Goal: Communication & Community: Answer question/provide support

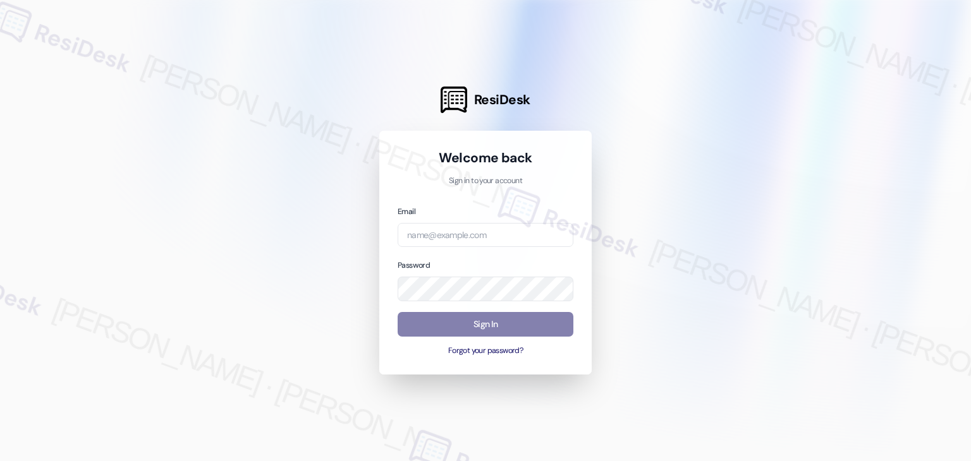
drag, startPoint x: 120, startPoint y: 288, endPoint x: 357, endPoint y: 228, distance: 244.5
click at [120, 288] on div at bounding box center [485, 230] width 971 height 461
click at [421, 236] on input "email" at bounding box center [485, 235] width 176 height 25
type input "R"
type input "automated-surveys-roundhouse-resen.four@roundhouse.com"
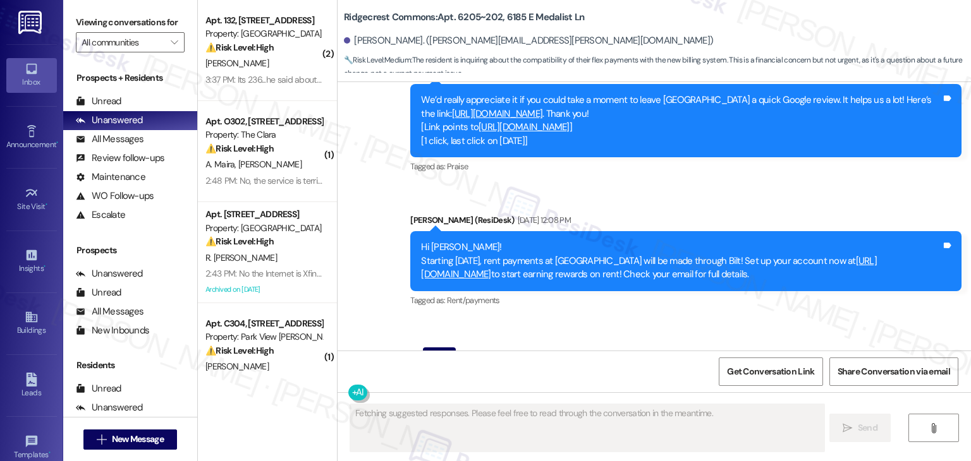
scroll to position [1231, 0]
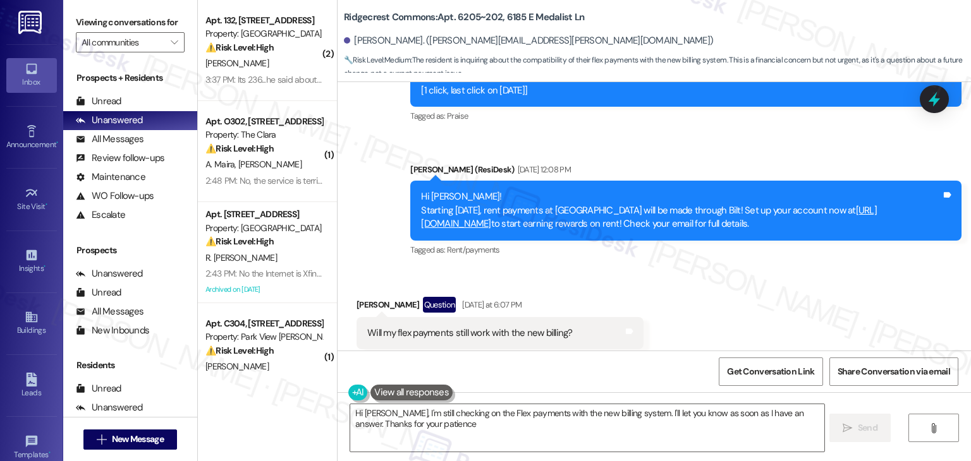
type textarea "Hi [PERSON_NAME], I'm still checking on the Flex payments with the new billing …"
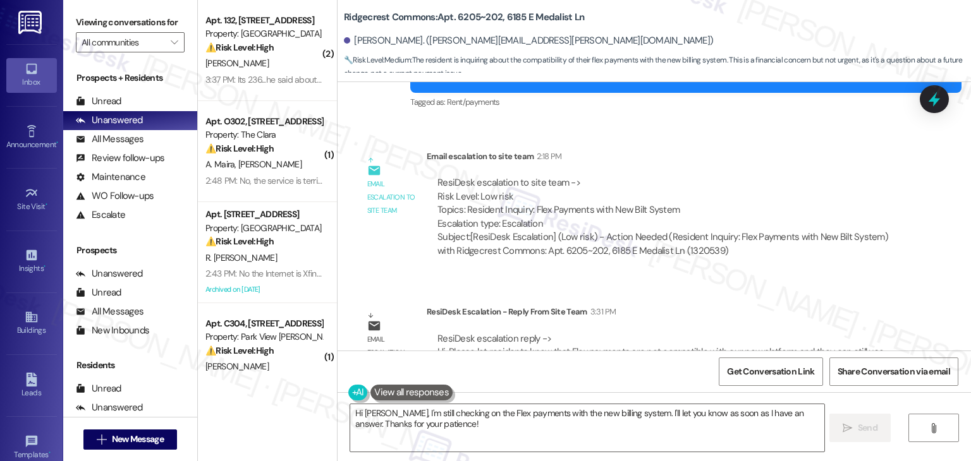
scroll to position [1742, 0]
click at [736, 295] on div "Email escalation reply ResiDesk Escalation - Reply From Site Team 3:31 PM ResiD…" at bounding box center [632, 343] width 570 height 96
click at [416, 430] on textarea "Hi [PERSON_NAME], I'm still checking on the Flex payments with the new billing …" at bounding box center [586, 427] width 473 height 47
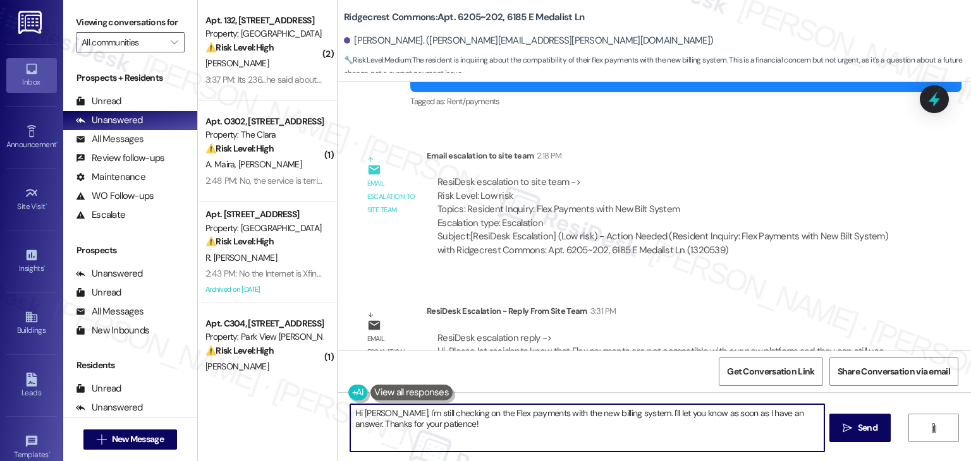
click at [416, 430] on textarea "Hi [PERSON_NAME], I'm still checking on the Flex payments with the new billing …" at bounding box center [586, 427] width 473 height 47
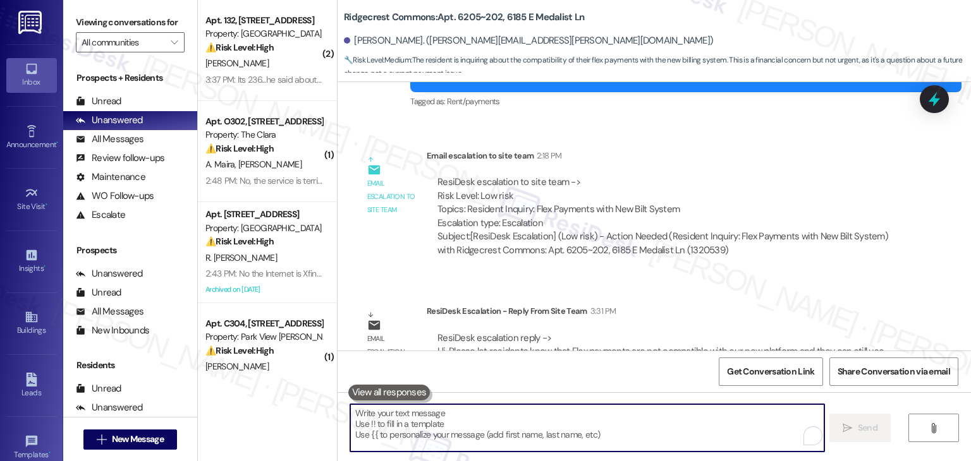
paste textarea "Hi [PERSON_NAME], I’ve shared your concern with the site team regarding Flex pa…"
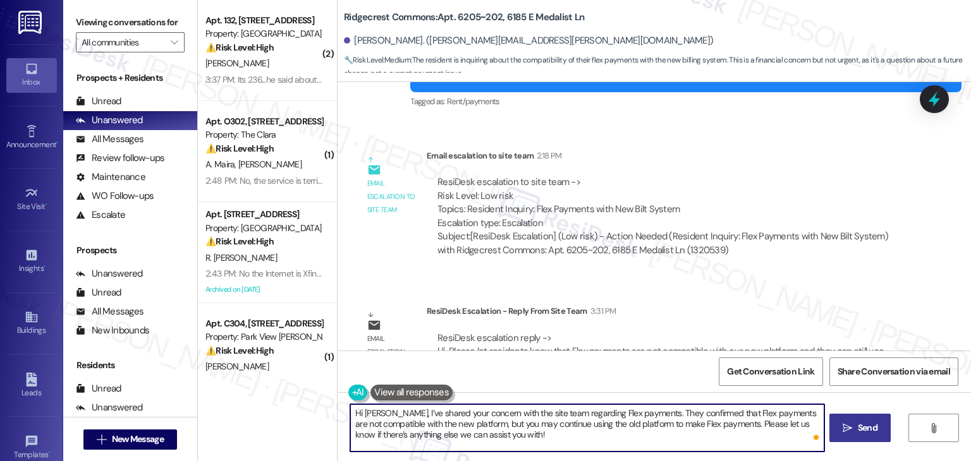
type textarea "Hi [PERSON_NAME], I’ve shared your concern with the site team regarding Flex pa…"
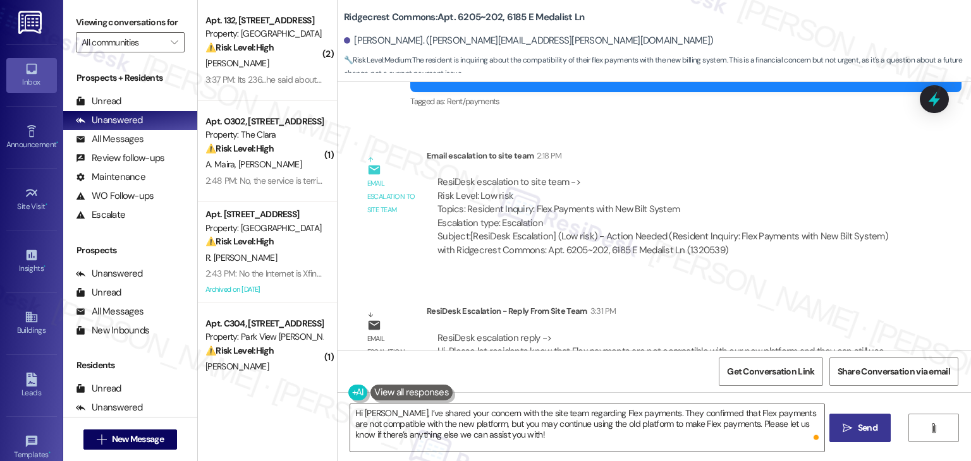
click at [864, 423] on span "Send" at bounding box center [868, 428] width 20 height 13
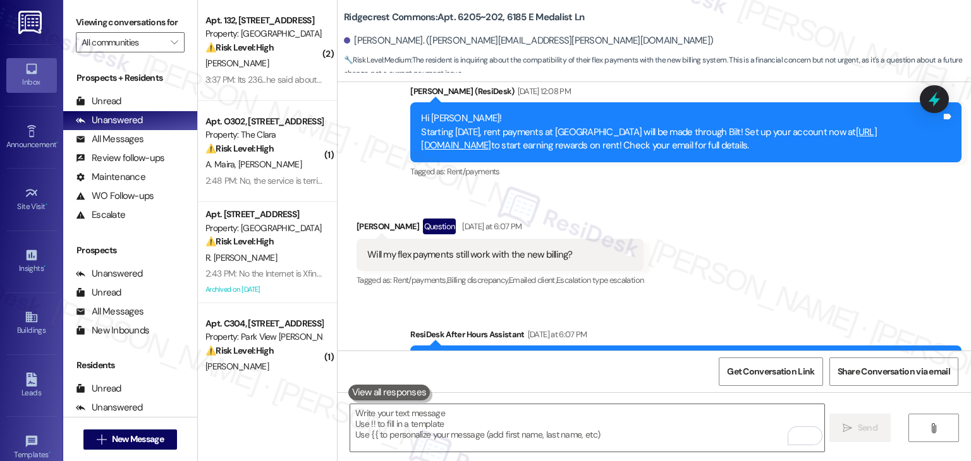
scroll to position [1547, 0]
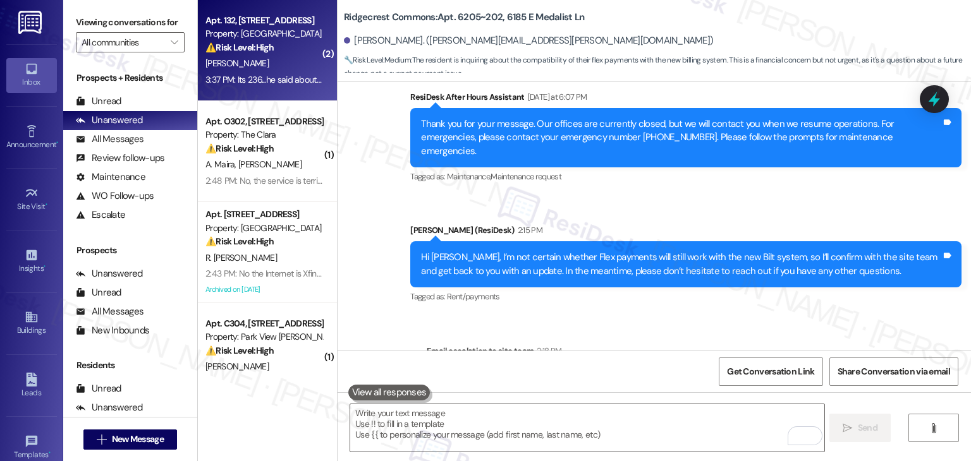
click at [252, 95] on div "Apt. 132, 1525 N 14th Ave Property: Beaumont ⚠️ Risk Level: High The resident i…" at bounding box center [267, 50] width 139 height 101
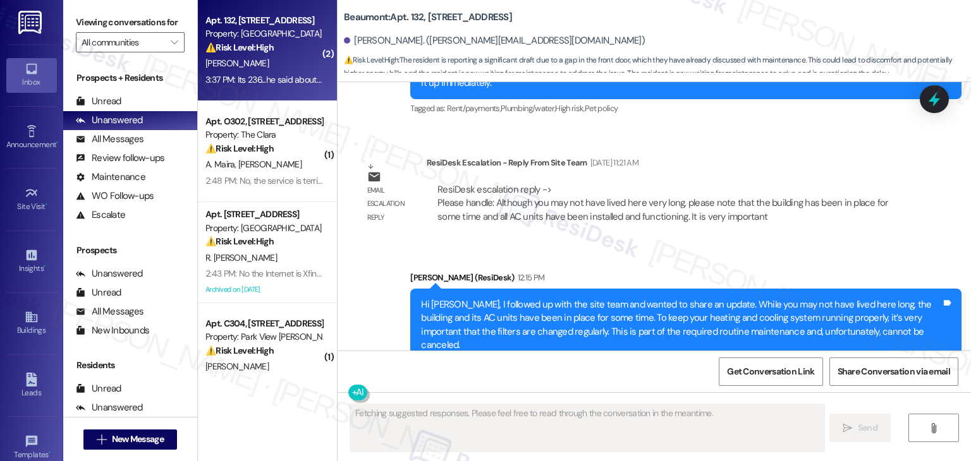
scroll to position [3581, 0]
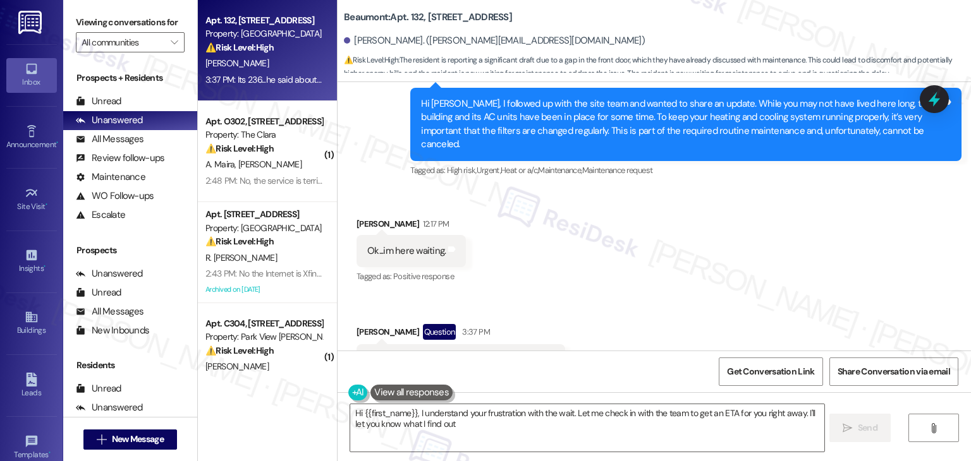
type textarea "Hi {{first_name}}, I understand your frustration with the wait. Let me check in…"
click at [568, 243] on div "Received via SMS Bruce Miller 12:17 PM Ok...im here waiting. Tags and notes Tag…" at bounding box center [653, 296] width 633 height 216
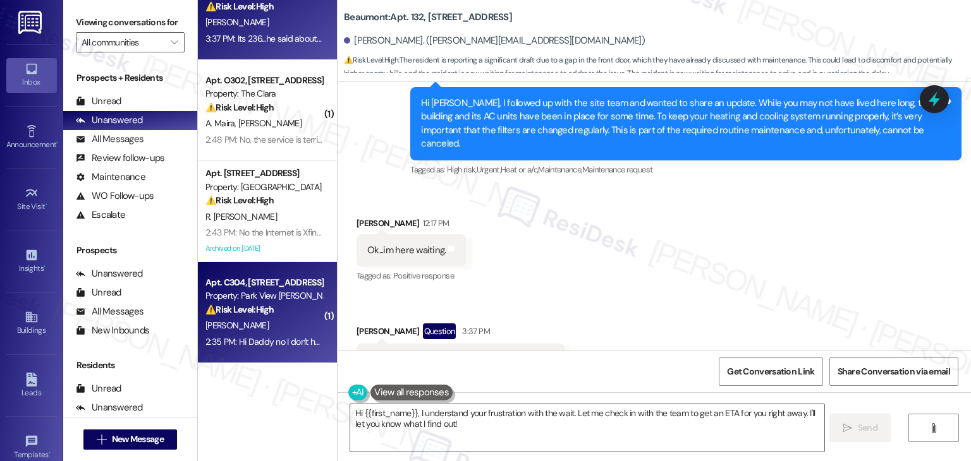
scroll to position [63, 0]
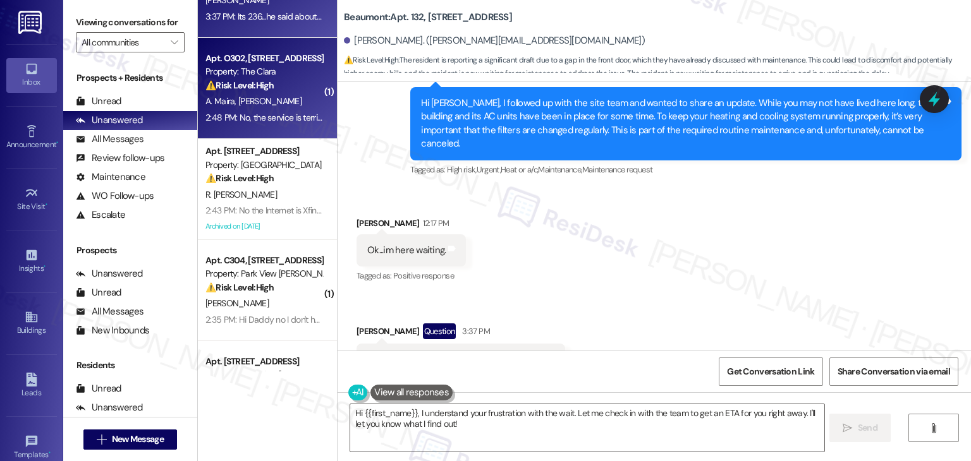
click at [223, 95] on span "A. Maira" at bounding box center [221, 100] width 33 height 11
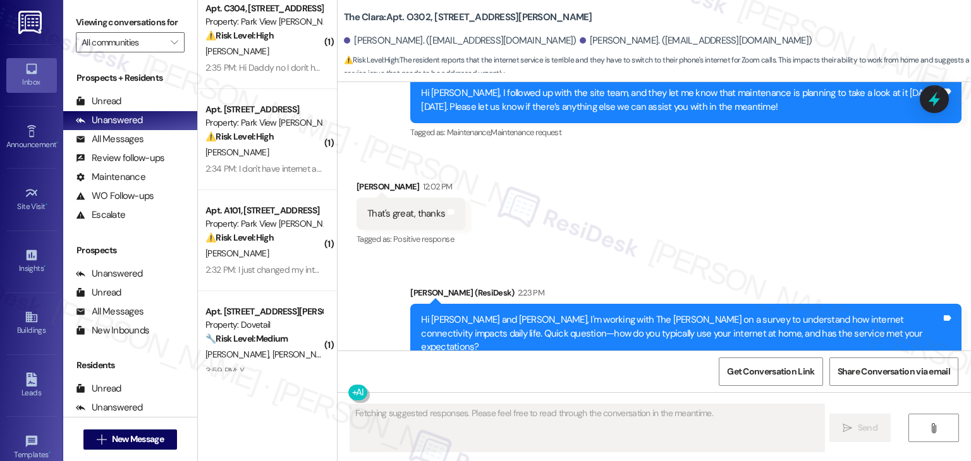
scroll to position [316, 0]
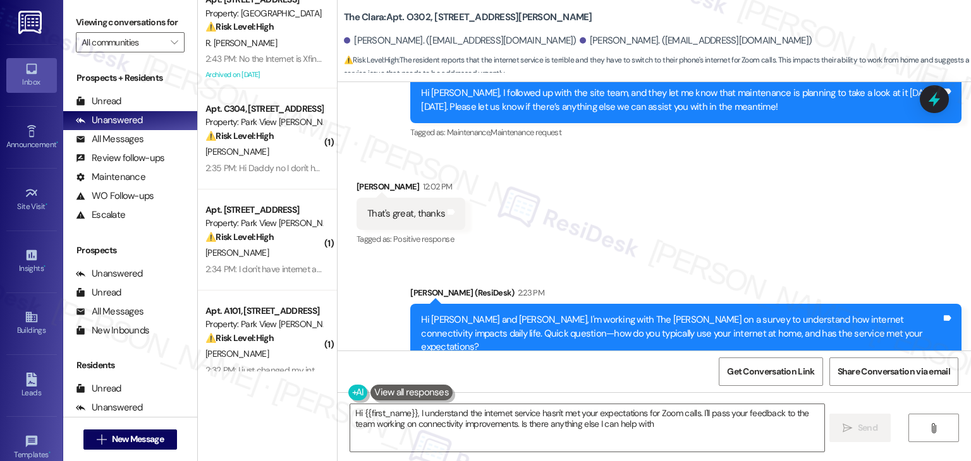
type textarea "Hi {{first_name}}, I understand the internet service hasn't met your expectatio…"
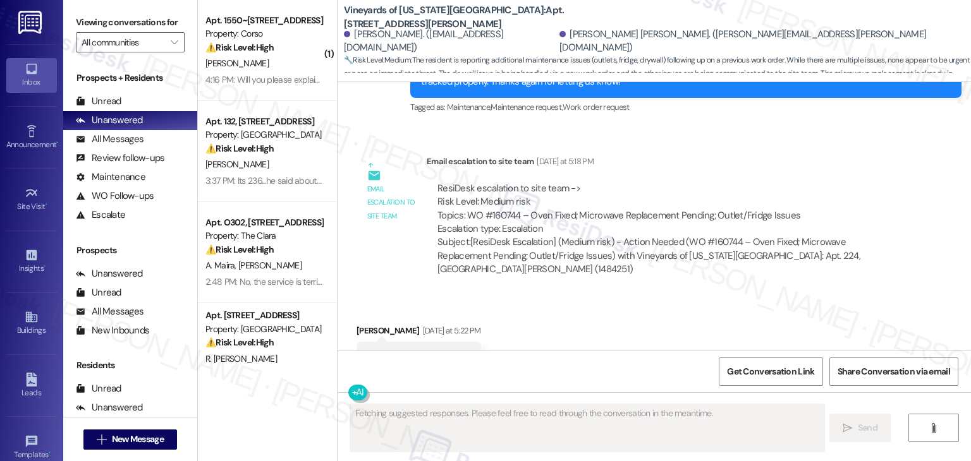
scroll to position [614, 0]
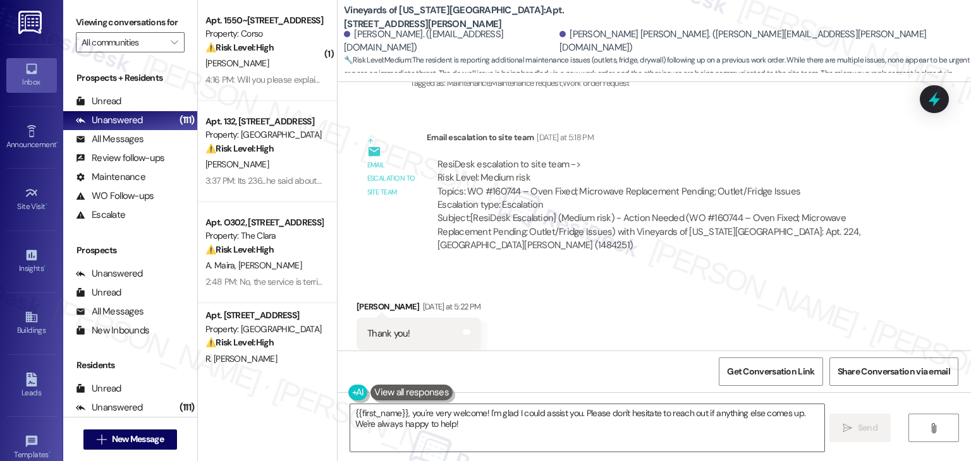
drag, startPoint x: 0, startPoint y: 0, endPoint x: 655, endPoint y: 301, distance: 720.7
click at [655, 301] on div "Received via SMS Juan Leon Yesterday at 5:22 PM Thank you! Tags and notes Tagge…" at bounding box center [653, 325] width 633 height 107
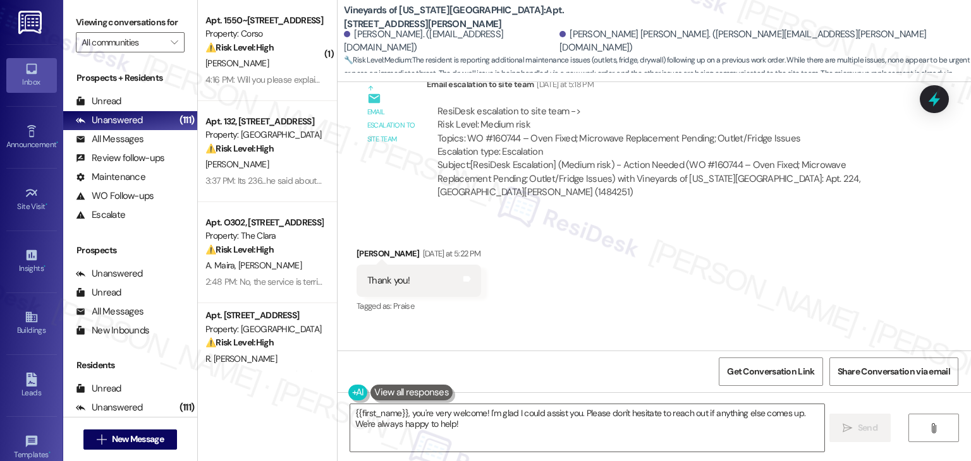
scroll to position [647, 0]
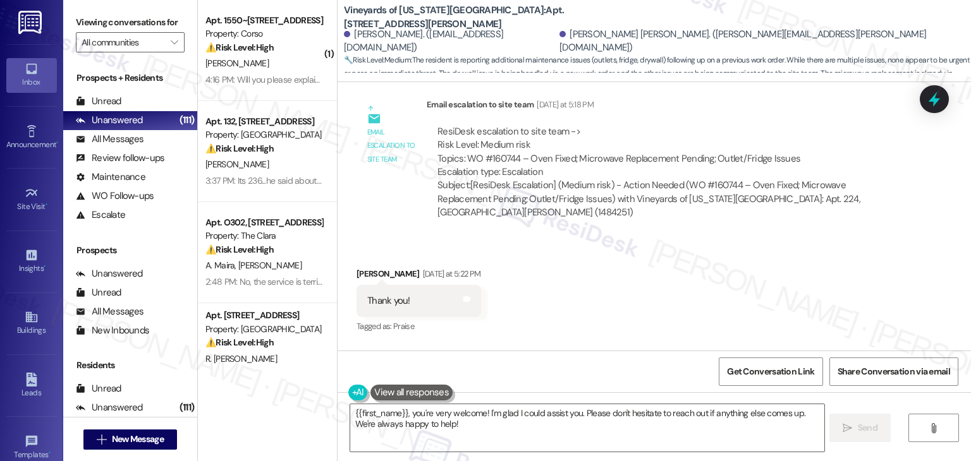
click at [720, 287] on div "Received via SMS Juan Leon Yesterday at 5:22 PM Thank you! Tags and notes Tagge…" at bounding box center [653, 292] width 633 height 107
click at [670, 285] on div "Received via SMS Juan Leon Yesterday at 5:22 PM Thank you! Tags and notes Tagge…" at bounding box center [653, 292] width 633 height 107
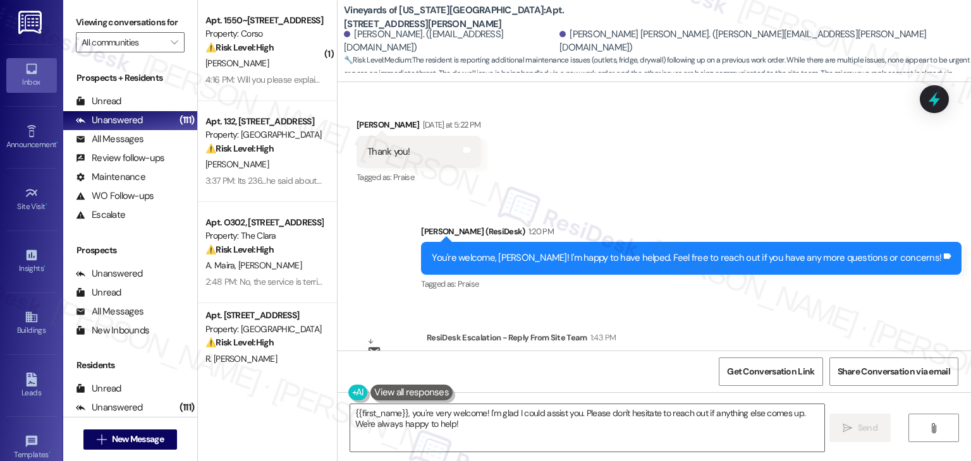
scroll to position [837, 0]
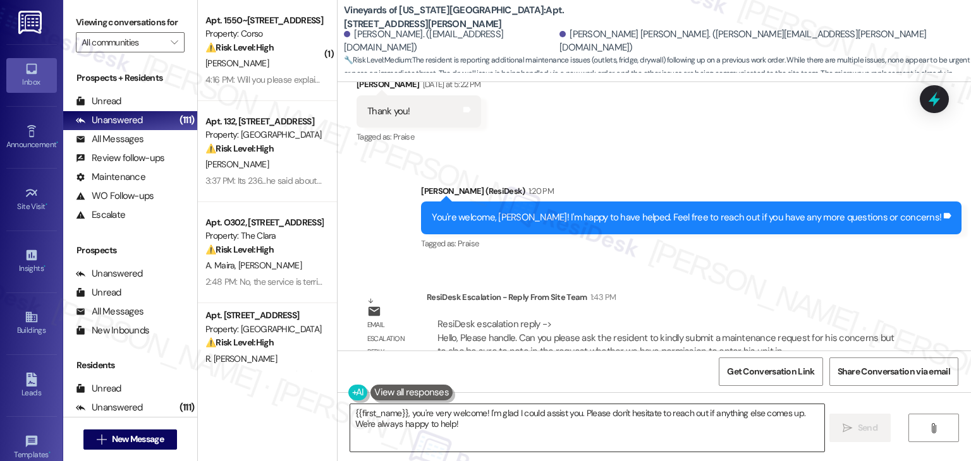
click at [418, 415] on textarea "{{first_name}}, you're very welcome! I'm glad I could assist you. Please don't …" at bounding box center [586, 427] width 473 height 47
click at [418, 412] on textarea "{{first_name}}, you're very welcome! I'm glad I could assist you. Please don't …" at bounding box center [586, 427] width 473 height 47
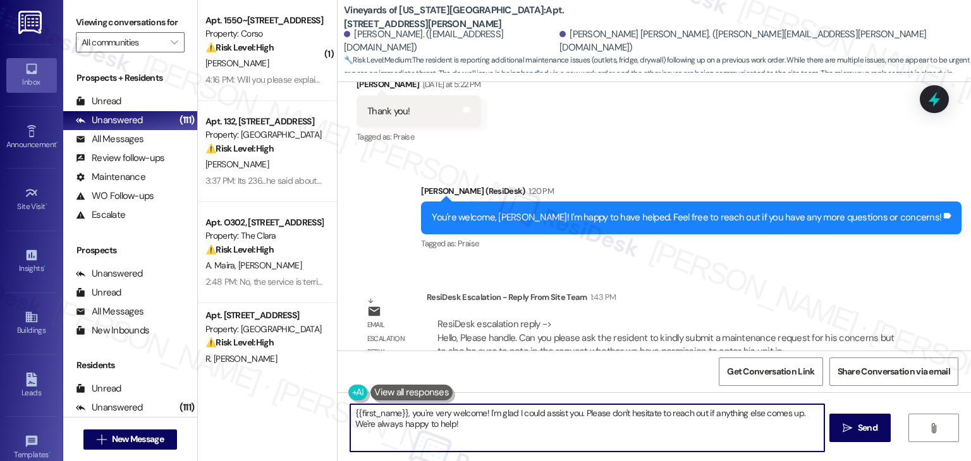
click at [418, 410] on textarea "{{first_name}}, you're very welcome! I'm glad I could assist you. Please don't …" at bounding box center [586, 427] width 473 height 47
click at [417, 410] on textarea "{{first_name}}, you're very welcome! I'm glad I could assist you. Please don't …" at bounding box center [586, 427] width 473 height 47
type textarea "{{first_name}}, very welcome! I'm glad I could assist you. Please don't hesitat…"
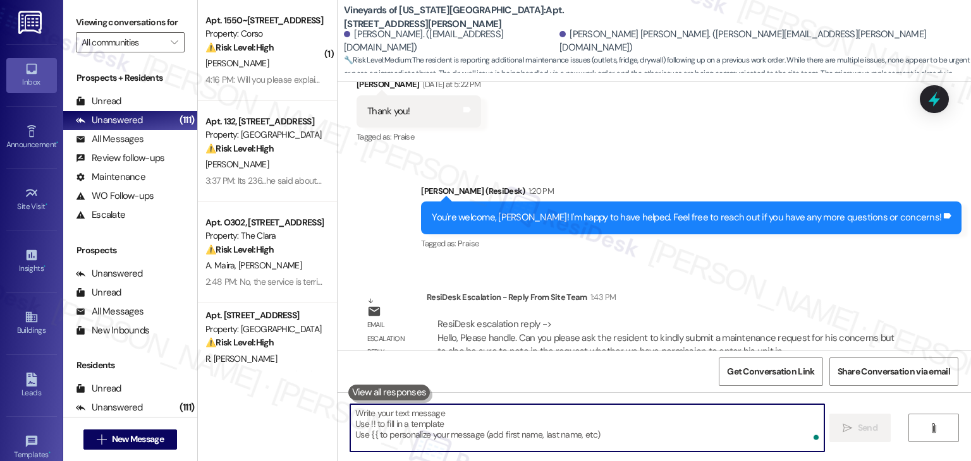
click at [417, 410] on textarea "To enrich screen reader interactions, please activate Accessibility in Grammarl…" at bounding box center [586, 427] width 473 height 47
drag, startPoint x: 417, startPoint y: 410, endPoint x: 416, endPoint y: 425, distance: 14.6
click at [416, 411] on textarea "To enrich screen reader interactions, please activate Accessibility in Grammarl…" at bounding box center [586, 427] width 473 height 47
click at [416, 425] on textarea "To enrich screen reader interactions, please activate Accessibility in Grammarl…" at bounding box center [586, 427] width 473 height 47
paste textarea "Hi Juan, I’ve escalated your concern to the site team regarding the maintenance…"
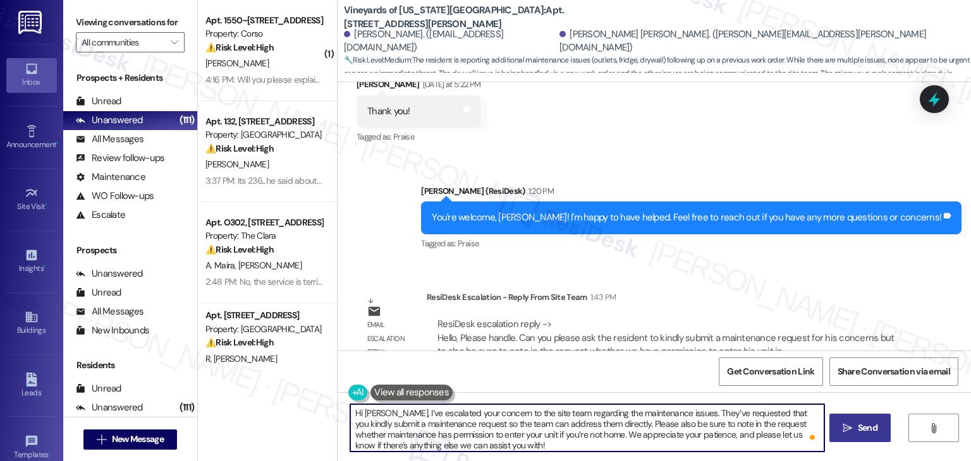
type textarea "Hi Juan, I’ve escalated your concern to the site team regarding the maintenance…"
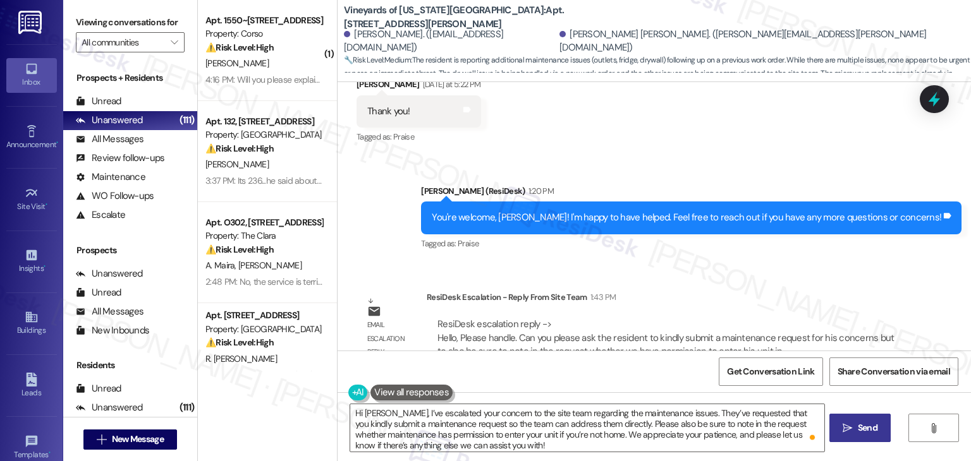
click at [865, 430] on span "Send" at bounding box center [868, 428] width 20 height 13
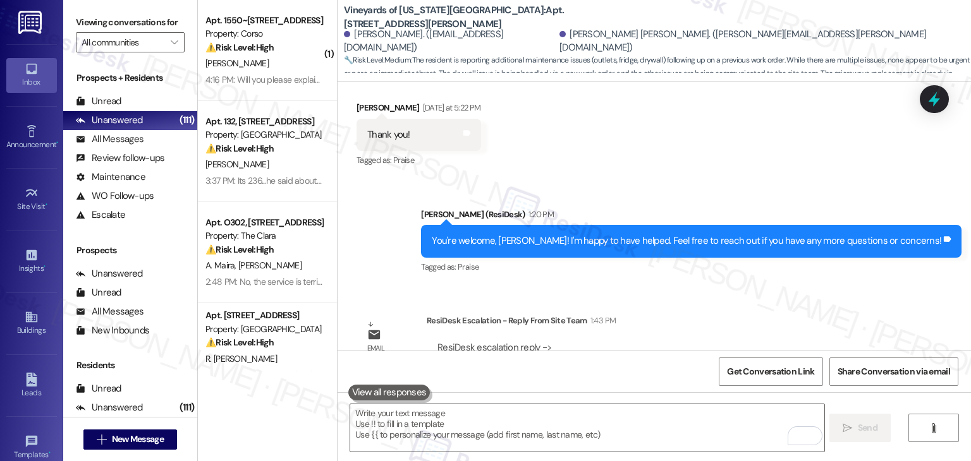
scroll to position [966, 0]
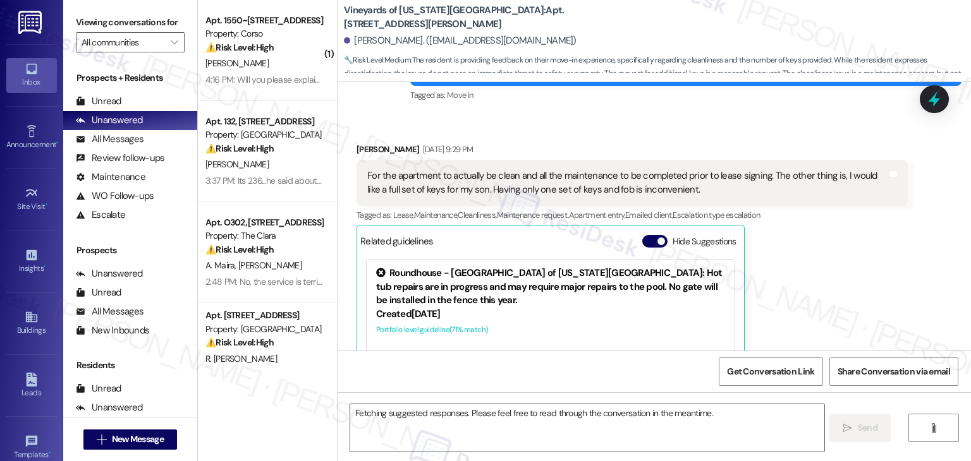
scroll to position [287, 0]
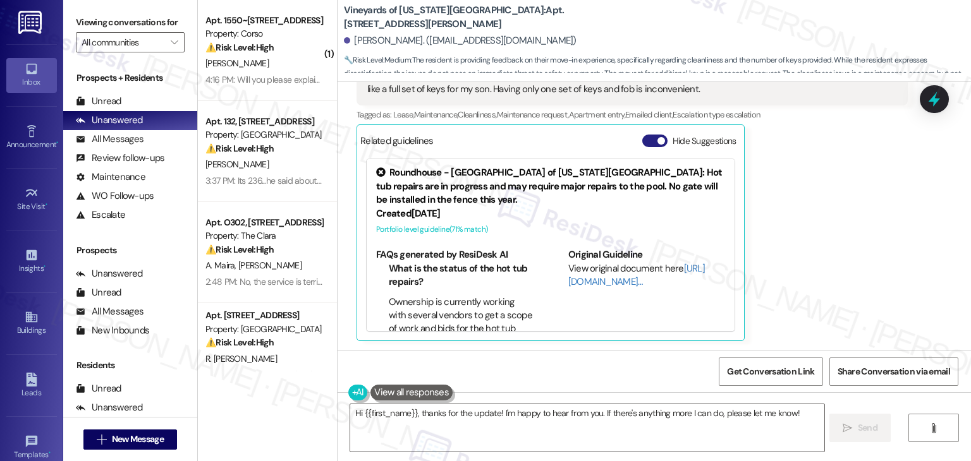
click at [642, 135] on button "Hide Suggestions" at bounding box center [654, 141] width 25 height 13
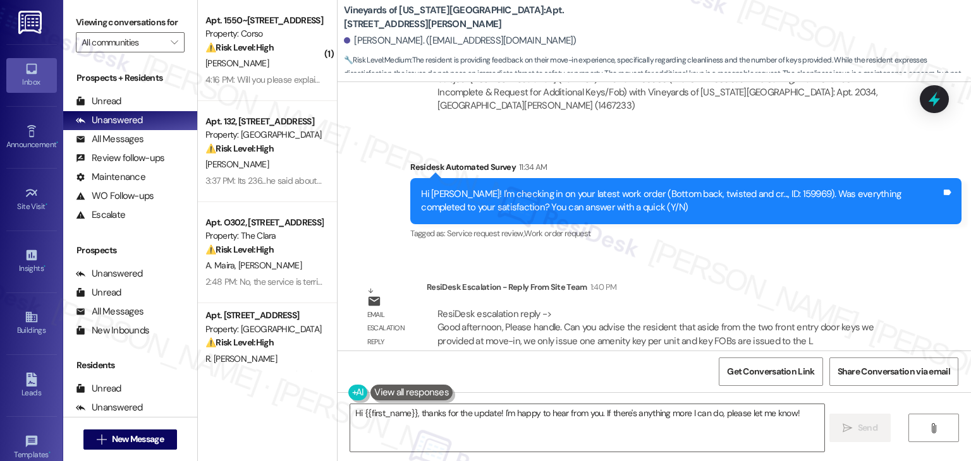
scroll to position [748, 0]
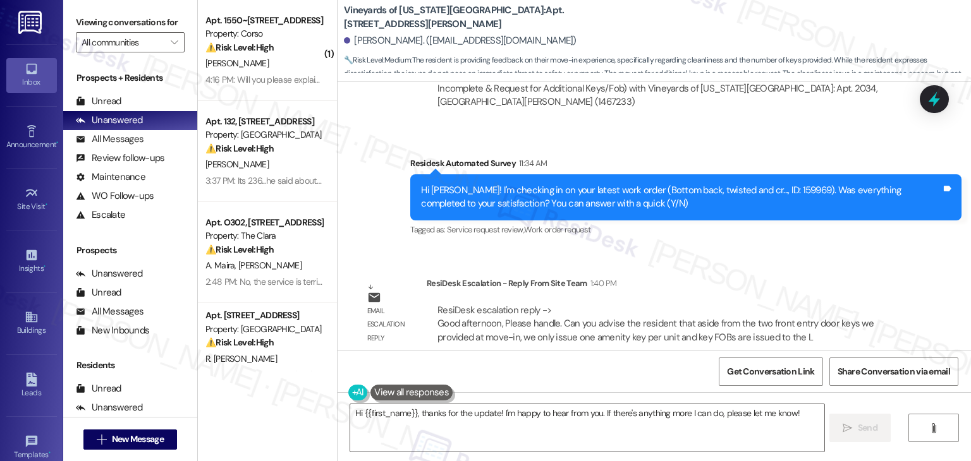
click at [798, 277] on div "ResiDesk Escalation - Reply From Site Team 1:40 PM" at bounding box center [667, 286] width 481 height 18
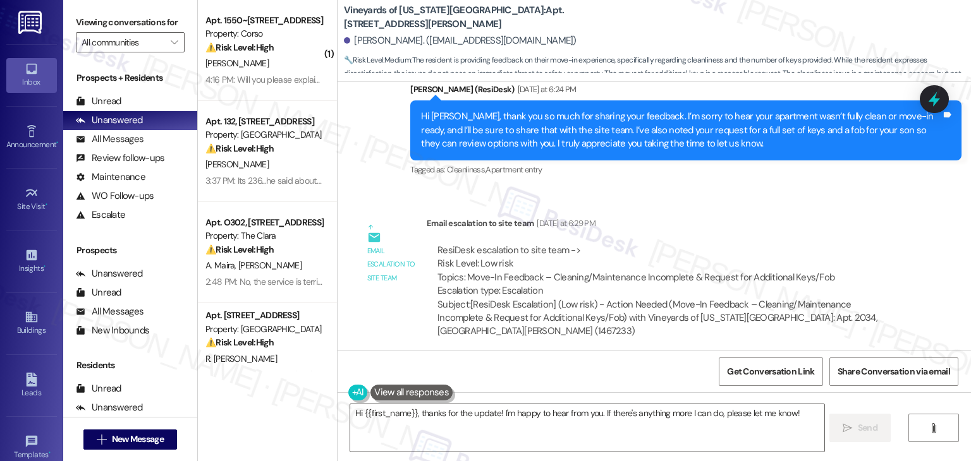
scroll to position [495, 0]
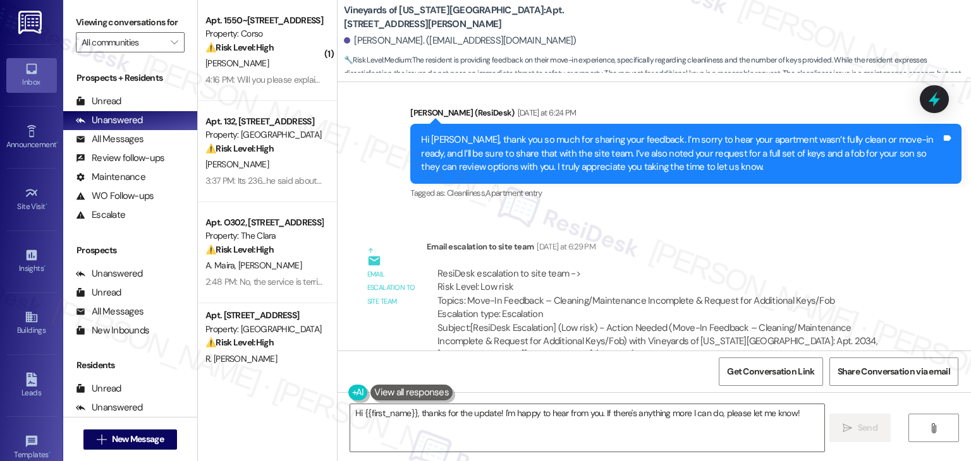
click at [707, 173] on div "Hi Brieanna, thank you so much for sharing your feedback. I’m sorry to hear you…" at bounding box center [681, 153] width 520 height 40
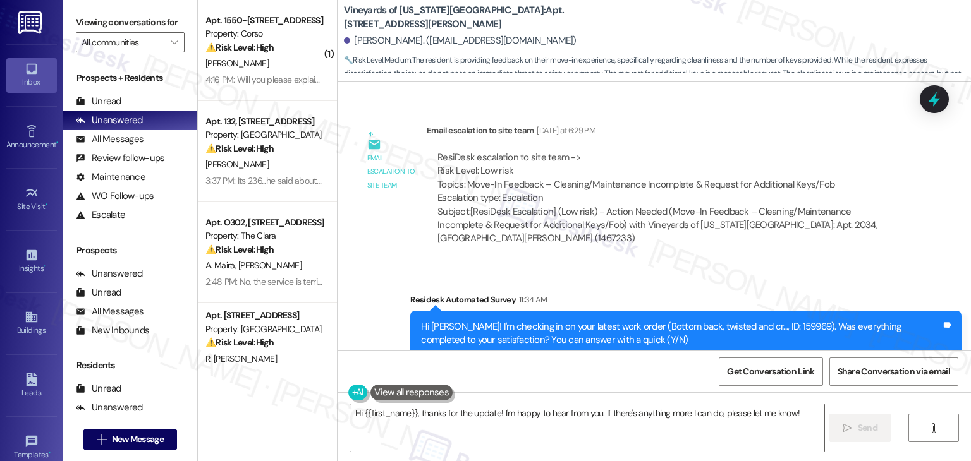
scroll to position [559, 0]
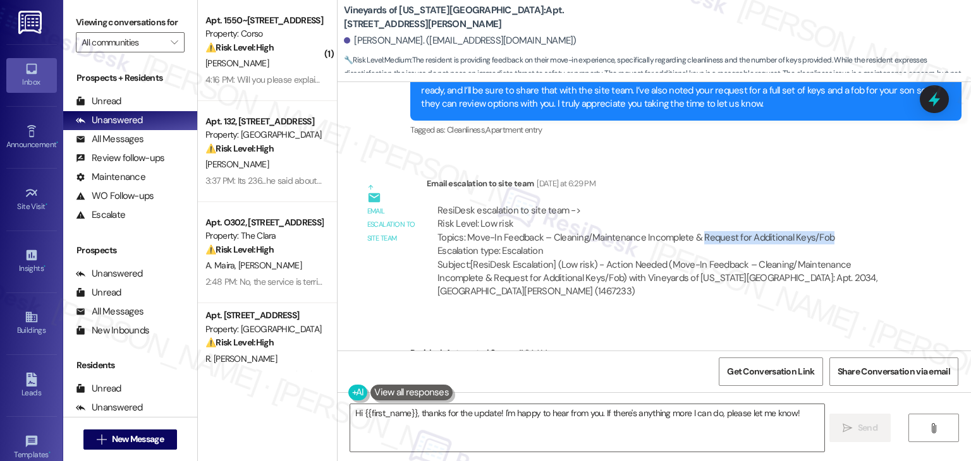
drag, startPoint x: 691, startPoint y: 241, endPoint x: 822, endPoint y: 238, distance: 131.5
click at [822, 238] on div "ResiDesk escalation to site team -> Risk Level: Low risk Topics: Move-In Feedba…" at bounding box center [666, 231] width 459 height 54
copy div "Request for Additional Keys/Fob"
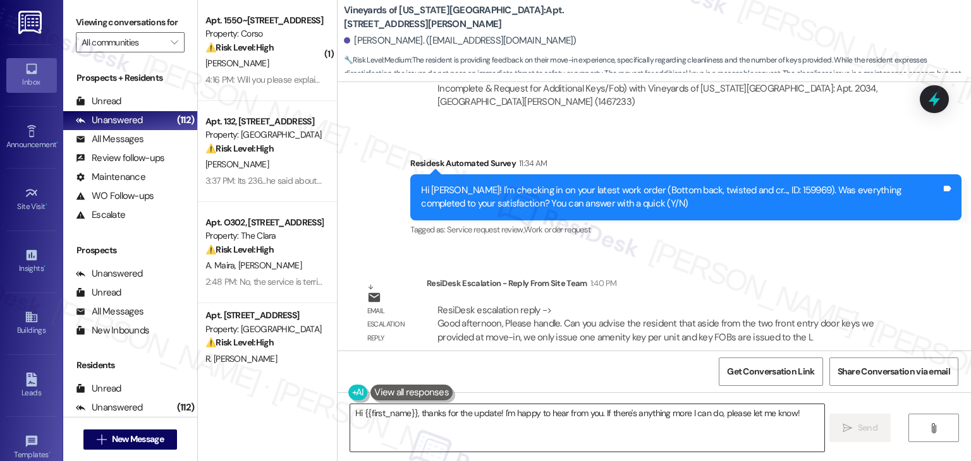
click at [482, 414] on textarea "Hi {{first_name}}, thanks for the update! I'm happy to hear from you. If there'…" at bounding box center [586, 427] width 473 height 47
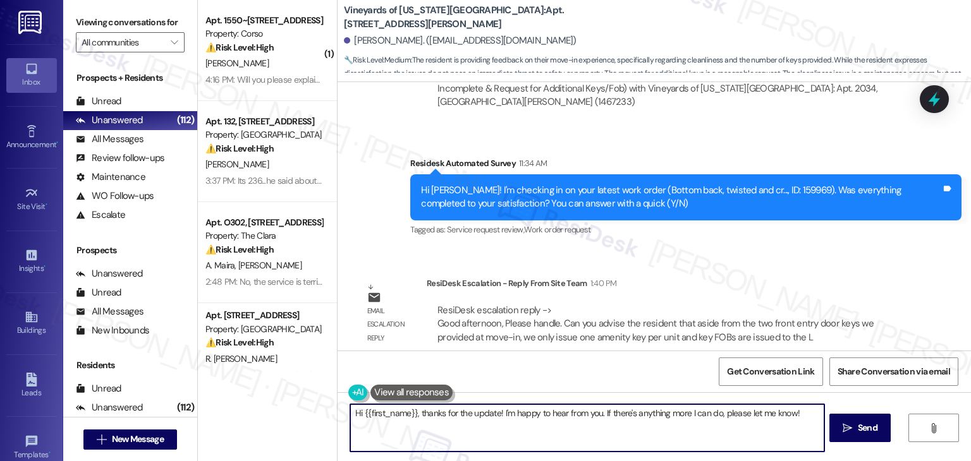
click at [482, 414] on textarea "Hi {{first_name}}, thanks for the update! I'm happy to hear from you. If there'…" at bounding box center [586, 427] width 473 height 47
paste textarea "Brieanna, I’ve shared your concern with the site team regarding your request fo…"
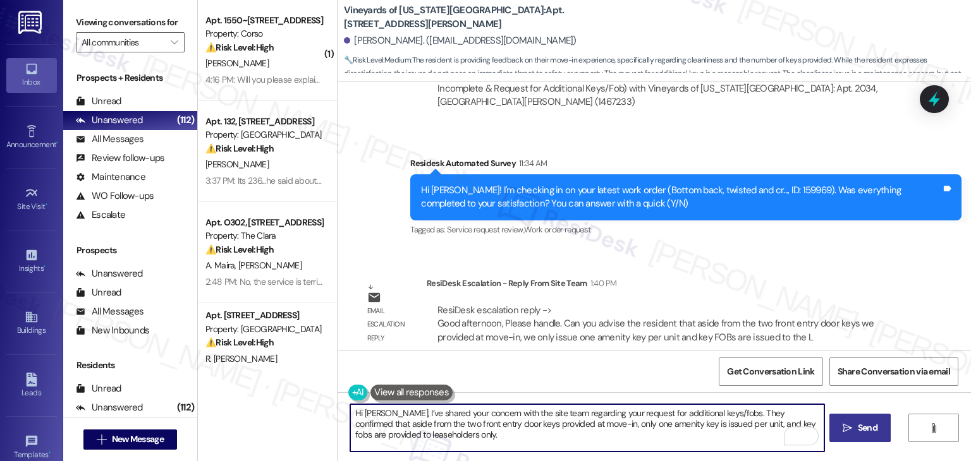
scroll to position [17, 0]
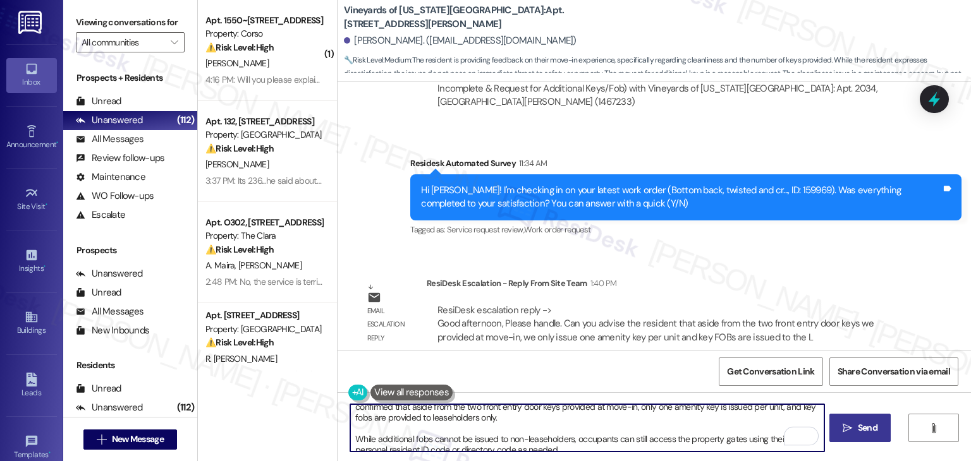
type textarea "Hi Brieanna, I’ve shared your concern with the site team regarding your request…"
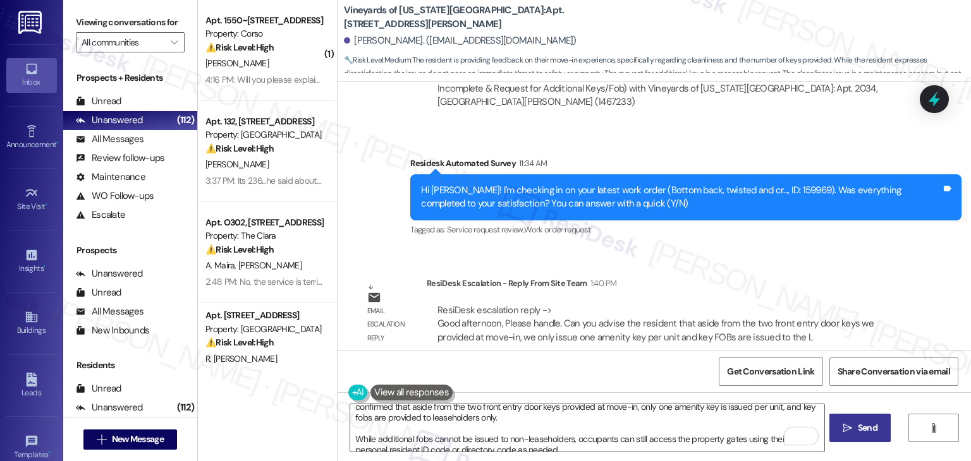
scroll to position [25, 0]
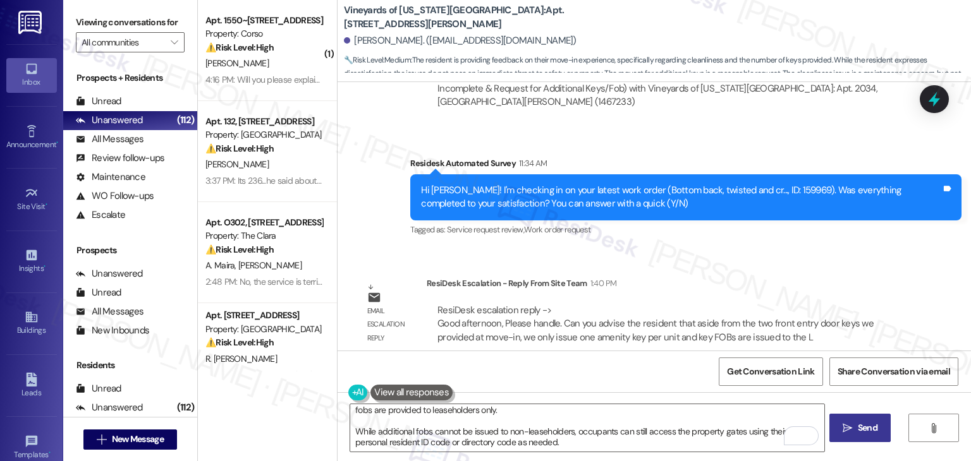
click at [852, 432] on span " Send" at bounding box center [860, 428] width 40 height 13
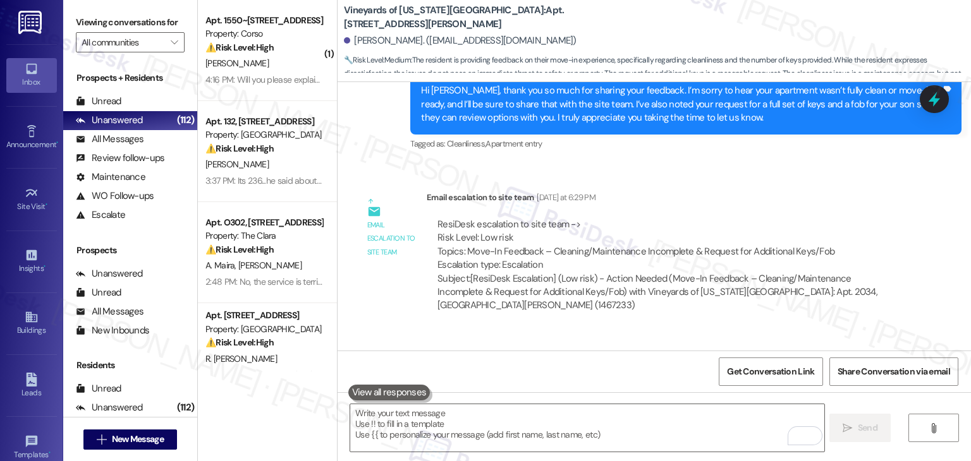
scroll to position [904, 0]
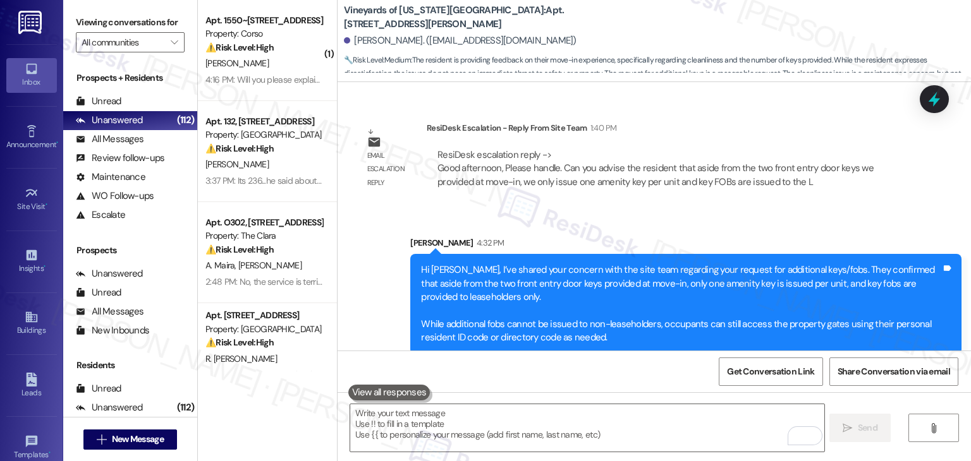
click at [355, 286] on div "Sent via SMS Sarah 4:32 PM Hi Brieanna, I’ve shared your concern with the site …" at bounding box center [653, 285] width 633 height 155
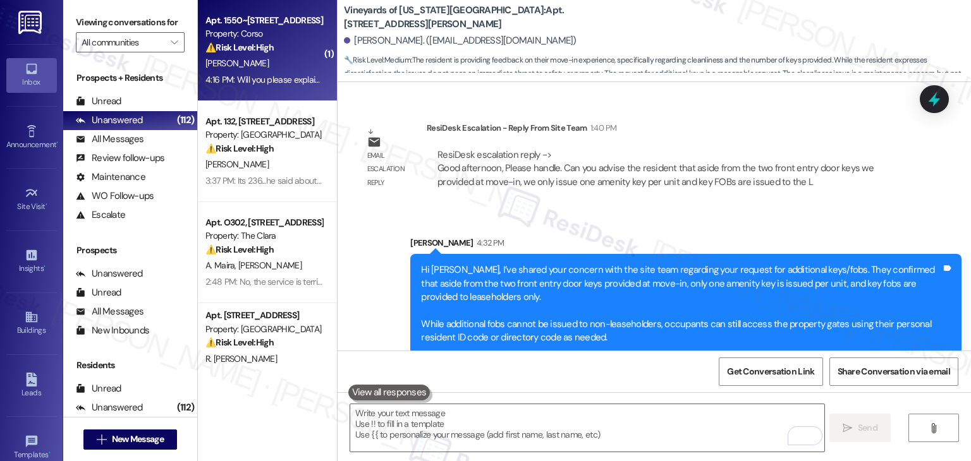
click at [265, 78] on div "4:16 PM: Will you please explain how was it addressed? I have a video doorbell,…" at bounding box center [878, 79] width 1347 height 11
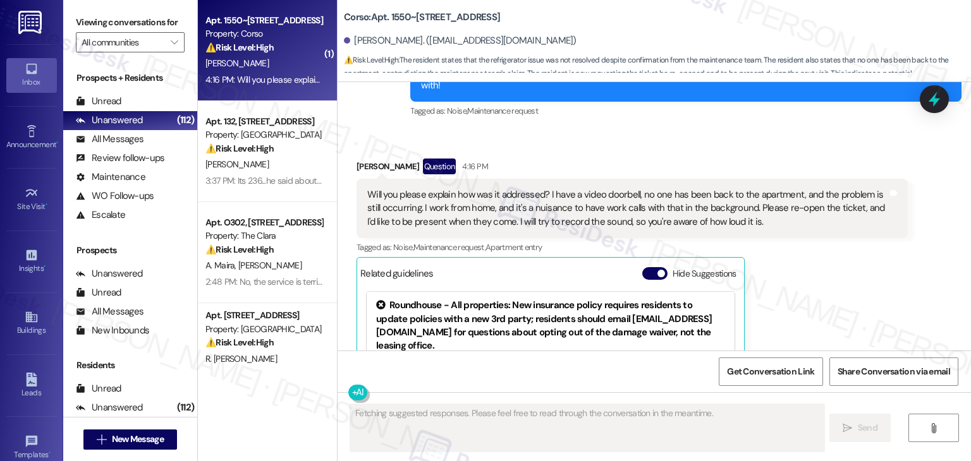
scroll to position [1421, 0]
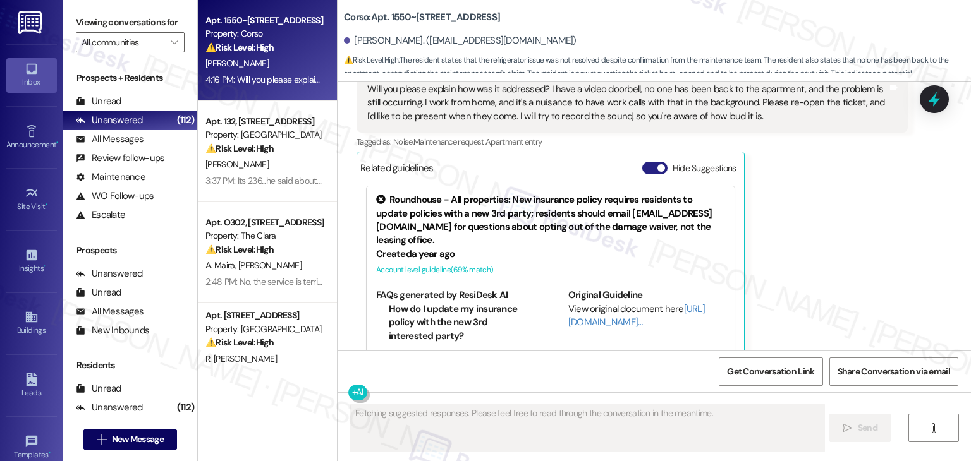
click at [648, 162] on button "Hide Suggestions" at bounding box center [654, 168] width 25 height 13
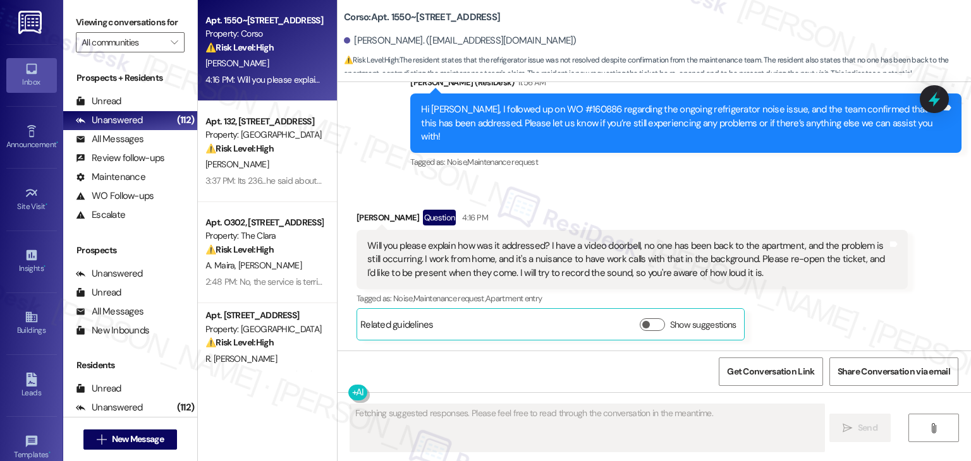
scroll to position [1236, 0]
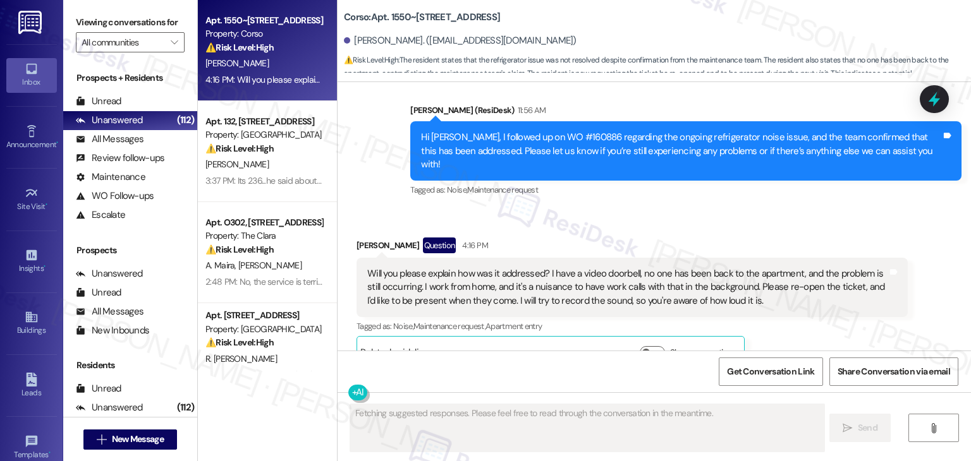
click at [736, 209] on div "Received via SMS Lidia Loarca Question 4:16 PM Will you please explain how was …" at bounding box center [653, 293] width 633 height 169
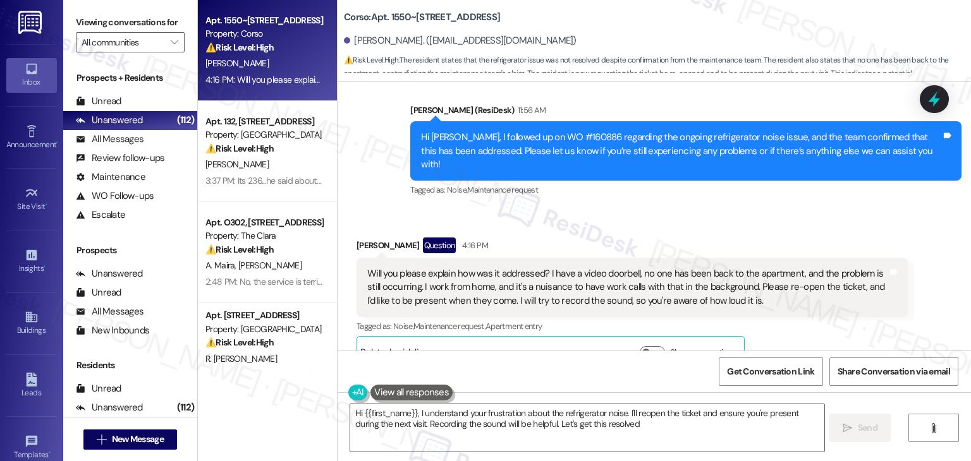
type textarea "Hi {{first_name}}, I understand your frustration about the refrigerator noise. …"
click at [600, 131] on div "Hi Lidia, I followed up on WO #160886 regarding the ongoing refrigerator noise …" at bounding box center [681, 151] width 520 height 40
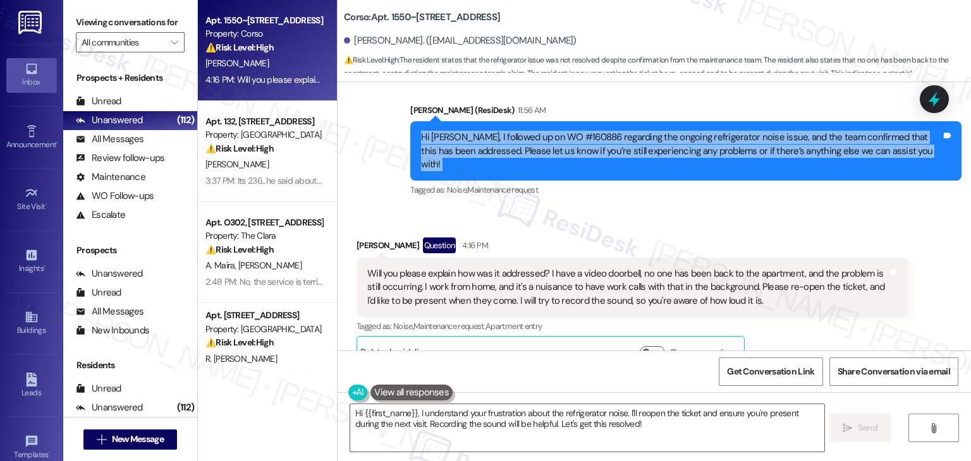
click at [600, 131] on div "Hi Lidia, I followed up on WO #160886 regarding the ongoing refrigerator noise …" at bounding box center [681, 151] width 520 height 40
copy div "Hi Lidia, I followed up on WO #160886 regarding the ongoing refrigerator noise …"
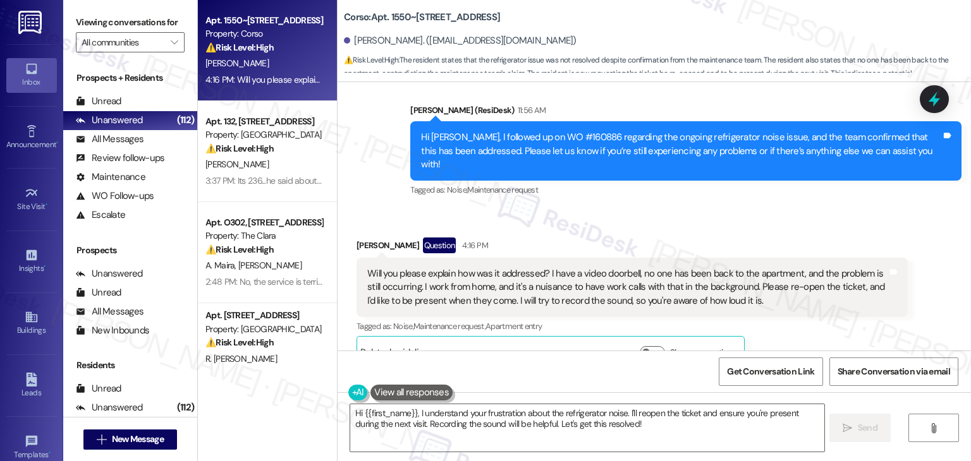
click at [656, 238] on div "Lidia Loarca Question 4:16 PM" at bounding box center [631, 248] width 551 height 20
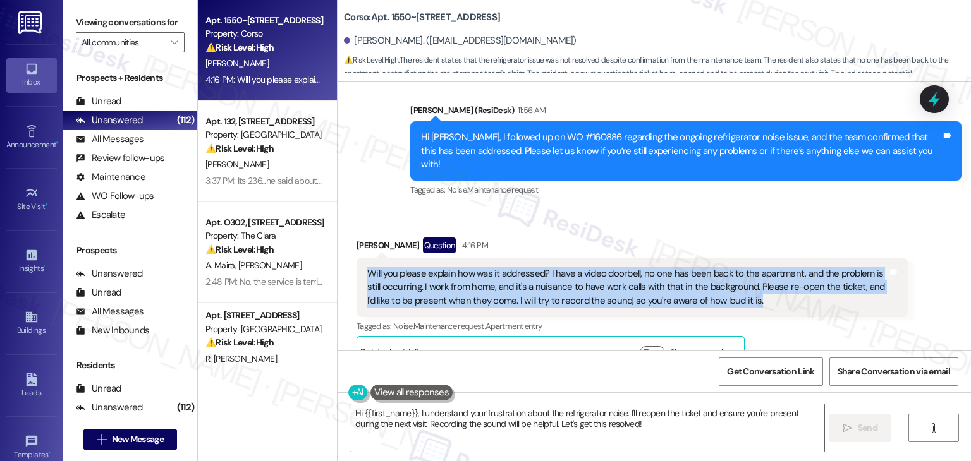
drag, startPoint x: 737, startPoint y: 272, endPoint x: 354, endPoint y: 243, distance: 384.7
click at [356, 258] on div "Will you please explain how was it addressed? I have a video doorbell, no one h…" at bounding box center [631, 287] width 551 height 59
copy div "Will you please explain how was it addressed? I have a video doorbell, no one h…"
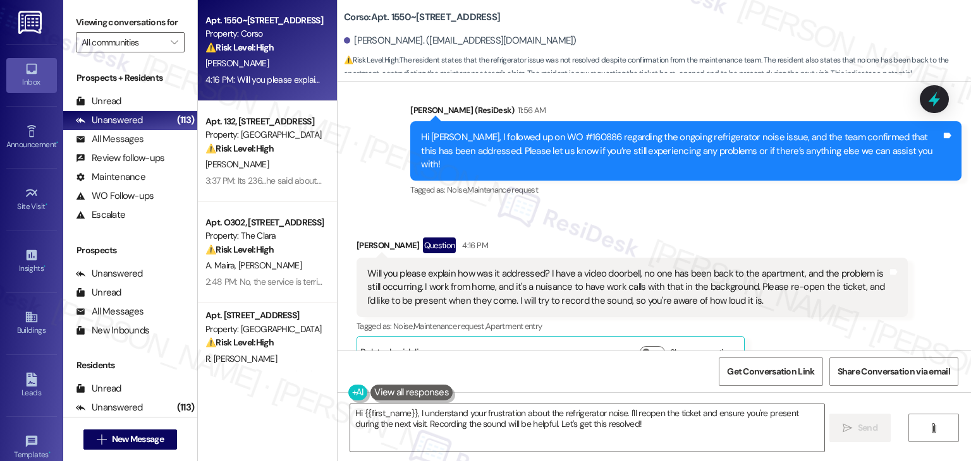
click at [619, 372] on div "Get Conversation Link Share Conversation via email" at bounding box center [653, 372] width 633 height 42
click at [700, 238] on div "Lidia Loarca Question 4:16 PM" at bounding box center [631, 248] width 551 height 20
click at [704, 209] on div "Received via SMS Lidia Loarca Question 4:16 PM Will you please explain how was …" at bounding box center [653, 293] width 633 height 169
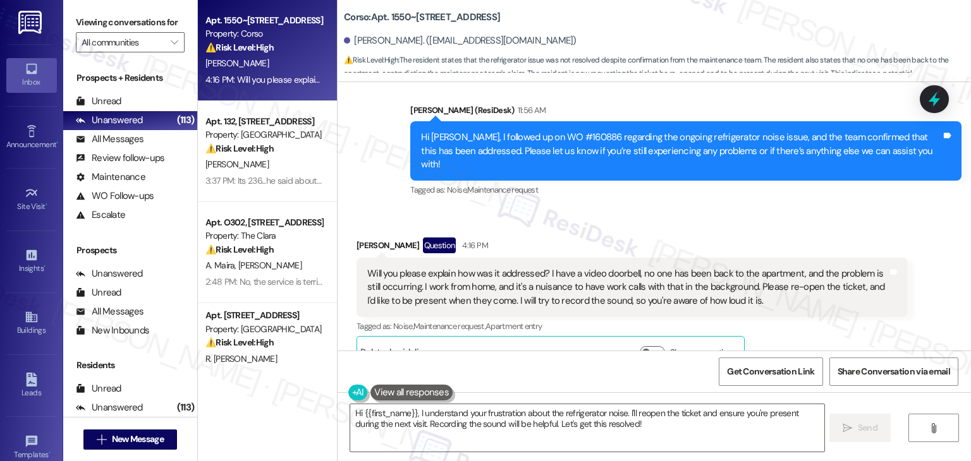
click at [704, 209] on div "Received via SMS Lidia Loarca Question 4:16 PM Will you please explain how was …" at bounding box center [653, 293] width 633 height 169
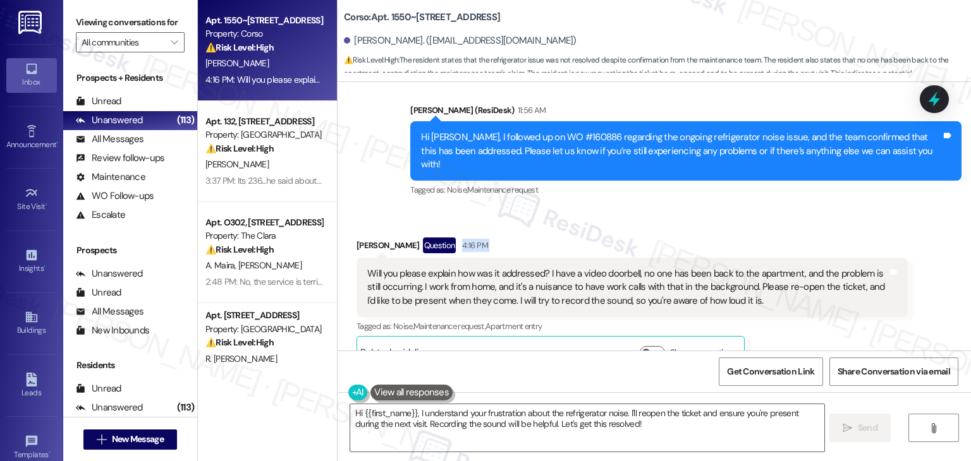
click at [704, 209] on div "Received via SMS Lidia Loarca Question 4:16 PM Will you please explain how was …" at bounding box center [653, 293] width 633 height 169
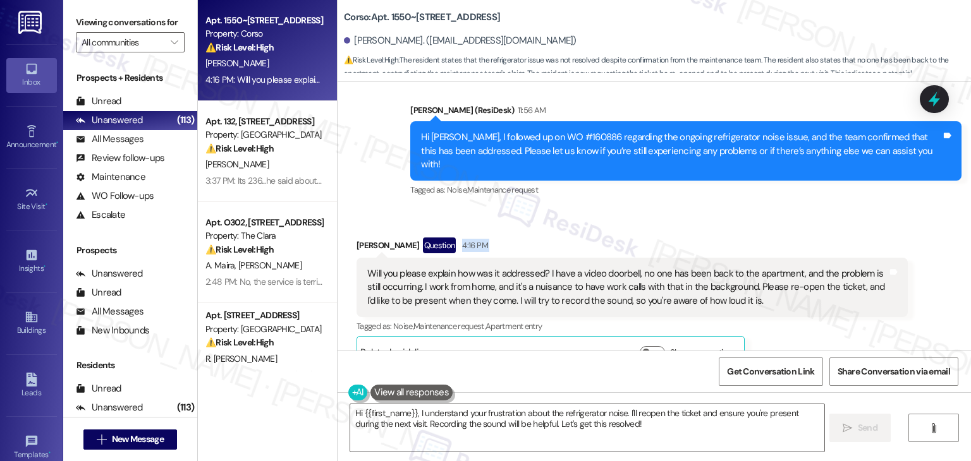
click at [704, 209] on div "Received via SMS Lidia Loarca Question 4:16 PM Will you please explain how was …" at bounding box center [653, 293] width 633 height 169
click at [761, 209] on div "Received via SMS Lidia Loarca Question 4:16 PM Will you please explain how was …" at bounding box center [653, 293] width 633 height 169
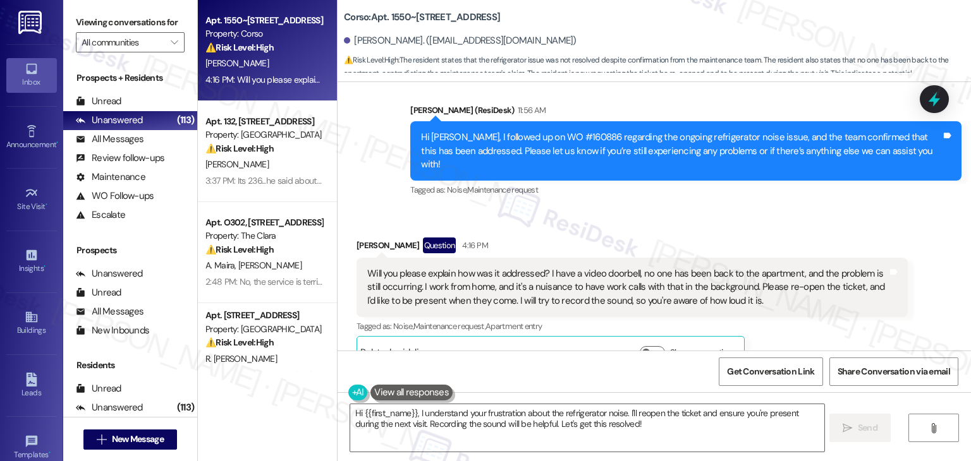
click at [794, 327] on div "Lidia Loarca Question 4:16 PM Will you please explain how was it addressed? I h…" at bounding box center [631, 303] width 551 height 131
click at [783, 339] on div "Lidia Loarca Question 4:16 PM Will you please explain how was it addressed? I h…" at bounding box center [631, 303] width 551 height 131
click at [563, 377] on div "Get Conversation Link Share Conversation via email" at bounding box center [653, 372] width 633 height 42
click at [550, 418] on textarea "Hi {{first_name}}, I understand your frustration about the refrigerator noise. …" at bounding box center [586, 427] width 473 height 47
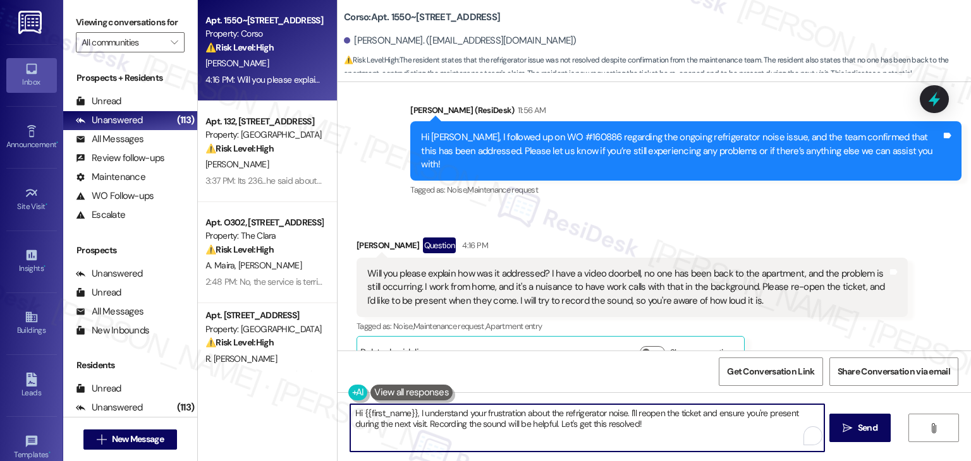
click at [550, 418] on textarea "Hi {{first_name}}, I understand your frustration about the refrigerator noise. …" at bounding box center [586, 427] width 473 height 47
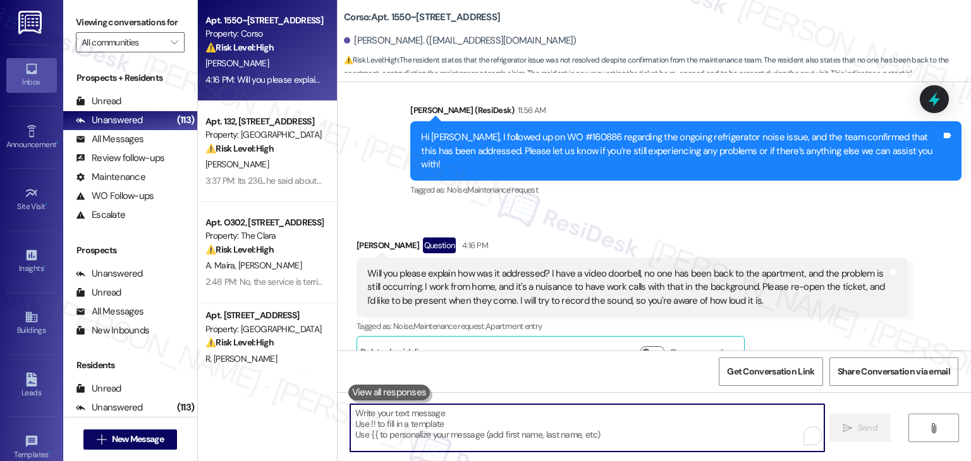
paste textarea "Hi Lidia, thank you for following up and for clarifying. The site team informed…"
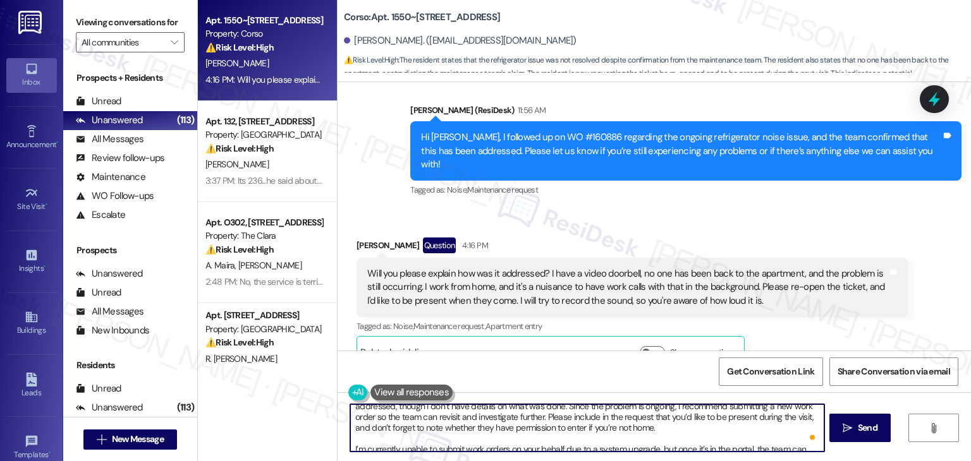
scroll to position [0, 0]
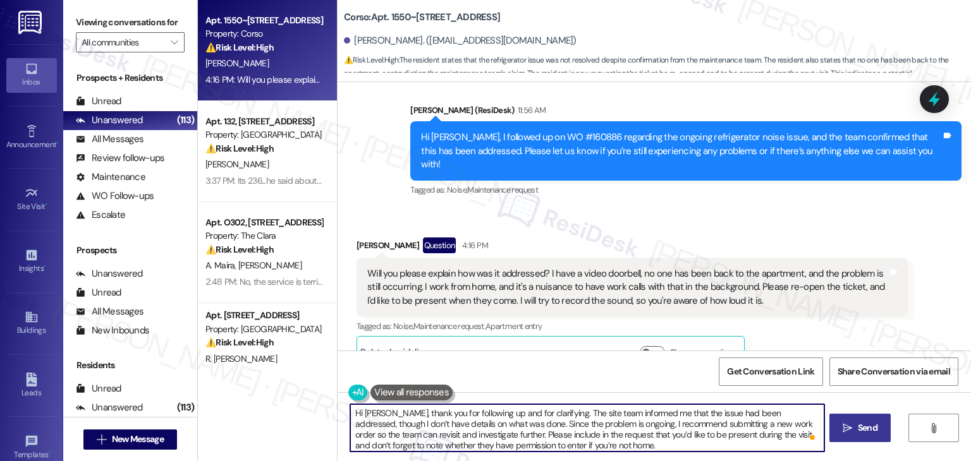
type textarea "Hi Lidia, thank you for following up and for clarifying. The site team informed…"
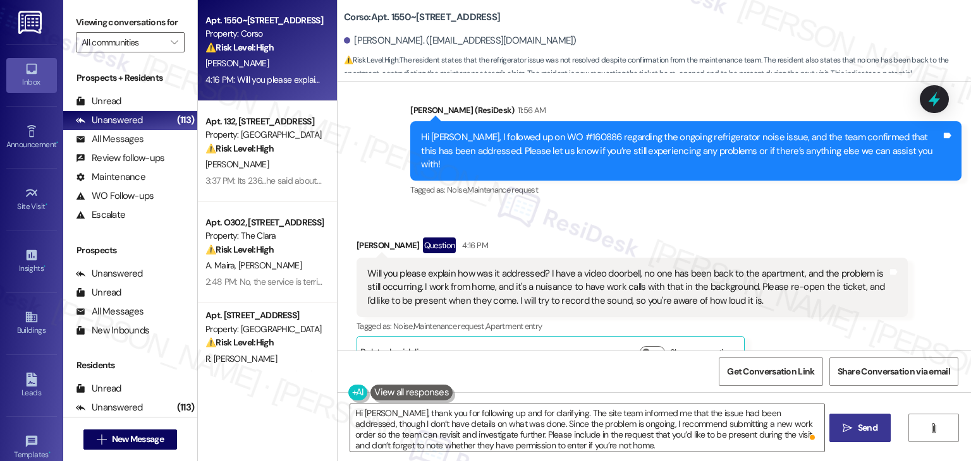
click at [864, 430] on span "Send" at bounding box center [868, 428] width 20 height 13
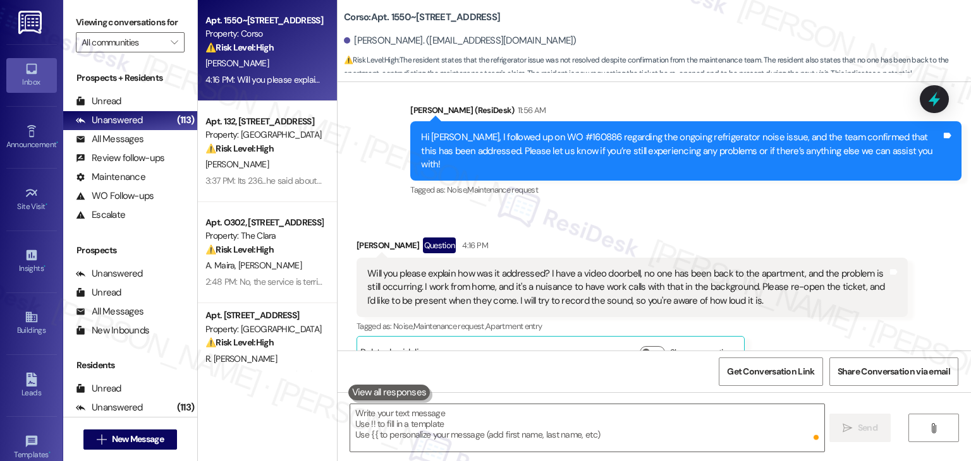
scroll to position [1236, 0]
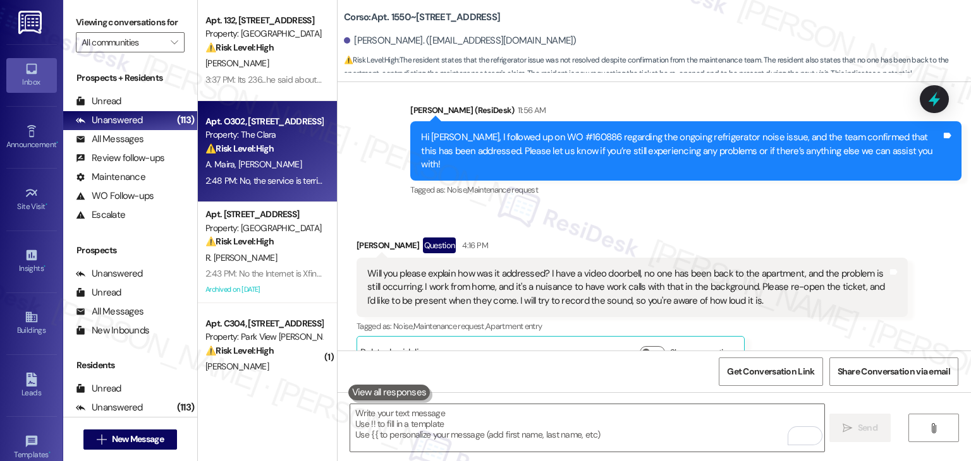
click at [219, 145] on strong "⚠️ Risk Level: High" at bounding box center [239, 148] width 68 height 11
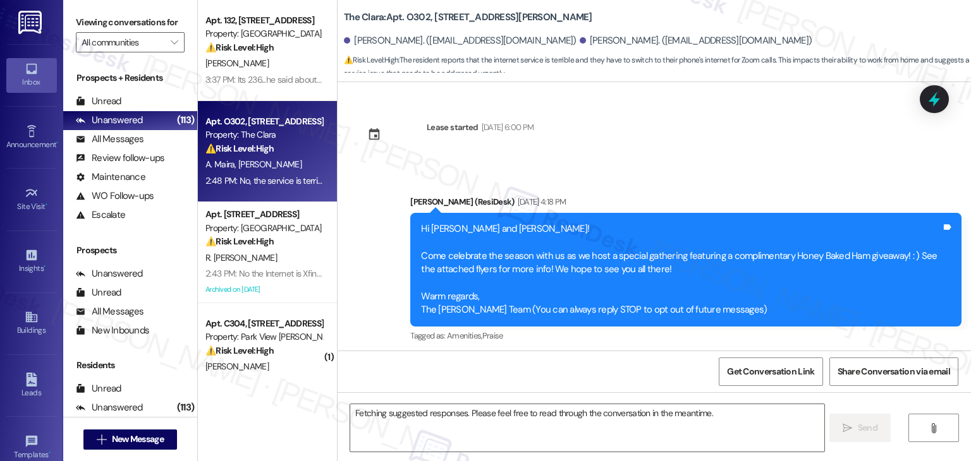
scroll to position [19821, 0]
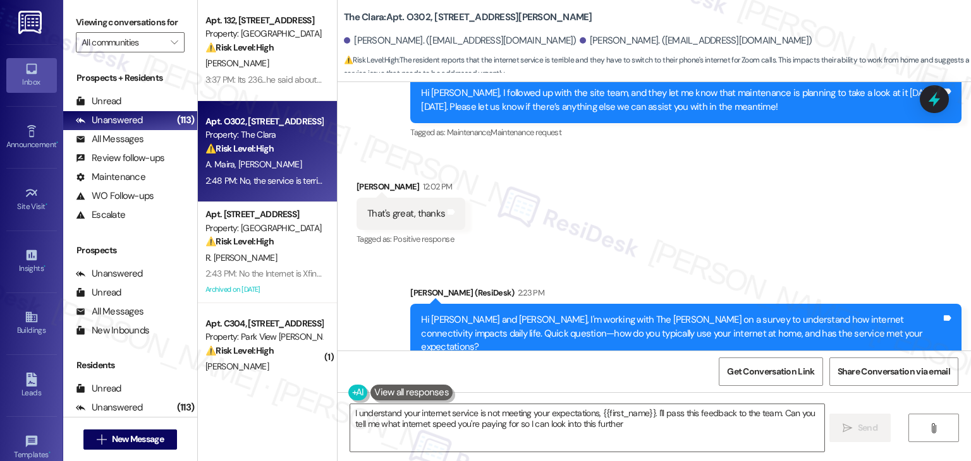
type textarea "I understand your internet service is not meeting your expectations, {{first_na…"
click at [690, 411] on div "Received via SMS Cooper Maira Question 2:48 PM No, the service is terrible. I t…" at bounding box center [547, 456] width 401 height 90
click at [685, 313] on div "Hi Aimee and Cooper, I'm working with The Clara on a survey to understand how i…" at bounding box center [681, 333] width 520 height 40
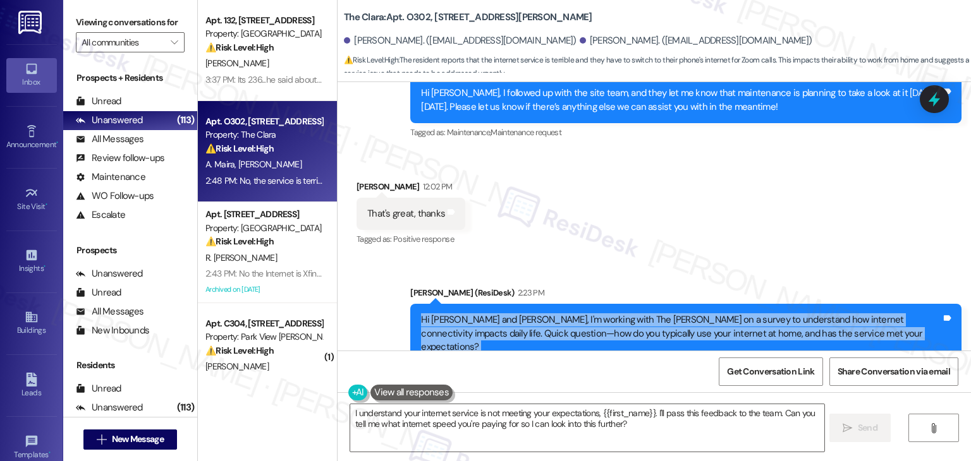
click at [685, 313] on div "Hi Aimee and Cooper, I'm working with The Clara on a survey to understand how i…" at bounding box center [681, 333] width 520 height 40
copy div "Hi Aimee and Cooper, I'm working with The Clara on a survey to understand how i…"
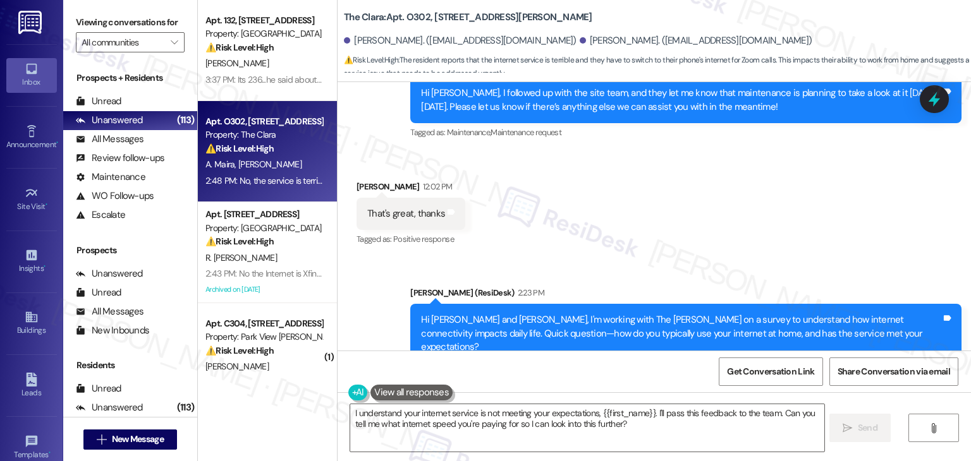
click at [394, 450] on div "No, the service is terrible. I typically have to switch to my phones internet f…" at bounding box center [542, 456] width 351 height 13
copy div "No, the service is terrible. I typically have to switch to my phones internet f…"
click at [555, 417] on textarea "I understand your internet service is not meeting your expectations, {{first_na…" at bounding box center [586, 427] width 473 height 47
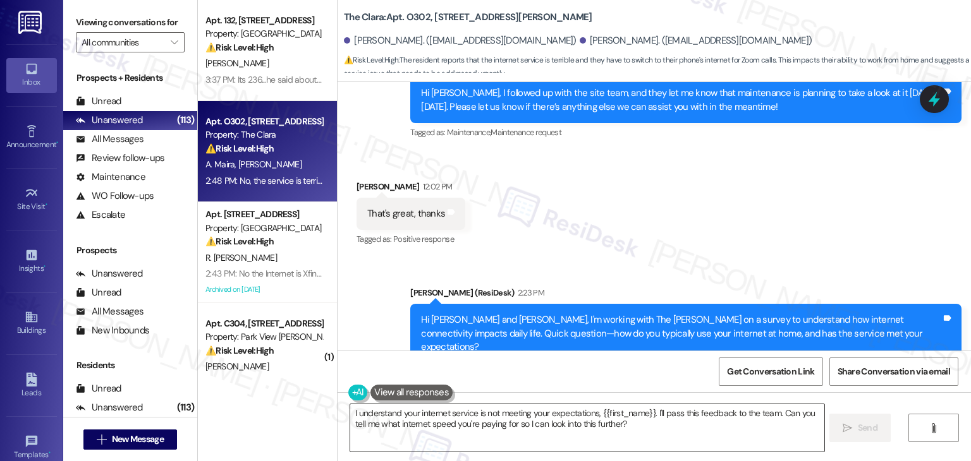
click at [555, 417] on textarea "I understand your internet service is not meeting your expectations, {{first_na…" at bounding box center [586, 427] width 473 height 47
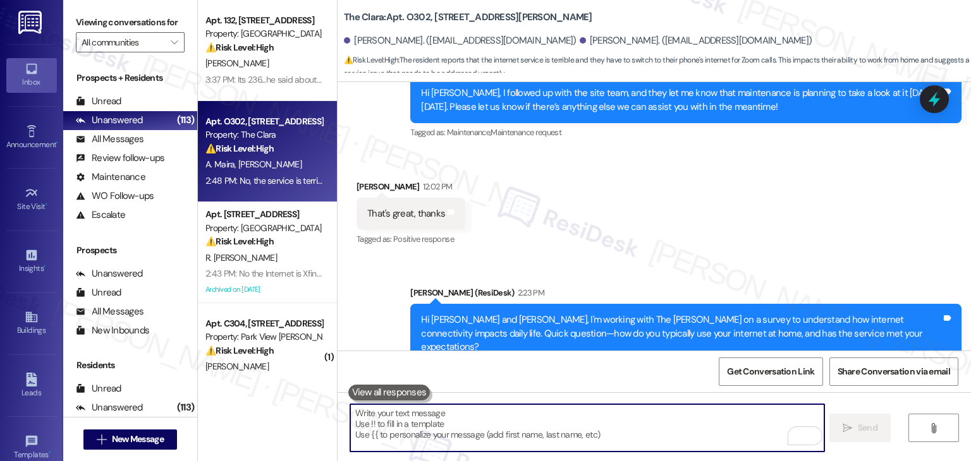
paste textarea "Hi Cooper, thank you for sharing this! I’m sorry to hear how unreliable the ser…"
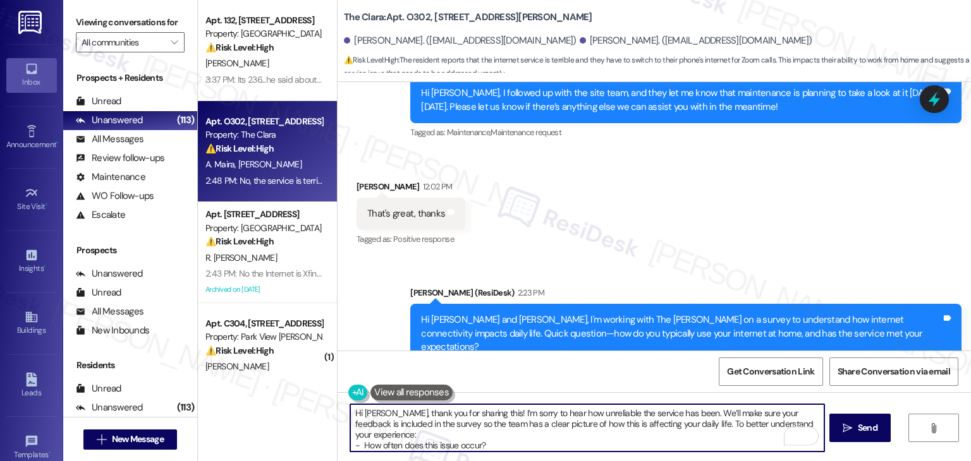
scroll to position [0, 0]
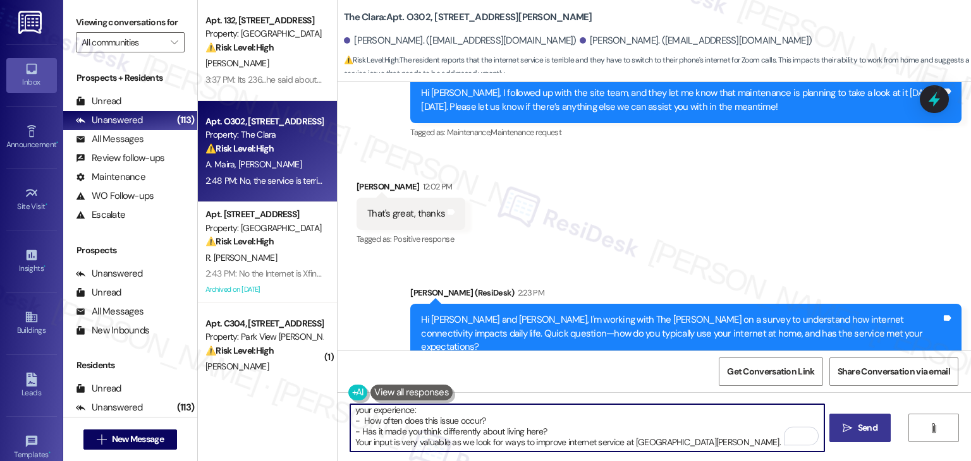
type textarea "Hi Cooper, thank you for sharing this! I’m sorry to hear how unreliable the ser…"
click at [877, 425] on span "Send" at bounding box center [867, 428] width 25 height 13
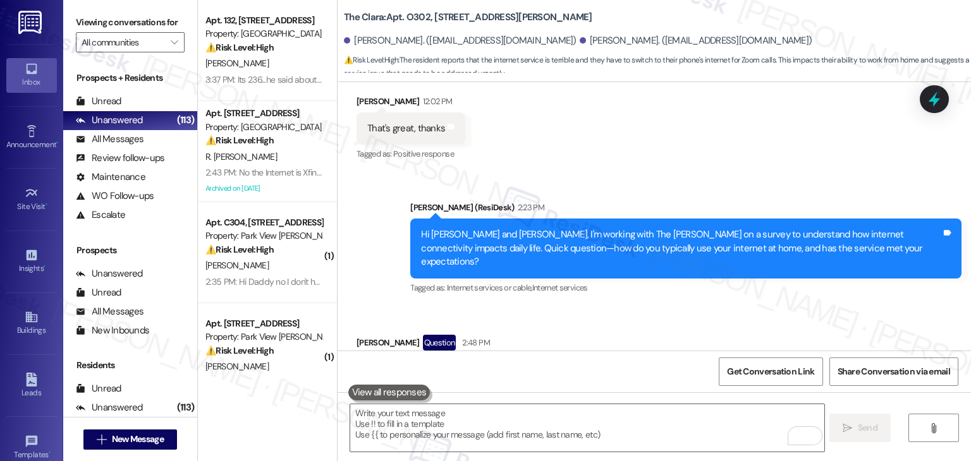
scroll to position [19883, 0]
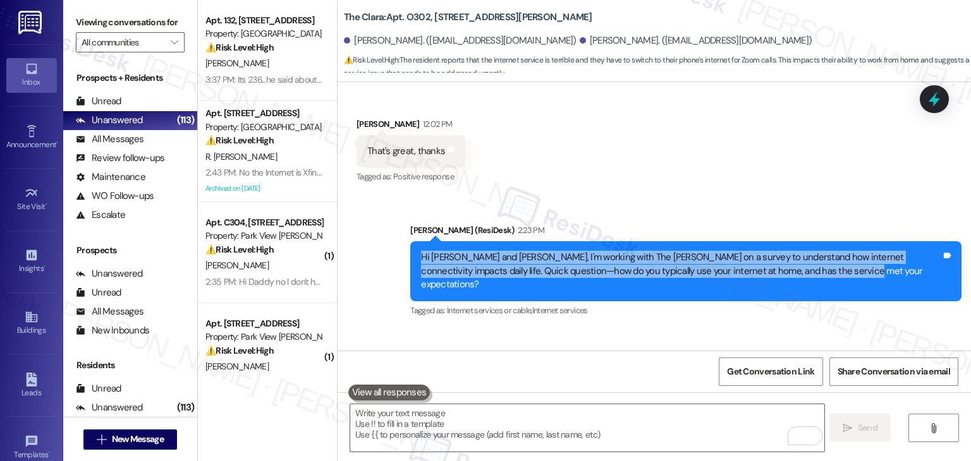
drag, startPoint x: 777, startPoint y: 137, endPoint x: 405, endPoint y: 123, distance: 372.5
click at [410, 241] on div "Hi Aimee and Cooper, I'm working with The Clara on a survey to understand how i…" at bounding box center [685, 270] width 551 height 59
copy div "Hi Aimee and Cooper, I'm working with The Clara on a survey to understand how i…"
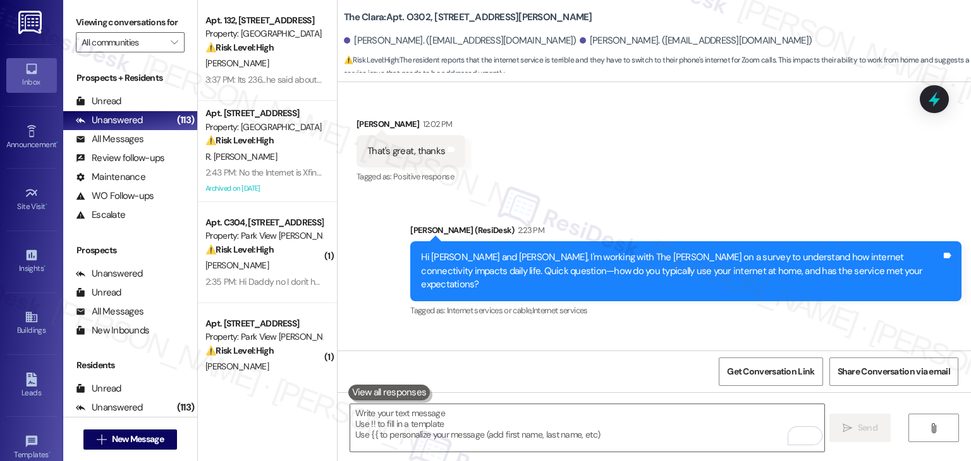
click at [440, 387] on div "No, the service is terrible. I typically have to switch to my phones internet f…" at bounding box center [542, 393] width 351 height 13
copy div "No, the service is terrible. I typically have to switch to my phones internet f…"
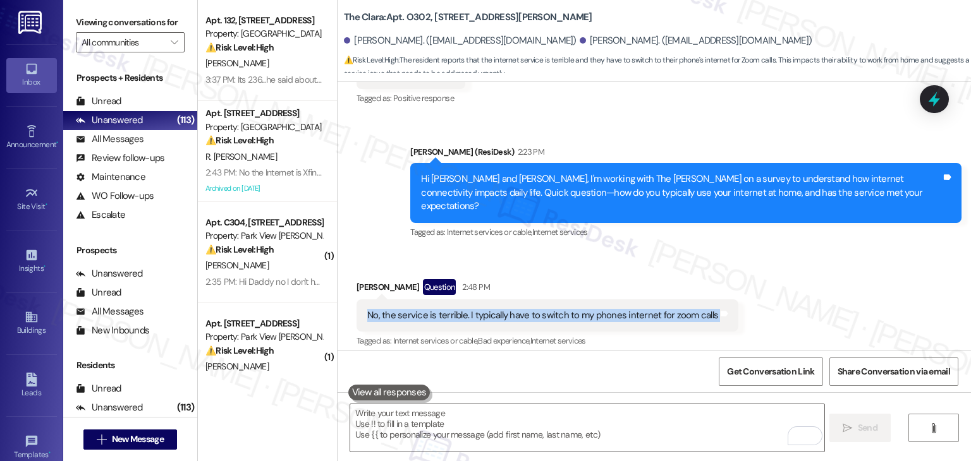
scroll to position [19963, 0]
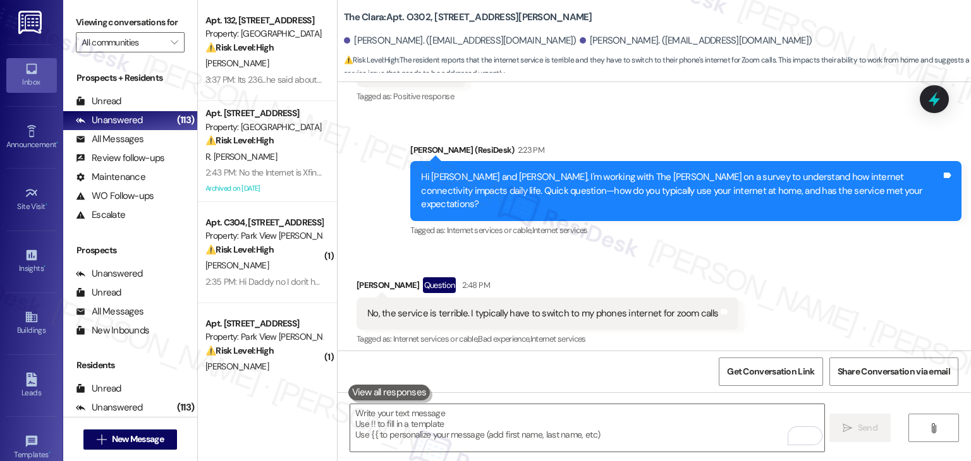
drag, startPoint x: 749, startPoint y: 325, endPoint x: 392, endPoint y: 258, distance: 362.5
click at [392, 358] on div "Sent via SMS Sarah 4:54 PM Hi Cooper, thank you for sharing this! I’m sorry to …" at bounding box center [653, 435] width 633 height 155
copy div "Hi Cooper, thank you for sharing this! I’m sorry to hear how unreliable the ser…"
click at [379, 277] on div "Cooper Maira Question 2:48 PM" at bounding box center [547, 287] width 382 height 20
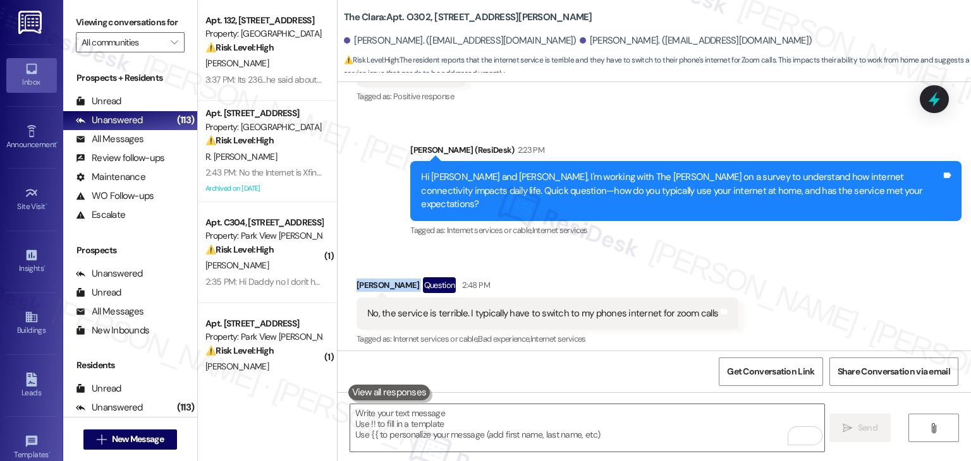
click at [379, 277] on div "Cooper Maira Question 2:48 PM" at bounding box center [547, 287] width 382 height 20
copy div "Cooper Maira"
click at [167, 25] on label "Viewing conversations for" at bounding box center [130, 23] width 109 height 20
click at [168, 35] on span "" at bounding box center [174, 42] width 12 height 20
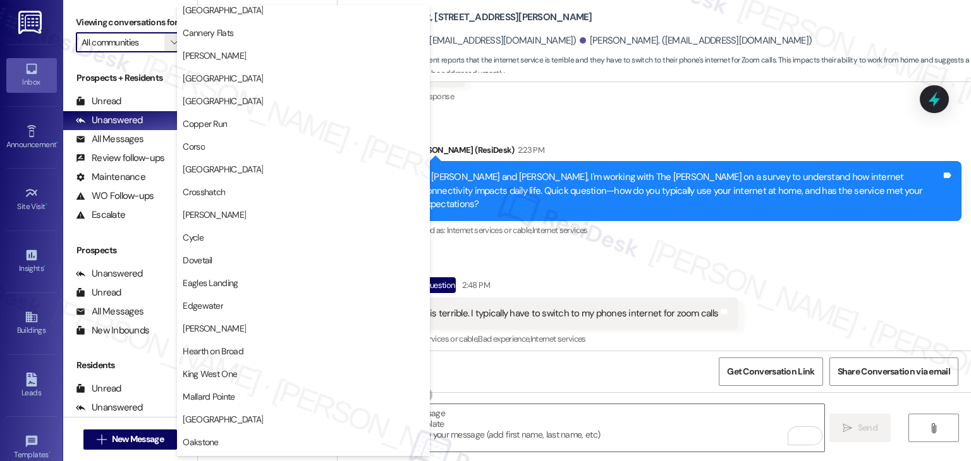
scroll to position [379, 0]
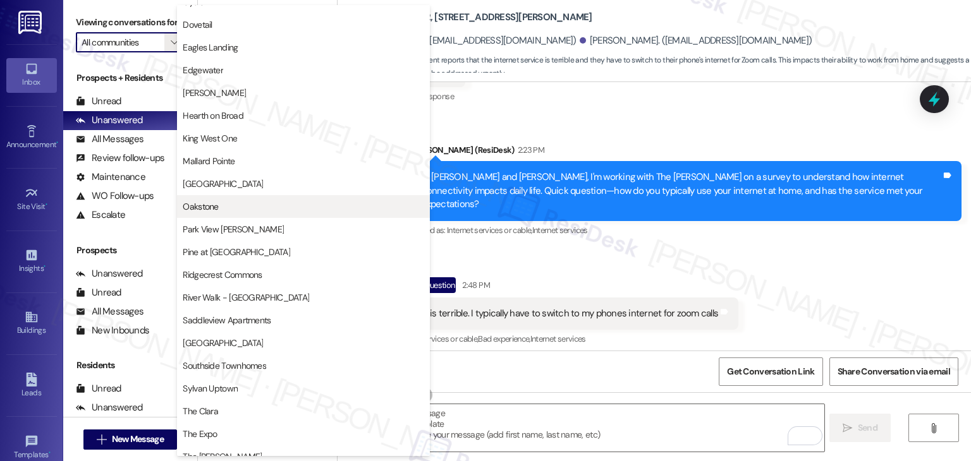
click at [236, 207] on span "Oakstone" at bounding box center [303, 206] width 241 height 13
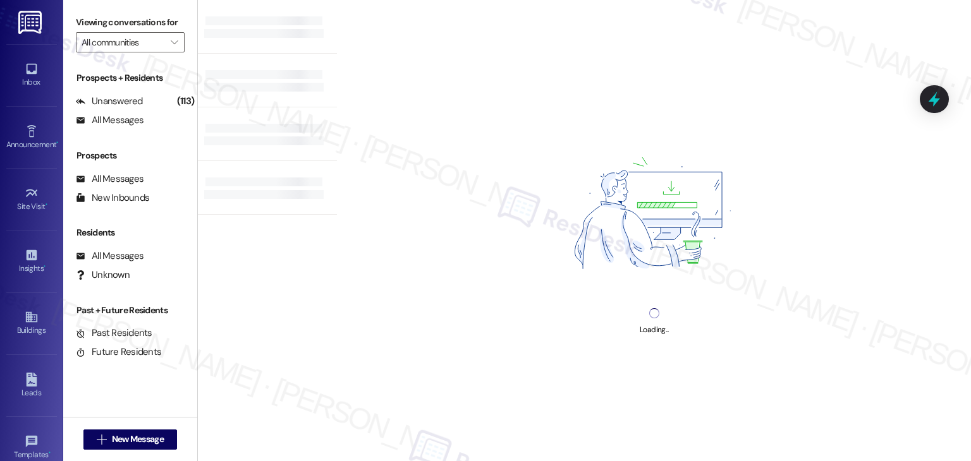
type input "Oakstone"
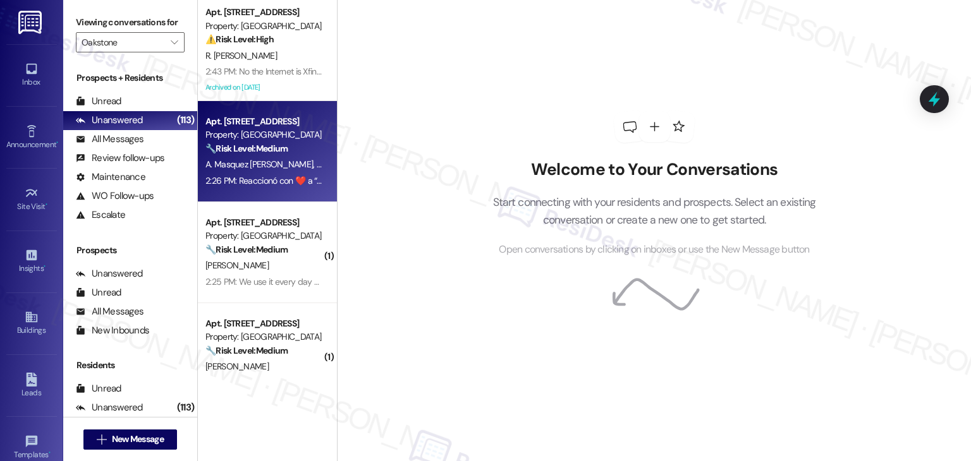
click at [282, 188] on div "2:26 PM: Reaccionó con ❤️ a “Dottie (Oakstone): Hi Zorsiree and Akex, 🚗: Garage…" at bounding box center [263, 181] width 119 height 16
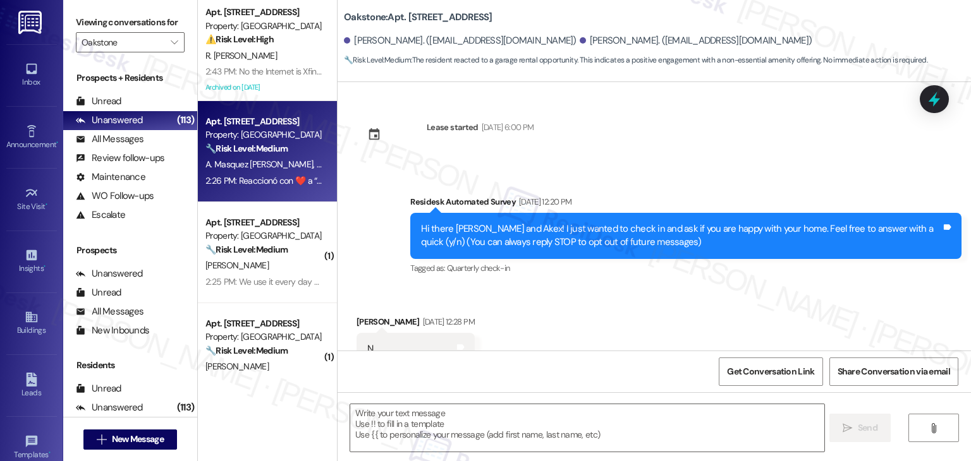
type textarea "Fetching suggested responses. Please feel free to read through the conversation…"
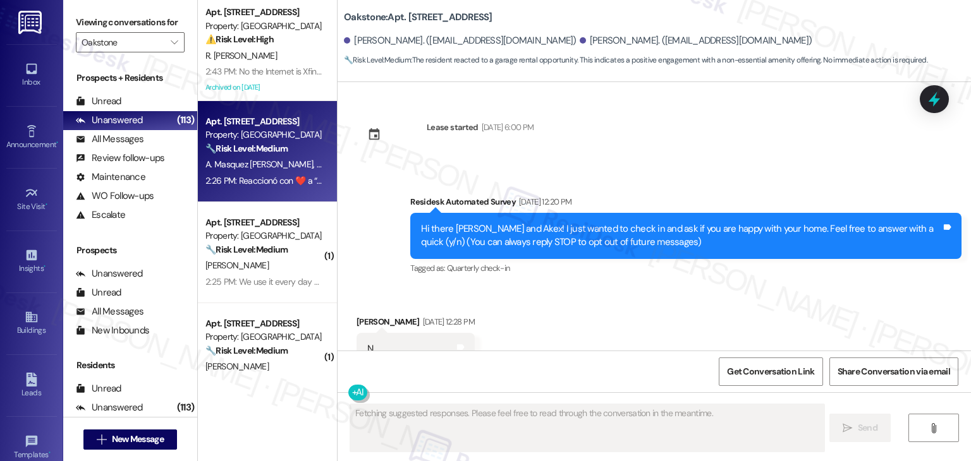
scroll to position [6220, 0]
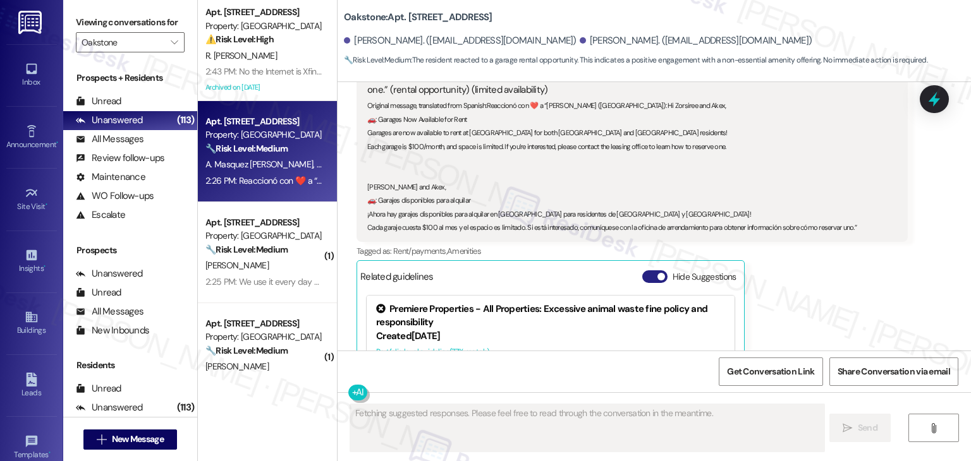
click at [645, 270] on button "Hide Suggestions" at bounding box center [654, 276] width 25 height 13
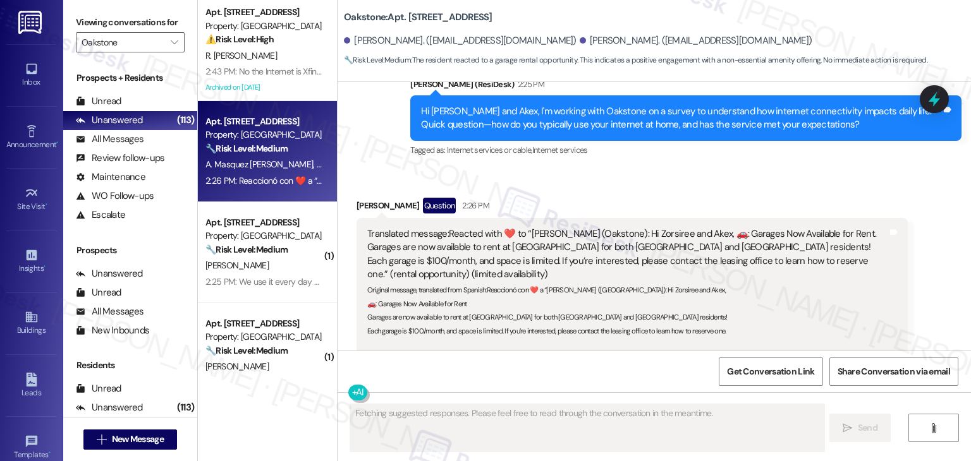
click at [809, 282] on div "Original message, translated from Spanish : Reaccionó con ❤️ a “Dottie (Oakston…" at bounding box center [627, 349] width 520 height 135
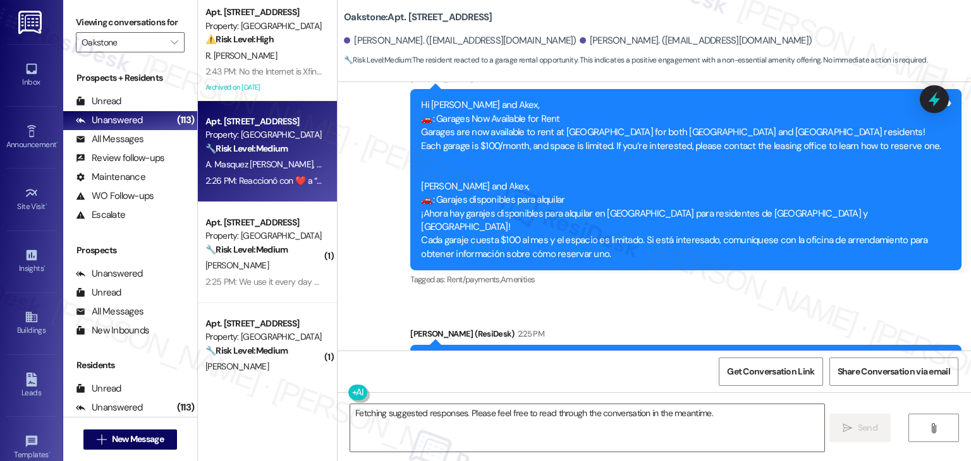
scroll to position [5783, 0]
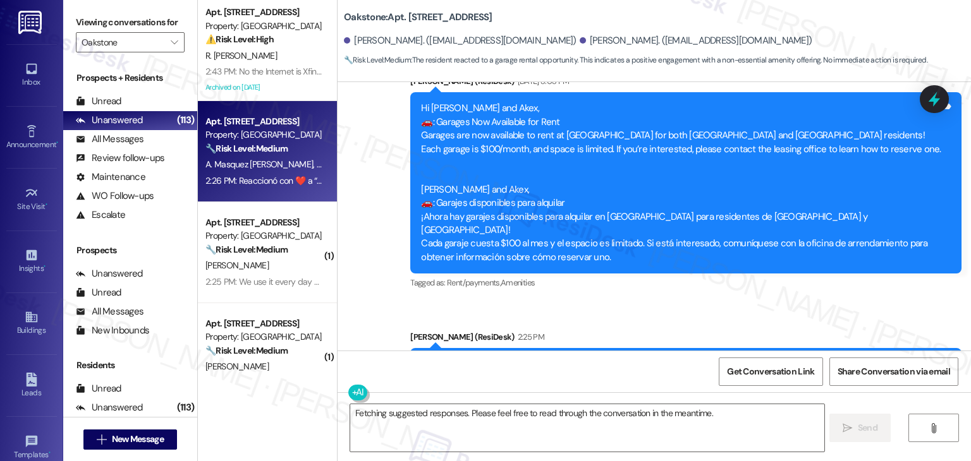
click at [705, 358] on div "Hi Zorsiree and Akex, I'm working with Oakstone on a survey to understand how i…" at bounding box center [681, 371] width 520 height 27
copy div "Hi Zorsiree and Akex, I'm working with Oakstone on a survey to understand how i…"
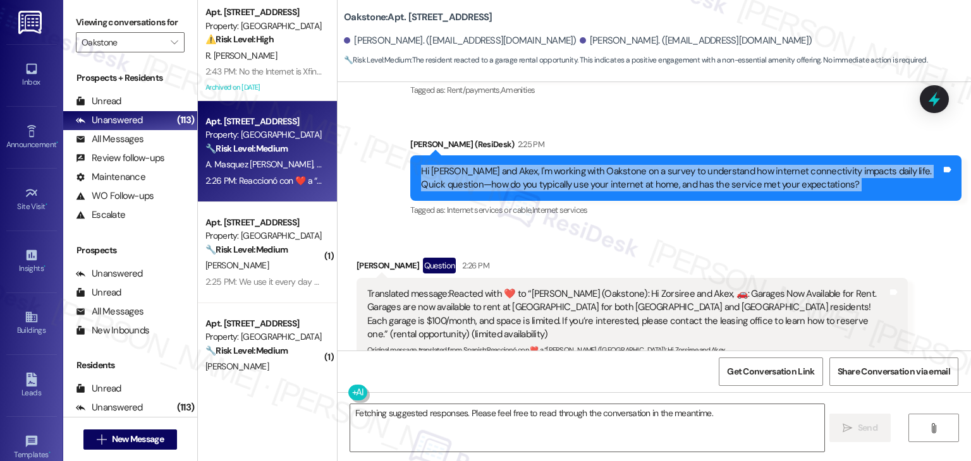
scroll to position [6036, 0]
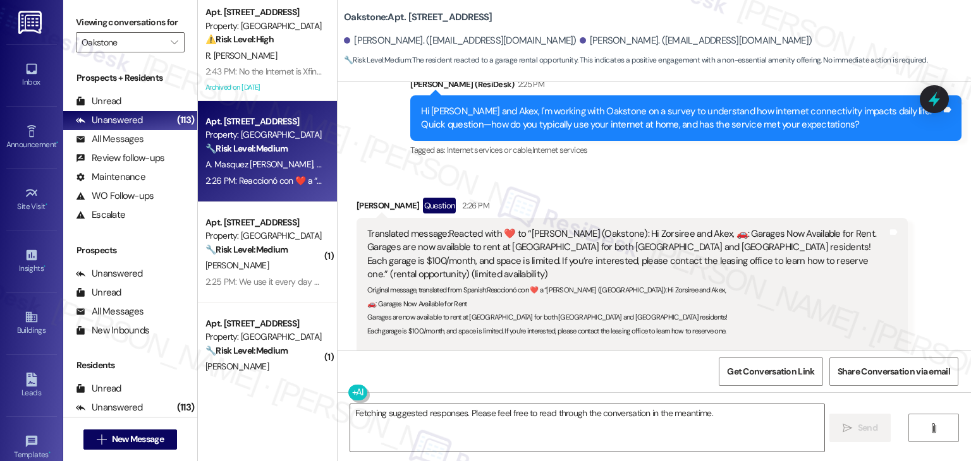
click at [869, 332] on div "Zorsiree M. Gonzales Question 2:26 PM Translated message: Reacted with ❤️ to “D…" at bounding box center [631, 338] width 551 height 280
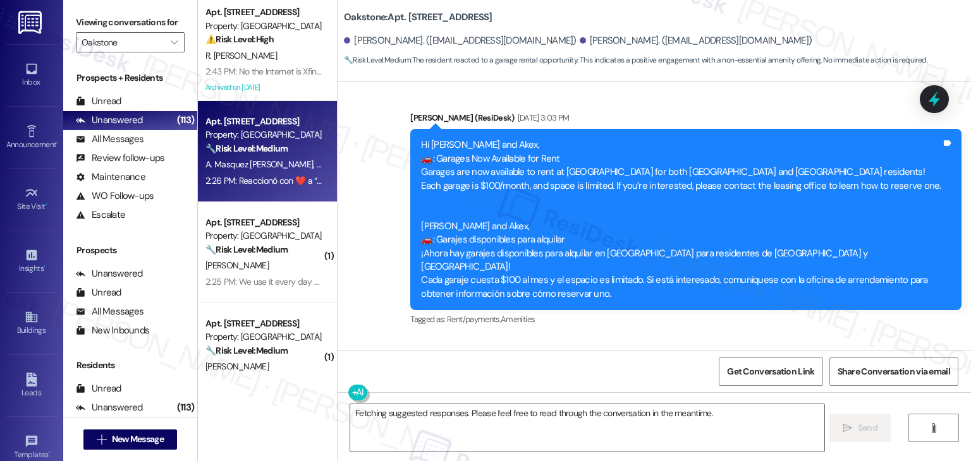
scroll to position [5656, 0]
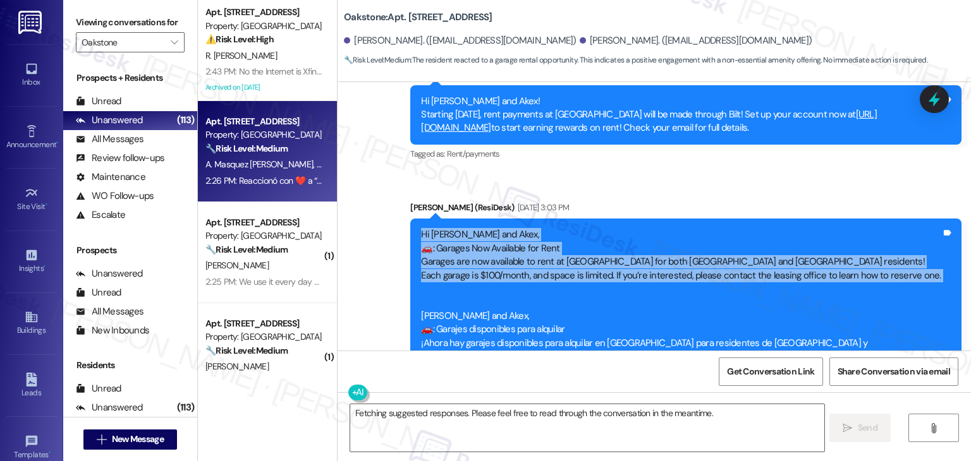
drag, startPoint x: 432, startPoint y: 178, endPoint x: 408, endPoint y: 122, distance: 60.9
click at [410, 219] on div "Hi Zorsiree and Akex, 🚗: Garages Now Available for Rent Garages are now availab…" at bounding box center [685, 309] width 551 height 181
click at [461, 421] on textarea "Fetching suggested responses. Please feel free to read through the conversation…" at bounding box center [586, 427] width 473 height 47
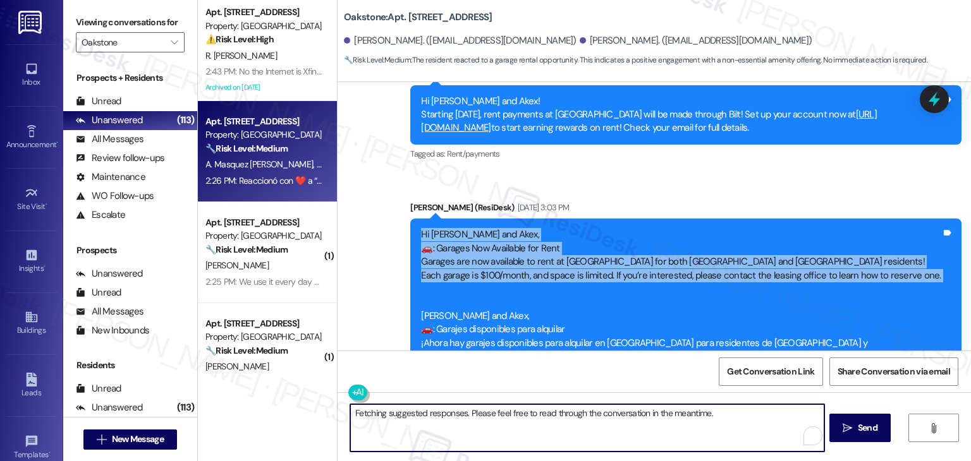
click at [461, 421] on textarea "Fetching suggested responses. Please feel free to read through the conversation…" at bounding box center [586, 427] width 473 height 47
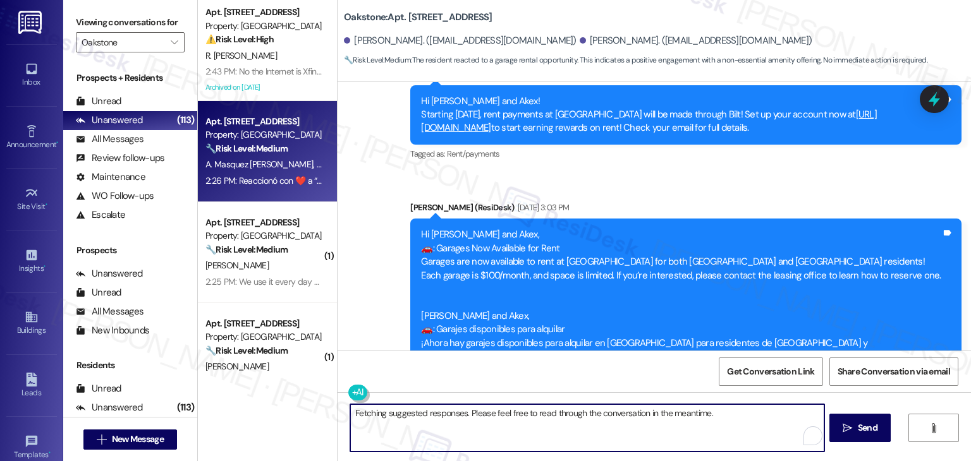
click at [461, 421] on textarea "Fetching suggested responses. Please feel free to read through the conversation…" at bounding box center [586, 427] width 473 height 47
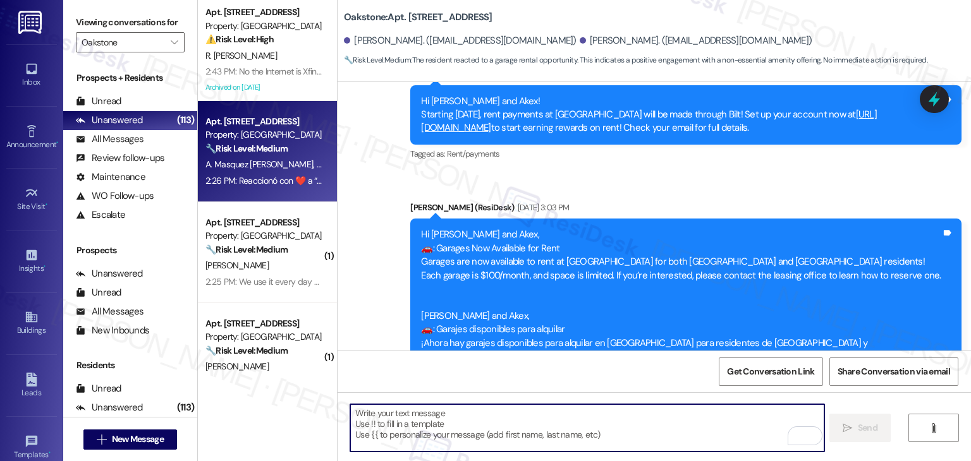
scroll to position [6036, 0]
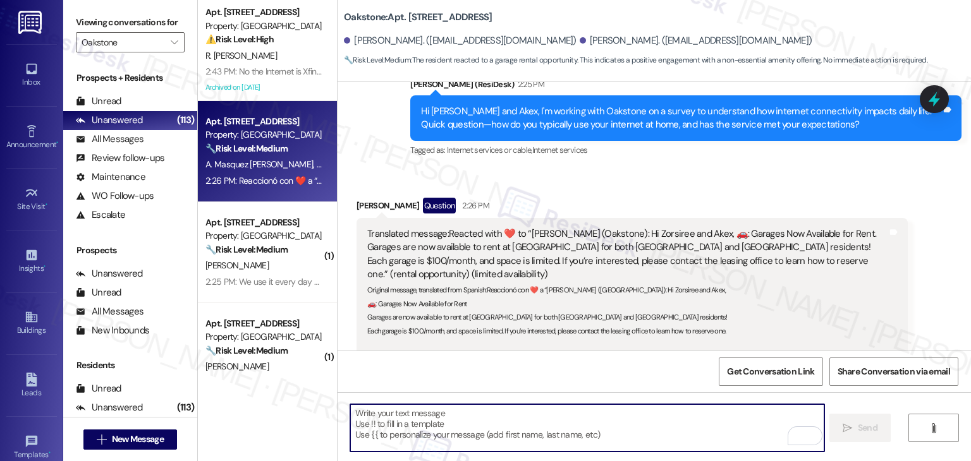
click at [485, 428] on textarea "To enrich screen reader interactions, please activate Accessibility in Grammarl…" at bounding box center [586, 427] width 473 height 47
paste textarea "Hi {{first_name}}, thanks for the thumbs up! Glad to see you're ready for the n…"
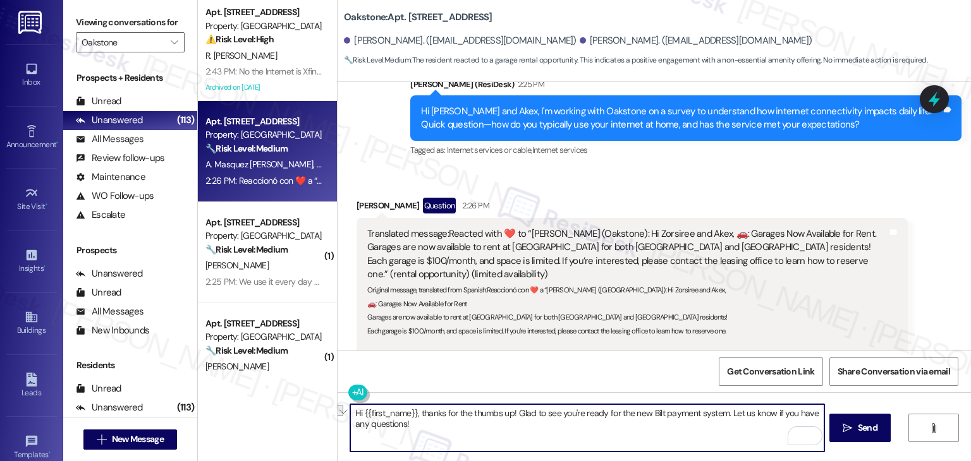
drag, startPoint x: 506, startPoint y: 411, endPoint x: 468, endPoint y: 416, distance: 38.3
click at [468, 416] on textarea "Hi {{first_name}}, thanks for the thumbs up! Glad to see you're ready for the n…" at bounding box center [586, 427] width 473 height 47
click at [468, 414] on textarea "Hi {{first_name}}, thanks for the theart! Glad to see you're ready for the new …" at bounding box center [586, 427] width 473 height 47
click at [486, 409] on textarea "Hi {{first_name}}, thanks for the heart! Glad to see you're ready for the new B…" at bounding box center [586, 427] width 473 height 47
click at [485, 409] on textarea "Hi {{first_name}}, thanks for the heart! Glad to see you're ready for the new B…" at bounding box center [586, 427] width 473 height 47
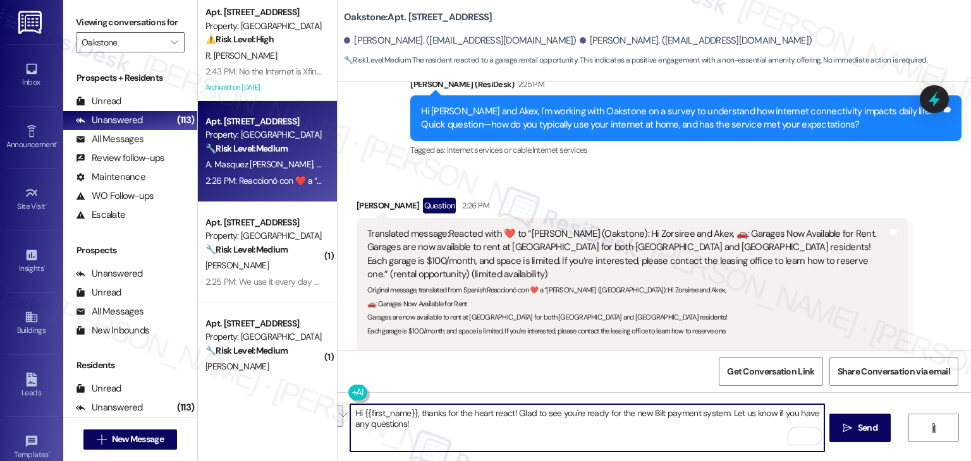
drag, startPoint x: 525, startPoint y: 425, endPoint x: 511, endPoint y: 414, distance: 18.0
click at [511, 414] on textarea "Hi {{first_name}}, thanks for the heart react! Glad to see you're ready for the…" at bounding box center [586, 427] width 473 height 47
paste textarea "It looks like you were just reacting to the community post. If there's anything…"
click at [535, 430] on textarea "Hi {{first_name}}, thanks for the heart react! It looks like you were just reac…" at bounding box center [586, 427] width 473 height 47
click at [633, 422] on textarea "Hi {{first_name}}, thanks for the heart react! It looks like you were just reac…" at bounding box center [586, 427] width 473 height 47
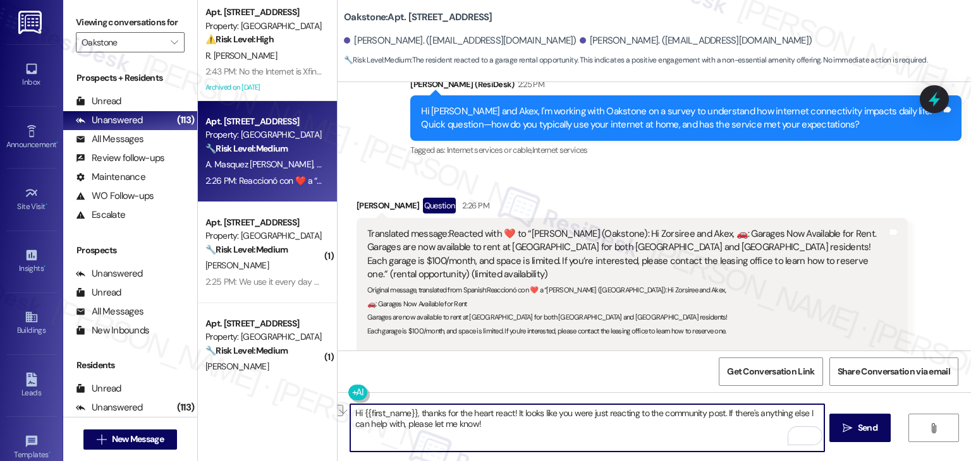
drag, startPoint x: 718, startPoint y: 413, endPoint x: 559, endPoint y: 413, distance: 159.2
click at [559, 413] on textarea "Hi {{first_name}}, thanks for the heart react! It looks like you were just reac…" at bounding box center [586, 427] width 473 height 47
click at [523, 420] on textarea "Hi {{first_name}}, thanks for the heart react! It looks like you were just reac…" at bounding box center [586, 427] width 473 height 47
click at [493, 415] on textarea "Hi {{first_name}}, thanks for the heart react! It looks like you were just reac…" at bounding box center [586, 427] width 473 height 47
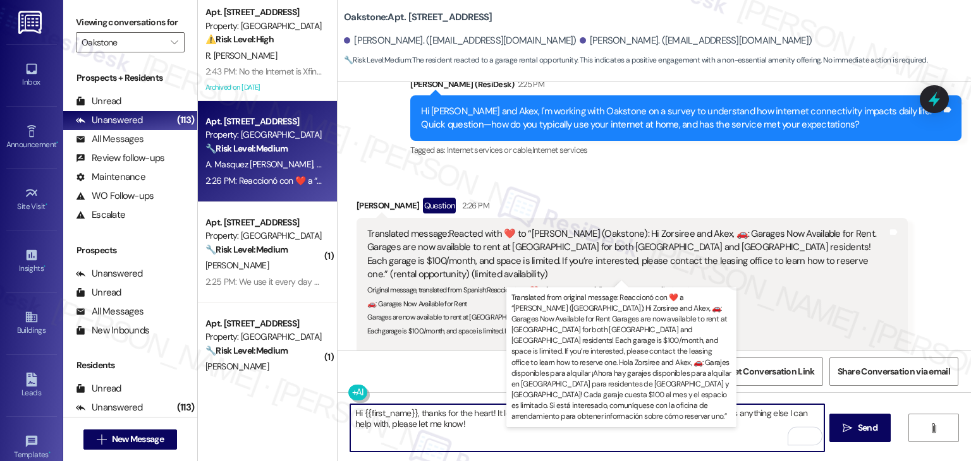
scroll to position [5910, 0]
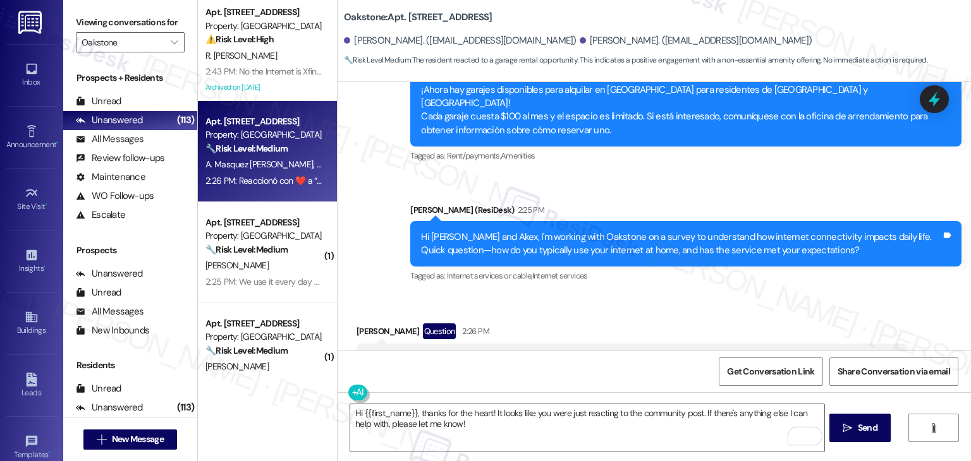
click at [356, 324] on div "Zorsiree M. Gonzales Question 2:26 PM" at bounding box center [631, 334] width 551 height 20
click at [401, 408] on textarea "Hi {{first_name}}, thanks for the heart! It looks like you were just reacting t…" at bounding box center [586, 427] width 473 height 47
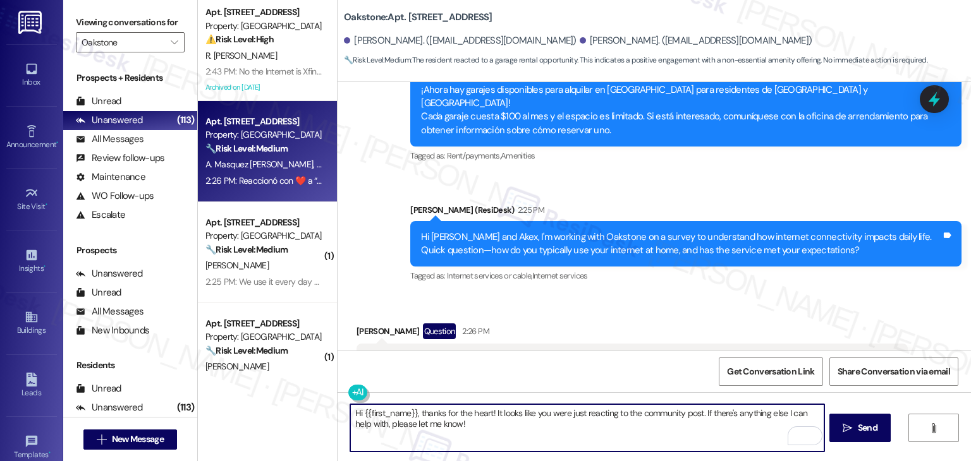
drag, startPoint x: 410, startPoint y: 413, endPoint x: 358, endPoint y: 413, distance: 51.8
click at [358, 413] on textarea "Hi {{first_name}}, thanks for the heart! It looks like you were just reacting t…" at bounding box center [586, 427] width 473 height 47
paste textarea "Zorsiree"
click at [445, 428] on textarea "Hi Zorsiree, thanks for the heart! It looks like you were just reacting to the …" at bounding box center [586, 427] width 473 height 47
click at [452, 425] on textarea "Hi Zorsiree, thanks for the heart! It looks like you were just reacting to the …" at bounding box center [586, 427] width 473 height 47
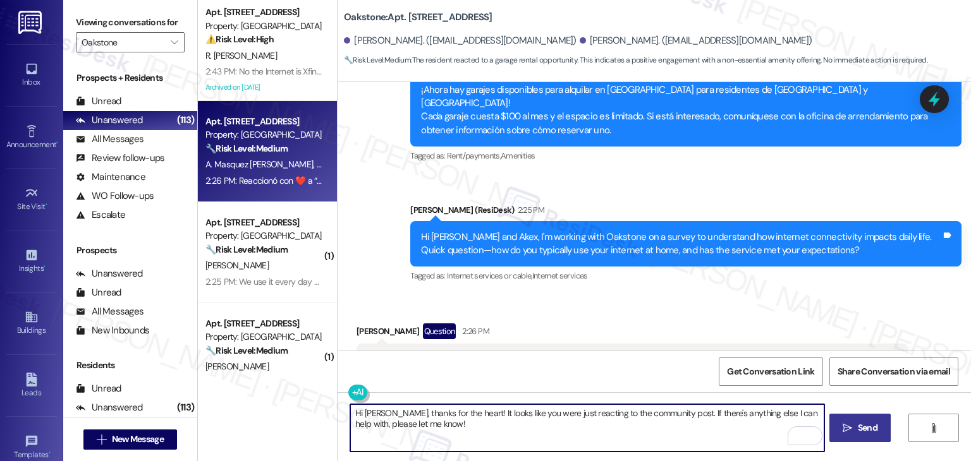
type textarea "Hi Zorsiree, thanks for the heart! It looks like you were just reacting to the …"
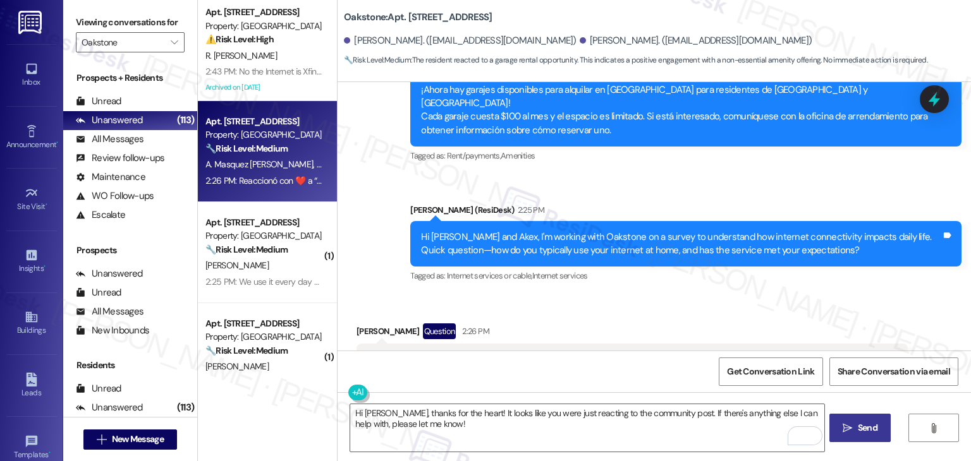
click at [880, 432] on button " Send" at bounding box center [859, 428] width 61 height 28
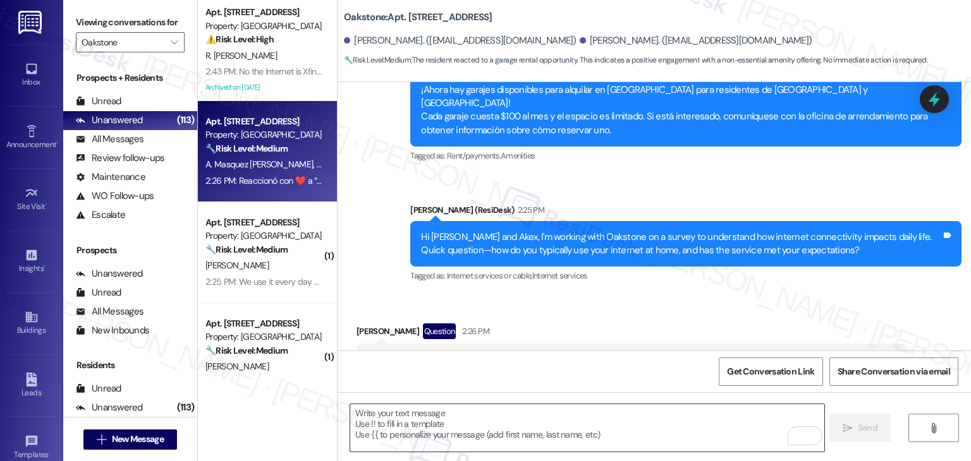
scroll to position [6035, 0]
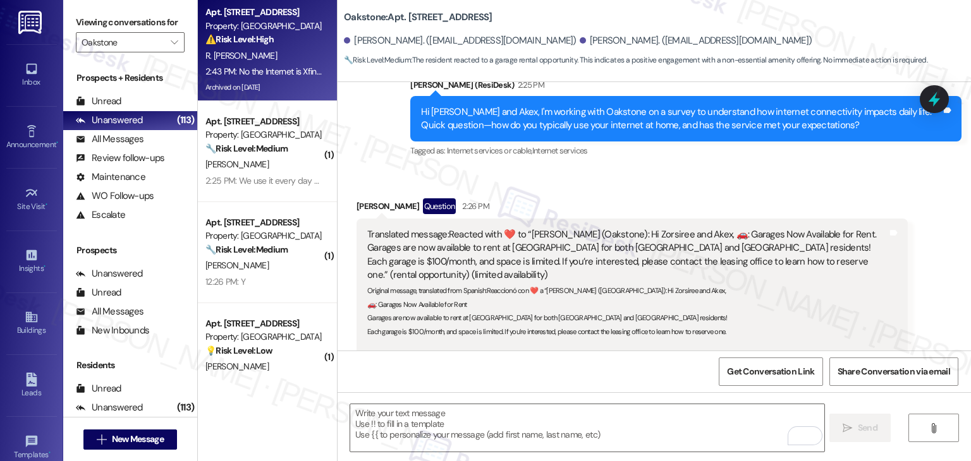
click at [217, 41] on strong "⚠️ Risk Level: High" at bounding box center [239, 38] width 68 height 11
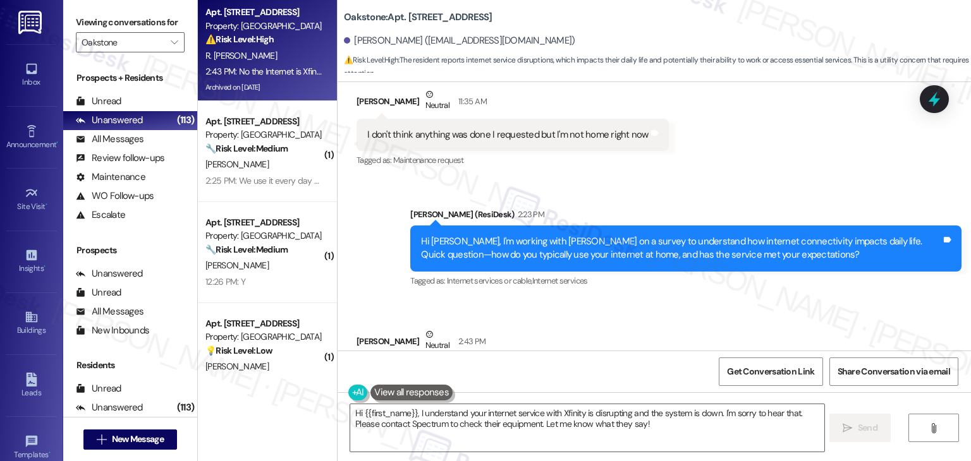
scroll to position [9811, 0]
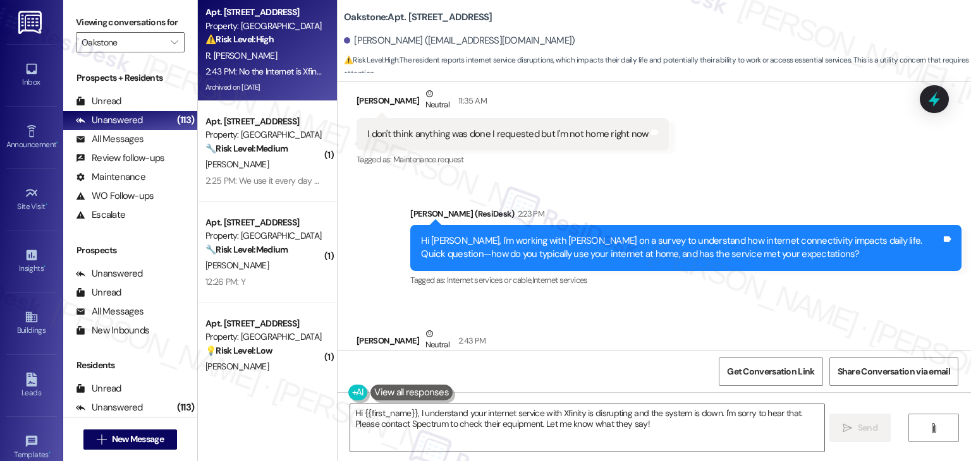
click at [623, 299] on div "Received via SMS Ruben Adolfo Jr. Neutral 2:43 PM No the Internet is Xfinity an…" at bounding box center [653, 359] width 633 height 120
click at [683, 229] on div "Announcement, sent via SMS Dottie (ResiDesk) 2:23 PM Hi Ruben, I'm working with…" at bounding box center [686, 248] width 570 height 101
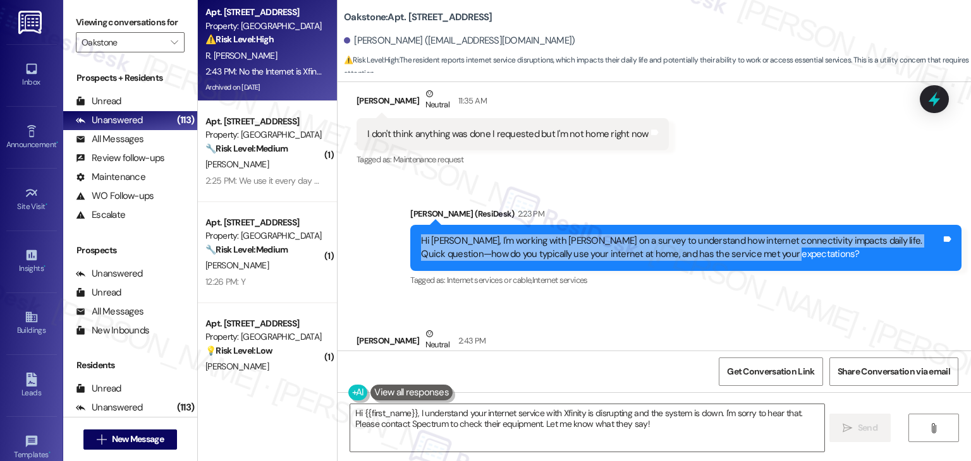
drag, startPoint x: 753, startPoint y: 183, endPoint x: 402, endPoint y: 164, distance: 351.9
click at [402, 198] on div "Announcement, sent via SMS Dottie (ResiDesk) 2:23 PM Hi Ruben, I'm working with…" at bounding box center [686, 248] width 570 height 101
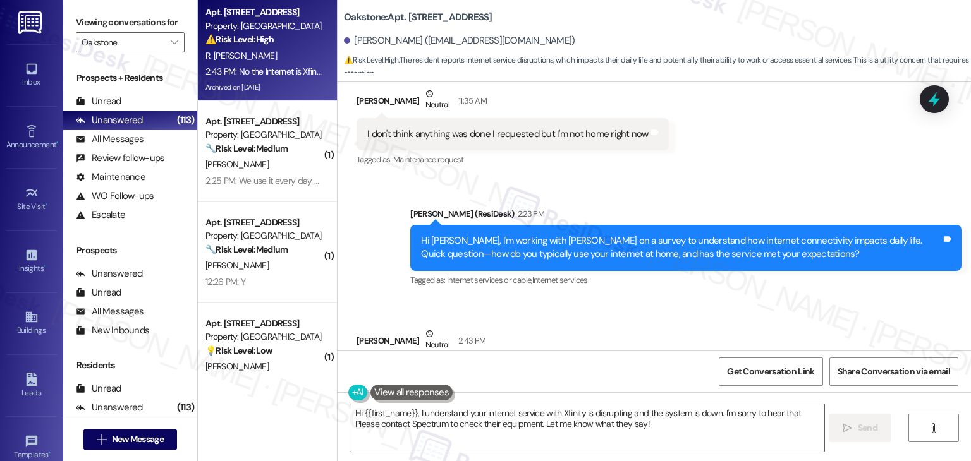
click at [554, 368] on div "No the Internet is Xfinity and it's always disruption. The system is down. It's…" at bounding box center [544, 374] width 355 height 13
click at [516, 413] on textarea "Hi {{first_name}}, I understand your internet service with Xfinity is disruptin…" at bounding box center [586, 427] width 473 height 47
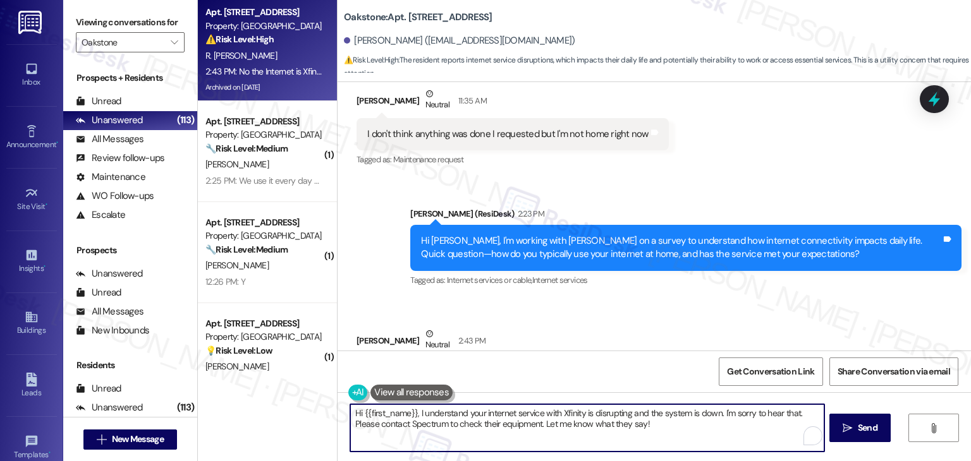
click at [516, 413] on textarea "Hi {{first_name}}, I understand your internet service with Xfinity is disruptin…" at bounding box center [586, 427] width 473 height 47
paste textarea "Ruben, thank you for sharing your experience. I’m sorry to hear that the Xfinit…"
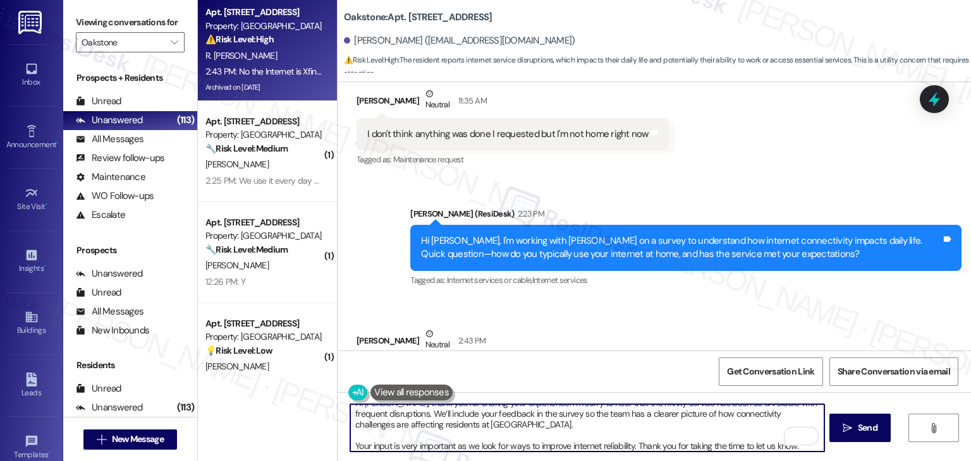
scroll to position [0, 0]
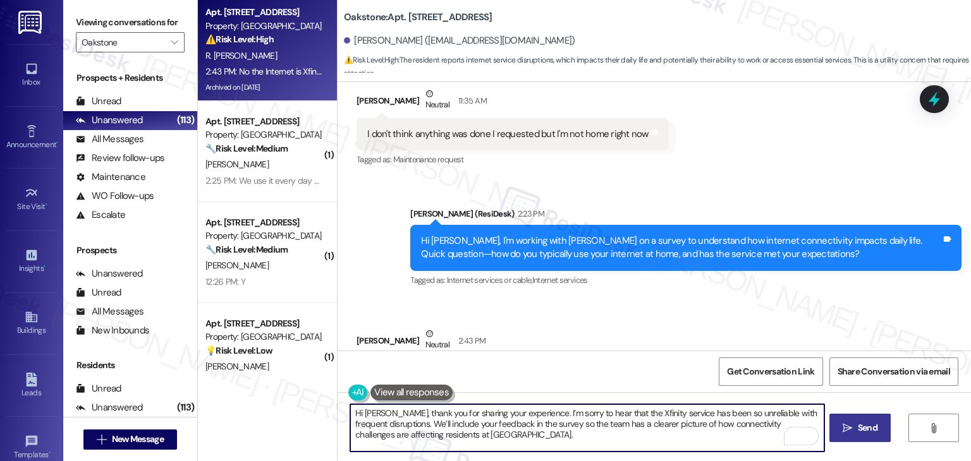
type textarea "Hi Ruben, thank you for sharing your experience. I’m sorry to hear that the Xfi…"
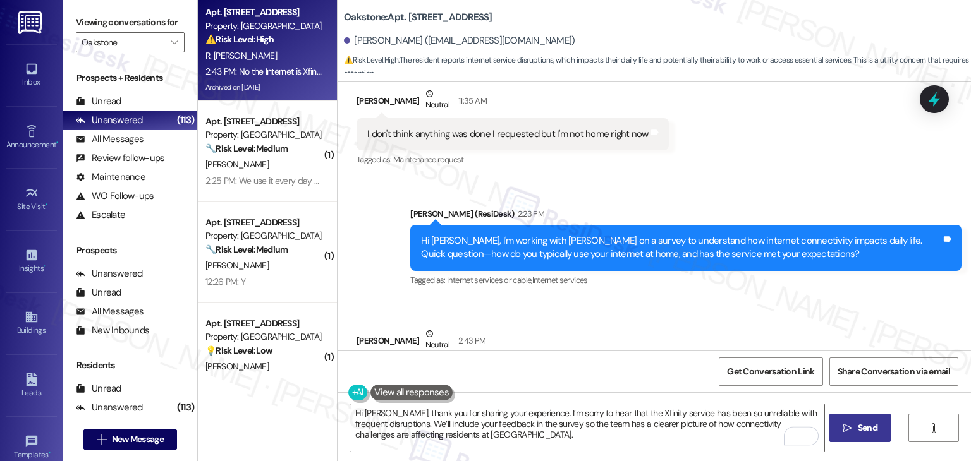
click at [843, 426] on icon "" at bounding box center [846, 428] width 9 height 10
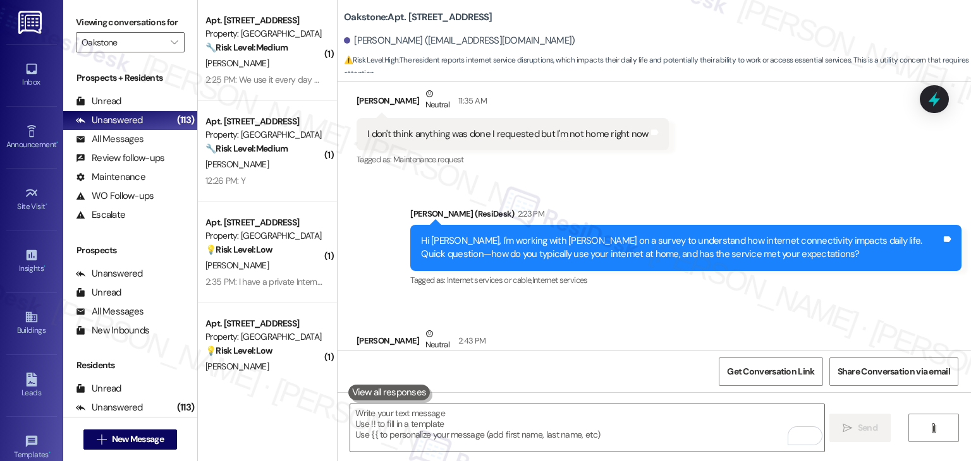
scroll to position [9811, 0]
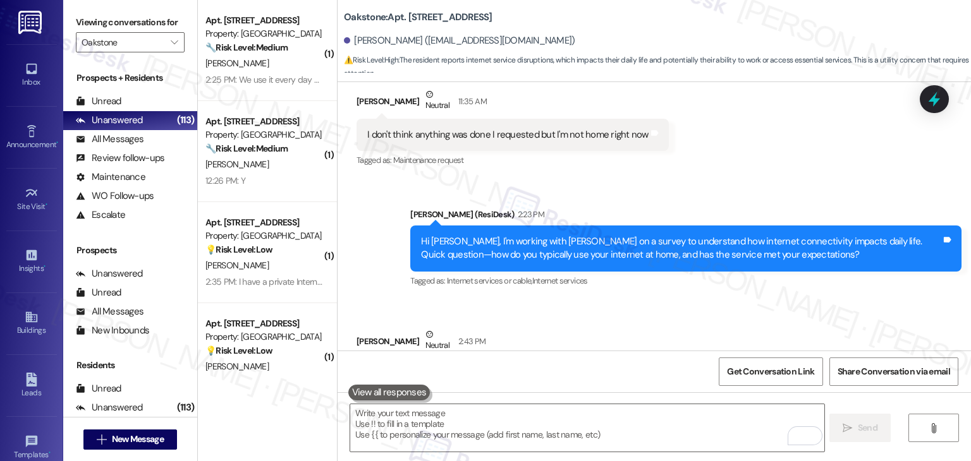
click at [470, 368] on div "No the Internet is Xfinity and it's always disruption. The system is down. It's…" at bounding box center [544, 374] width 355 height 13
click at [360, 179] on div "Announcement, sent via SMS Dottie (ResiDesk) 2:23 PM Hi Ruben, I'm working with…" at bounding box center [653, 239] width 633 height 120
drag, startPoint x: 346, startPoint y: 274, endPoint x: 408, endPoint y: 274, distance: 61.9
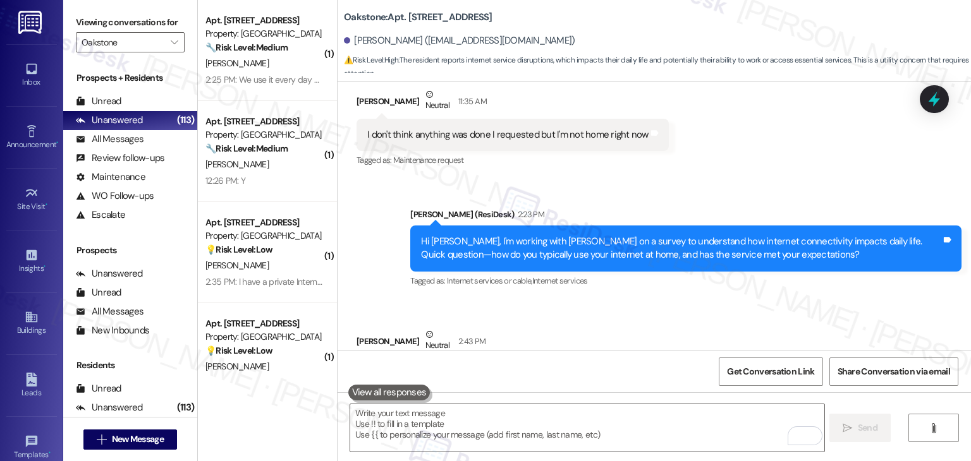
click at [408, 318] on div "Received via SMS Ruben Adolfo Jr. Neutral 2:43 PM No the Internet is Xfinity an…" at bounding box center [549, 368] width 405 height 101
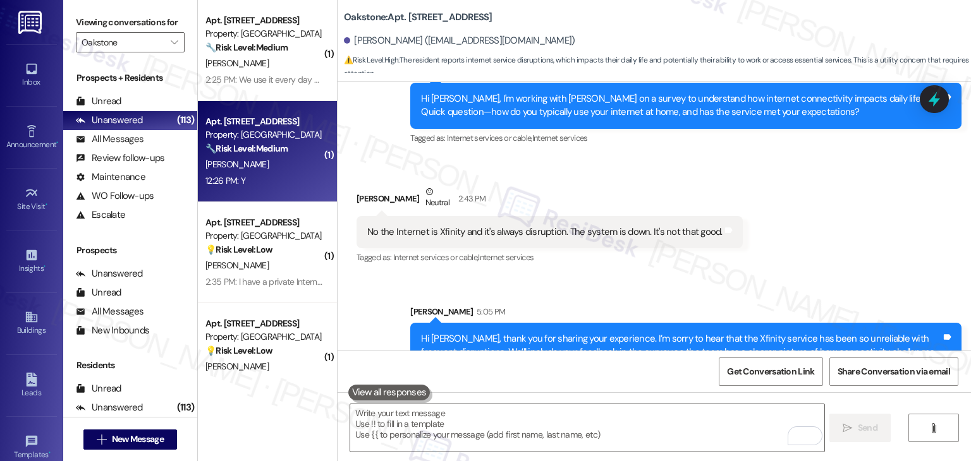
click at [281, 150] on strong "🔧 Risk Level: Medium" at bounding box center [246, 148] width 82 height 11
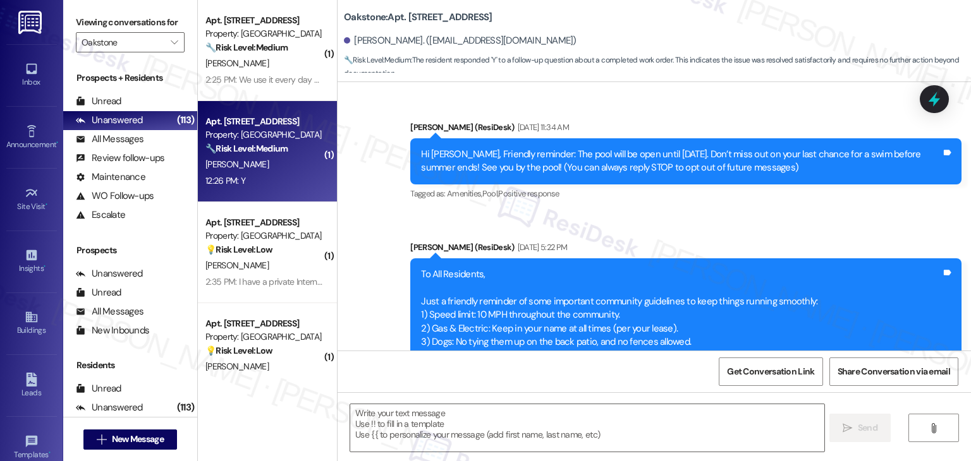
scroll to position [3150, 0]
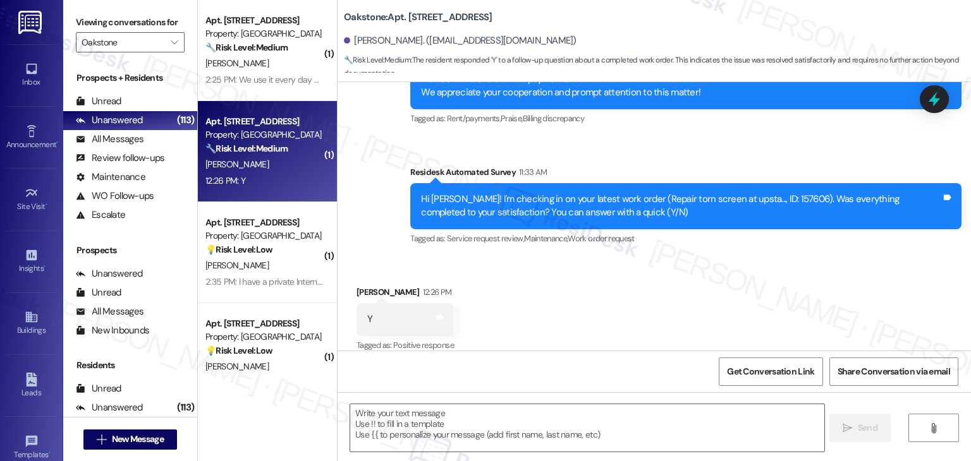
click at [614, 261] on div "Received via SMS Katlin Adams 12:26 PM Y Tags and notes Tagged as: Positive res…" at bounding box center [653, 310] width 633 height 107
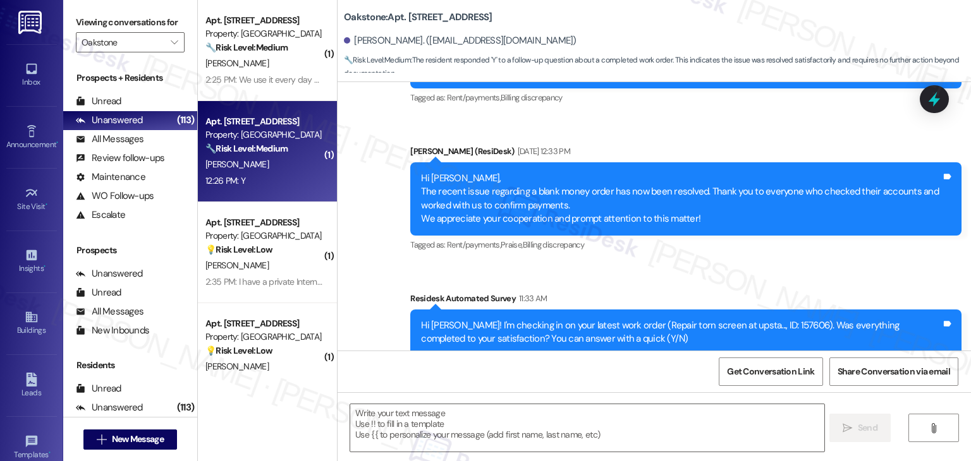
type textarea "Fetching suggested responses. Please feel free to read through the conversation…"
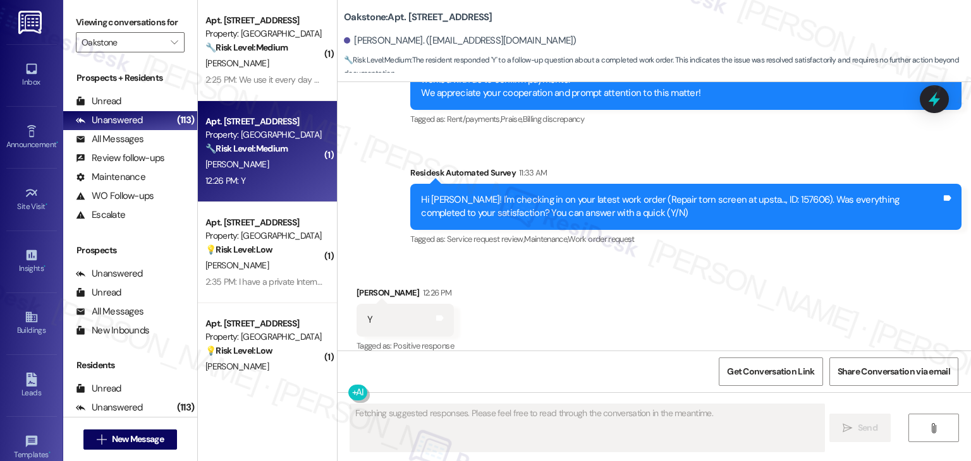
scroll to position [3151, 0]
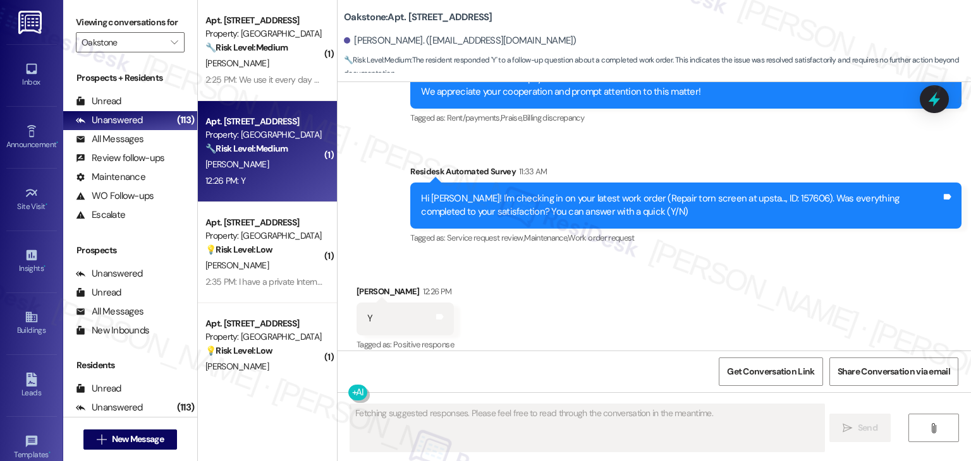
click at [602, 282] on div "Received via SMS Katlin Adams 12:26 PM Y Tags and notes Tagged as: Positive res…" at bounding box center [653, 310] width 633 height 107
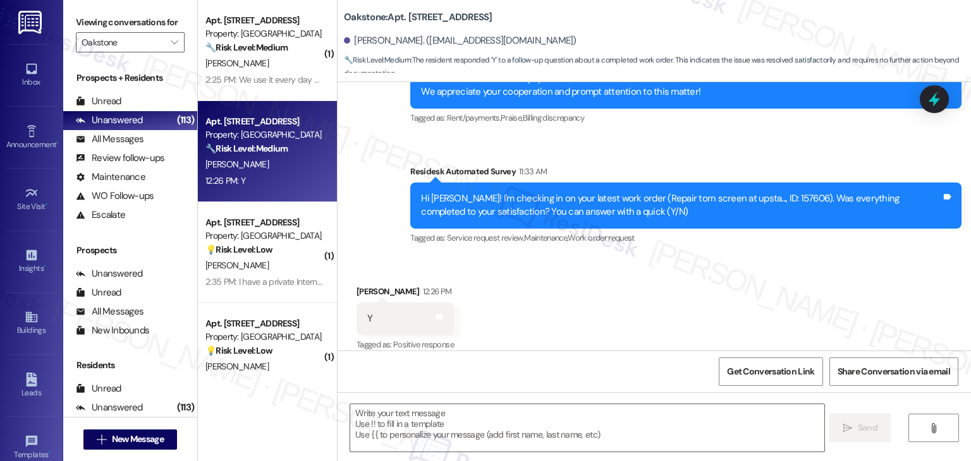
click at [534, 279] on div "Received via SMS Katlin Adams 12:26 PM Y Tags and notes Tagged as: Positive res…" at bounding box center [653, 310] width 633 height 107
click at [444, 423] on textarea at bounding box center [586, 427] width 473 height 47
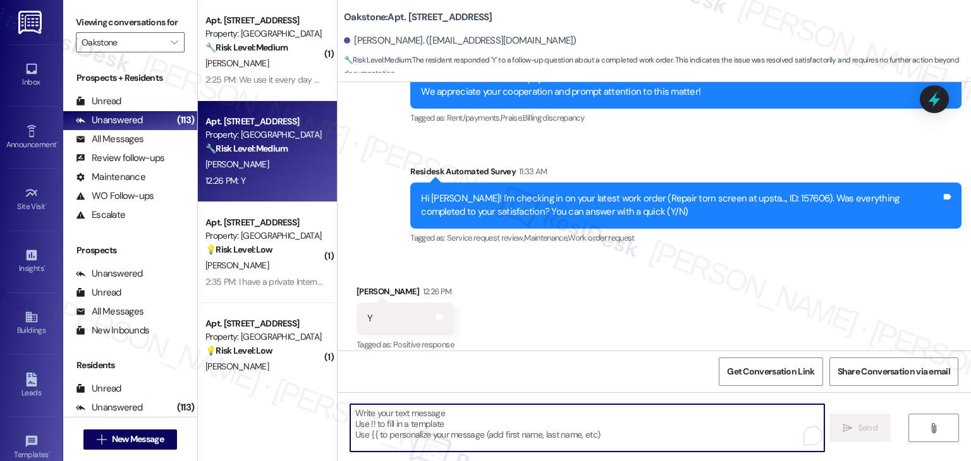
paste textarea "Hi {{first_name}}, thanks for confirming! Glad to hear the work order — was res…"
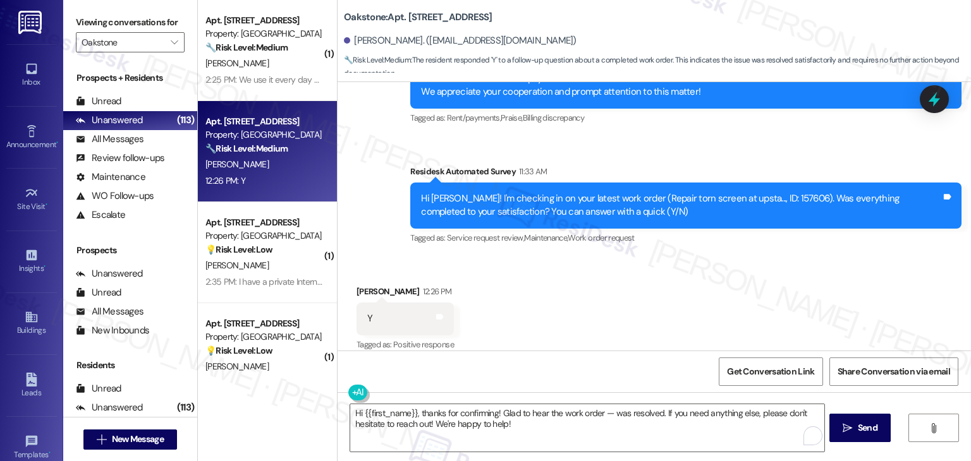
click at [566, 397] on div "Hi {{first_name}}, thanks for confirming! Glad to hear the work order — was res…" at bounding box center [653, 439] width 633 height 95
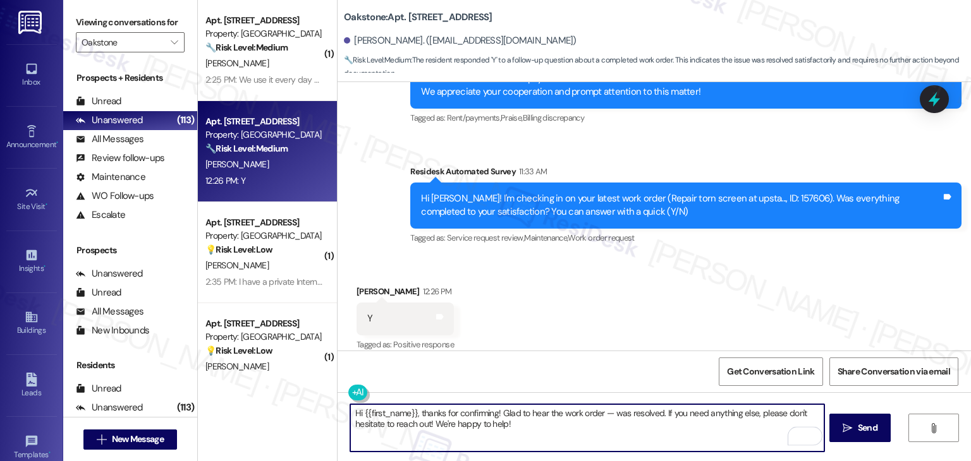
click at [605, 409] on textarea "Hi {{first_name}}, thanks for confirming! Glad to hear the work order — was res…" at bounding box center [586, 427] width 473 height 47
type textarea "Hi {{first_name}}, thanks for confirming! Glad to hear the work order 157606 wa…"
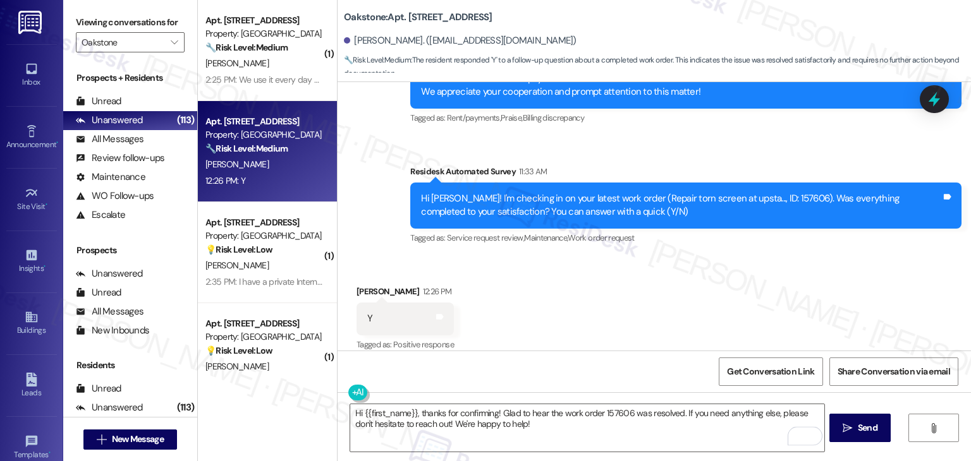
click at [624, 349] on div "Announcement, sent via SMS Dottie (ResiDesk) Aug 27, 2024 at 11:34 AM Hi Katlin…" at bounding box center [653, 216] width 633 height 269
click at [526, 427] on textarea "Hi {{first_name}}, thanks for confirming! Glad to hear the work order 157606 wa…" at bounding box center [586, 427] width 473 height 47
click at [758, 263] on div "Received via SMS Katlin Adams 12:26 PM Y Tags and notes Tagged as: Positive res…" at bounding box center [653, 310] width 633 height 107
click at [670, 305] on div "Received via SMS Katlin Adams 12:26 PM Y Tags and notes Tagged as: Positive res…" at bounding box center [653, 310] width 633 height 107
click at [579, 355] on div "Get Conversation Link Share Conversation via email" at bounding box center [653, 372] width 633 height 42
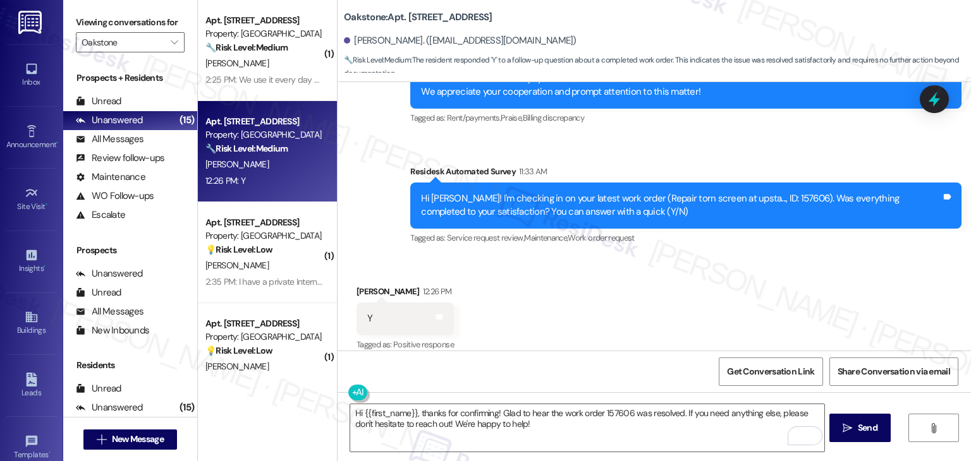
click at [579, 355] on div "Get Conversation Link Share Conversation via email" at bounding box center [653, 372] width 633 height 42
click at [594, 288] on div "Received via SMS Katlin Adams 12:26 PM Y Tags and notes Tagged as: Positive res…" at bounding box center [653, 310] width 633 height 107
click at [594, 300] on div "Received via SMS Katlin Adams 12:26 PM Y Tags and notes Tagged as: Positive res…" at bounding box center [653, 310] width 633 height 107
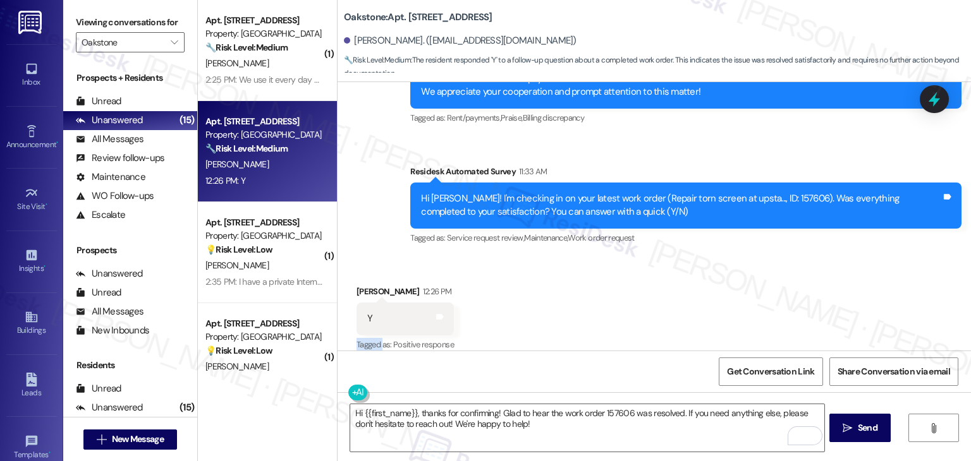
click at [594, 300] on div "Received via SMS Katlin Adams 12:26 PM Y Tags and notes Tagged as: Positive res…" at bounding box center [653, 310] width 633 height 107
click at [527, 423] on textarea "Hi {{first_name}}, thanks for confirming! Glad to hear the work order 157606 wa…" at bounding box center [586, 427] width 473 height 47
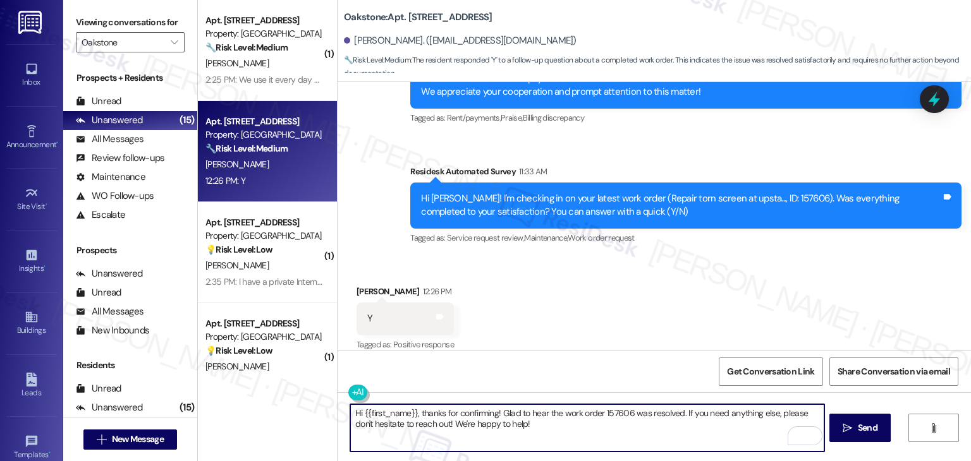
click at [600, 318] on div "Received via SMS Katlin Adams 12:26 PM Y Tags and notes Tagged as: Positive res…" at bounding box center [653, 310] width 633 height 107
click at [521, 420] on textarea "Hi {{first_name}}, thanks for confirming! Glad to hear the work order 157606 wa…" at bounding box center [586, 427] width 473 height 47
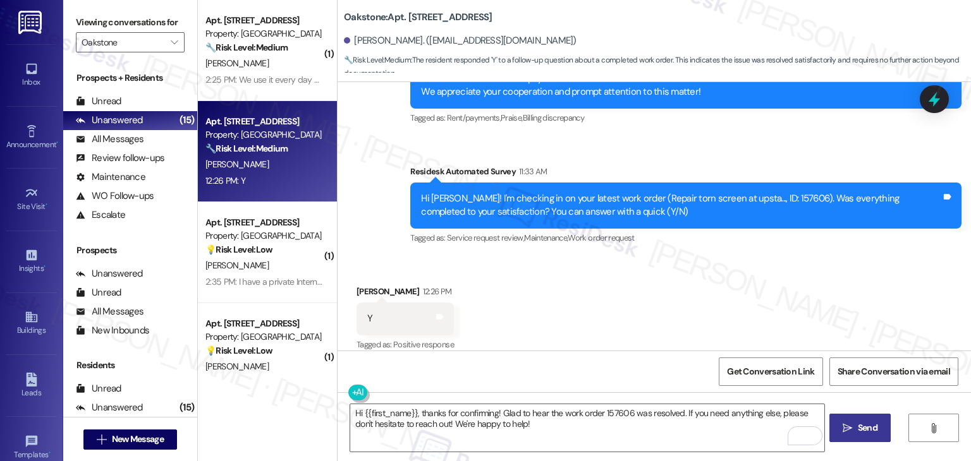
click at [863, 432] on span "Send" at bounding box center [868, 428] width 20 height 13
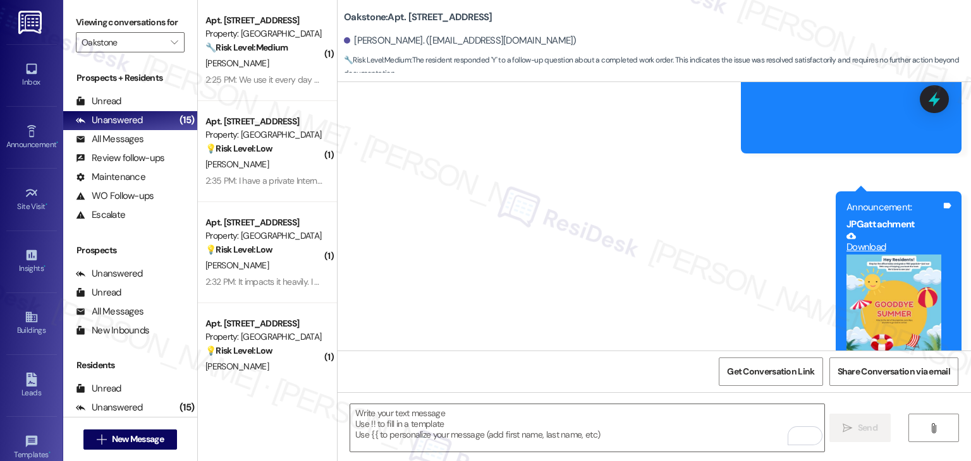
scroll to position [2074, 0]
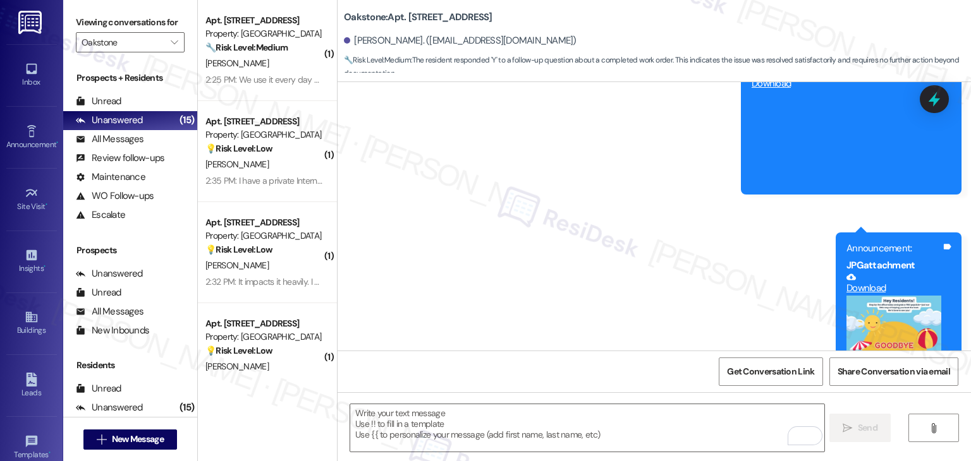
click at [461, 212] on div "Survey, sent via SMS Residesk Automated Survey Jun 16, 2025 at 2:47 PM Hi there…" at bounding box center [653, 303] width 633 height 2061
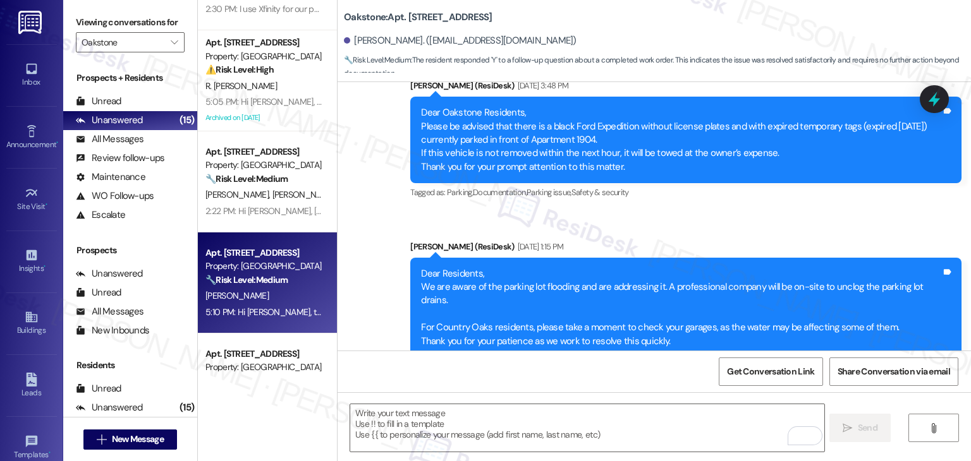
scroll to position [955, 0]
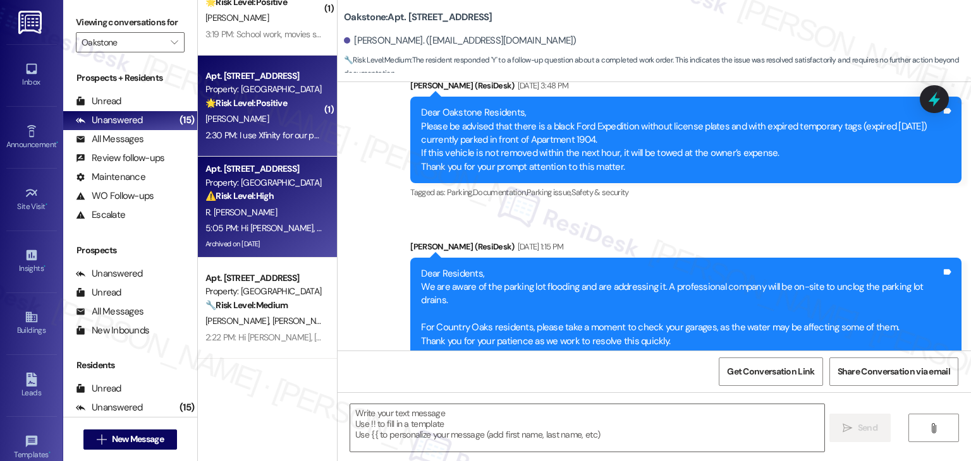
click at [267, 112] on div "N. Rissinger" at bounding box center [263, 119] width 119 height 16
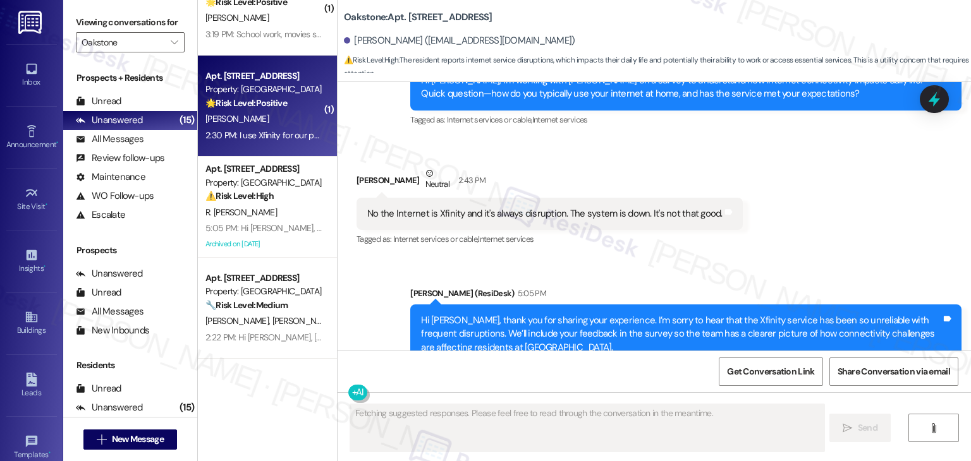
type textarea "Fetching suggested responses. Please feel free to read through the conversation…"
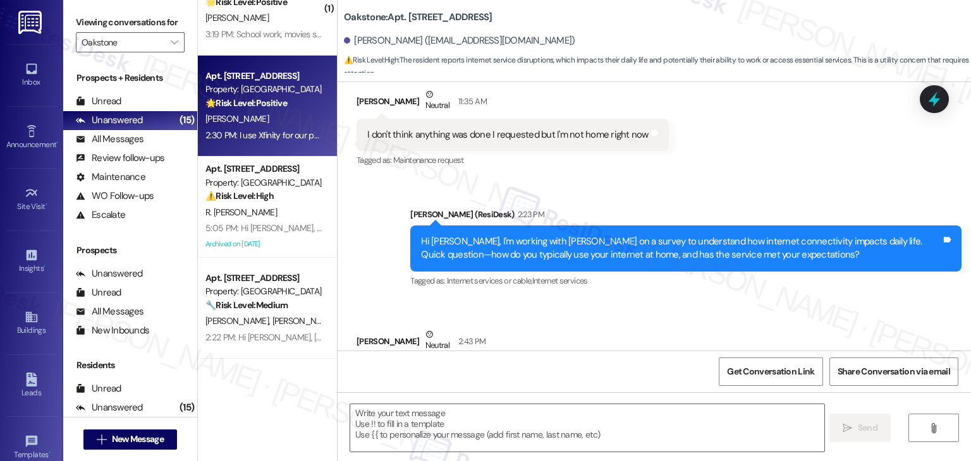
click at [533, 225] on div "Announcement, sent via SMS Dottie (ResiDesk) 2:23 PM Hi Ruben, I'm working with…" at bounding box center [686, 248] width 570 height 101
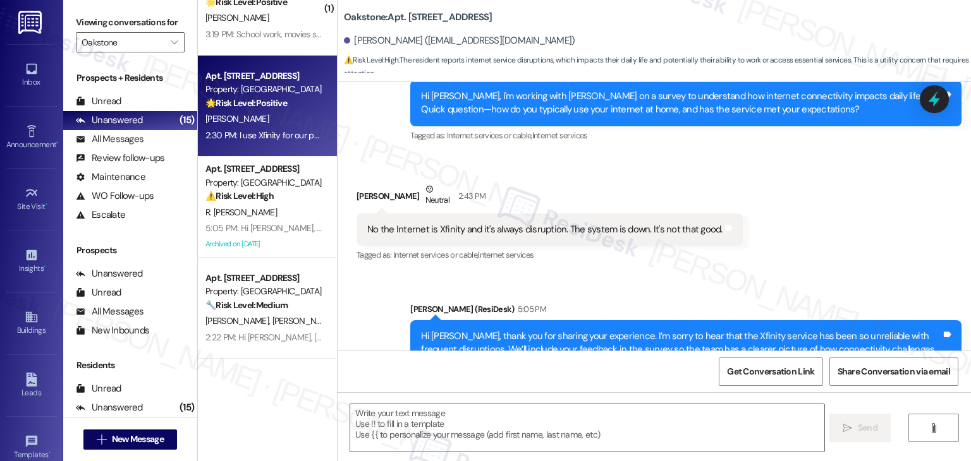
scroll to position [9972, 0]
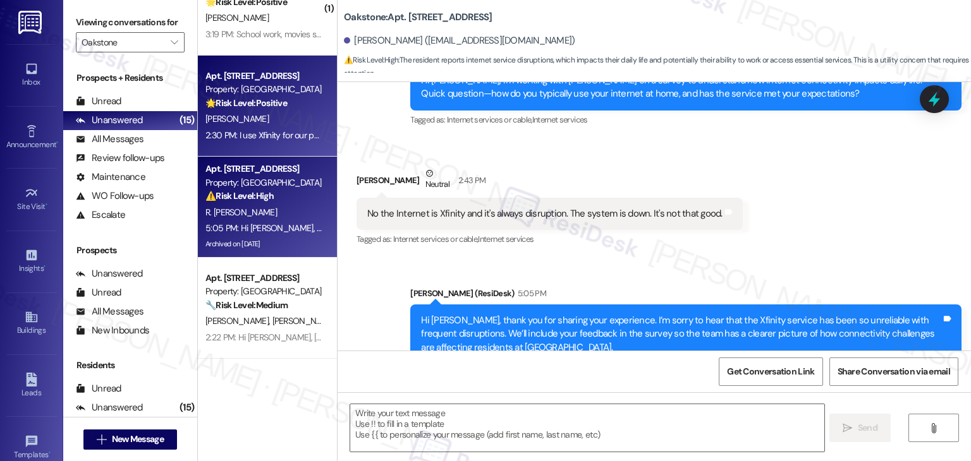
click at [292, 241] on div "Archived on 08/29/2025" at bounding box center [263, 244] width 119 height 16
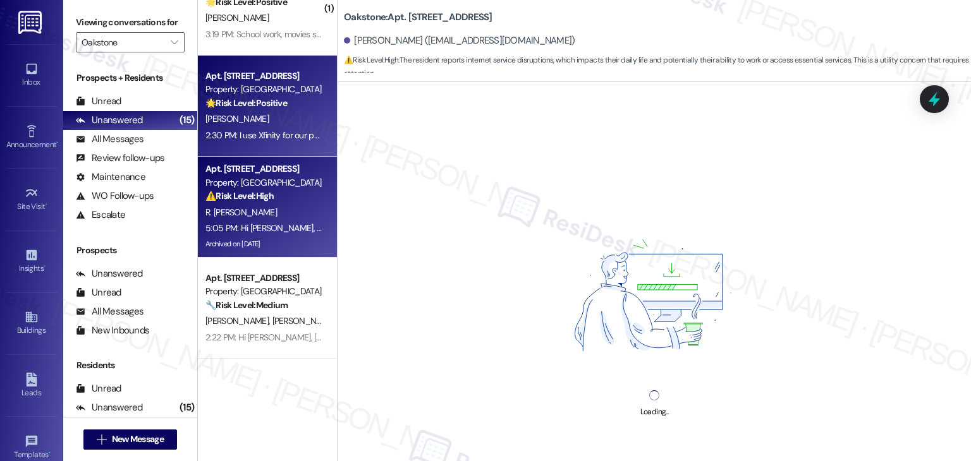
click at [252, 89] on div "Property: Oakstone" at bounding box center [263, 89] width 117 height 13
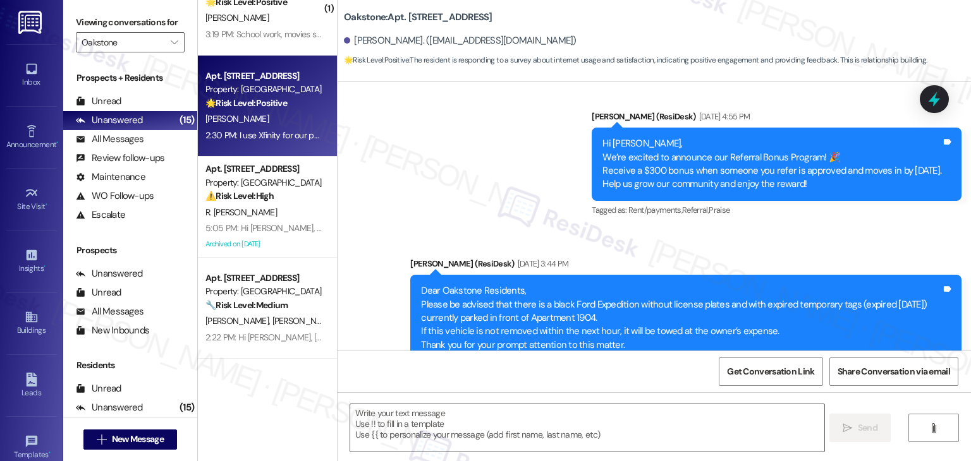
type textarea "Fetching suggested responses. Please feel free to read through the conversation…"
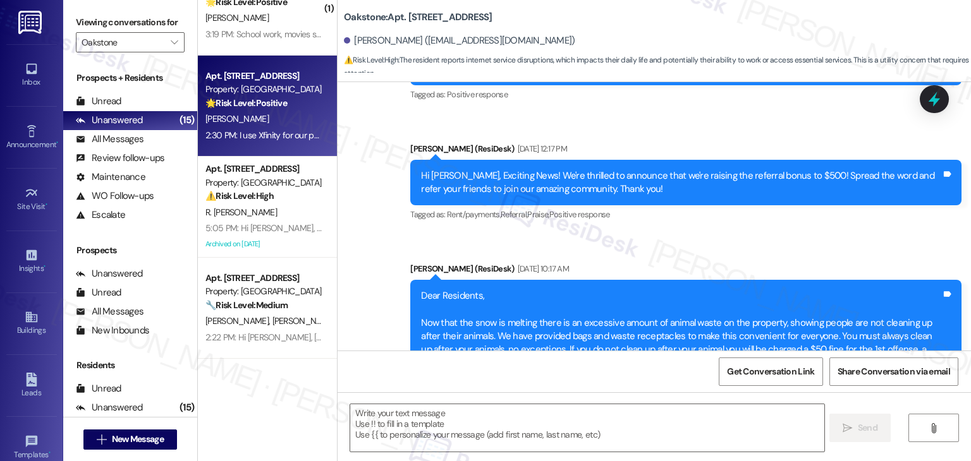
scroll to position [9811, 0]
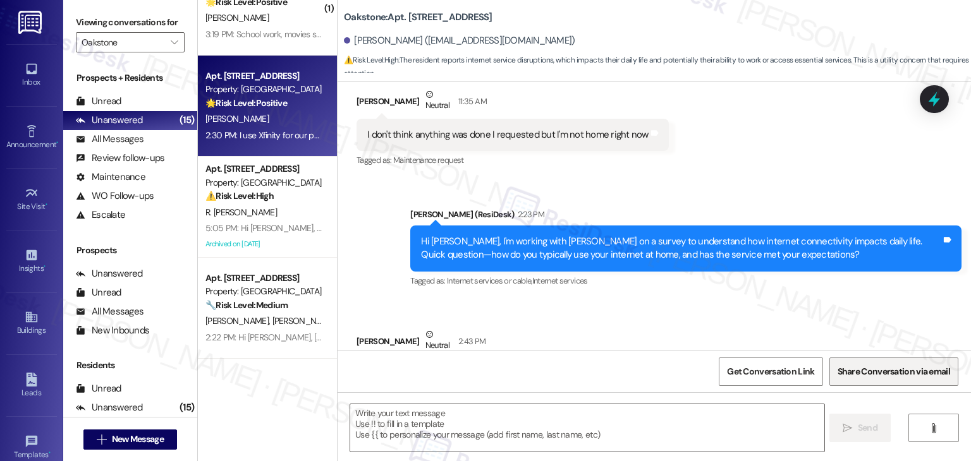
click at [835, 361] on span "Share Conversation via email" at bounding box center [894, 371] width 118 height 27
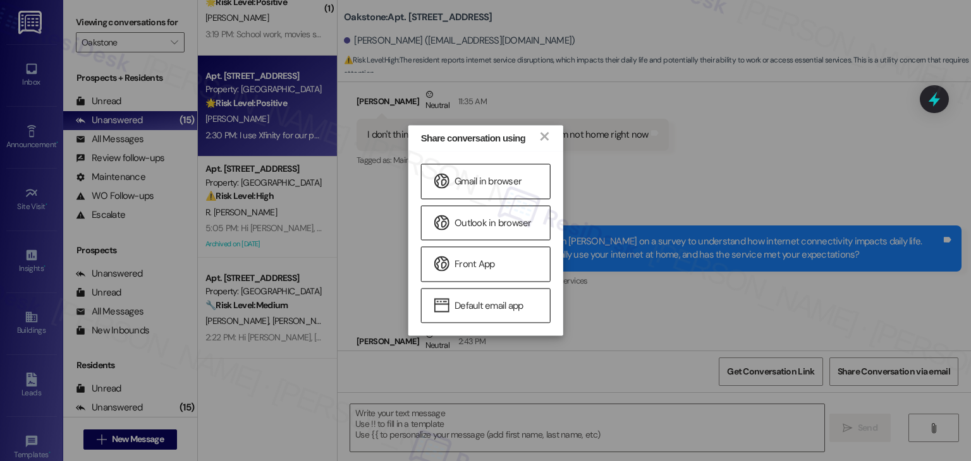
click at [693, 249] on div "Share conversation using × Gmail in browser Outlook in browser Front App Defaul…" at bounding box center [485, 230] width 971 height 461
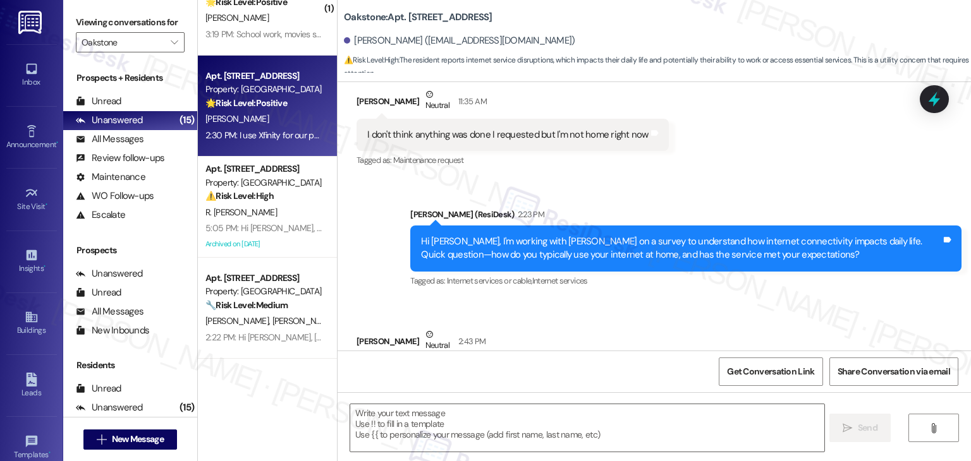
click at [697, 300] on div "Received via SMS Ruben Adolfo Jr. Neutral 2:43 PM No the Internet is Xfinity an…" at bounding box center [653, 360] width 633 height 120
click at [729, 300] on div "Received via SMS Ruben Adolfo Jr. Neutral 2:43 PM No the Internet is Xfinity an…" at bounding box center [653, 360] width 633 height 120
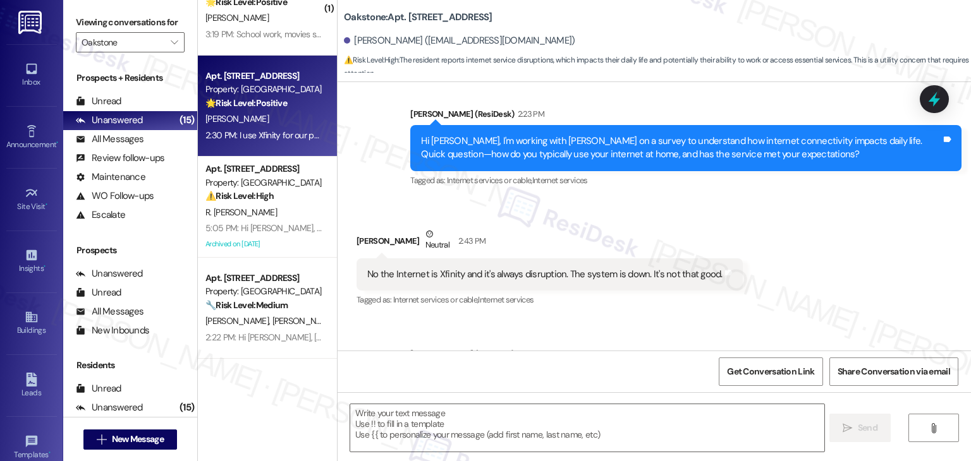
scroll to position [9972, 0]
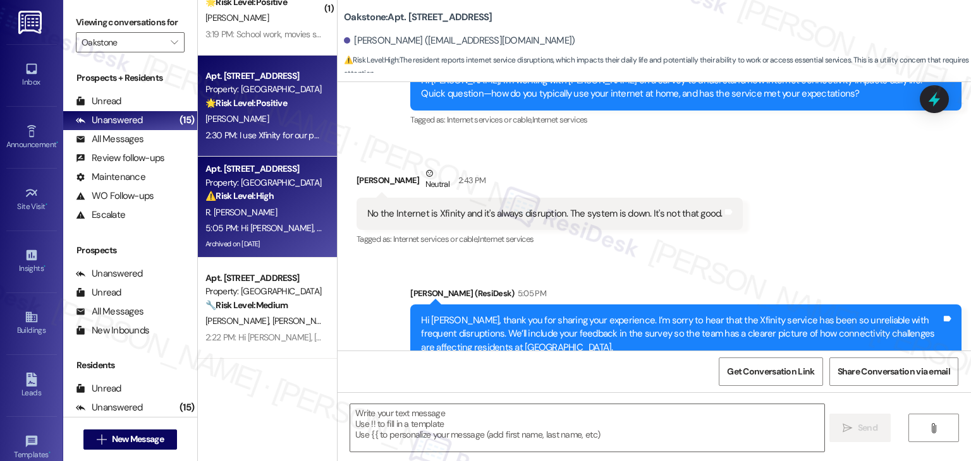
click at [266, 221] on div "5:05 PM: Hi Ruben, thank you for sharing your experience. I’m sorry to hear tha…" at bounding box center [263, 229] width 119 height 16
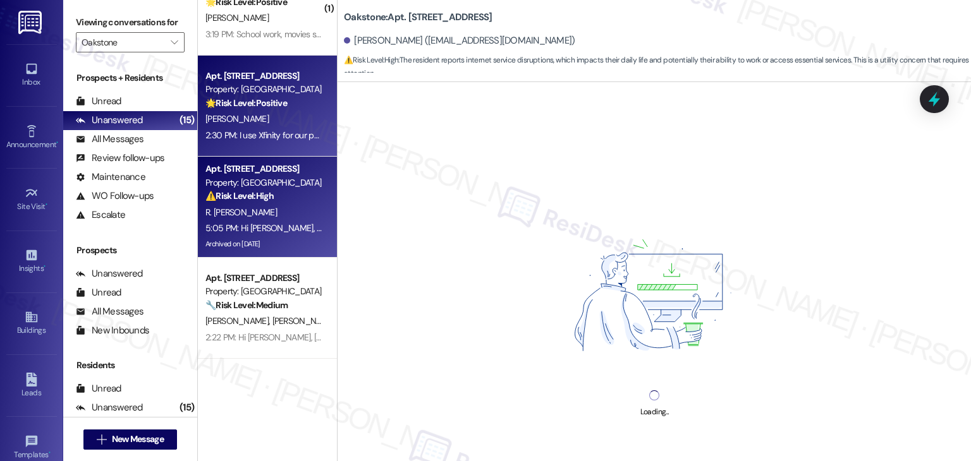
click at [248, 129] on div "2:30 PM: I use Xfinity for our phones and Roku televisions Our internet meets m…" at bounding box center [263, 136] width 119 height 16
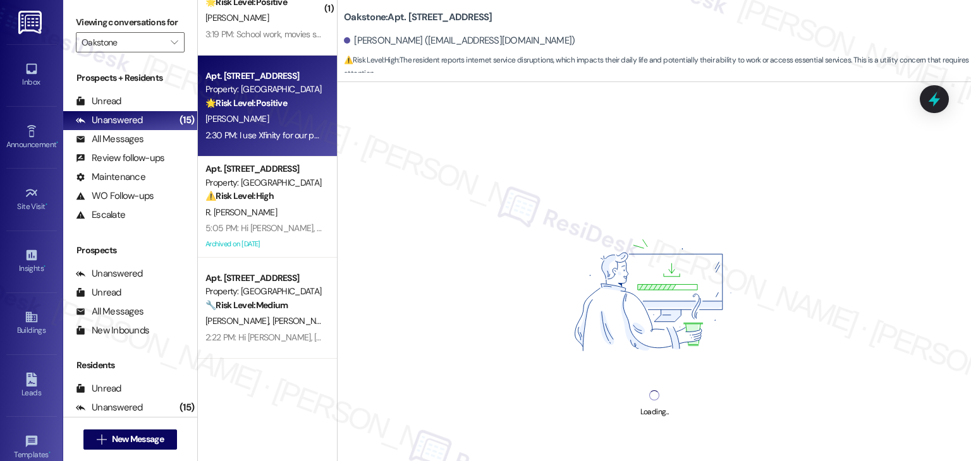
click at [268, 130] on div "2:30 PM: I use Xfinity for our phones and Roku televisions Our internet meets m…" at bounding box center [376, 135] width 342 height 11
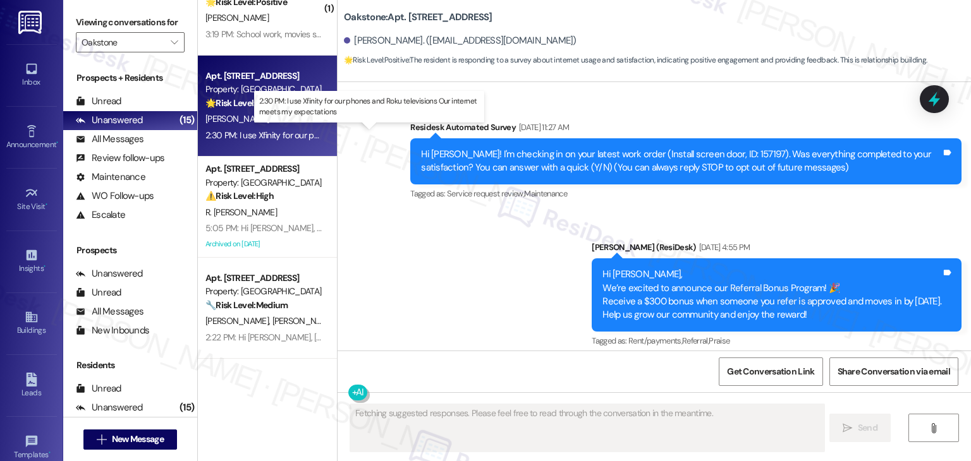
scroll to position [927, 0]
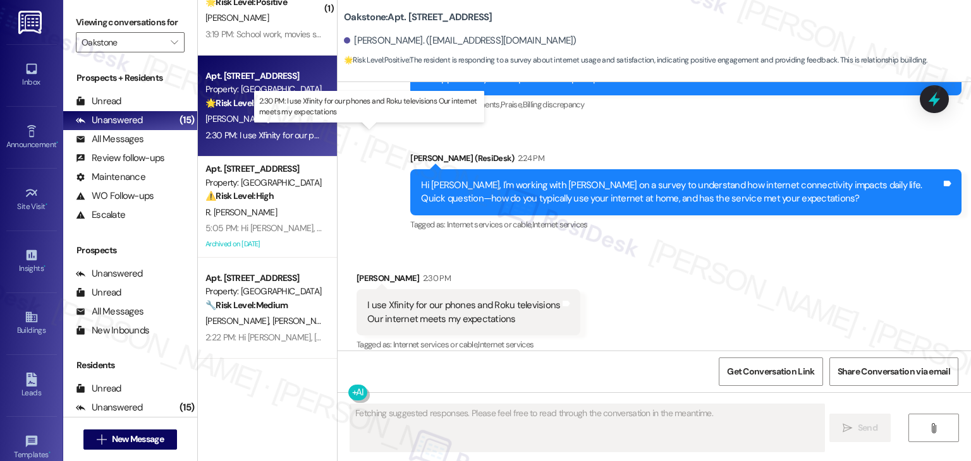
type textarea "Fetching suggested responses. Please feel free to read through the conversation…"
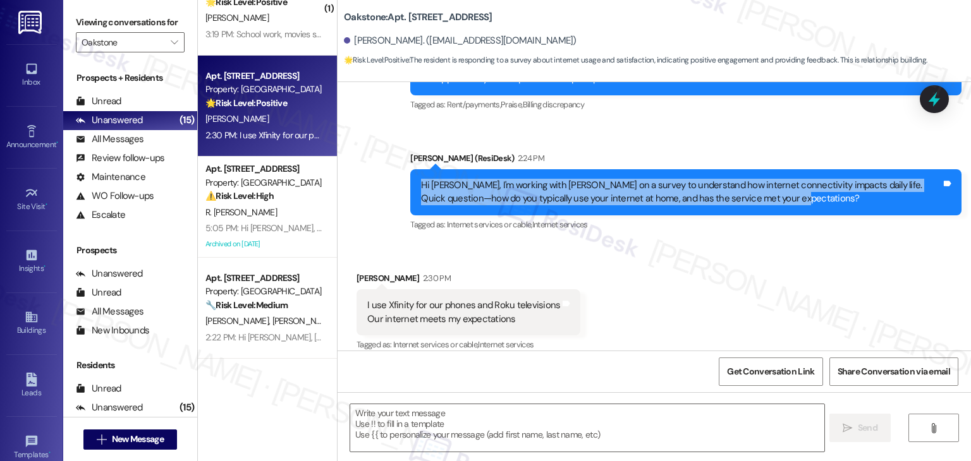
drag, startPoint x: 752, startPoint y: 180, endPoint x: 387, endPoint y: 168, distance: 365.5
click at [387, 168] on div "Announcement, sent via SMS Dottie (ResiDesk) Sep 09, 2025 at 11:55 AM Hi Natali…" at bounding box center [653, 42] width 633 height 401
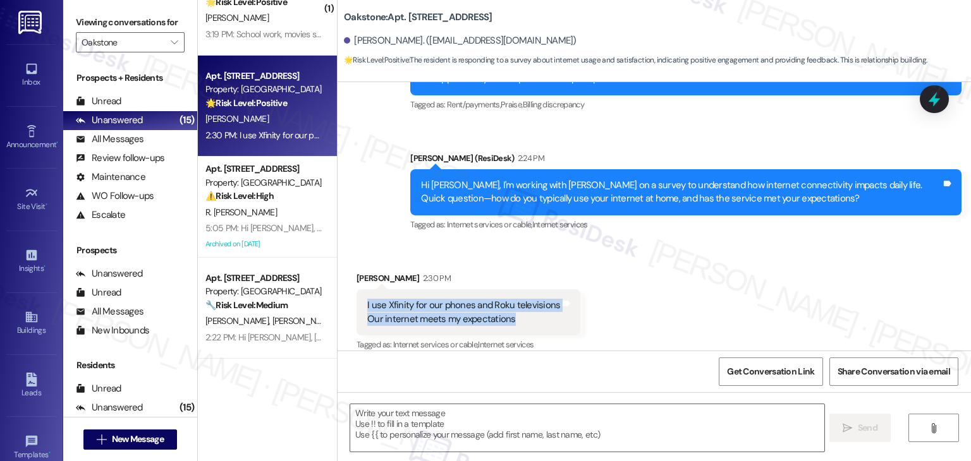
drag, startPoint x: 504, startPoint y: 306, endPoint x: 349, endPoint y: 286, distance: 156.1
click at [356, 289] on div "I use Xfinity for our phones and Roku televisions Our internet meets my expecta…" at bounding box center [468, 312] width 224 height 46
click at [685, 286] on div "Received via SMS Natalie Rissinger 2:30 PM I use Xfinity for our phones and Rok…" at bounding box center [653, 303] width 633 height 120
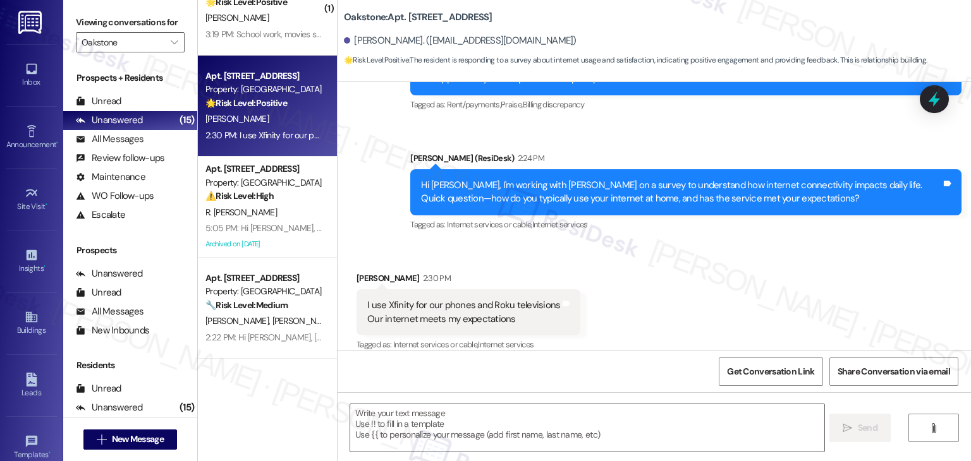
click at [679, 269] on div "Received via SMS Natalie Rissinger 2:30 PM I use Xfinity for our phones and Rok…" at bounding box center [653, 303] width 633 height 120
click at [710, 284] on div "Received via SMS Natalie Rissinger 2:30 PM I use Xfinity for our phones and Rok…" at bounding box center [653, 303] width 633 height 120
click at [535, 435] on textarea at bounding box center [586, 427] width 473 height 47
paste textarea "Hi Natalie, thank you for sharing your feedback. It’s great to hear that your X…"
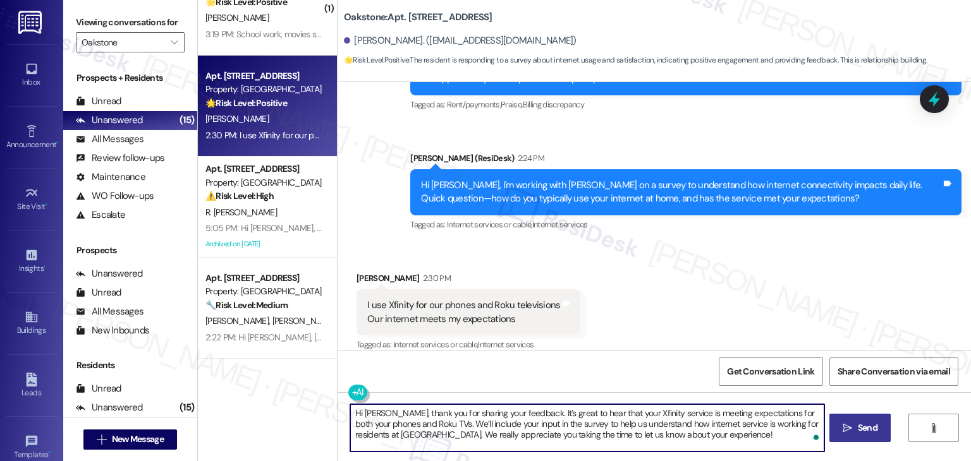
type textarea "Hi Natalie, thank you for sharing your feedback. It’s great to hear that your X…"
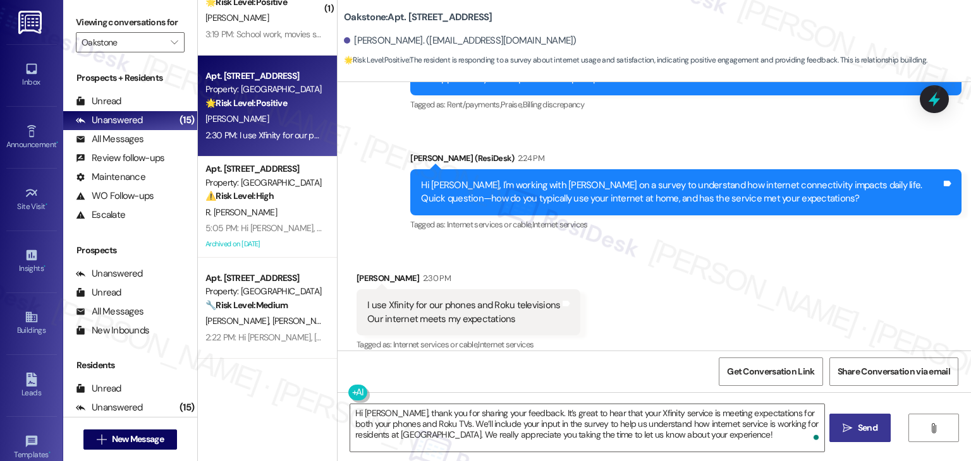
click at [866, 432] on span "Send" at bounding box center [868, 428] width 20 height 13
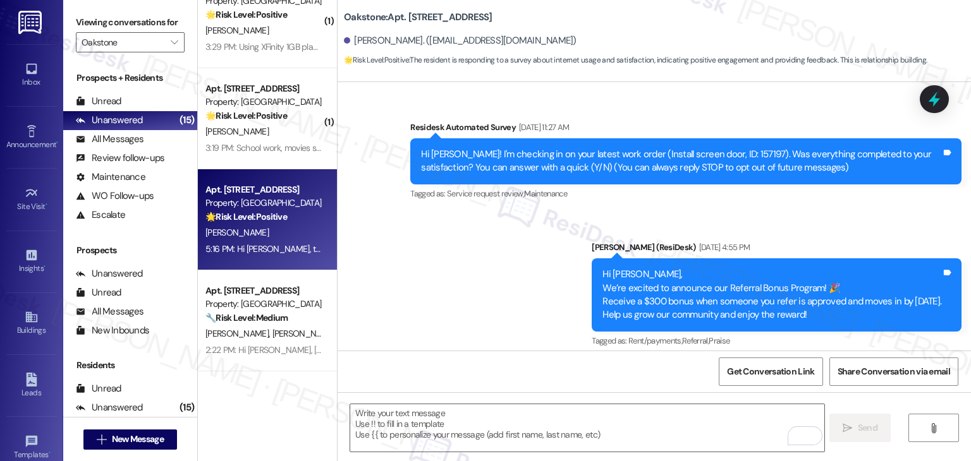
scroll to position [927, 0]
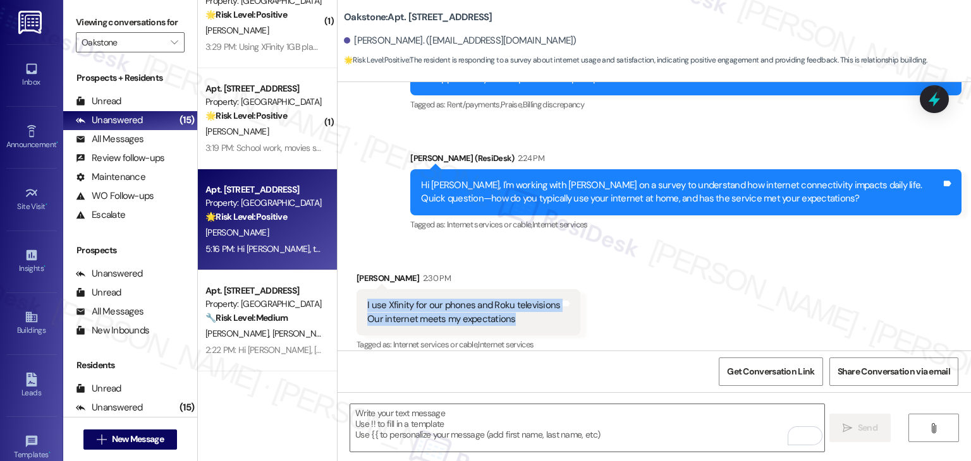
drag, startPoint x: 509, startPoint y: 306, endPoint x: 343, endPoint y: 286, distance: 166.8
click at [347, 286] on div "Received via SMS [PERSON_NAME] 2:30 PM I use Xfinity for our phones and Roku te…" at bounding box center [468, 312] width 243 height 101
copy div "I use Xfinity for our phones and Roku televisions Our internet meets my expecta…"
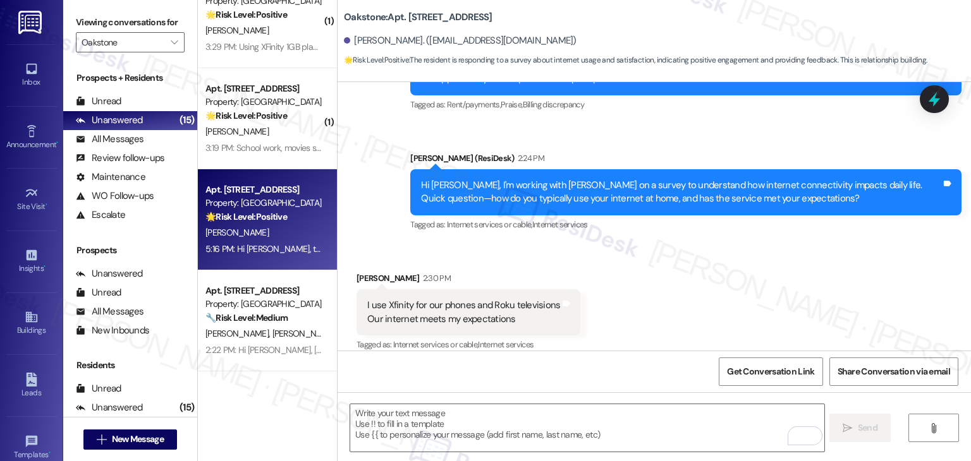
click at [385, 272] on div "[PERSON_NAME] 2:30 PM" at bounding box center [468, 281] width 224 height 18
copy div "[PERSON_NAME]"
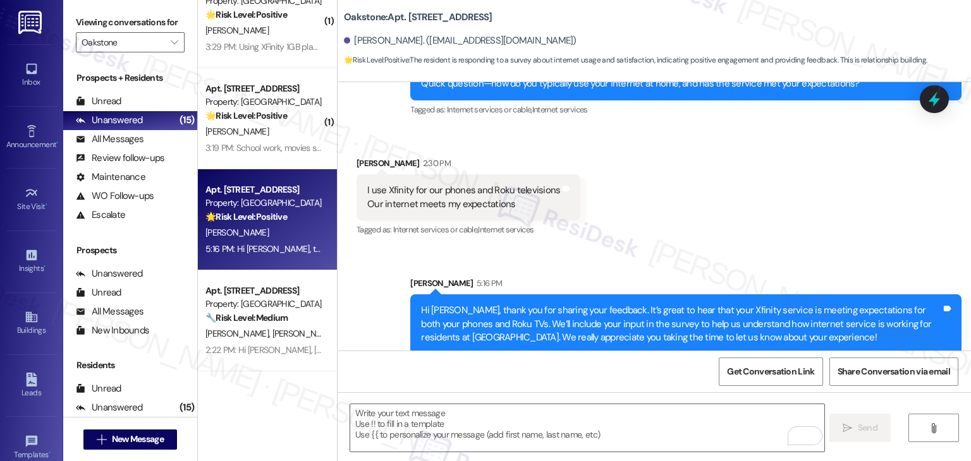
click at [680, 198] on div "Received via SMS [PERSON_NAME] 2:30 PM I use Xfinity for our phones and Roku te…" at bounding box center [653, 188] width 633 height 120
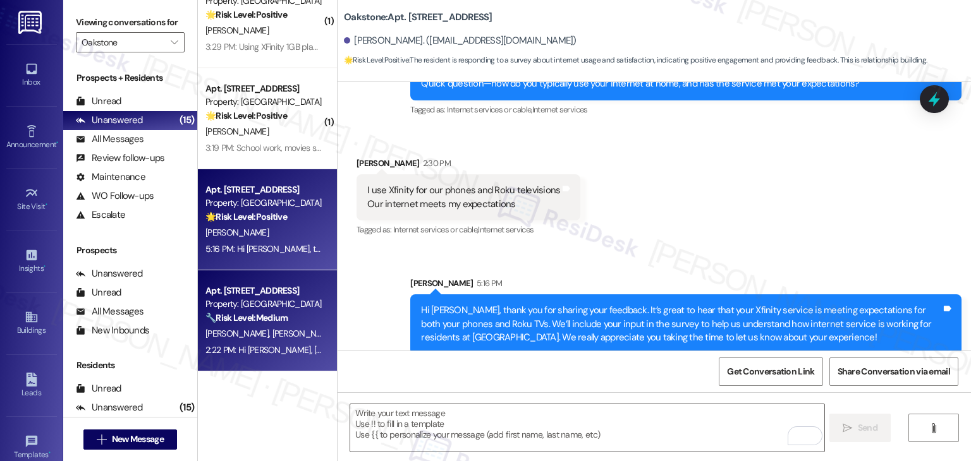
click at [339, 336] on span "[PERSON_NAME]" at bounding box center [370, 333] width 63 height 11
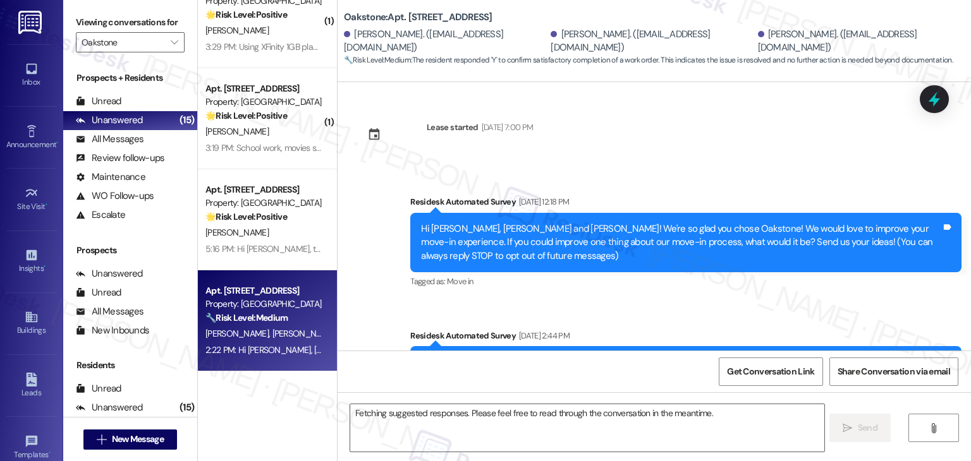
scroll to position [4564, 0]
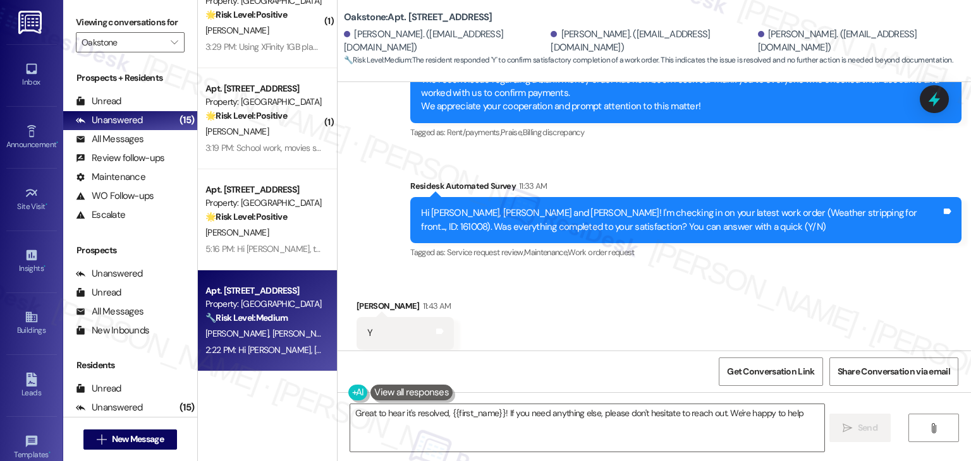
type textarea "Great to hear it's resolved, {{first_name}}! If you need anything else, please …"
click at [553, 322] on div "Received via SMS [PERSON_NAME] 11:43 AM Y Tags and notes Tagged as: Positive re…" at bounding box center [653, 324] width 633 height 107
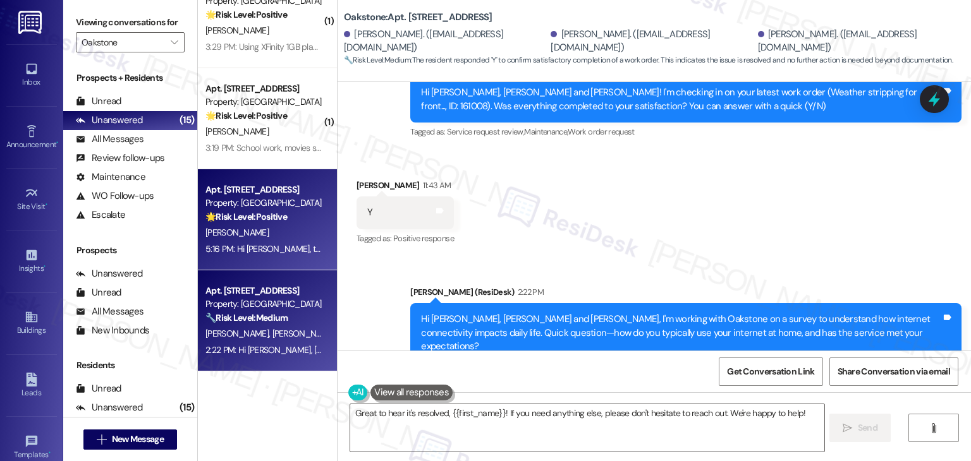
click at [283, 236] on div "[PERSON_NAME]" at bounding box center [263, 233] width 119 height 16
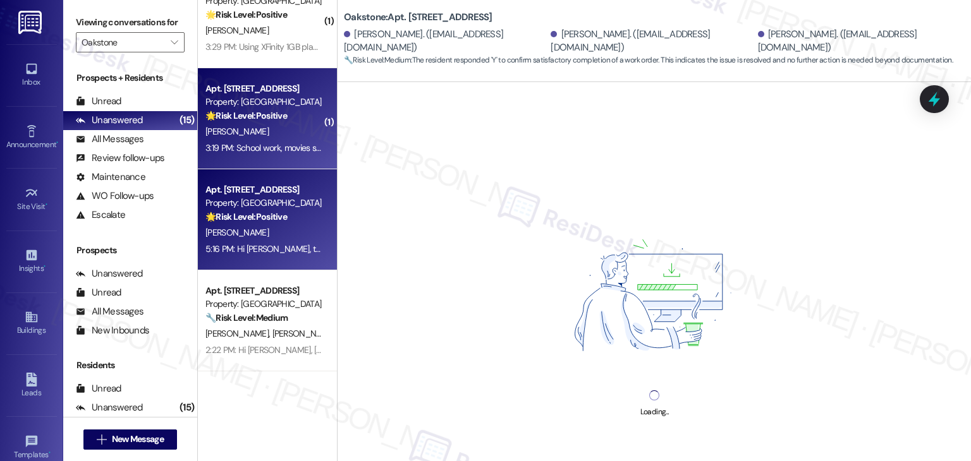
click at [277, 153] on div "3:19 PM: School work, movies streaming. I have xfinity so i feel like it works …" at bounding box center [346, 147] width 282 height 11
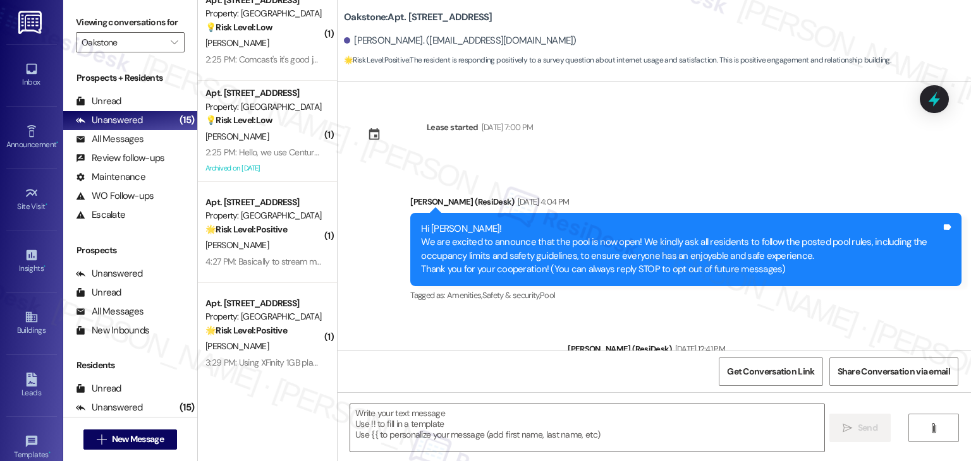
scroll to position [1542, 0]
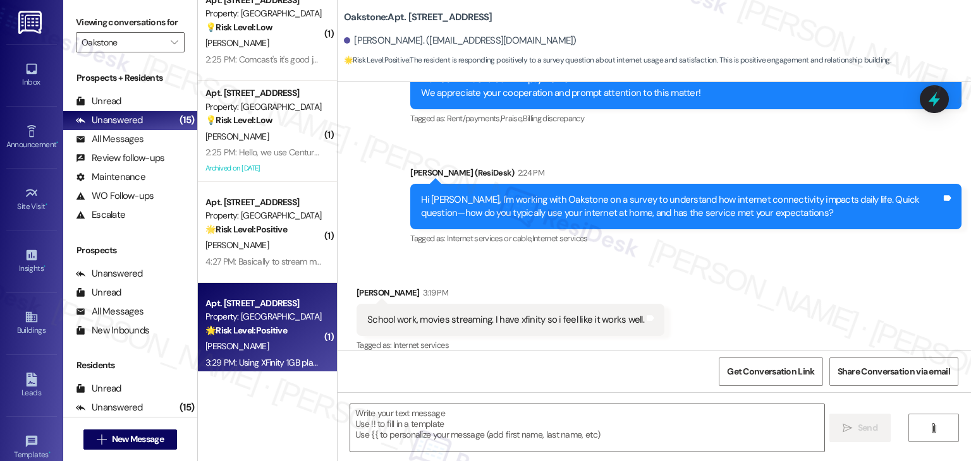
type textarea "Fetching suggested responses. Please feel free to read through the conversation…"
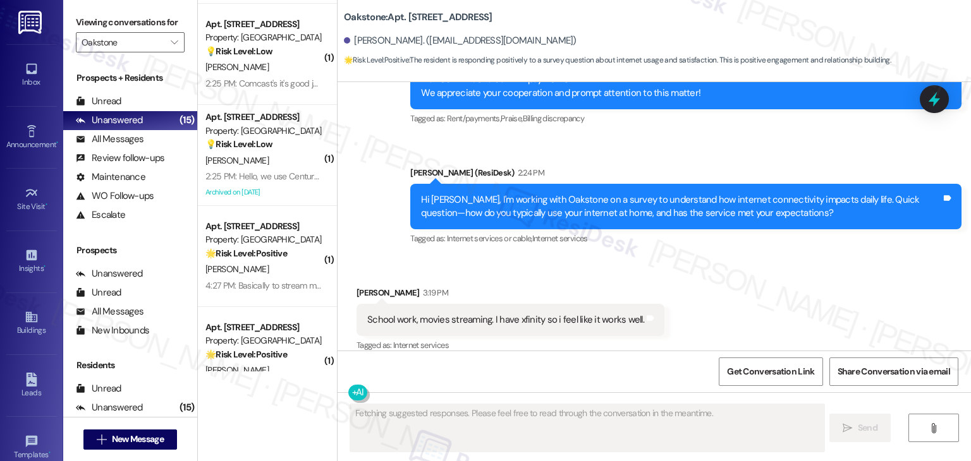
scroll to position [463, 0]
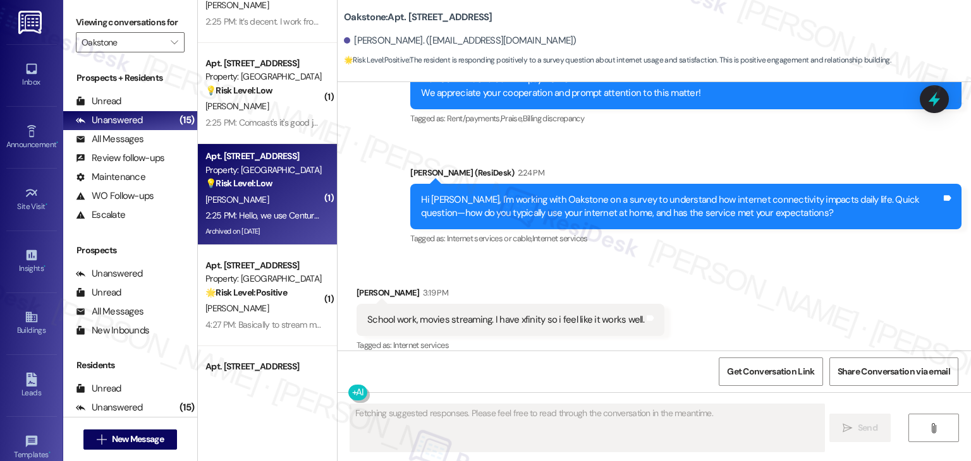
click at [286, 226] on div "Archived on 08/29/2025" at bounding box center [263, 232] width 119 height 16
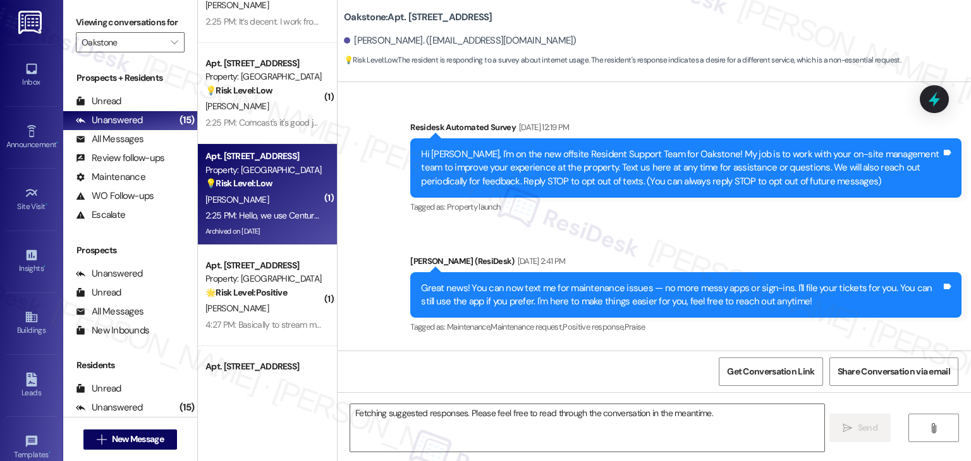
scroll to position [11268, 0]
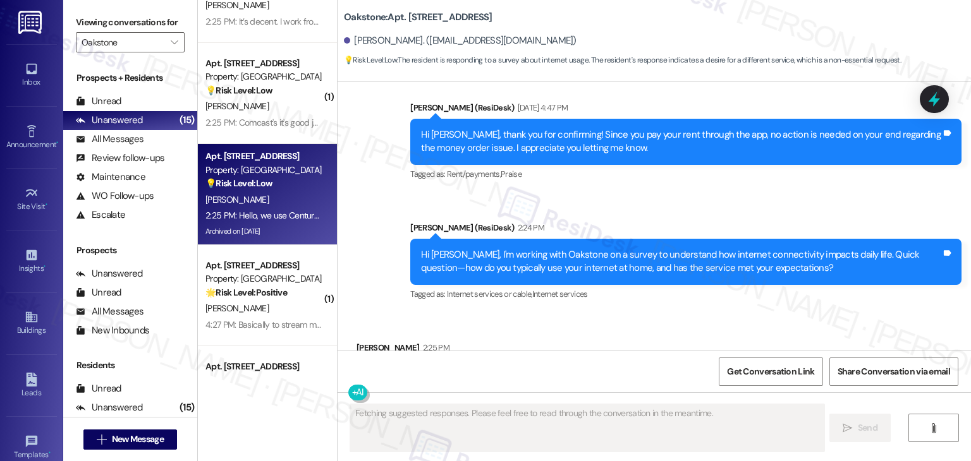
click at [643, 313] on div "Received via SMS Karina Giacchetta 2:25 PM Hello, we use Century Link, but I wo…" at bounding box center [653, 366] width 633 height 107
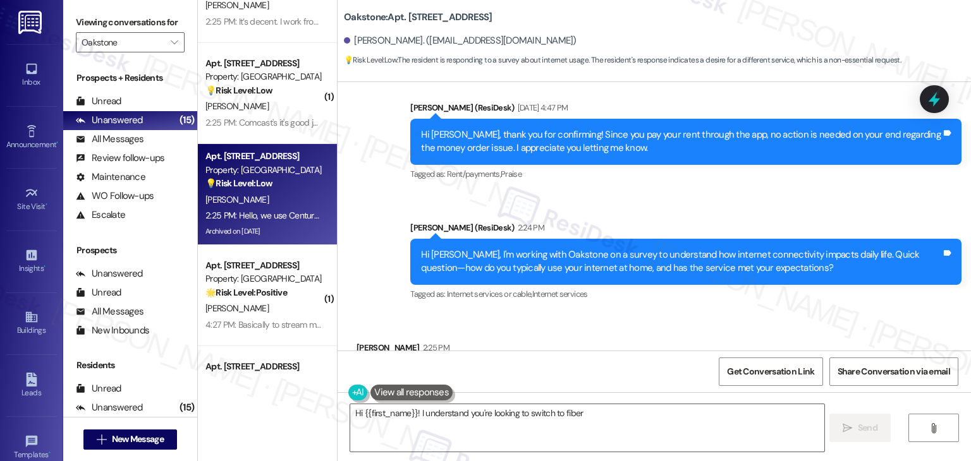
click at [631, 313] on div "Received via SMS Karina Giacchetta 2:25 PM Hello, we use Century Link, but I wo…" at bounding box center [653, 366] width 633 height 107
click at [683, 248] on div "Hi Karina, I'm working with Oakstone on a survey to understand how internet con…" at bounding box center [681, 261] width 520 height 27
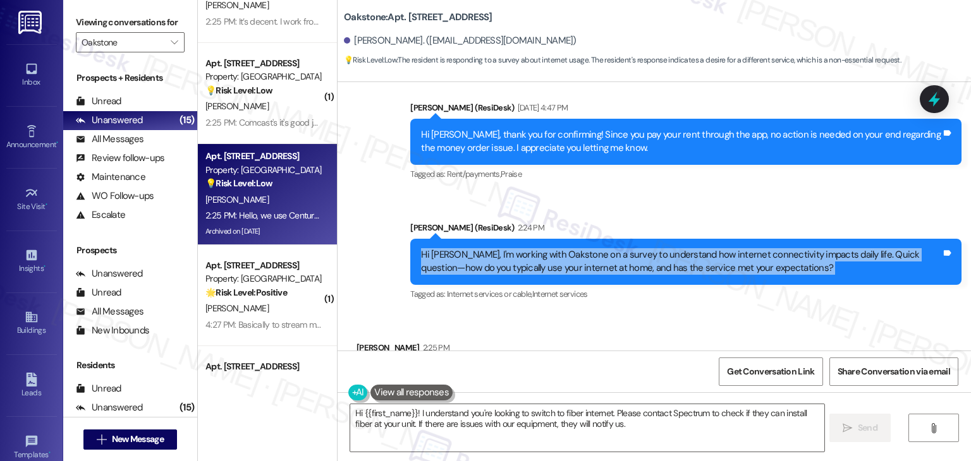
click at [683, 248] on div "Hi Karina, I'm working with Oakstone on a survey to understand how internet con…" at bounding box center [681, 261] width 520 height 27
copy div "Hi Karina, I'm working with Oakstone on a survey to understand how internet con…"
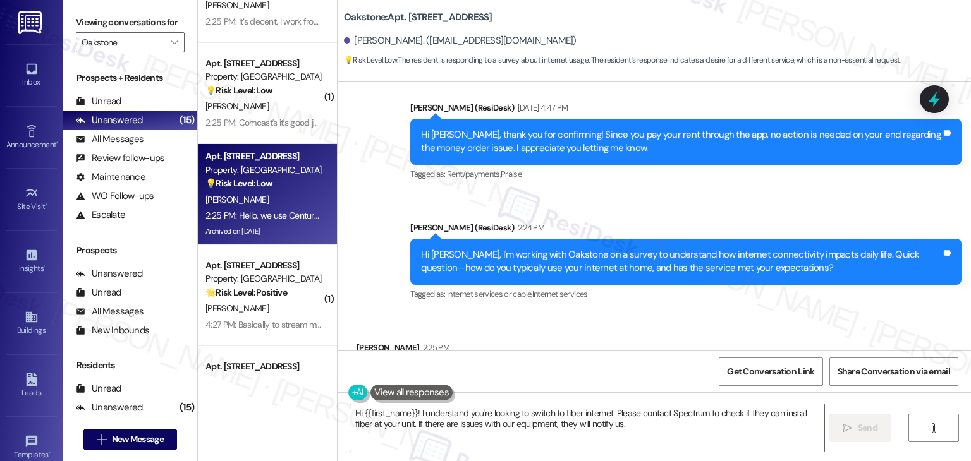
click at [464, 368] on div "Hello, we use Century Link, but I would like to put Fiber." at bounding box center [475, 374] width 217 height 13
copy div "Hello, we use Century Link, but I would like to put Fiber. Tags and notes"
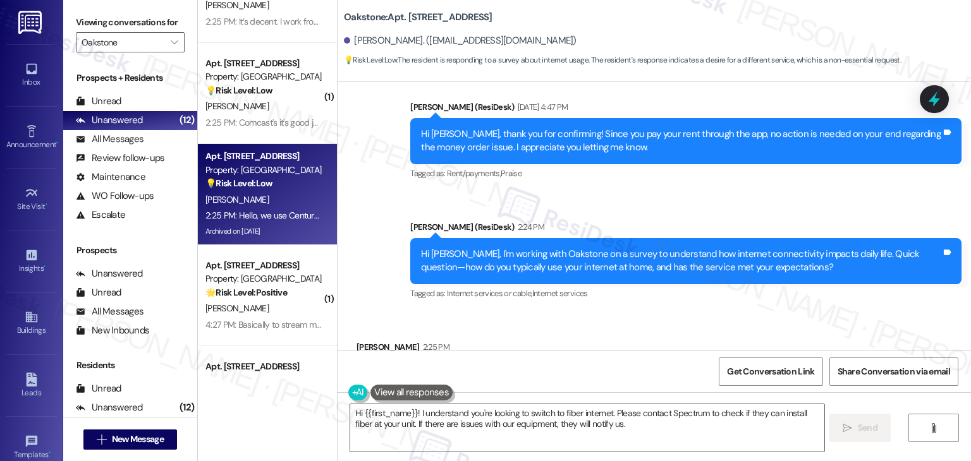
click at [674, 312] on div "Received via SMS Karina Giacchetta 2:25 PM Hello, we use Century Link, but I wo…" at bounding box center [653, 365] width 633 height 107
click at [579, 420] on textarea "Hi {{first_name}}! I understand you're looking to switch to fiber internet. Ple…" at bounding box center [586, 427] width 473 height 47
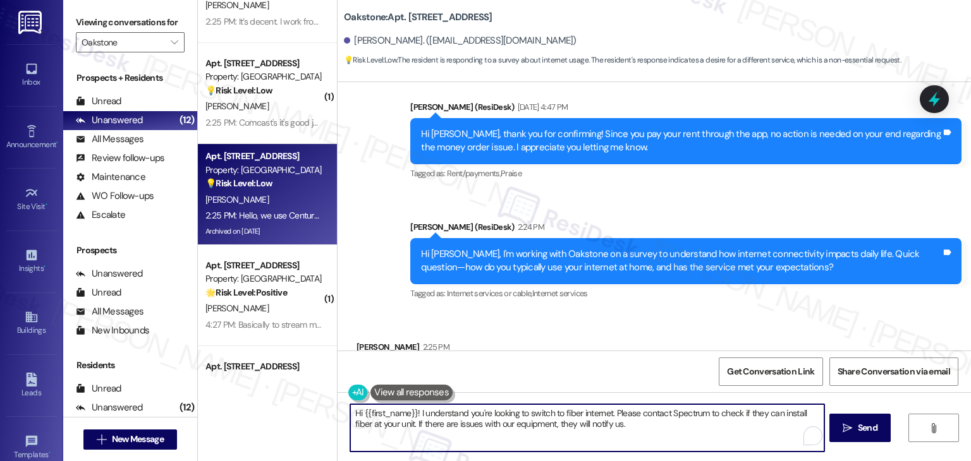
click at [579, 420] on textarea "Hi {{first_name}}! I understand you're looking to switch to fiber internet. Ple…" at bounding box center [586, 427] width 473 height 47
paste textarea "Karina, thank you for sharing your feedback. It’s helpful to know that you’re c…"
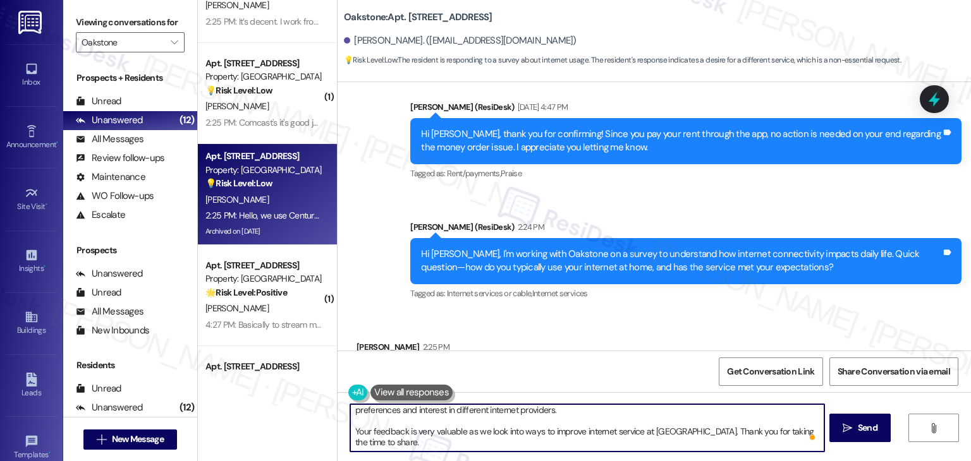
scroll to position [25, 0]
type textarea "Hi Karina, thank you for sharing your feedback. It’s helpful to know that you’r…"
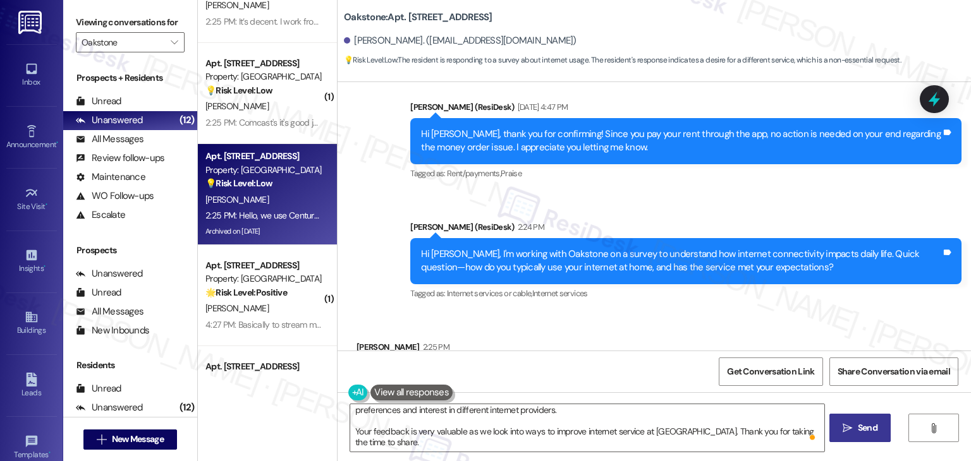
click at [849, 429] on icon "" at bounding box center [846, 428] width 9 height 10
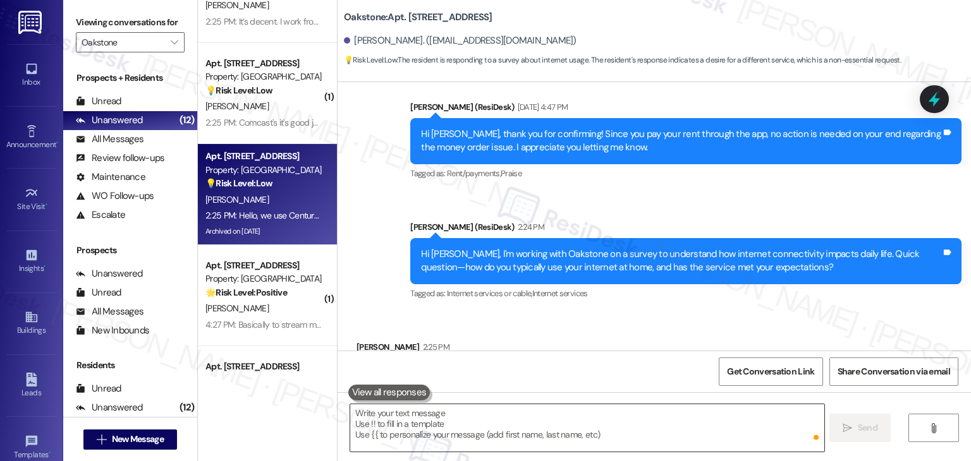
scroll to position [11268, 0]
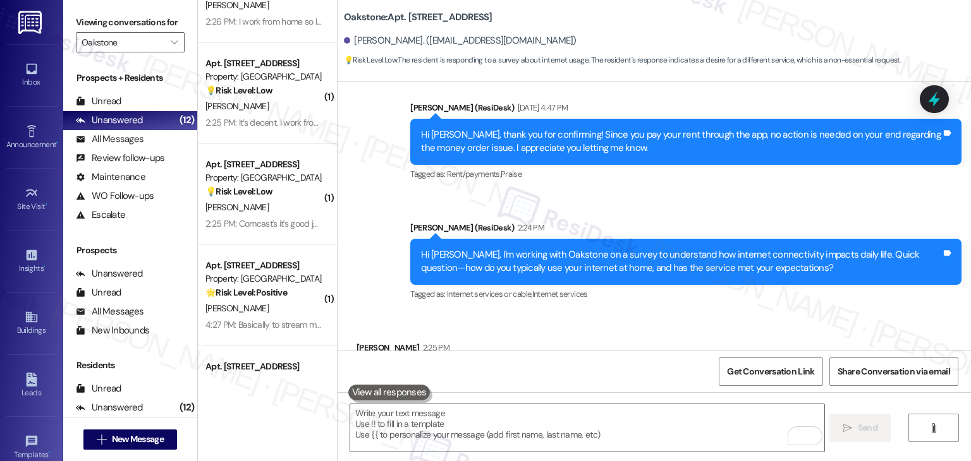
click at [676, 313] on div "Received via SMS Karina Giacchetta 2:25 PM Hello, we use Century Link, but I wo…" at bounding box center [653, 366] width 633 height 107
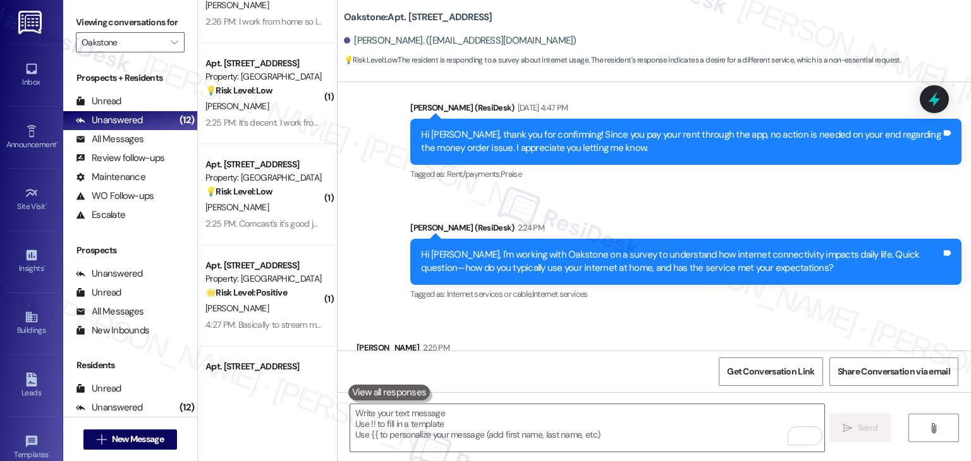
click at [676, 313] on div "Received via SMS Karina Giacchetta 2:25 PM Hello, we use Century Link, but I wo…" at bounding box center [653, 366] width 633 height 107
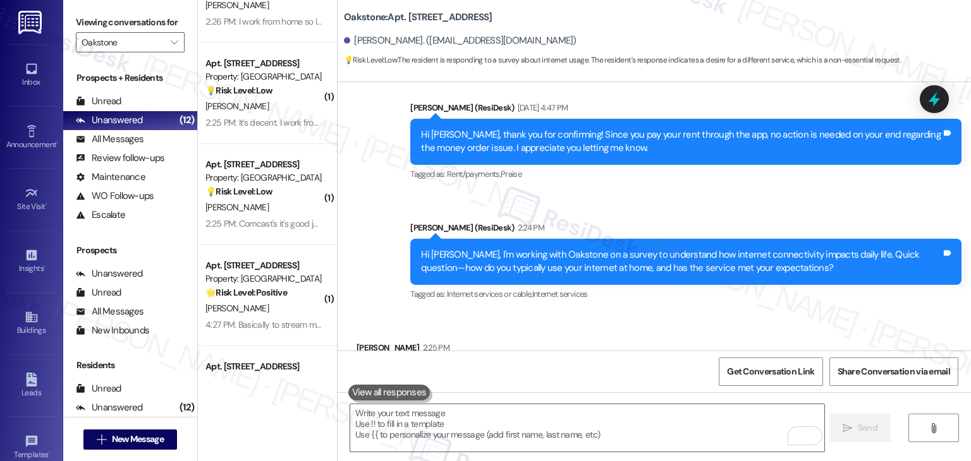
click at [676, 313] on div "Received via SMS Karina Giacchetta 2:25 PM Hello, we use Century Link, but I wo…" at bounding box center [653, 366] width 633 height 107
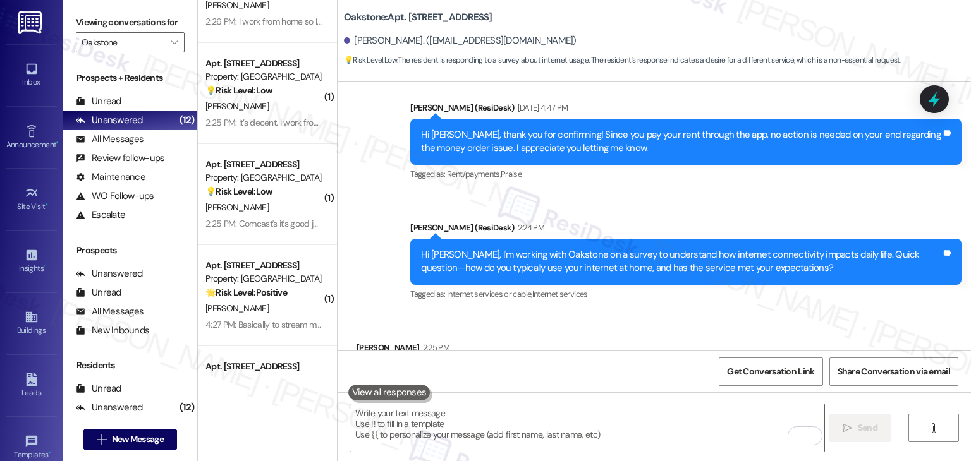
click at [676, 313] on div "Received via SMS Karina Giacchetta 2:25 PM Hello, we use Century Link, but I wo…" at bounding box center [653, 366] width 633 height 107
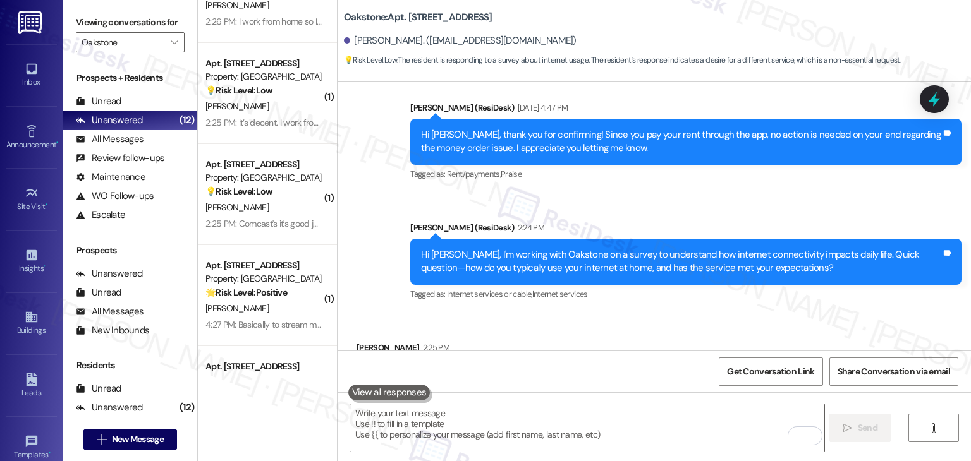
click at [676, 313] on div "Received via SMS Karina Giacchetta 2:25 PM Hello, we use Century Link, but I wo…" at bounding box center [653, 366] width 633 height 107
click at [675, 313] on div "Received via SMS Karina Giacchetta 2:25 PM Hello, we use Century Link, but I wo…" at bounding box center [653, 366] width 633 height 107
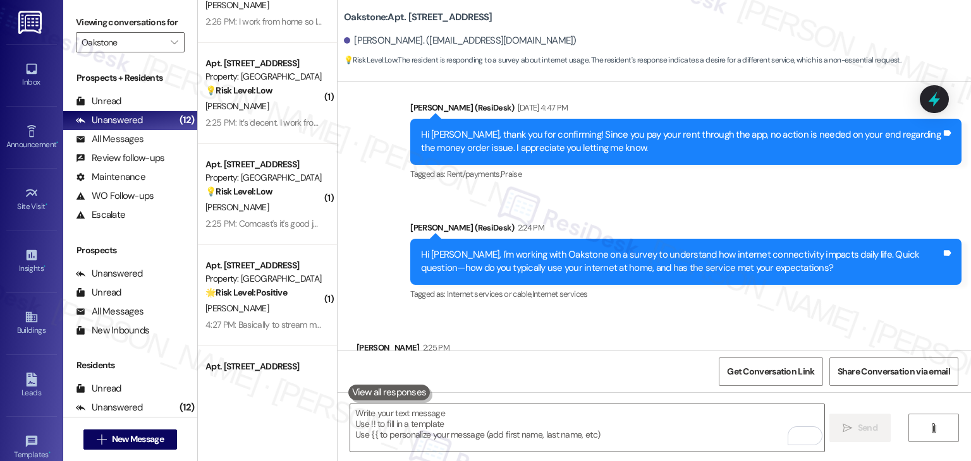
click at [675, 313] on div "Received via SMS Karina Giacchetta 2:25 PM Hello, we use Century Link, but I wo…" at bounding box center [653, 366] width 633 height 107
click at [674, 314] on div "Received via SMS Karina Giacchetta 2:25 PM Hello, we use Century Link, but I wo…" at bounding box center [653, 366] width 633 height 107
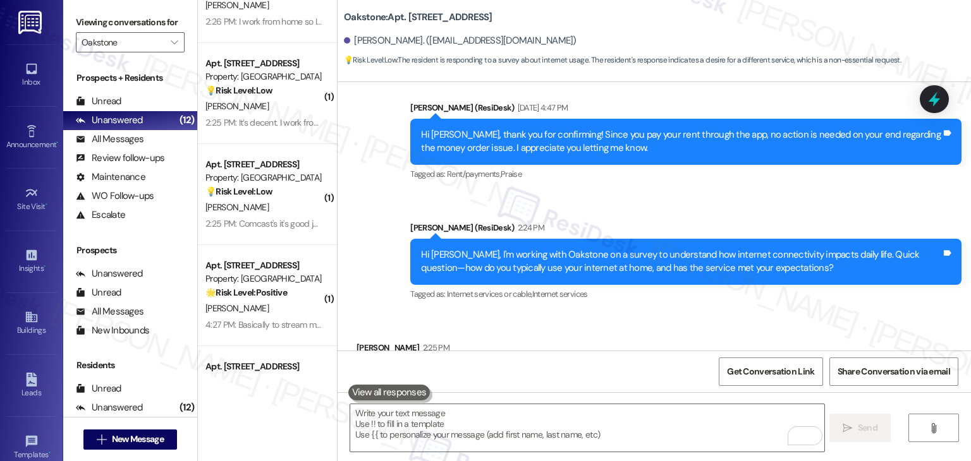
click at [674, 314] on div "Received via SMS Karina Giacchetta 2:25 PM Hello, we use Century Link, but I wo…" at bounding box center [653, 366] width 633 height 107
click at [673, 314] on div "Received via SMS Karina Giacchetta 2:25 PM Hello, we use Century Link, but I wo…" at bounding box center [653, 366] width 633 height 107
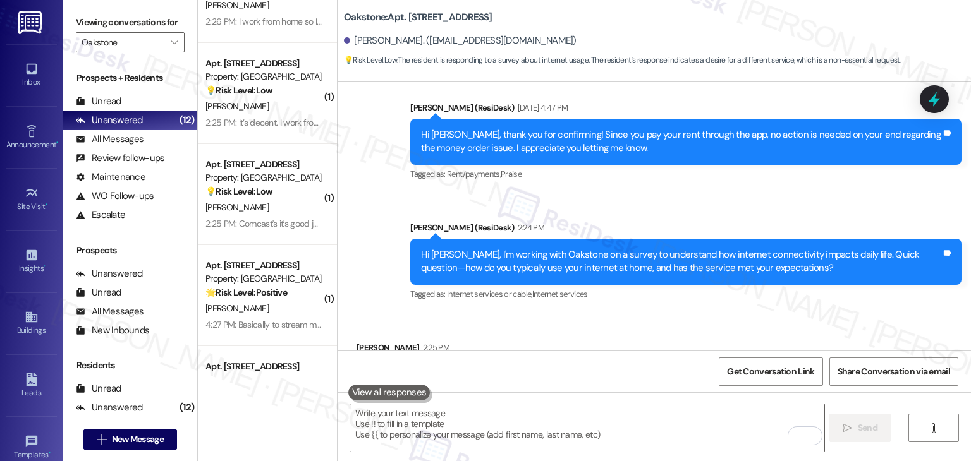
click at [672, 315] on div "Received via SMS Karina Giacchetta 2:25 PM Hello, we use Century Link, but I wo…" at bounding box center [653, 366] width 633 height 107
click at [672, 316] on div "Received via SMS Karina Giacchetta 2:25 PM Hello, we use Century Link, but I wo…" at bounding box center [653, 366] width 633 height 107
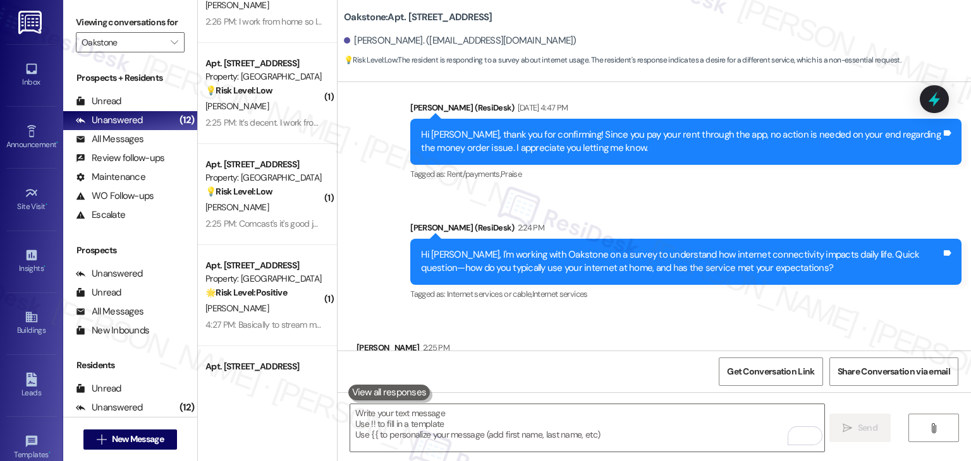
click at [672, 316] on div "Received via SMS Karina Giacchetta 2:25 PM Hello, we use Century Link, but I wo…" at bounding box center [653, 366] width 633 height 107
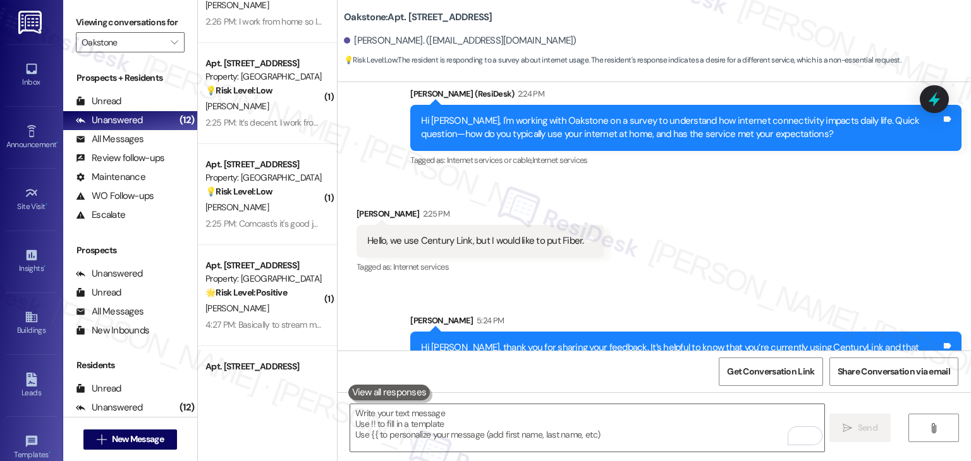
scroll to position [11410, 0]
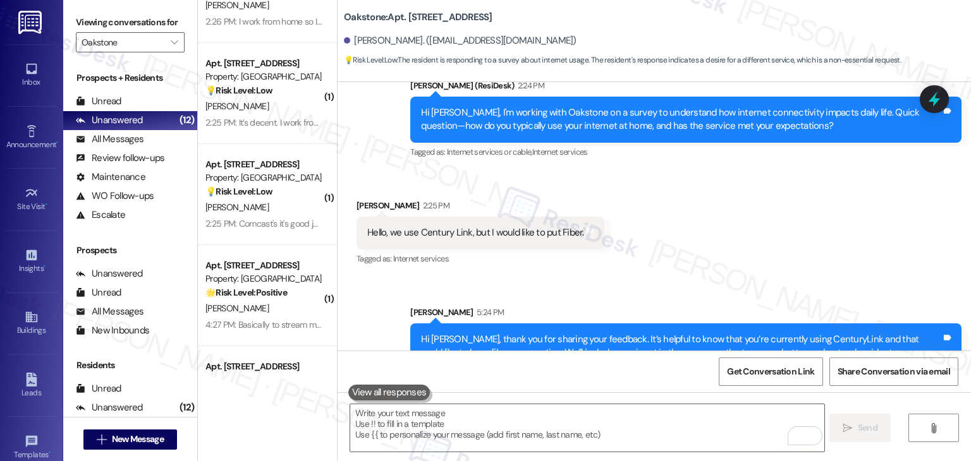
click at [701, 277] on div "Sent via SMS Sarah 5:24 PM Hi Karina, thank you for sharing your feedback. It’s…" at bounding box center [653, 354] width 633 height 155
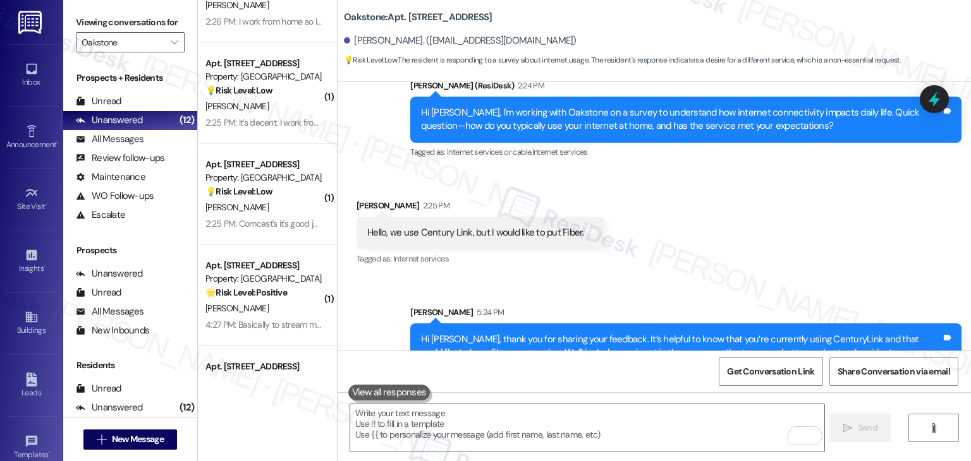
click at [701, 277] on div "Sent via SMS Sarah 5:24 PM Hi Karina, thank you for sharing your feedback. It’s…" at bounding box center [653, 354] width 633 height 155
click at [706, 202] on div "Received via SMS Karina Giacchetta 2:25 PM Hello, we use Century Link, but I wo…" at bounding box center [653, 224] width 633 height 107
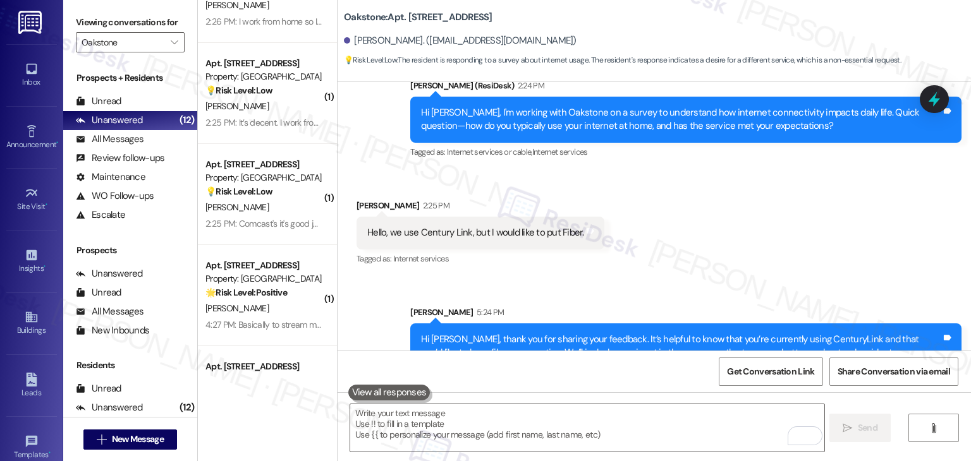
click at [706, 202] on div "Received via SMS Karina Giacchetta 2:25 PM Hello, we use Century Link, but I wo…" at bounding box center [653, 224] width 633 height 107
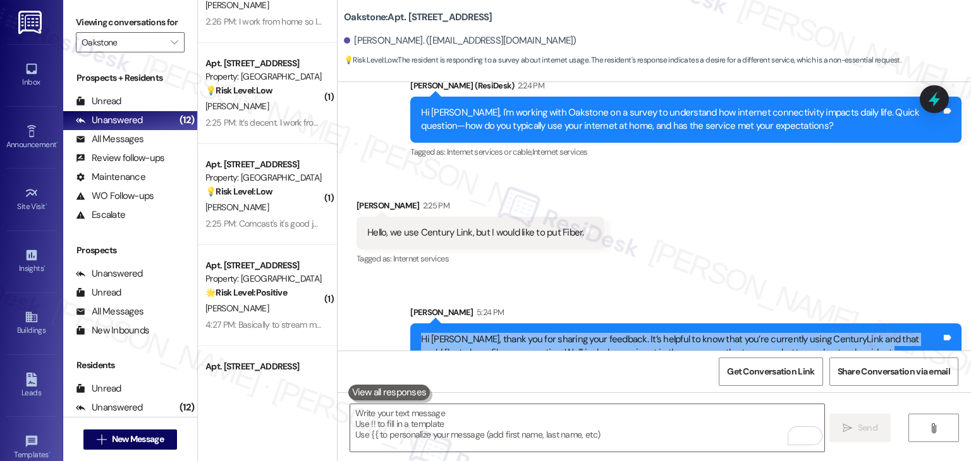
drag, startPoint x: 930, startPoint y: 322, endPoint x: 397, endPoint y: 267, distance: 535.6
click at [401, 296] on div "Sent via SMS Sarah 5:24 PM Hi Karina, thank you for sharing your feedback. It’s…" at bounding box center [686, 364] width 570 height 136
copy div "Hi Karina, thank you for sharing your feedback. It’s helpful to know that you’r…"
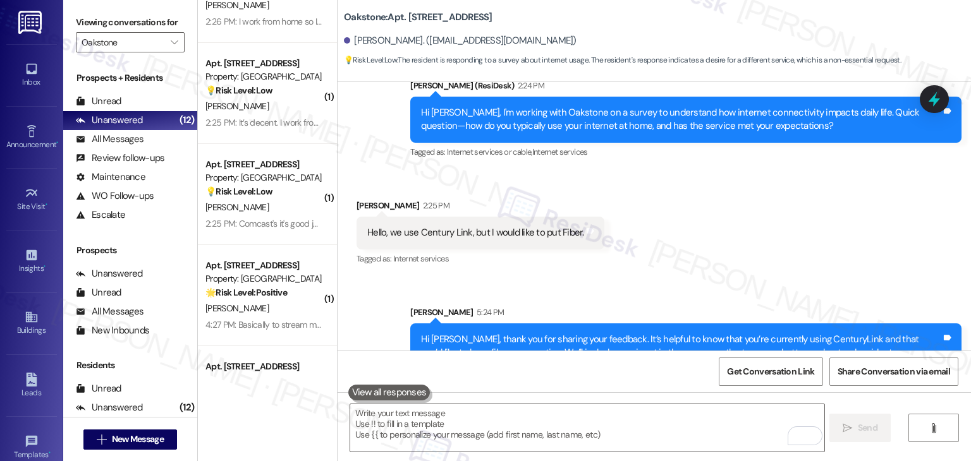
click at [504, 277] on div "Sent via SMS Sarah 5:24 PM Hi Karina, thank you for sharing your feedback. It’s…" at bounding box center [653, 354] width 633 height 155
click at [473, 226] on div "Hello, we use Century Link, but I would like to put Fiber." at bounding box center [475, 232] width 217 height 13
copy div "Hello, we use Century Link, but I would like to put Fiber. Tags and notes"
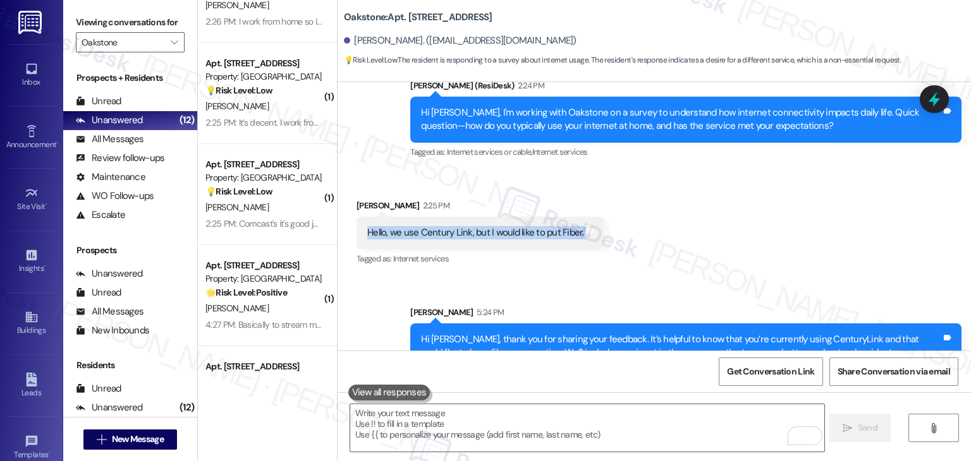
drag, startPoint x: 349, startPoint y: 134, endPoint x: 413, endPoint y: 138, distance: 63.3
click at [413, 199] on div "Karina Giacchetta 2:25 PM" at bounding box center [480, 208] width 248 height 18
copy div "Karina Giacchetta"
click at [720, 195] on div "Received via SMS Karina Giacchetta 2:25 PM Hello, we use Century Link, but I wo…" at bounding box center [653, 224] width 633 height 107
click at [352, 277] on div "Sent via SMS Sarah 5:24 PM Hi Karina, thank you for sharing your feedback. It’s…" at bounding box center [653, 354] width 633 height 155
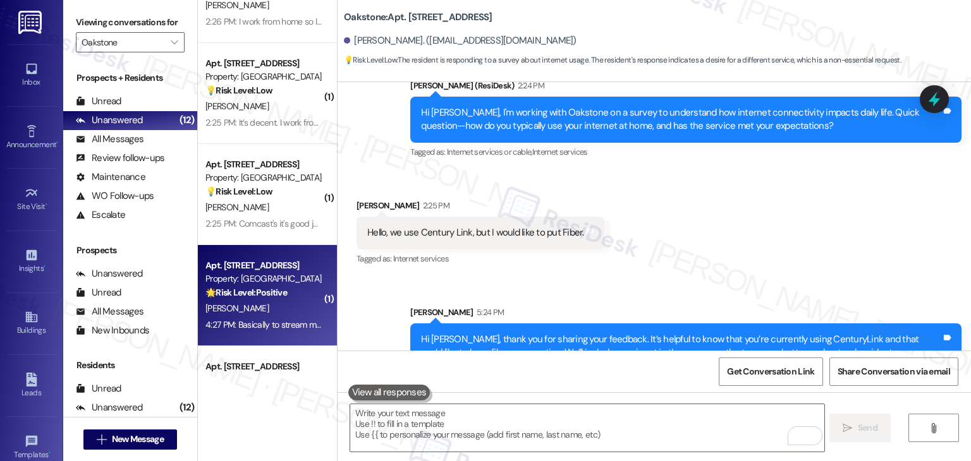
scroll to position [399, 0]
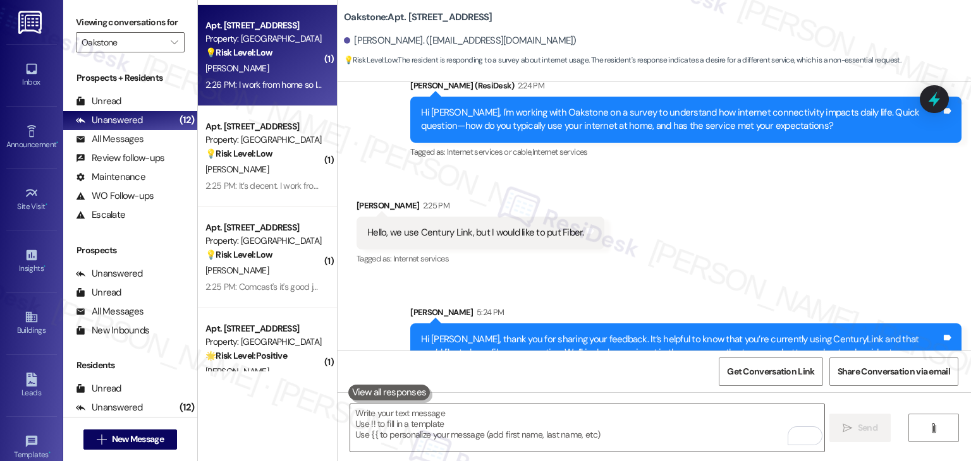
click at [260, 87] on div "2:26 PM: I work from home so I use it at a high frequency and daily. We also ha…" at bounding box center [566, 84] width 723 height 11
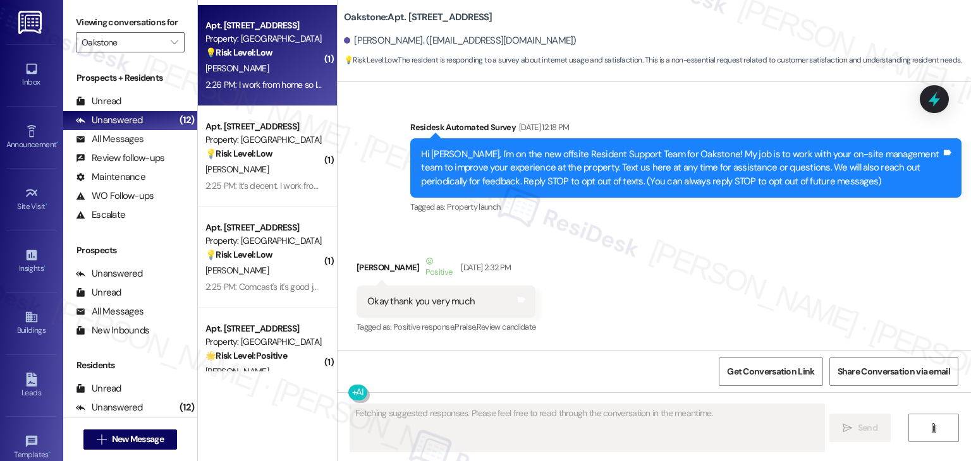
scroll to position [17094, 0]
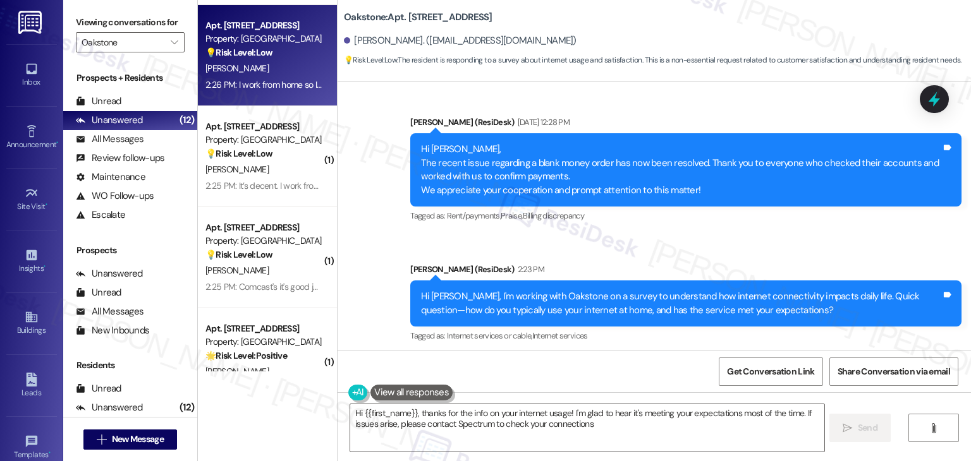
type textarea "Hi {{first_name}}, thanks for the info on your internet usage! I'm glad to hear…"
click at [619, 355] on div "Received via SMS Bryannna Dyer 2:26 PM I work from home so I use it at a high f…" at bounding box center [653, 428] width 633 height 147
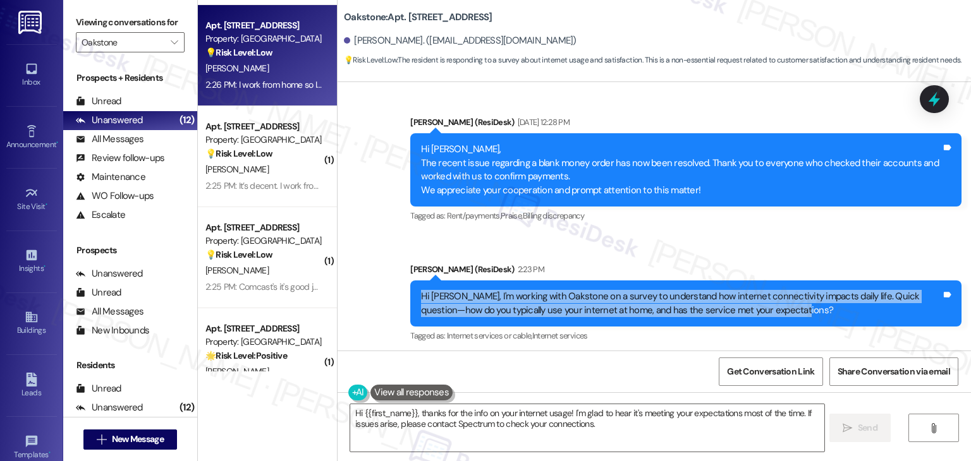
drag, startPoint x: 773, startPoint y: 157, endPoint x: 360, endPoint y: 136, distance: 414.5
click at [360, 136] on div "Announcement, sent via SMS Dottie (ResiDesk) Sep 09, 2025 at 11:53 AM Hi Bryann…" at bounding box center [653, 154] width 633 height 401
copy div "Hi Bryannna, I'm working with Oakstone on a survey to understand how internet c…"
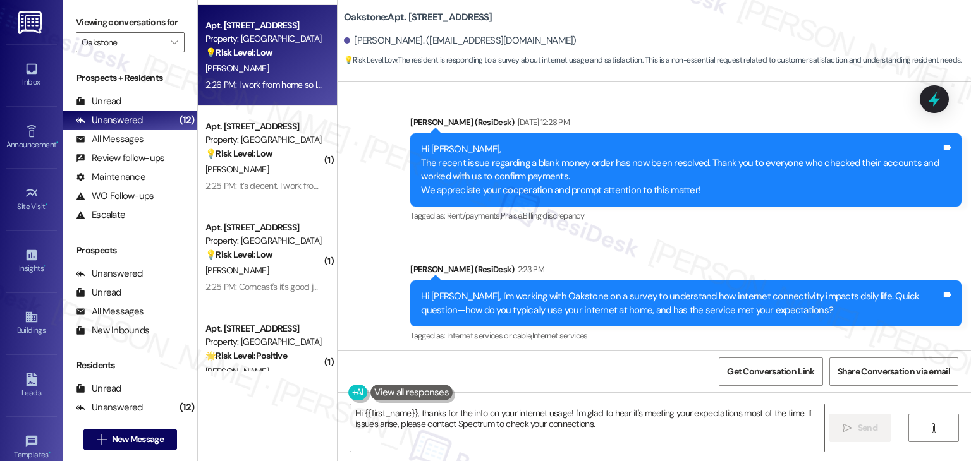
drag, startPoint x: 519, startPoint y: 307, endPoint x: 350, endPoint y: 262, distance: 174.8
click at [356, 401] on div "I work from home so I use it at a high frequency and daily. We also have 3 tvs …" at bounding box center [631, 437] width 551 height 73
copy div "I work from home so I use it at a high frequency and daily. We also have 3 tvs …"
click at [775, 355] on div "Received via SMS Bryannna Dyer 2:26 PM I work from home so I use it at a high f…" at bounding box center [653, 428] width 633 height 147
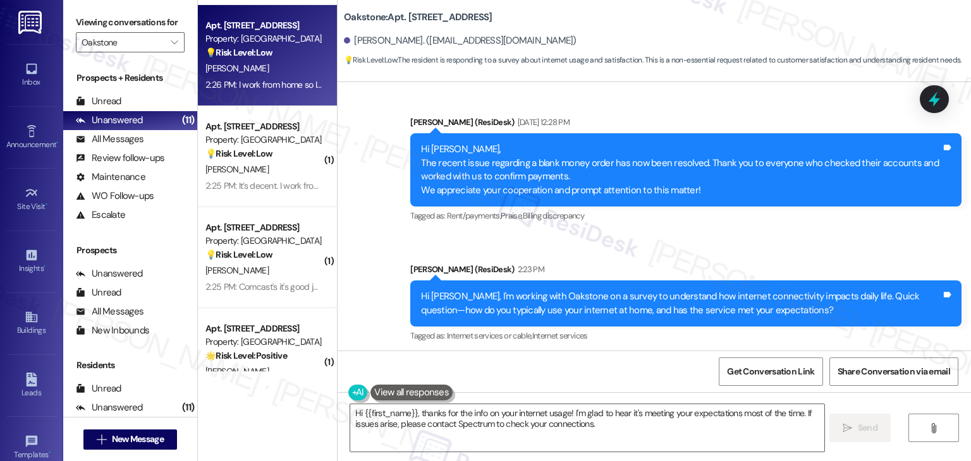
click at [775, 355] on div "Received via SMS Bryannna Dyer 2:26 PM I work from home so I use it at a high f…" at bounding box center [653, 428] width 633 height 147
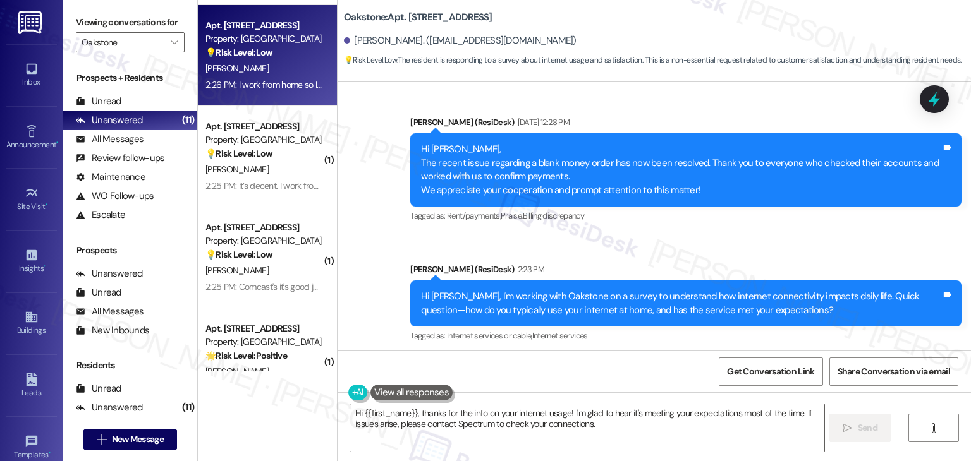
click at [775, 355] on div "Received via SMS Bryannna Dyer 2:26 PM I work from home so I use it at a high f…" at bounding box center [653, 428] width 633 height 147
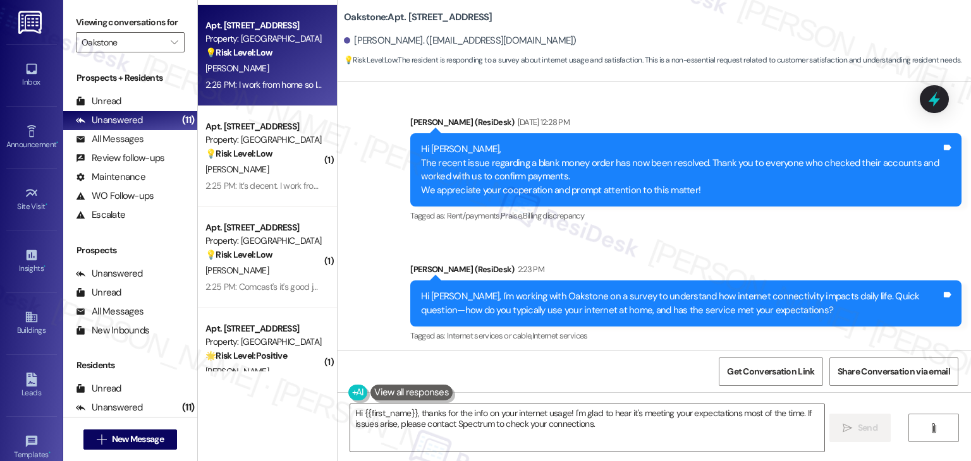
click at [775, 355] on div "Received via SMS Bryannna Dyer 2:26 PM I work from home so I use it at a high f…" at bounding box center [653, 428] width 633 height 147
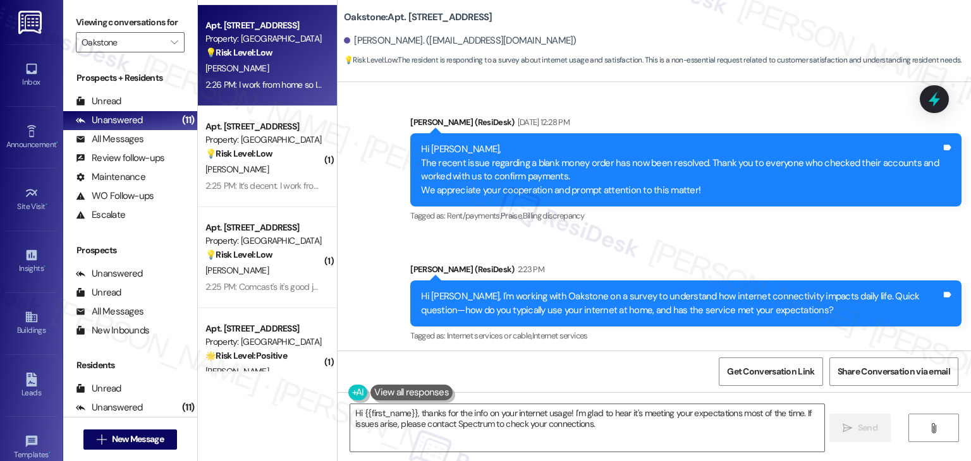
click at [775, 355] on div "Received via SMS Bryannna Dyer 2:26 PM I work from home so I use it at a high f…" at bounding box center [653, 428] width 633 height 147
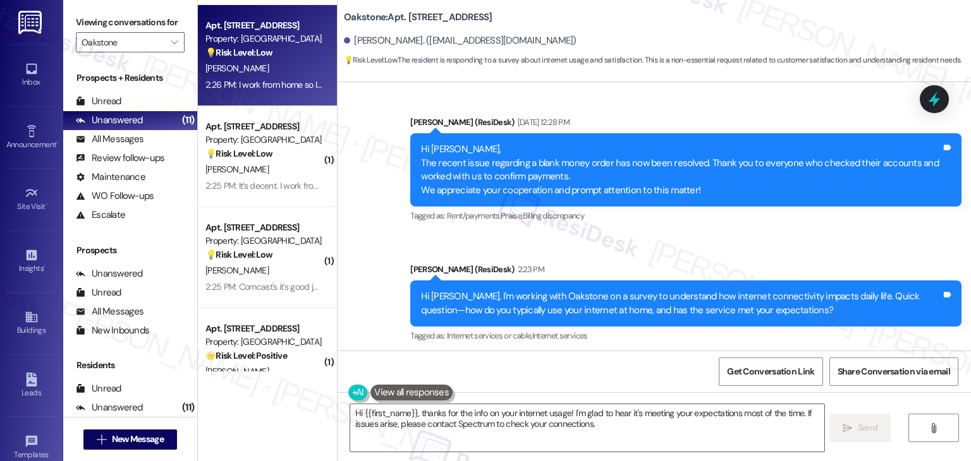
click at [775, 355] on div "Received via SMS Bryannna Dyer 2:26 PM I work from home so I use it at a high f…" at bounding box center [653, 428] width 633 height 147
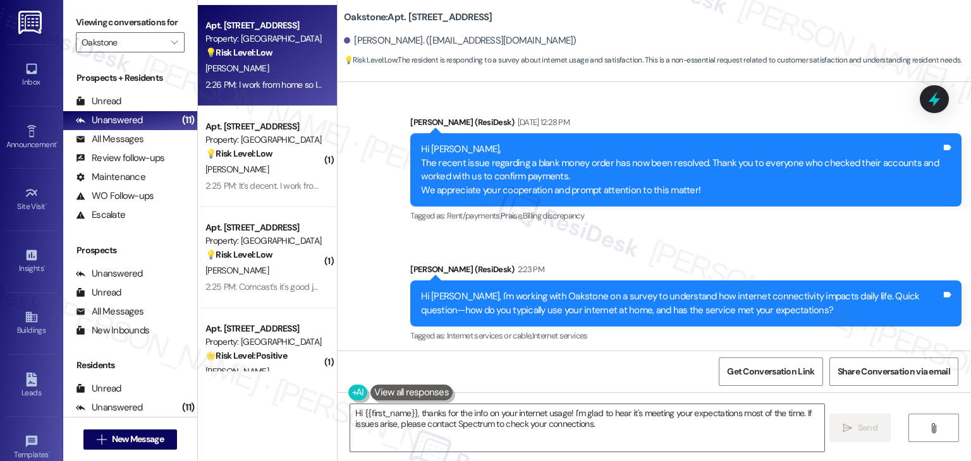
click at [775, 355] on div "Received via SMS Bryannna Dyer 2:26 PM I work from home so I use it at a high f…" at bounding box center [653, 428] width 633 height 147
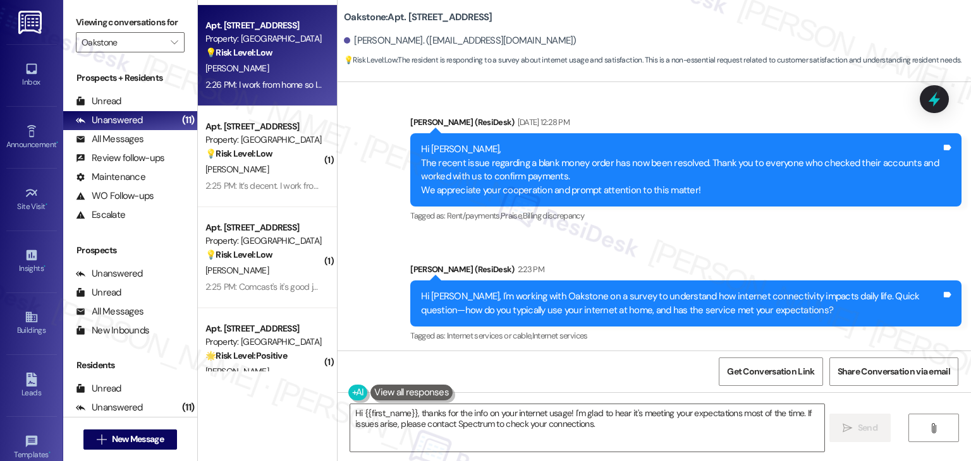
click at [775, 355] on div "Received via SMS Bryannna Dyer 2:26 PM I work from home so I use it at a high f…" at bounding box center [653, 428] width 633 height 147
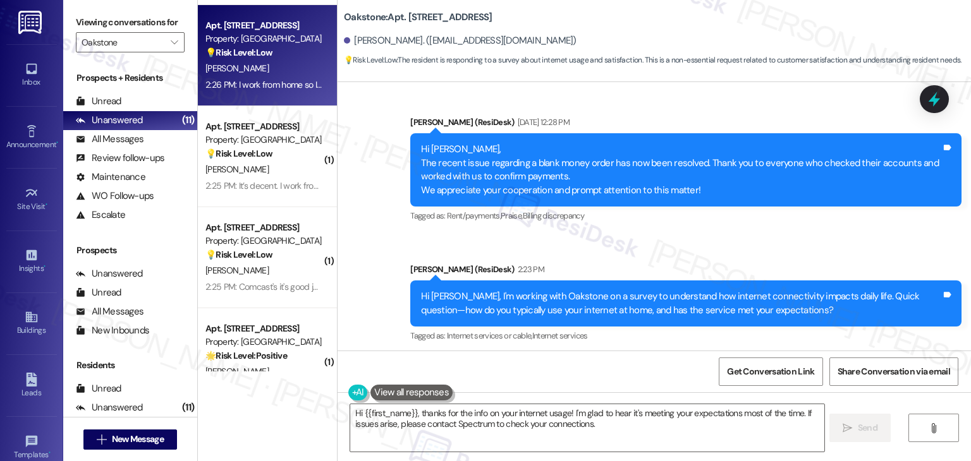
click at [775, 355] on div "Received via SMS Bryannna Dyer 2:26 PM I work from home so I use it at a high f…" at bounding box center [653, 428] width 633 height 147
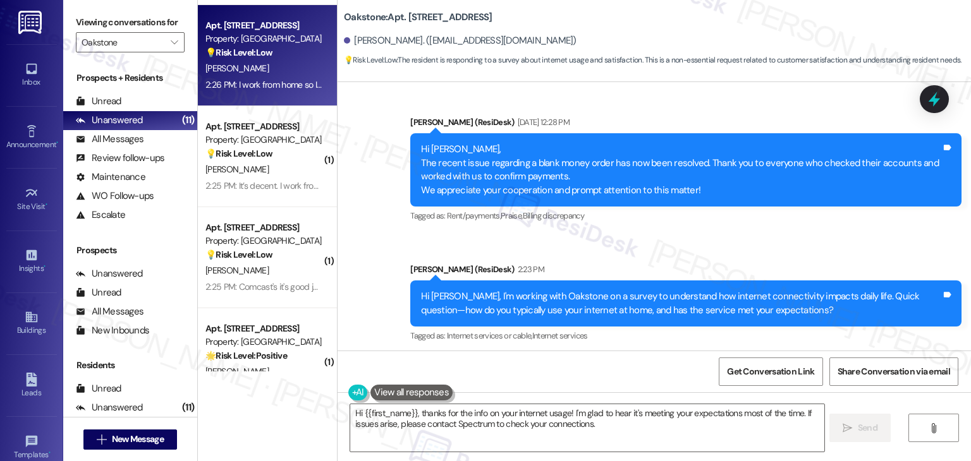
click at [775, 355] on div "Received via SMS Bryannna Dyer 2:26 PM I work from home so I use it at a high f…" at bounding box center [653, 428] width 633 height 147
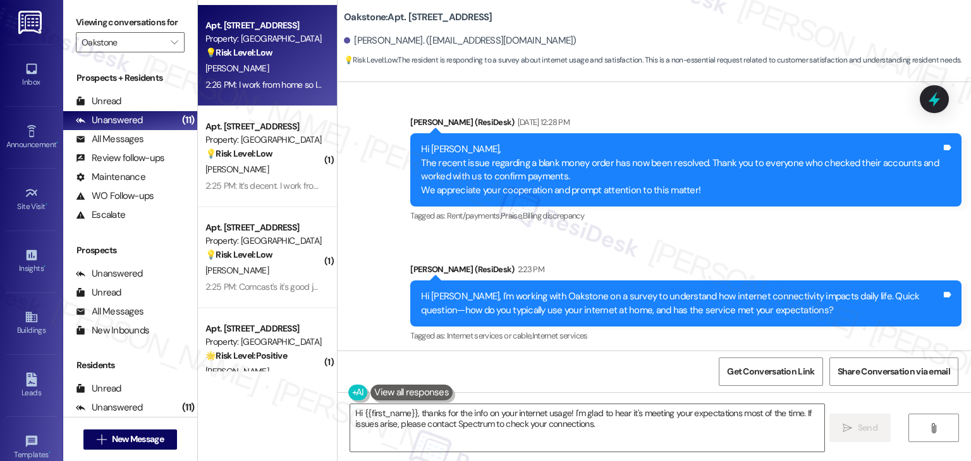
click at [775, 355] on div "Received via SMS Bryannna Dyer 2:26 PM I work from home so I use it at a high f…" at bounding box center [653, 428] width 633 height 147
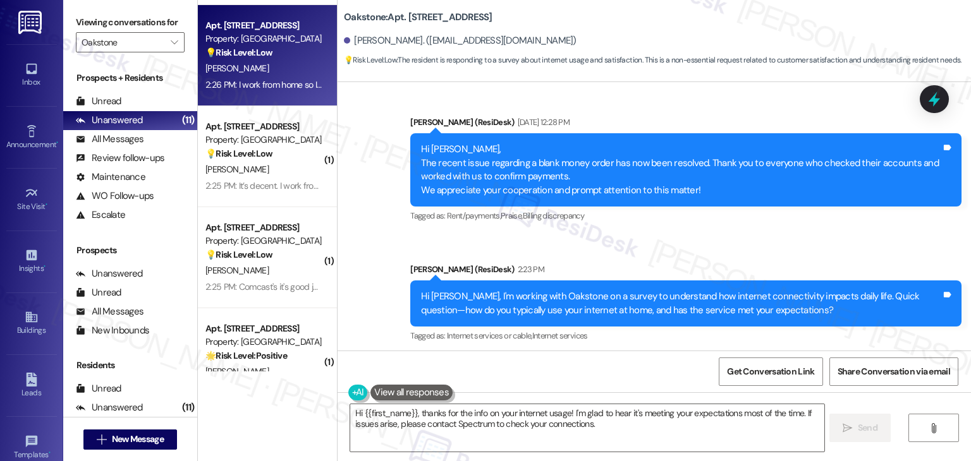
click at [775, 355] on div "Received via SMS Bryannna Dyer 2:26 PM I work from home so I use it at a high f…" at bounding box center [653, 428] width 633 height 147
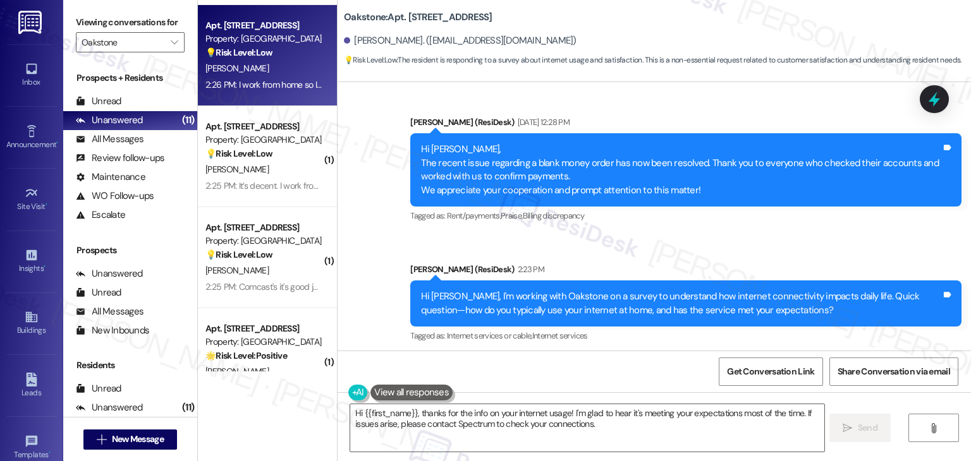
click at [775, 355] on div "Received via SMS Bryannna Dyer 2:26 PM I work from home so I use it at a high f…" at bounding box center [653, 428] width 633 height 147
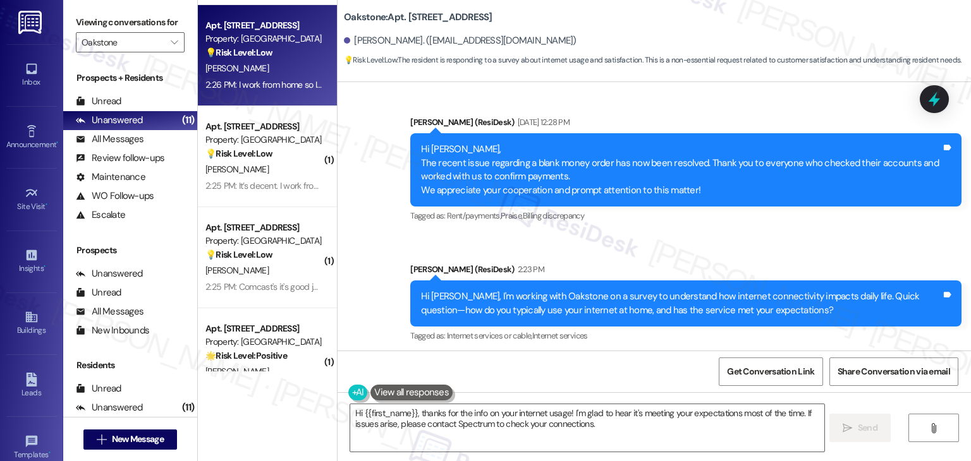
click at [775, 355] on div "Received via SMS Bryannna Dyer 2:26 PM I work from home so I use it at a high f…" at bounding box center [653, 428] width 633 height 147
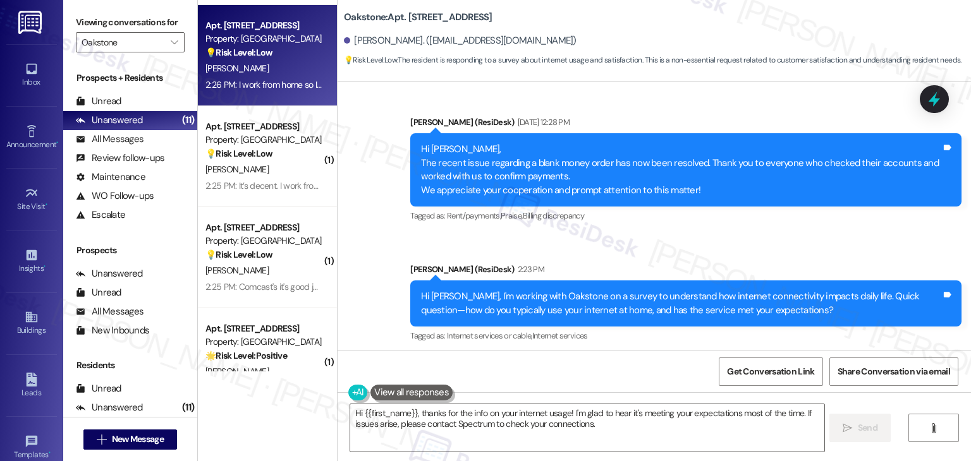
click at [775, 355] on div "Received via SMS Bryannna Dyer 2:26 PM I work from home so I use it at a high f…" at bounding box center [653, 428] width 633 height 147
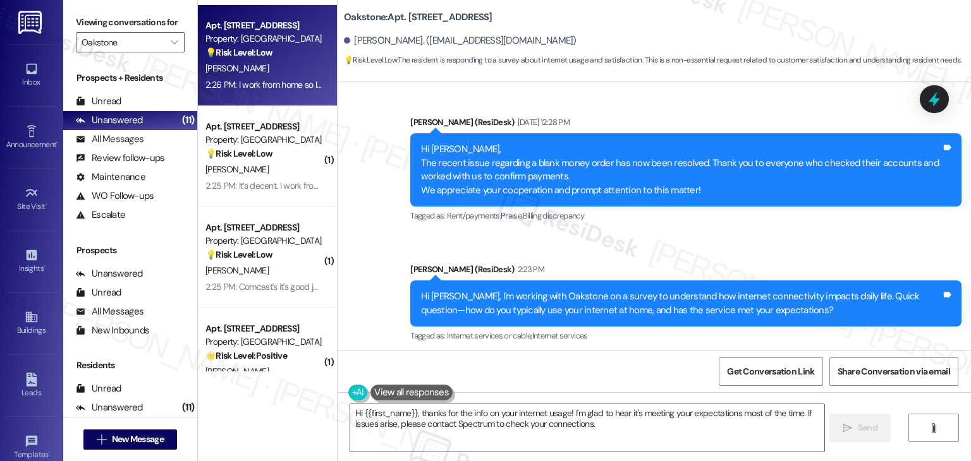
click at [775, 355] on div "Received via SMS Bryannna Dyer 2:26 PM I work from home so I use it at a high f…" at bounding box center [653, 428] width 633 height 147
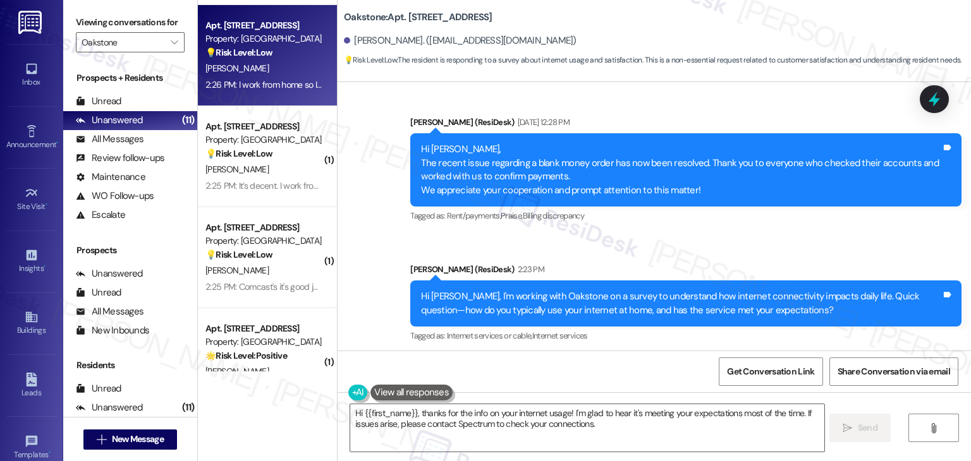
click at [775, 355] on div "Received via SMS Bryannna Dyer 2:26 PM I work from home so I use it at a high f…" at bounding box center [653, 428] width 633 height 147
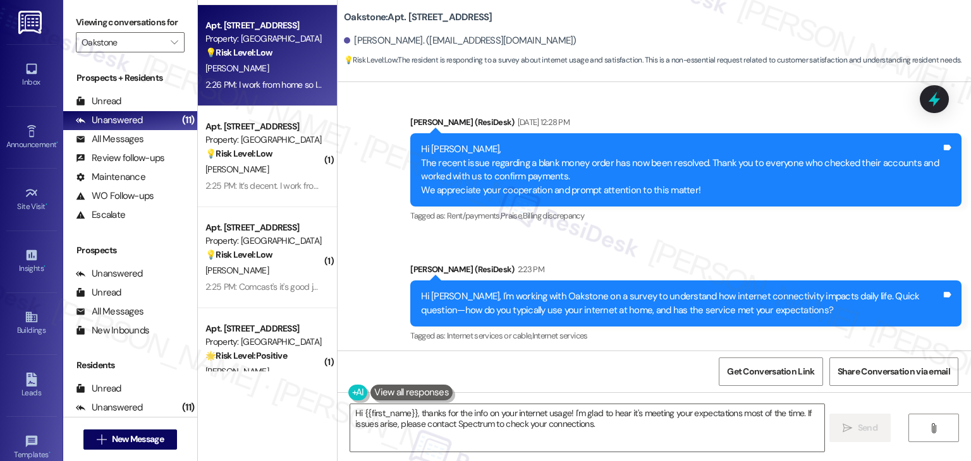
click at [775, 355] on div "Received via SMS Bryannna Dyer 2:26 PM I work from home so I use it at a high f…" at bounding box center [653, 428] width 633 height 147
click at [723, 355] on div "Received via SMS Bryannna Dyer 2:26 PM I work from home so I use it at a high f…" at bounding box center [653, 428] width 633 height 147
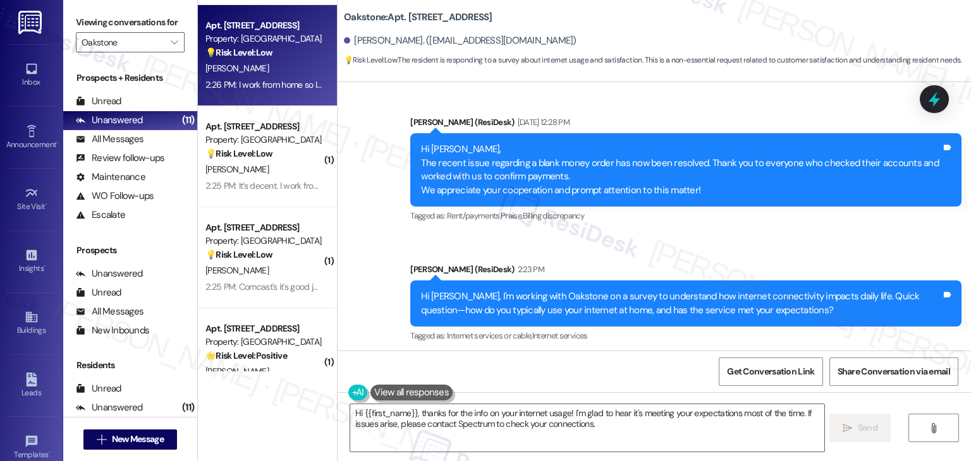
click at [723, 355] on div "Received via SMS Bryannna Dyer 2:26 PM I work from home so I use it at a high f…" at bounding box center [653, 428] width 633 height 147
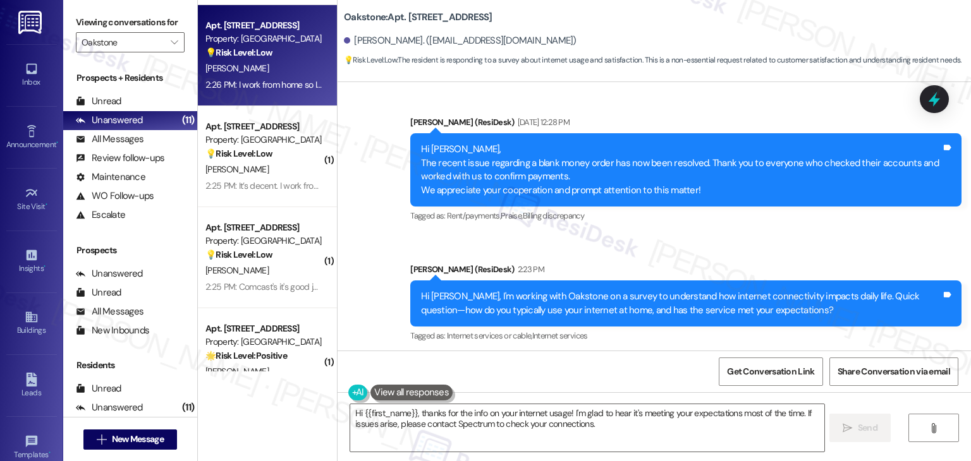
click at [723, 355] on div "Received via SMS Bryannna Dyer 2:26 PM I work from home so I use it at a high f…" at bounding box center [653, 428] width 633 height 147
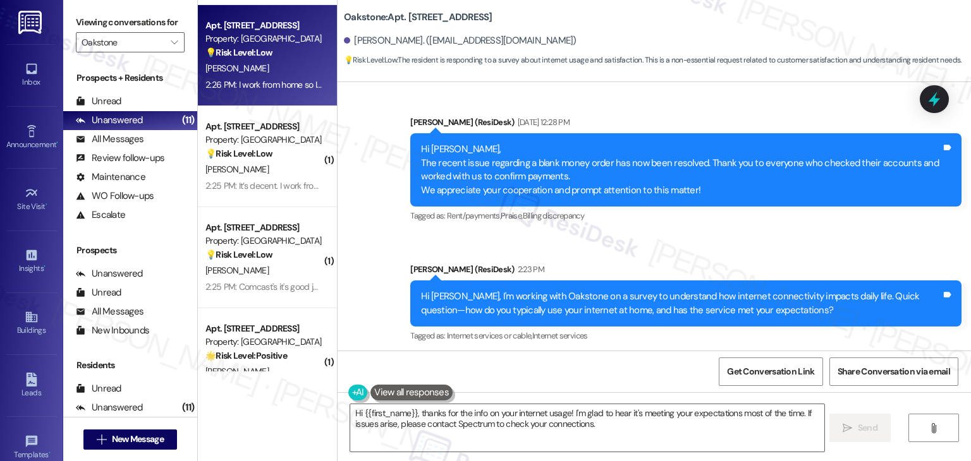
click at [723, 355] on div "Received via SMS Bryannna Dyer 2:26 PM I work from home so I use it at a high f…" at bounding box center [653, 428] width 633 height 147
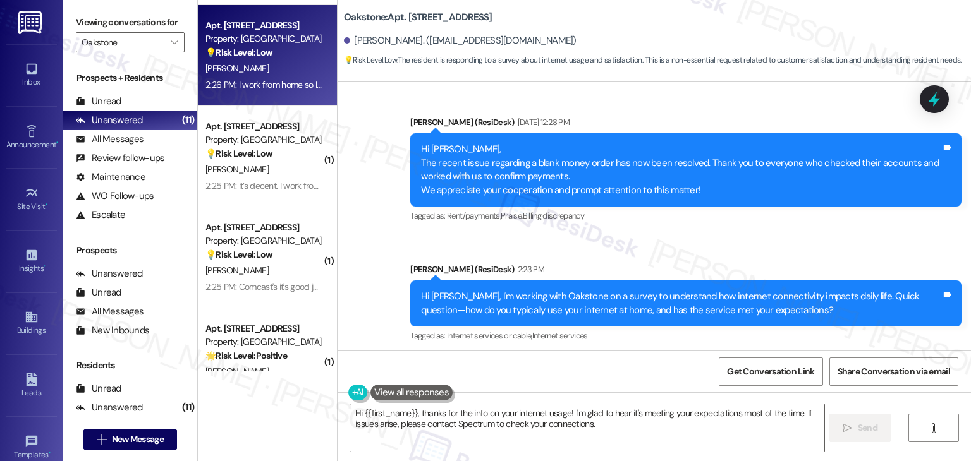
click at [723, 355] on div "Received via SMS Bryannna Dyer 2:26 PM I work from home so I use it at a high f…" at bounding box center [653, 428] width 633 height 147
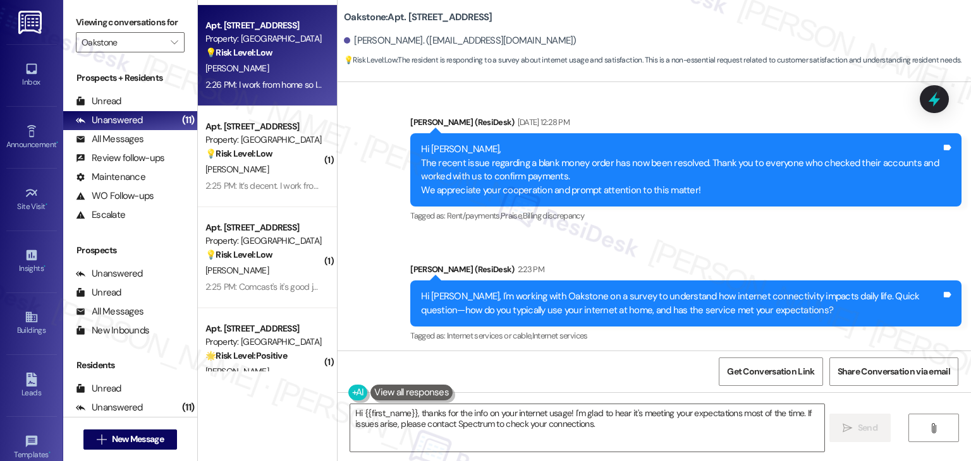
click at [723, 355] on div "Received via SMS Bryannna Dyer 2:26 PM I work from home so I use it at a high f…" at bounding box center [653, 428] width 633 height 147
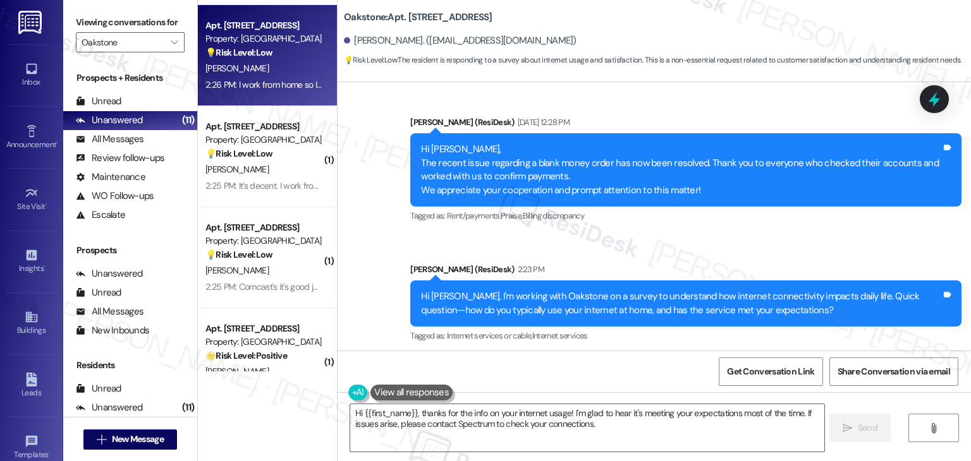
click at [723, 355] on div "Received via SMS Bryannna Dyer 2:26 PM I work from home so I use it at a high f…" at bounding box center [653, 428] width 633 height 147
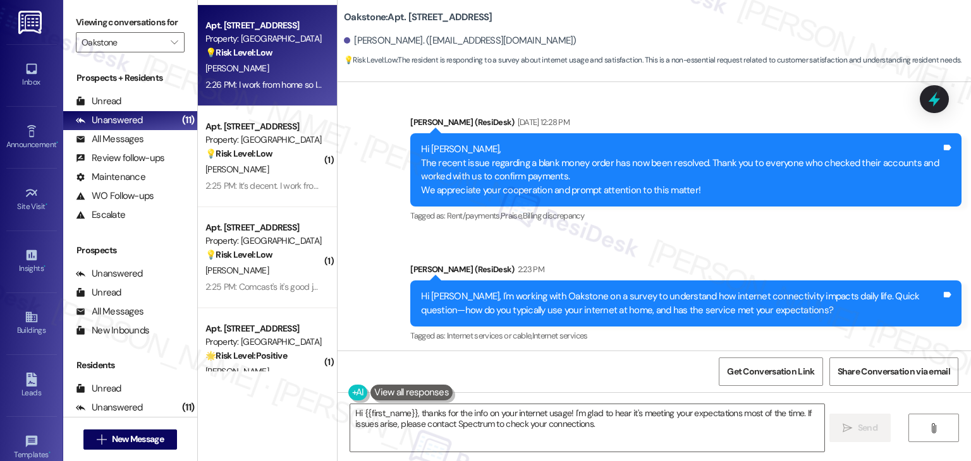
click at [723, 355] on div "Received via SMS Bryannna Dyer 2:26 PM I work from home so I use it at a high f…" at bounding box center [653, 428] width 633 height 147
click at [725, 355] on div "Received via SMS Bryannna Dyer 2:26 PM I work from home so I use it at a high f…" at bounding box center [653, 428] width 633 height 147
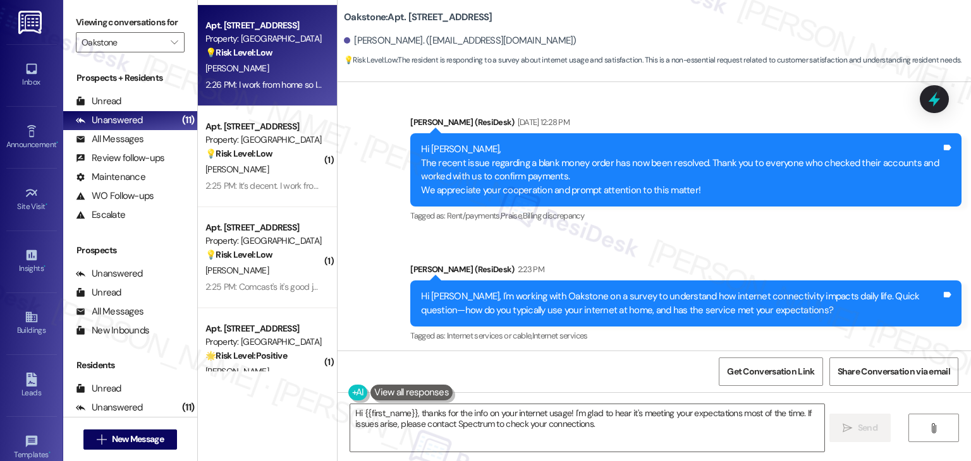
click at [725, 355] on div "Received via SMS Bryannna Dyer 2:26 PM I work from home so I use it at a high f…" at bounding box center [653, 428] width 633 height 147
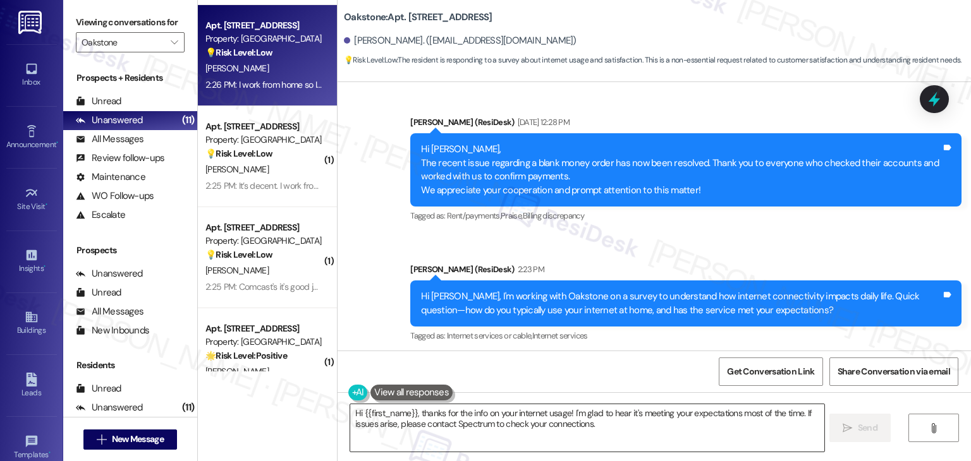
click at [483, 420] on textarea "Hi {{first_name}}, thanks for the info on your internet usage! I'm glad to hear…" at bounding box center [586, 427] width 473 height 47
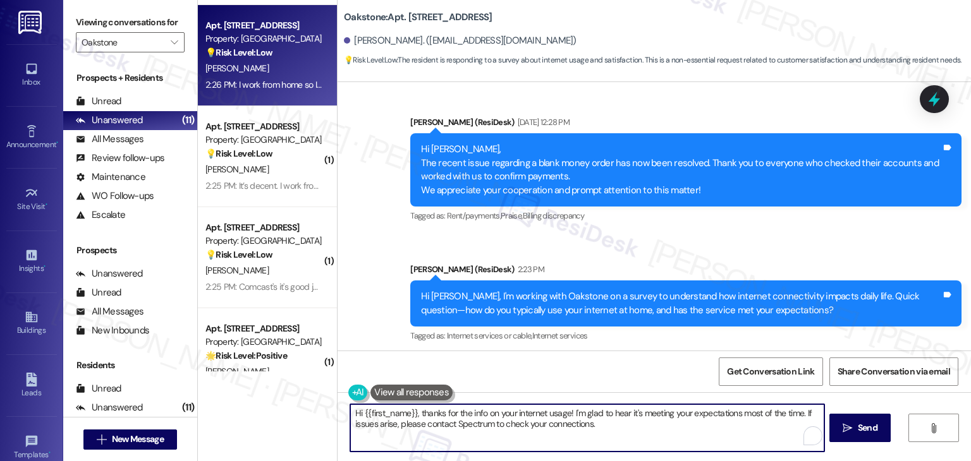
click at [483, 420] on textarea "Hi {{first_name}}, thanks for the info on your internet usage! I'm glad to hear…" at bounding box center [586, 427] width 473 height 47
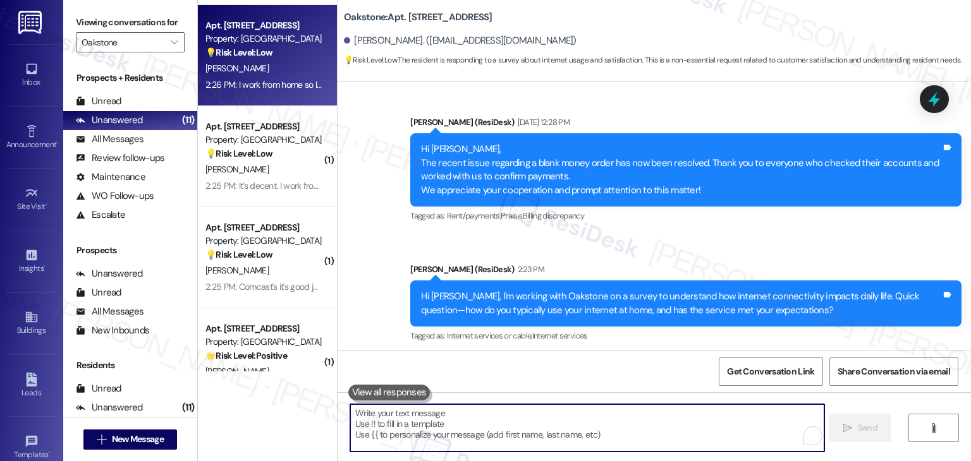
click at [483, 420] on textarea "To enrich screen reader interactions, please activate Accessibility in Grammarl…" at bounding box center [586, 427] width 473 height 47
click at [483, 419] on textarea "To enrich screen reader interactions, please activate Accessibility in Grammarl…" at bounding box center [586, 427] width 473 height 47
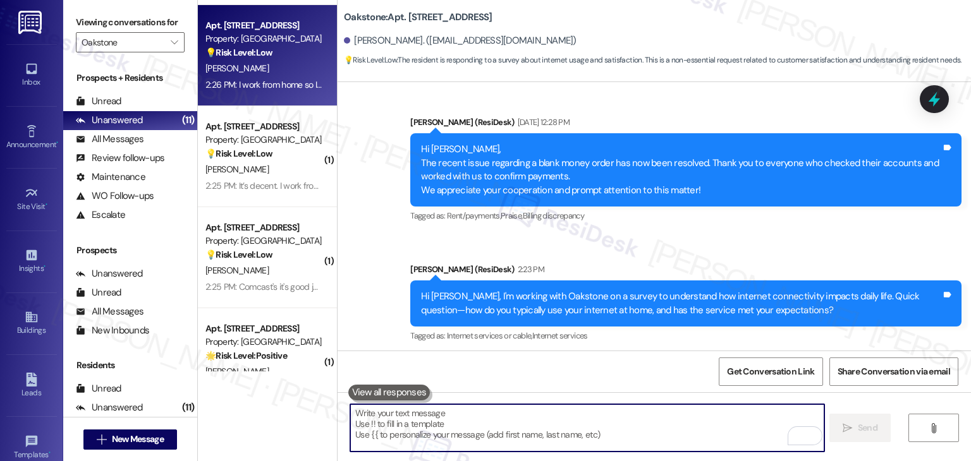
click at [485, 419] on textarea "To enrich screen reader interactions, please activate Accessibility in Grammarl…" at bounding box center [586, 427] width 473 height 47
paste textarea "Hi Bryannna, thank you for sharing your feedback. It’s great to hear that your …"
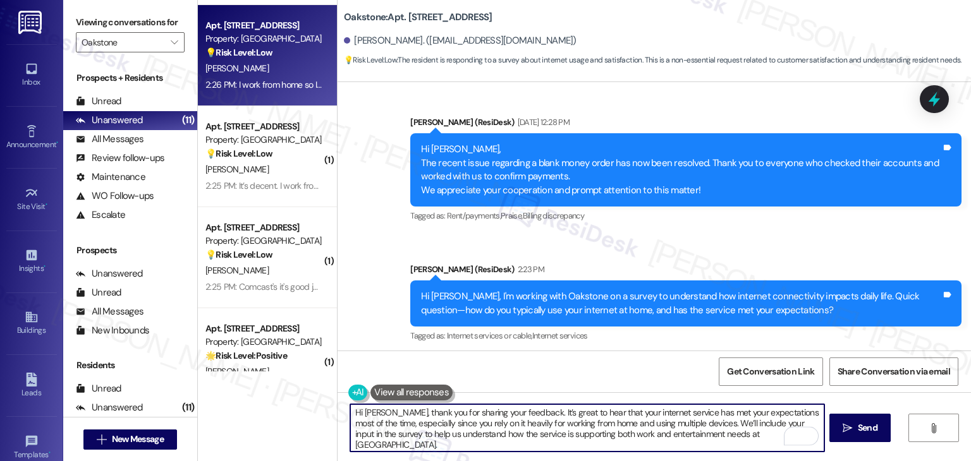
scroll to position [0, 0]
type textarea "Hi Bryannna, thank you for sharing your feedback. It’s great to hear that your …"
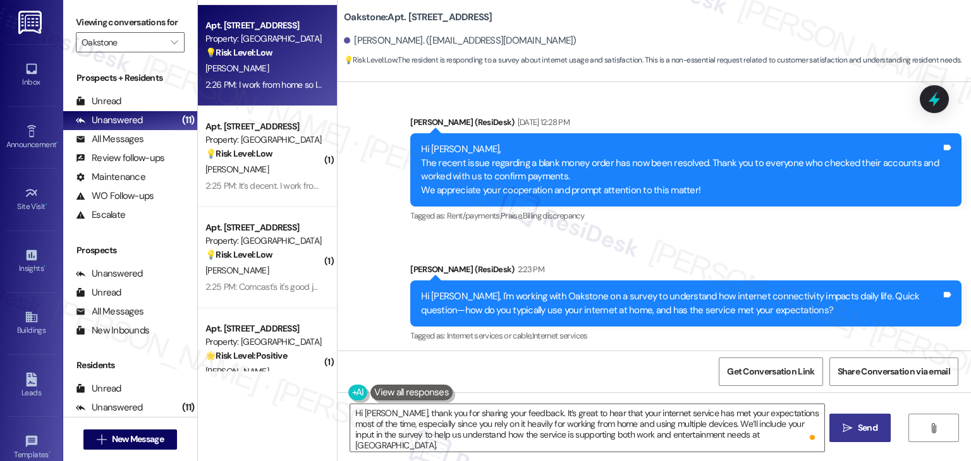
click at [858, 426] on span "Send" at bounding box center [868, 428] width 20 height 13
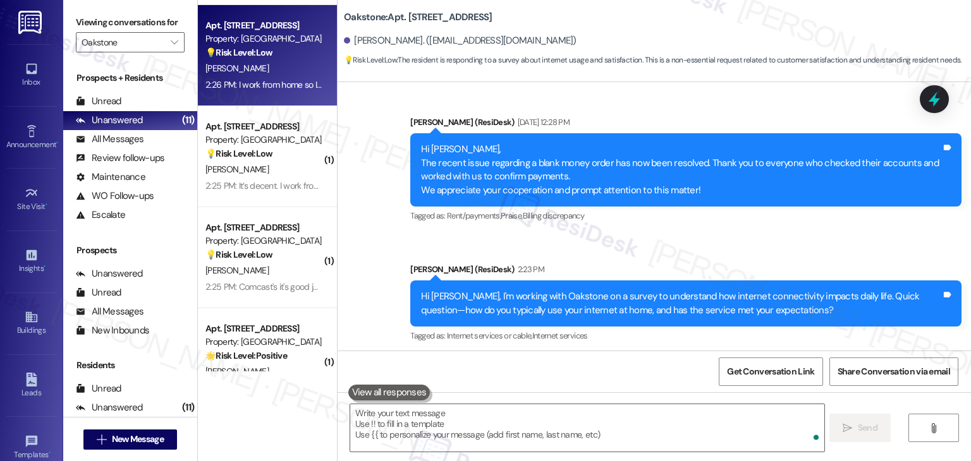
scroll to position [17094, 0]
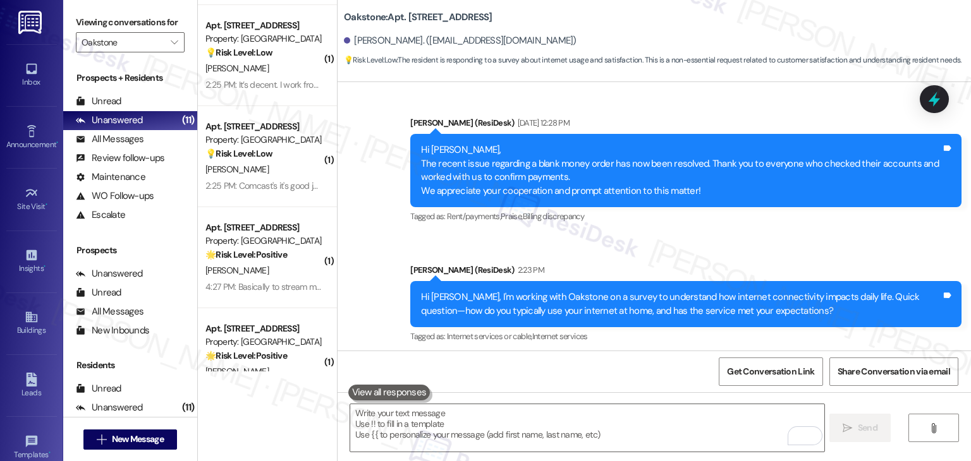
drag, startPoint x: 571, startPoint y: 309, endPoint x: 346, endPoint y: 258, distance: 231.2
click at [347, 375] on div "Received via SMS Bryannna Dyer 2:26 PM I work from home so I use it at a high f…" at bounding box center [632, 439] width 570 height 128
drag, startPoint x: 402, startPoint y: 236, endPoint x: 349, endPoint y: 236, distance: 52.5
click at [356, 384] on div "Bryannna Dyer 2:26 PM" at bounding box center [631, 393] width 551 height 18
click at [852, 254] on div "Announcement, sent via SMS Dottie (ResiDesk) 2:23 PM Hi Bryannna, I'm working w…" at bounding box center [686, 304] width 570 height 101
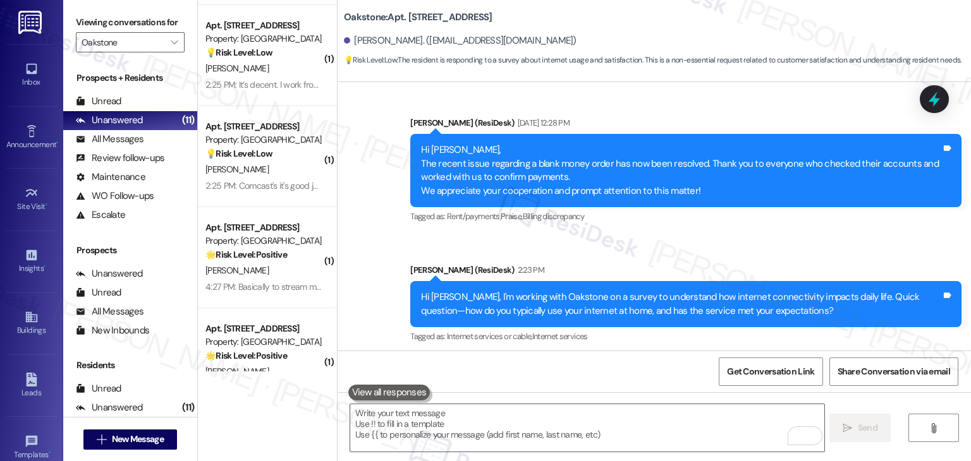
click at [852, 254] on div "Announcement, sent via SMS Dottie (ResiDesk) 2:23 PM Hi Bryannna, I'm working w…" at bounding box center [686, 304] width 570 height 101
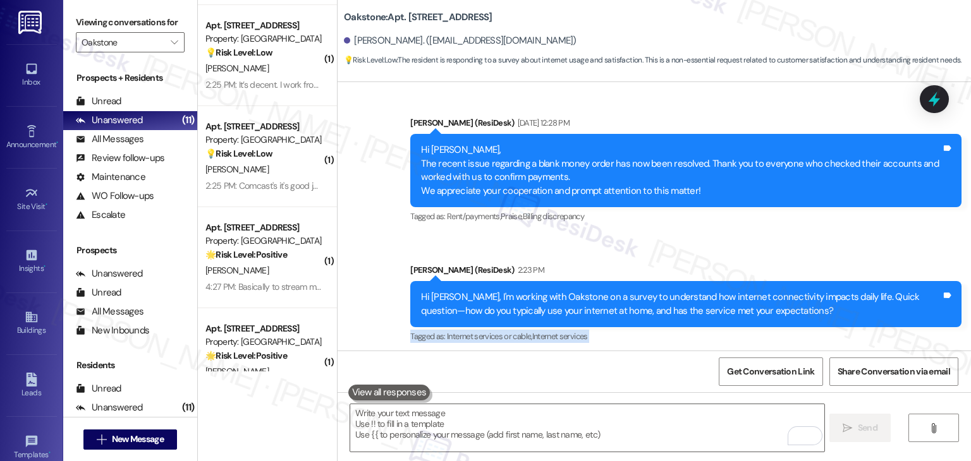
click at [852, 254] on div "Announcement, sent via SMS Dottie (ResiDesk) 2:23 PM Hi Bryannna, I'm working w…" at bounding box center [686, 304] width 570 height 101
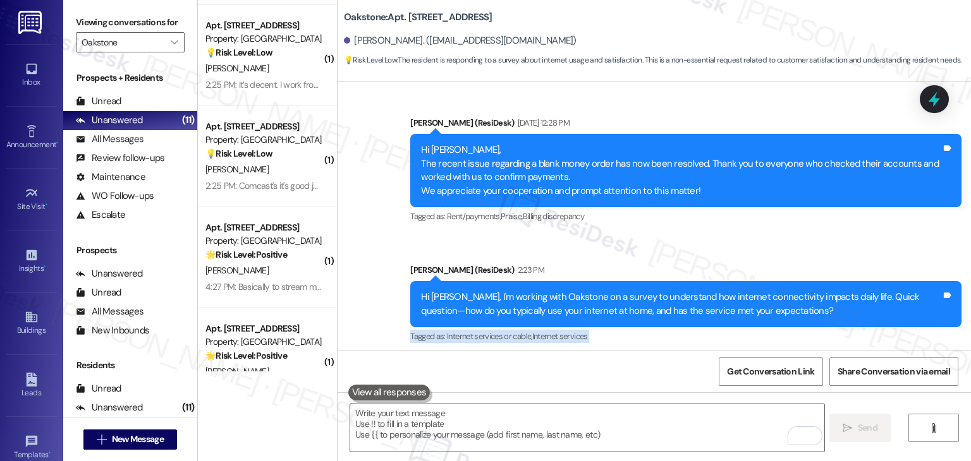
click at [852, 254] on div "Announcement, sent via SMS Dottie (ResiDesk) 2:23 PM Hi Bryannna, I'm working w…" at bounding box center [686, 304] width 570 height 101
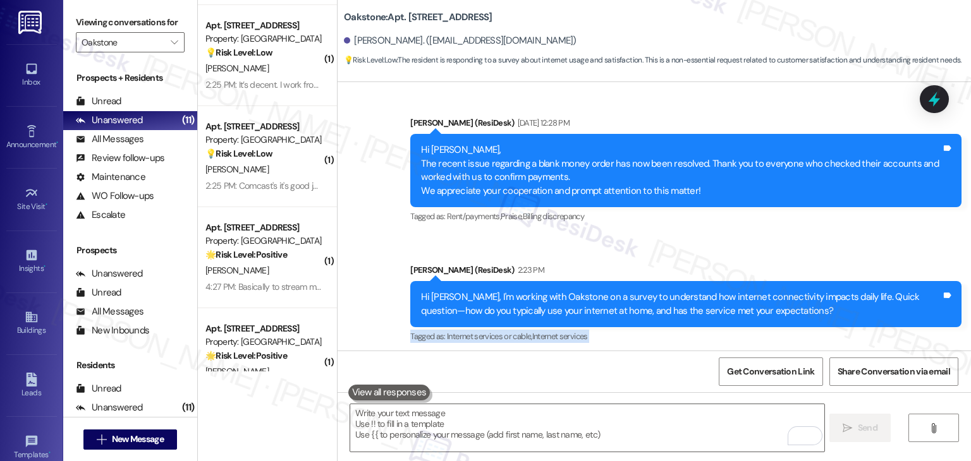
click at [852, 254] on div "Announcement, sent via SMS Dottie (ResiDesk) 2:23 PM Hi Bryannna, I'm working w…" at bounding box center [686, 304] width 570 height 101
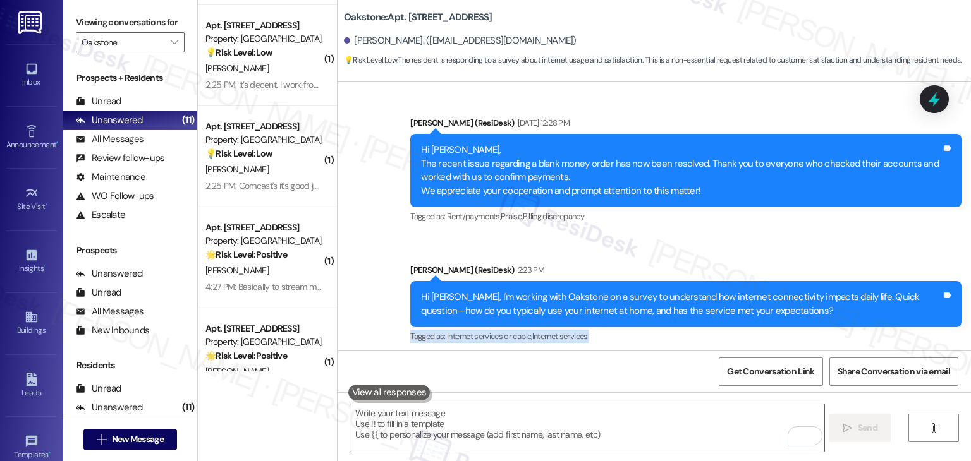
click at [852, 254] on div "Announcement, sent via SMS Dottie (ResiDesk) 2:23 PM Hi Bryannna, I'm working w…" at bounding box center [686, 304] width 570 height 101
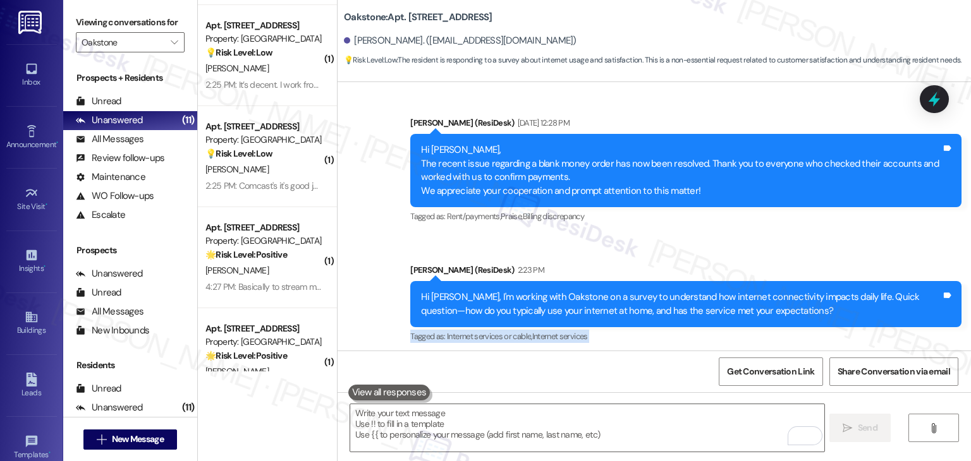
click at [852, 254] on div "Announcement, sent via SMS Dottie (ResiDesk) 2:23 PM Hi Bryannna, I'm working w…" at bounding box center [686, 304] width 570 height 101
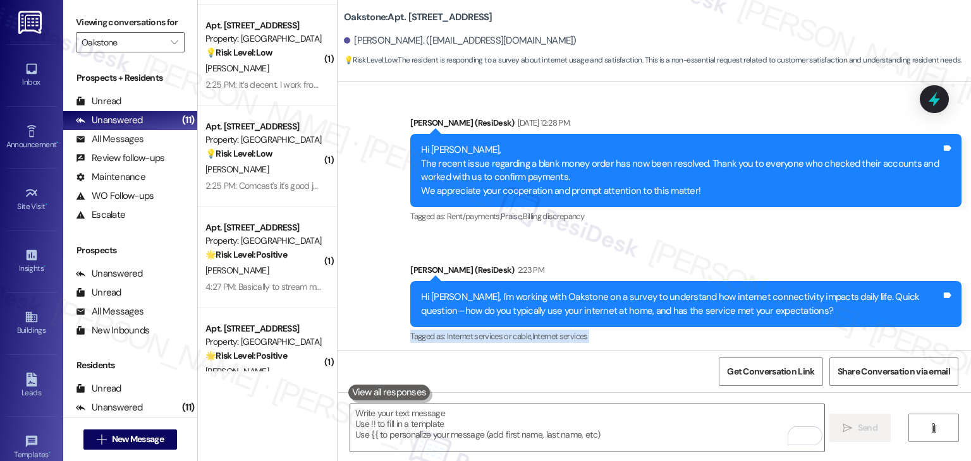
click at [852, 254] on div "Announcement, sent via SMS Dottie (ResiDesk) 2:23 PM Hi Bryannna, I'm working w…" at bounding box center [686, 304] width 570 height 101
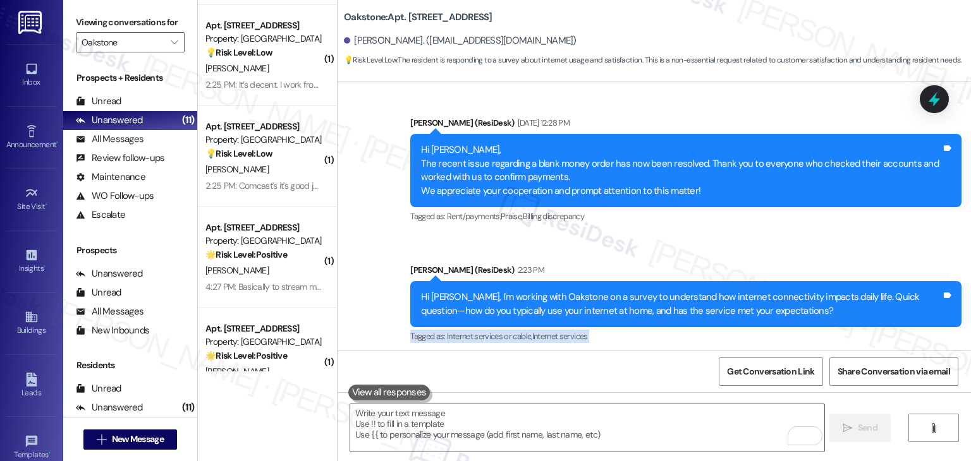
click at [852, 254] on div "Announcement, sent via SMS Dottie (ResiDesk) 2:23 PM Hi Bryannna, I'm working w…" at bounding box center [686, 304] width 570 height 101
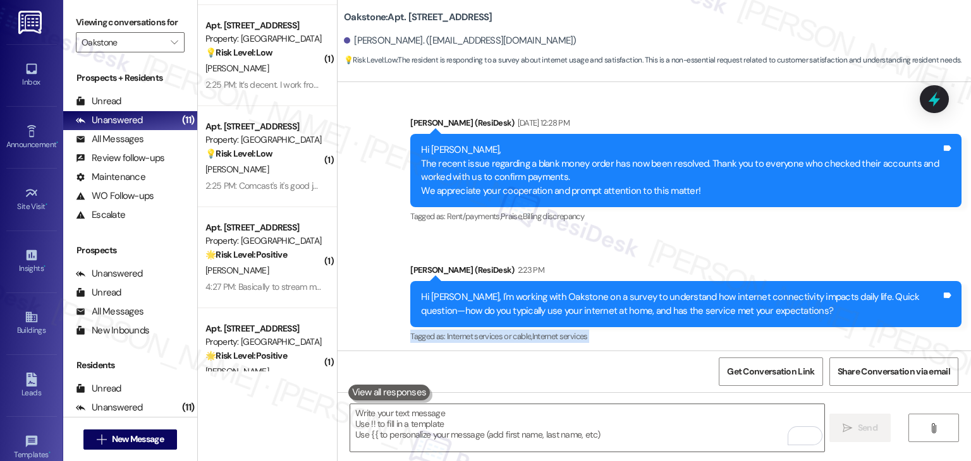
click at [852, 254] on div "Announcement, sent via SMS Dottie (ResiDesk) 2:23 PM Hi Bryannna, I'm working w…" at bounding box center [686, 304] width 570 height 101
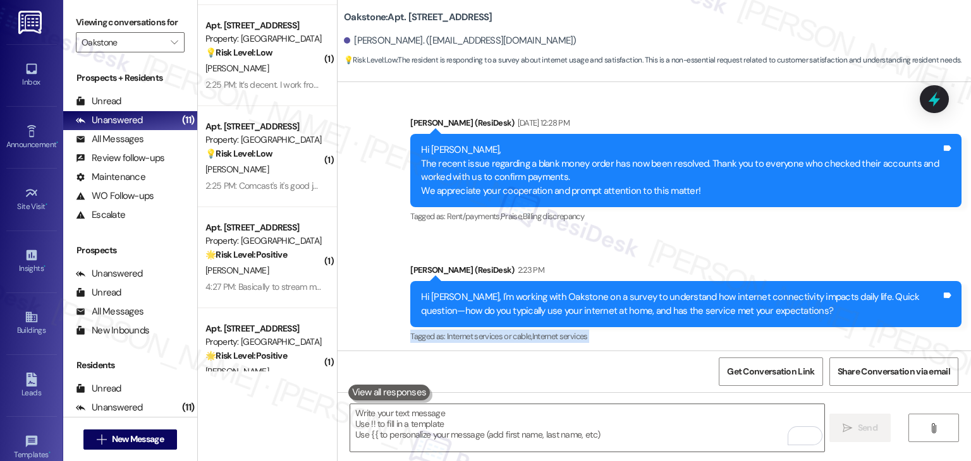
click at [852, 254] on div "Announcement, sent via SMS Dottie (ResiDesk) 2:23 PM Hi Bryannna, I'm working w…" at bounding box center [686, 304] width 570 height 101
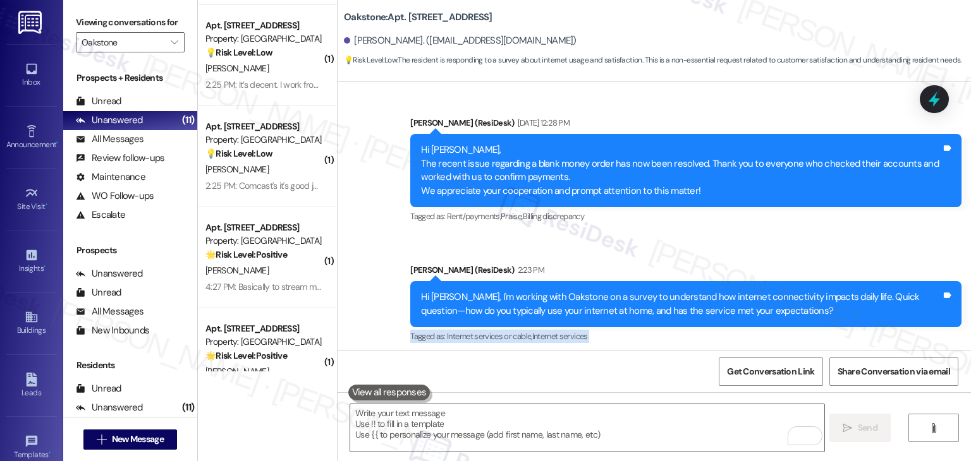
click at [852, 254] on div "Announcement, sent via SMS Dottie (ResiDesk) 2:23 PM Hi Bryannna, I'm working w…" at bounding box center [686, 304] width 570 height 101
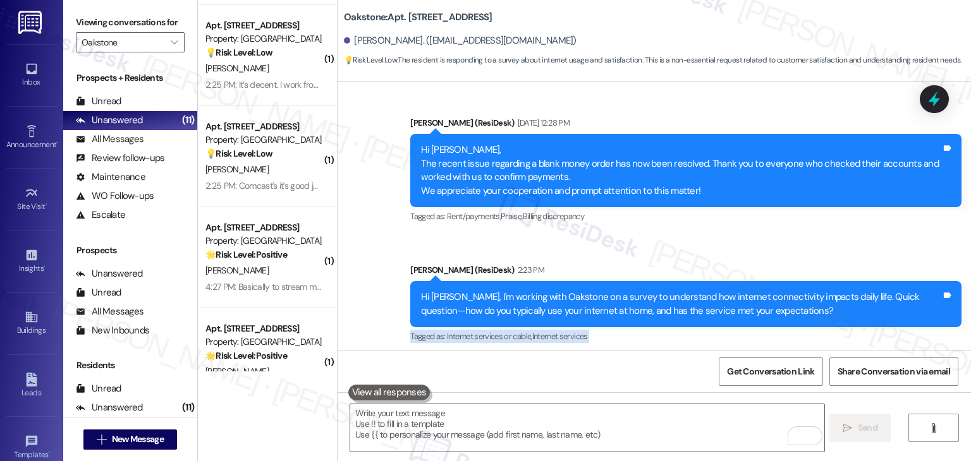
click at [852, 254] on div "Announcement, sent via SMS Dottie (ResiDesk) 2:23 PM Hi Bryannna, I'm working w…" at bounding box center [686, 304] width 570 height 101
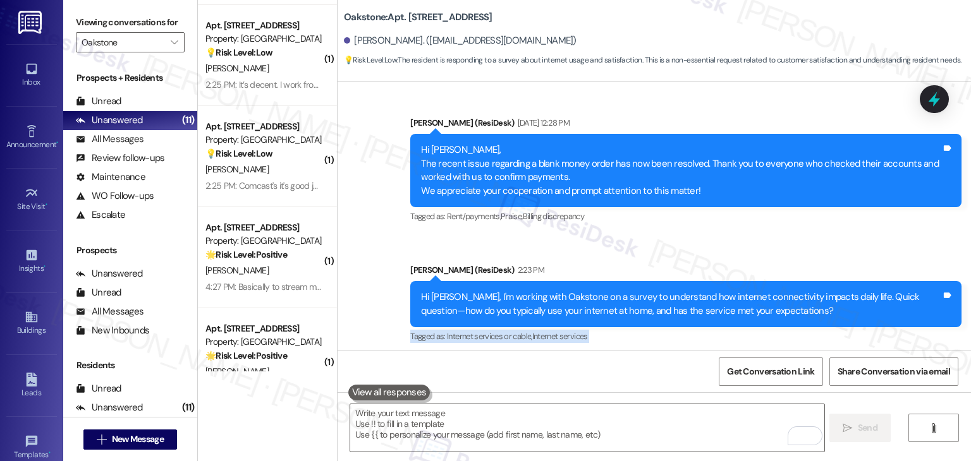
click at [852, 254] on div "Announcement, sent via SMS Dottie (ResiDesk) 2:23 PM Hi Bryannna, I'm working w…" at bounding box center [686, 304] width 570 height 101
click at [894, 384] on div "Bryannna Dyer 2:26 PM" at bounding box center [631, 393] width 551 height 18
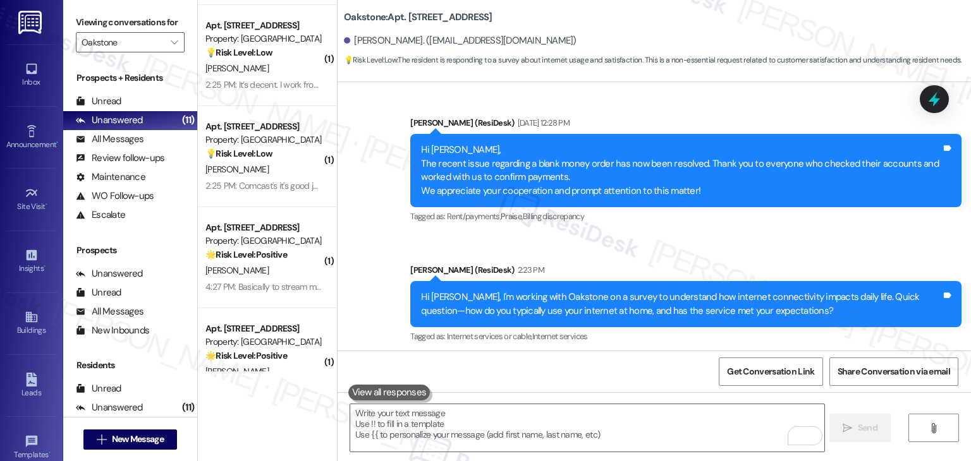
click at [894, 384] on div "Bryannna Dyer 2:26 PM" at bounding box center [631, 393] width 551 height 18
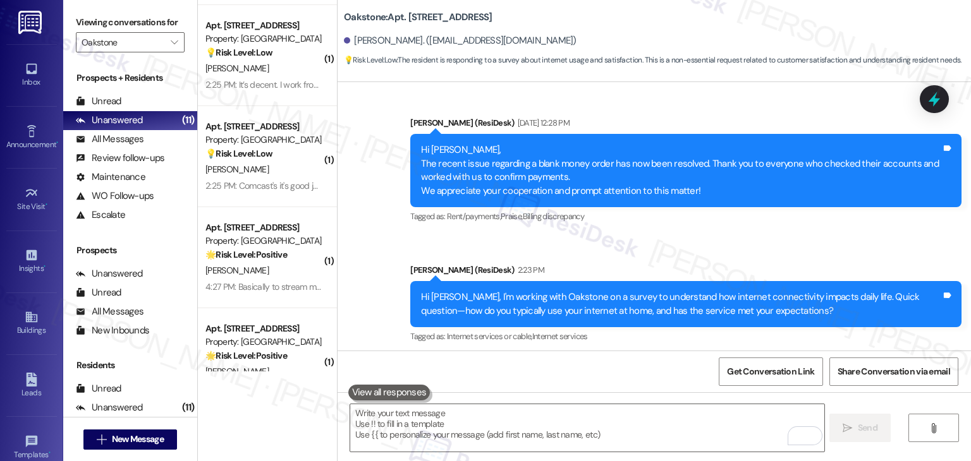
click at [894, 384] on div "Bryannna Dyer 2:26 PM" at bounding box center [631, 393] width 551 height 18
click at [898, 375] on div "Received via SMS Bryannna Dyer 2:26 PM I work from home so I use it at a high f…" at bounding box center [632, 439] width 570 height 128
click at [882, 384] on div "Bryannna Dyer 2:26 PM" at bounding box center [631, 393] width 551 height 18
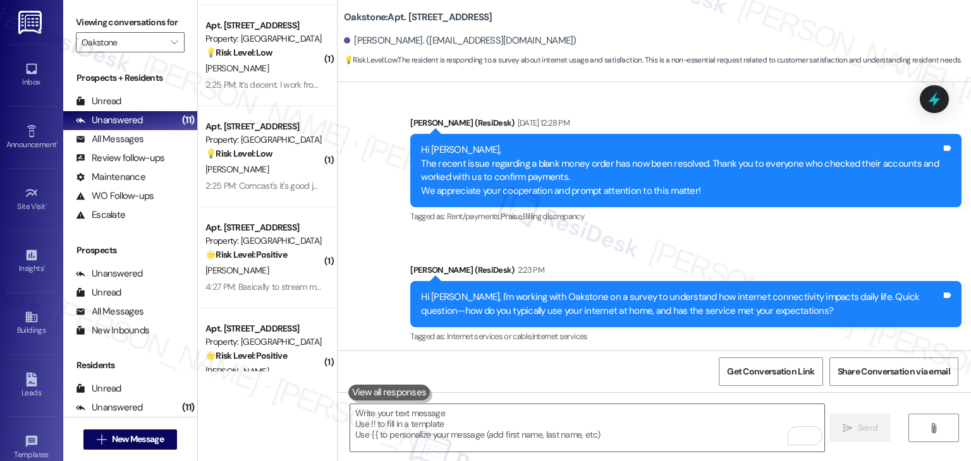
click at [882, 384] on div "Bryannna Dyer 2:26 PM" at bounding box center [631, 393] width 551 height 18
click at [883, 375] on div "Received via SMS Bryannna Dyer 2:26 PM I work from home so I use it at a high f…" at bounding box center [632, 439] width 570 height 128
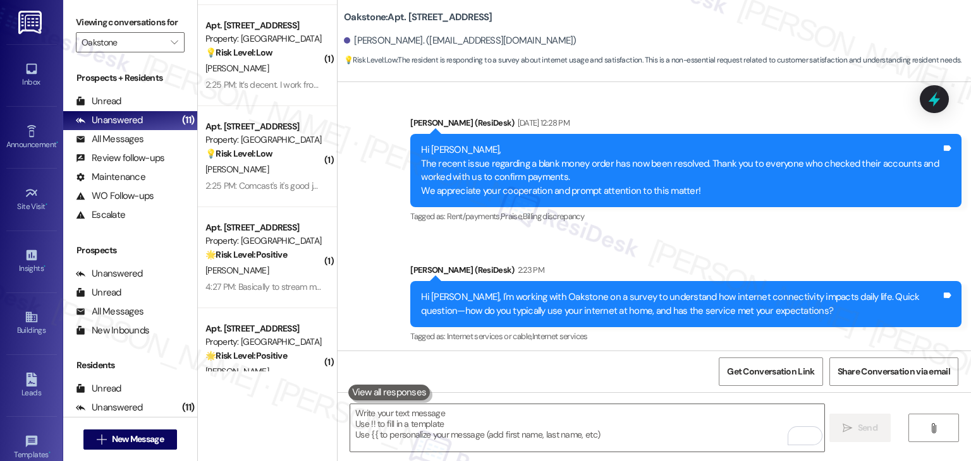
click at [883, 375] on div "Received via SMS Bryannna Dyer 2:26 PM I work from home so I use it at a high f…" at bounding box center [632, 439] width 570 height 128
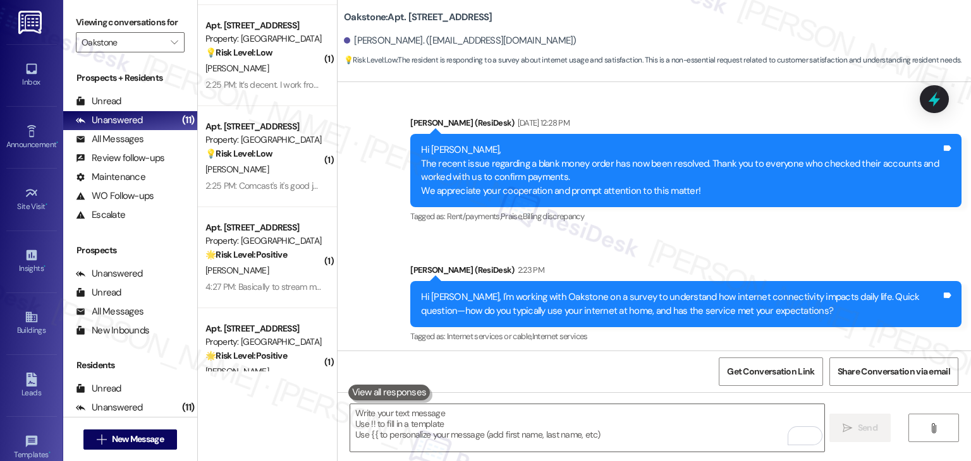
click at [883, 375] on div "Received via SMS Bryannna Dyer 2:26 PM I work from home so I use it at a high f…" at bounding box center [632, 439] width 570 height 128
click at [777, 356] on div "Received via SMS Bryannna Dyer 2:26 PM I work from home so I use it at a high f…" at bounding box center [653, 429] width 633 height 147
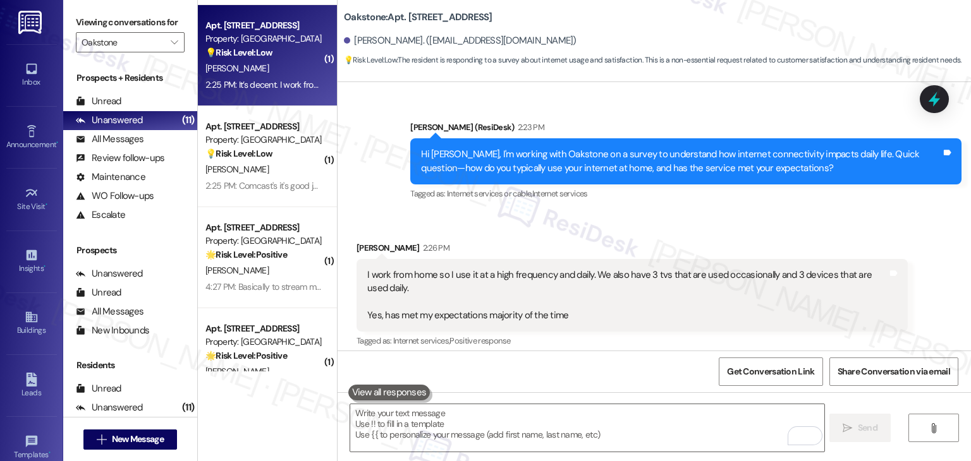
click at [262, 83] on div "2:25 PM: It’s decent. I work from home and use it for entertainment 2:25 PM: It…" at bounding box center [326, 84] width 242 height 11
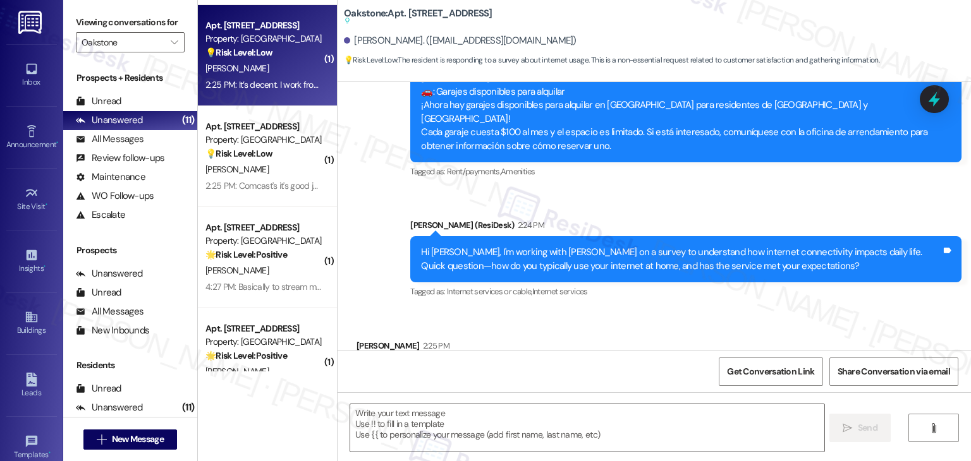
type textarea "Fetching suggested responses. Please feel free to read through the conversation…"
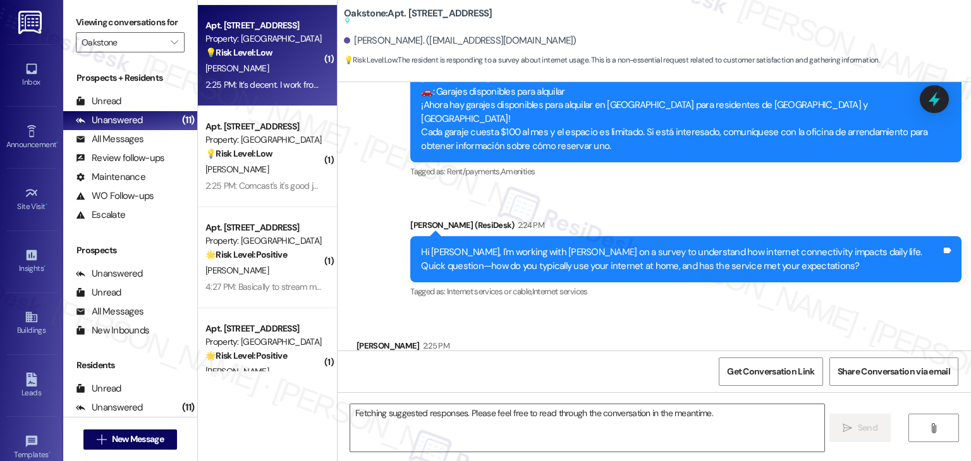
scroll to position [7416, 0]
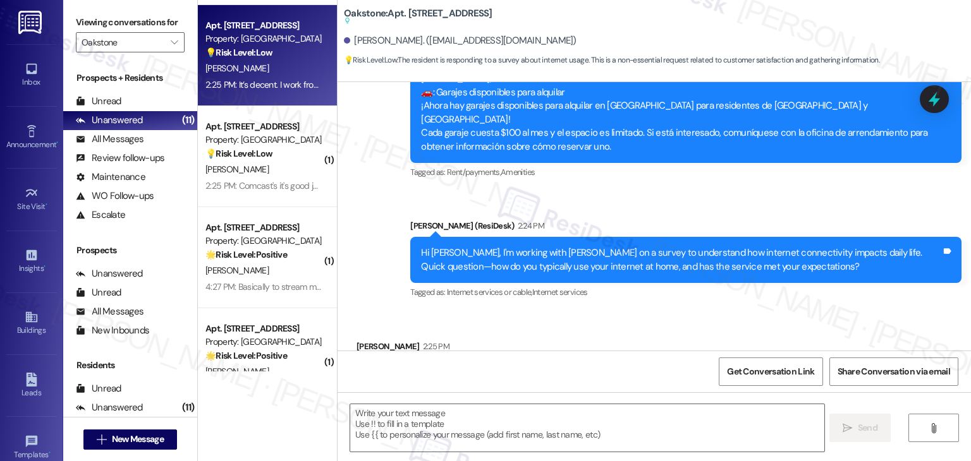
click at [751, 312] on div "Received via SMS Liam Reid 2:25 PM It’s decent. I work from home and use it for…" at bounding box center [653, 365] width 633 height 107
click at [636, 246] on div "Hi Liam, I'm working with Oakstone on a survey to understand how internet conne…" at bounding box center [681, 259] width 520 height 27
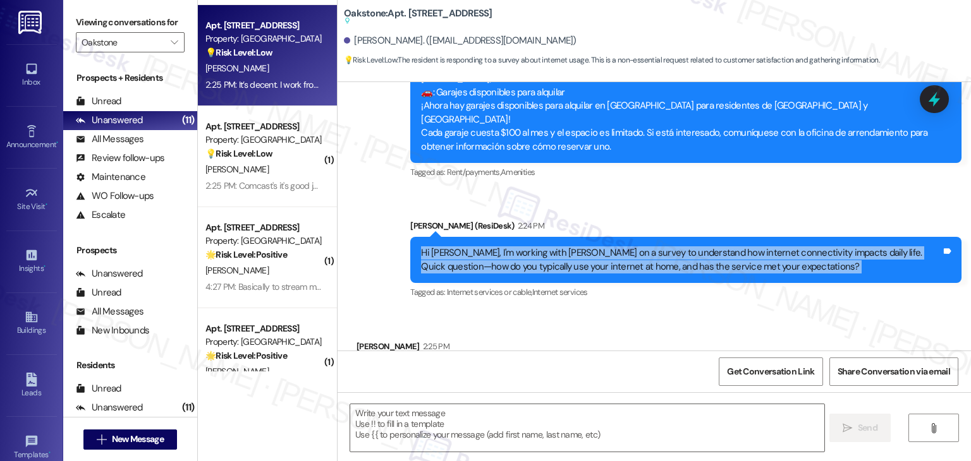
click at [636, 246] on div "Hi Liam, I'm working with Oakstone on a survey to understand how internet conne…" at bounding box center [681, 259] width 520 height 27
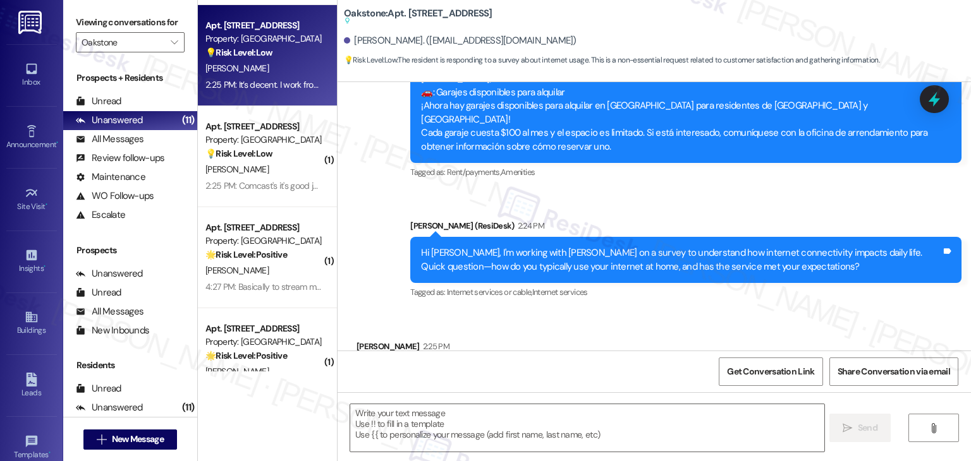
click at [484, 390] on div "Tagged as: Praise Click to highlight conversations about Praise" at bounding box center [487, 399] width 263 height 18
click at [491, 367] on div "It’s decent. I work from home and use it for entertainment" at bounding box center [483, 373] width 232 height 13
click at [657, 312] on div "Received via SMS Liam Reid 2:25 PM It’s decent. I work from home and use it for…" at bounding box center [653, 365] width 633 height 107
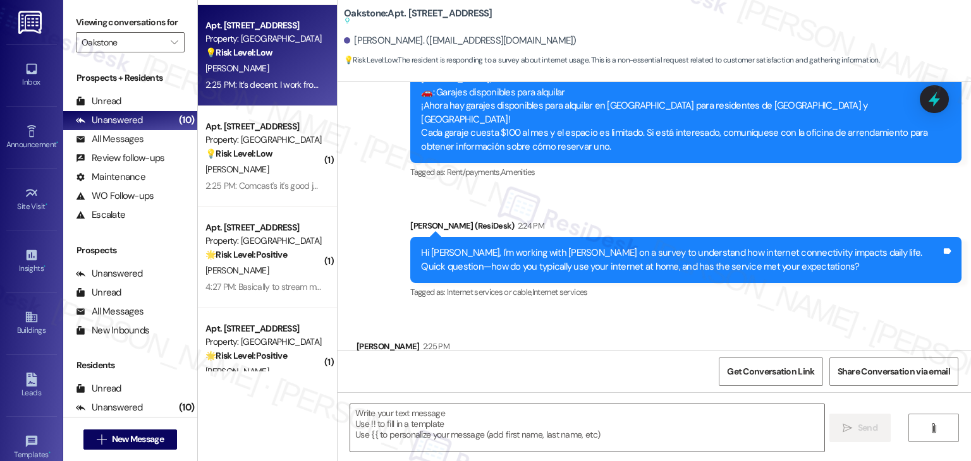
scroll to position [7416, 0]
click at [473, 419] on textarea at bounding box center [586, 427] width 473 height 47
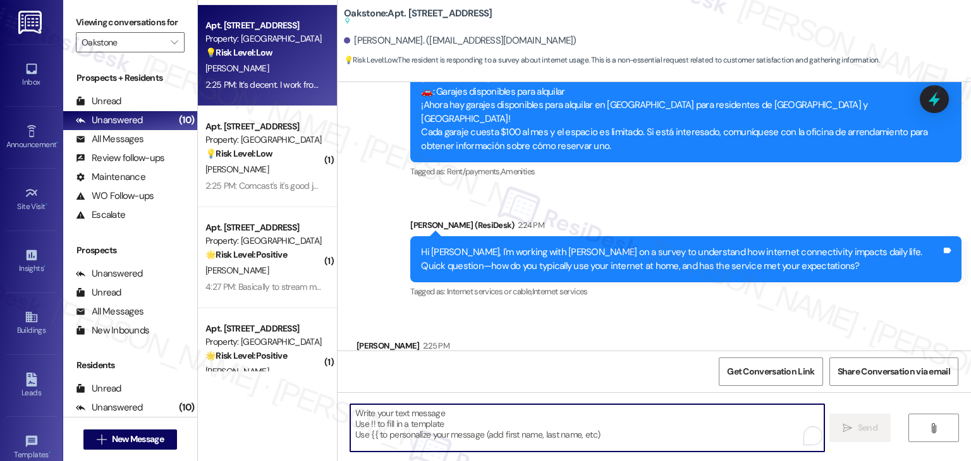
paste textarea "Hi Liam, thank you for sharing your feedback. It’s good to hear that your inter…"
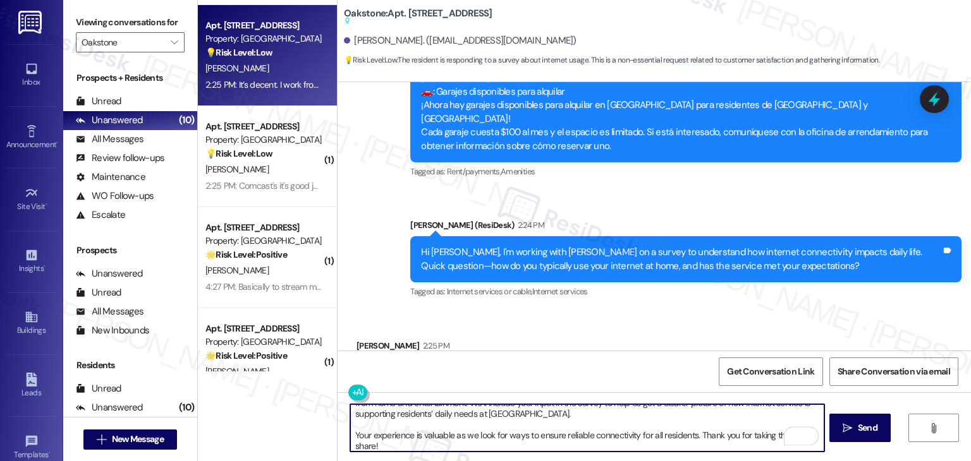
scroll to position [0, 0]
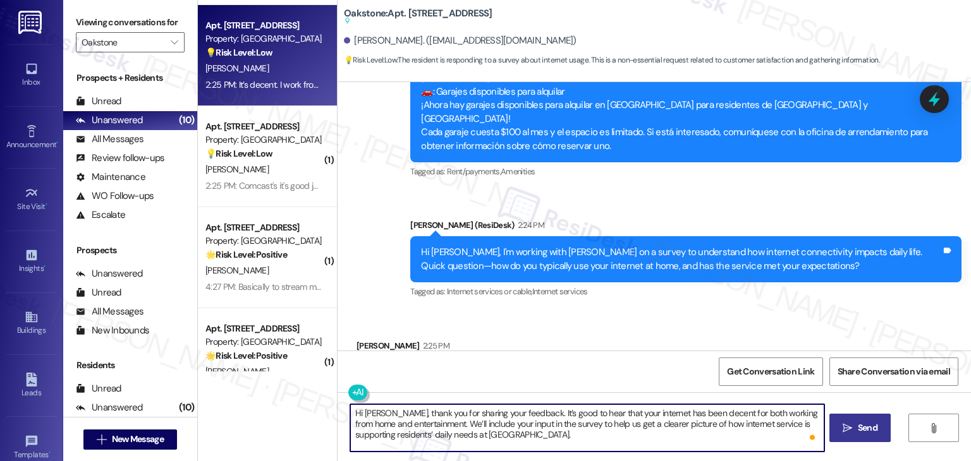
type textarea "Hi Liam, thank you for sharing your feedback. It’s good to hear that your inter…"
click at [863, 432] on span "Send" at bounding box center [868, 428] width 20 height 13
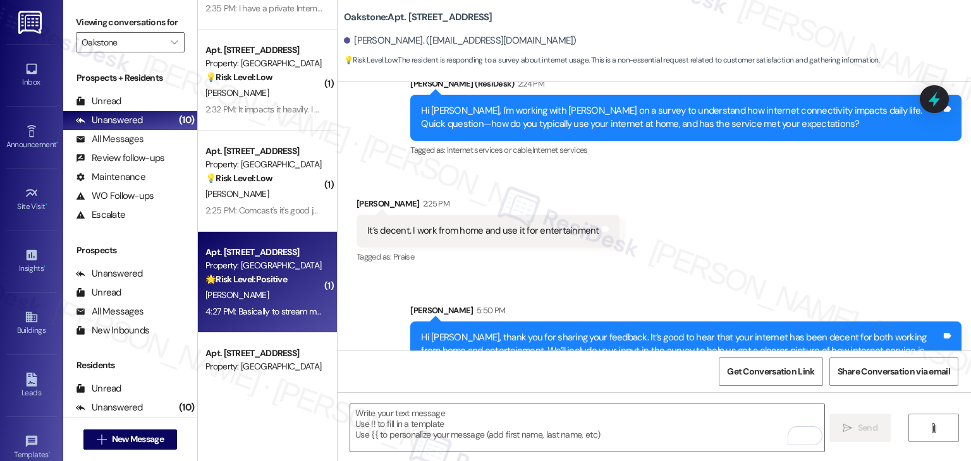
scroll to position [273, 0]
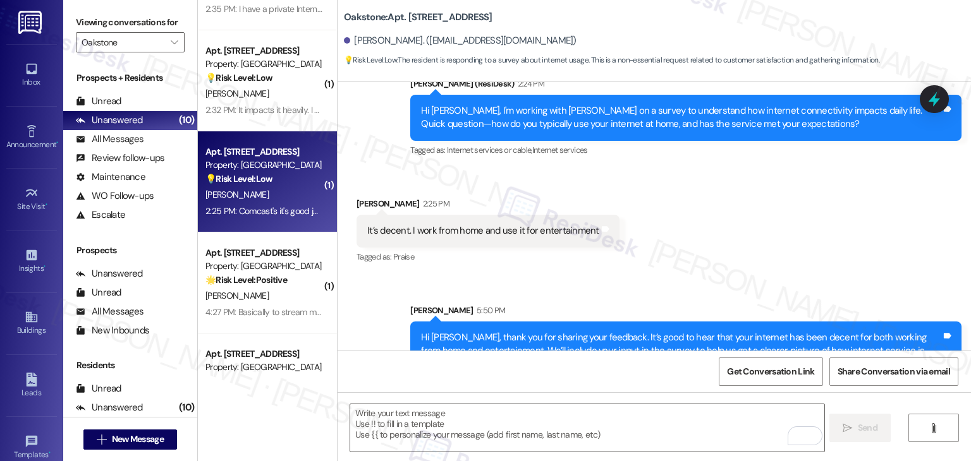
click at [248, 187] on div "J. Phommavong" at bounding box center [263, 195] width 119 height 16
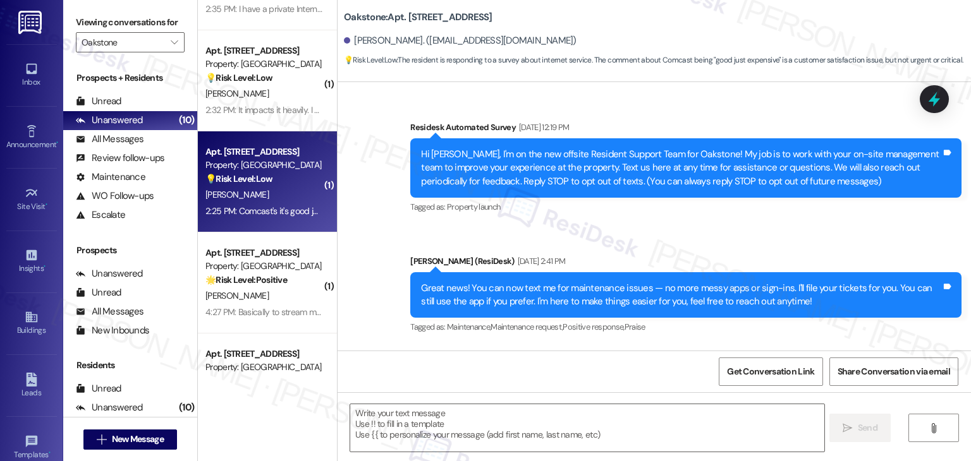
scroll to position [8405, 0]
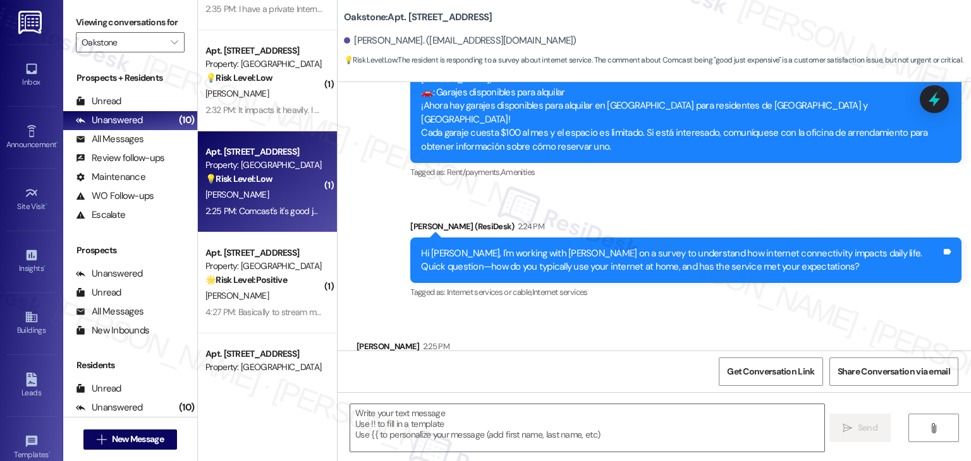
type textarea "Fetching suggested responses. Please feel free to read through the conversation…"
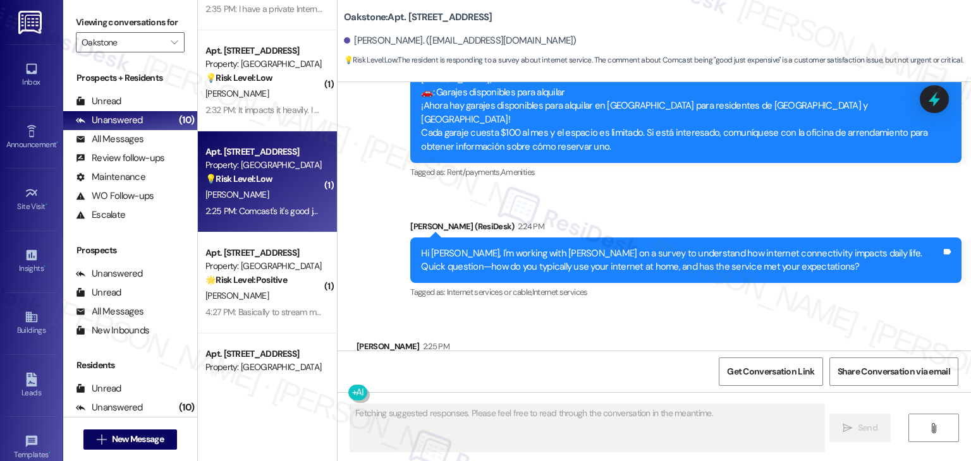
click at [629, 312] on div "Received via SMS James Phommavong 2:25 PM Comcast's it's good just expensive Ta…" at bounding box center [653, 365] width 633 height 107
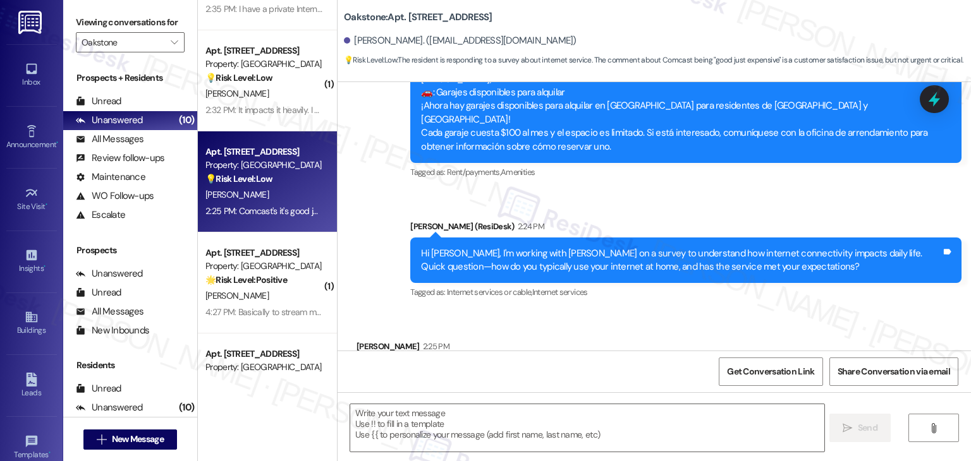
click at [629, 312] on div "Received via SMS James Phommavong 2:25 PM Comcast's it's good just expensive Ta…" at bounding box center [653, 365] width 633 height 107
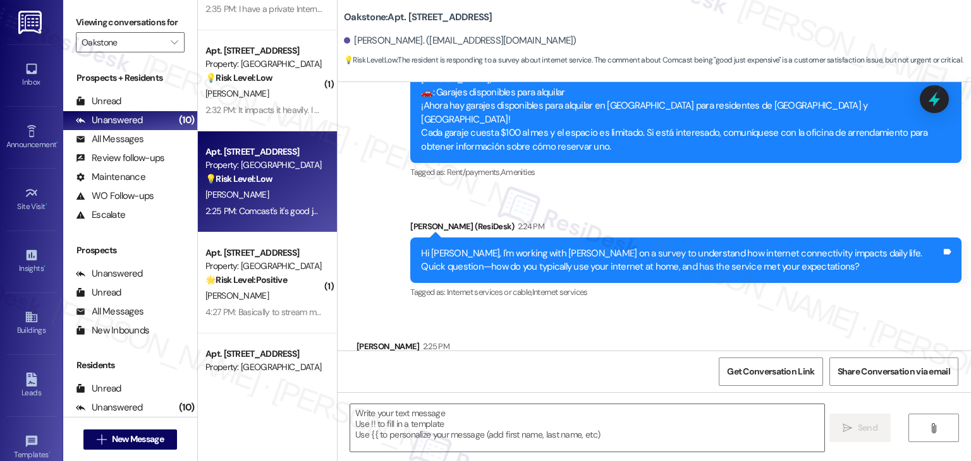
click at [603, 247] on div "Hi James, I'm working with Oakstone on a survey to understand how internet conn…" at bounding box center [681, 260] width 520 height 27
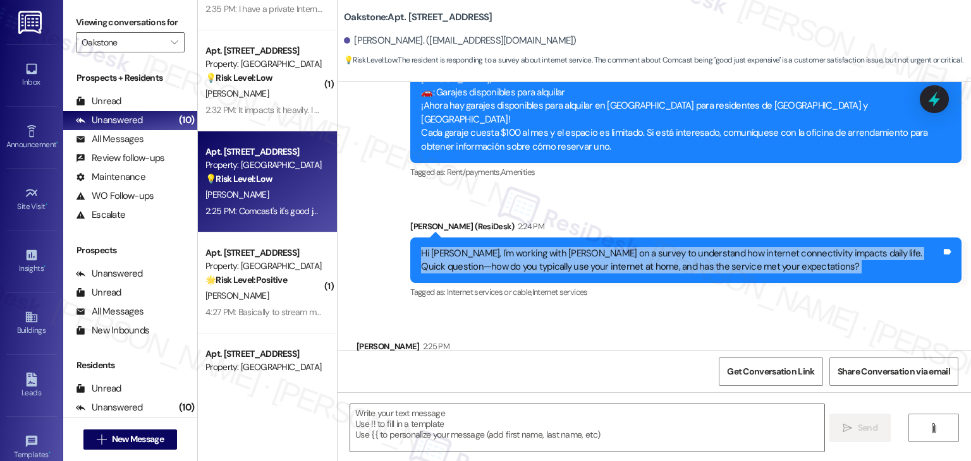
click at [603, 247] on div "Hi James, I'm working with Oakstone on a survey to understand how internet conn…" at bounding box center [681, 260] width 520 height 27
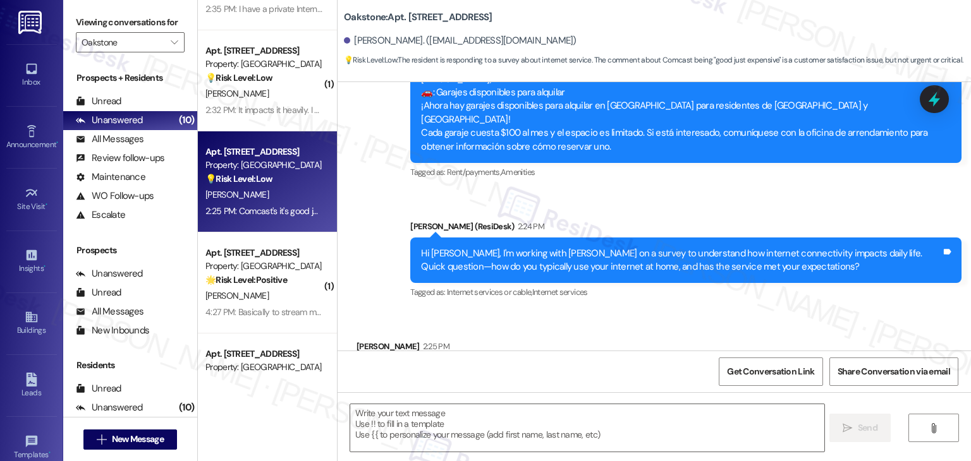
click at [456, 367] on div "Comcast's it's good just expensive" at bounding box center [436, 373] width 138 height 13
click at [622, 312] on div "Received via SMS James Phommavong 2:25 PM Comcast's it's good just expensive Ta…" at bounding box center [653, 365] width 633 height 107
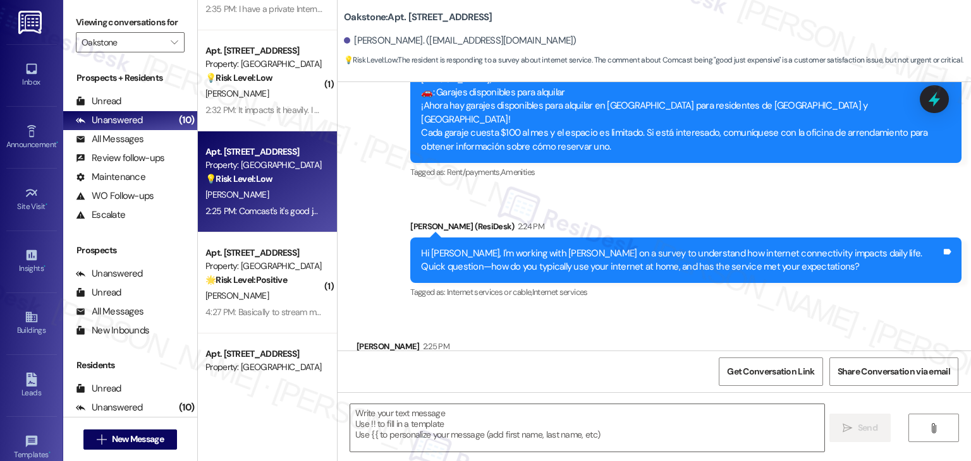
click at [622, 312] on div "Received via SMS James Phommavong 2:25 PM Comcast's it's good just expensive Ta…" at bounding box center [653, 365] width 633 height 107
click at [516, 428] on textarea at bounding box center [586, 427] width 473 height 47
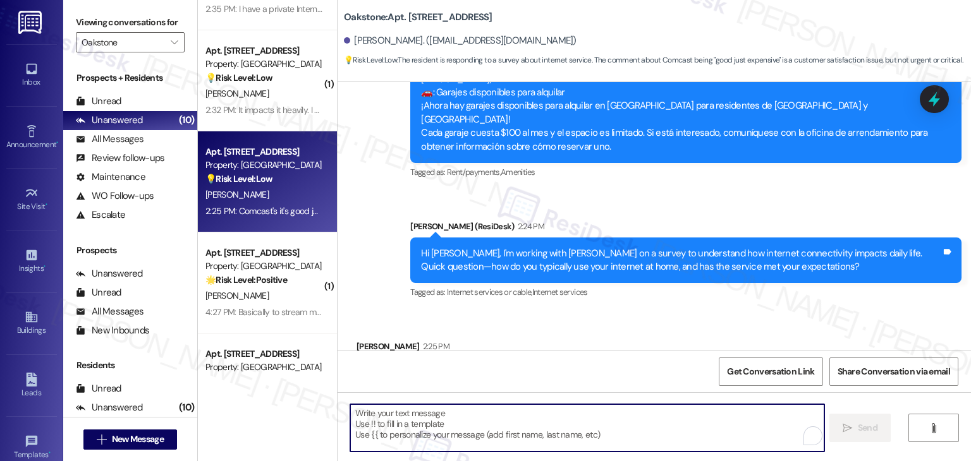
paste textarea "Hi James, thank you for sharing your feedback. It’s great to hear that your Com…"
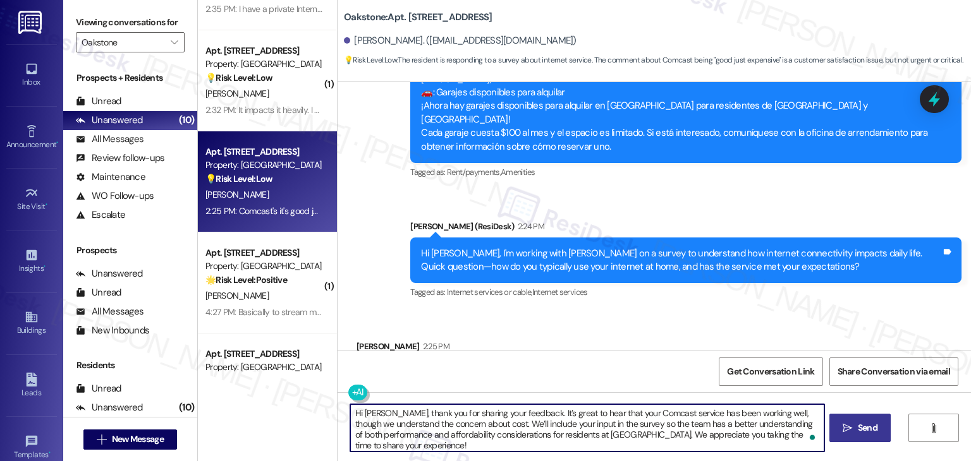
type textarea "Hi James, thank you for sharing your feedback. It’s great to hear that your Com…"
click at [875, 430] on span "Send" at bounding box center [868, 428] width 20 height 13
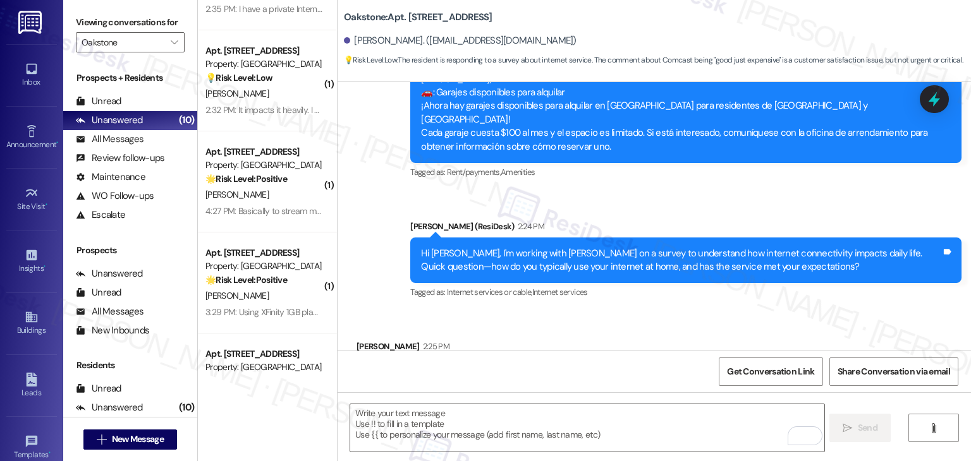
click at [452, 367] on div "Comcast's it's good just expensive" at bounding box center [436, 373] width 138 height 13
click at [361, 340] on div "James Phommavong 2:25 PM" at bounding box center [440, 349] width 169 height 18
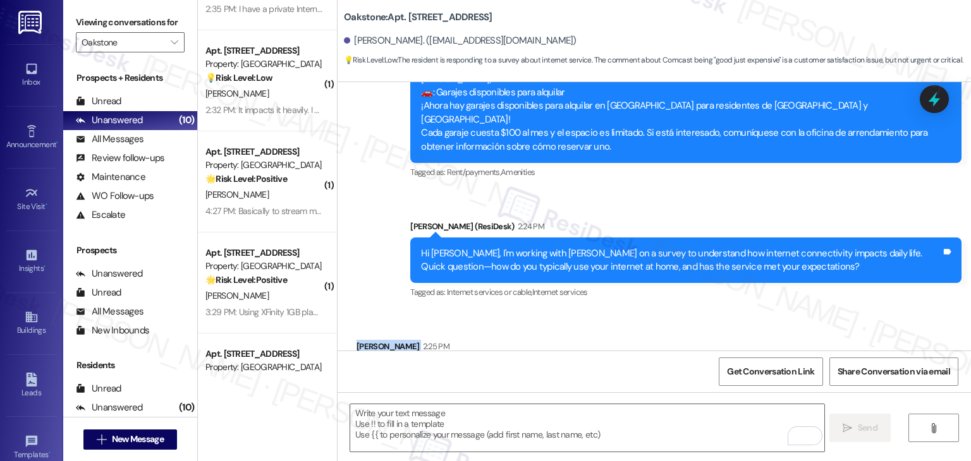
click at [361, 340] on div "James Phommavong 2:25 PM" at bounding box center [440, 349] width 169 height 18
click at [664, 312] on div "Received via SMS James Phommavong 2:25 PM Comcast's it's good just expensive Ta…" at bounding box center [653, 365] width 633 height 107
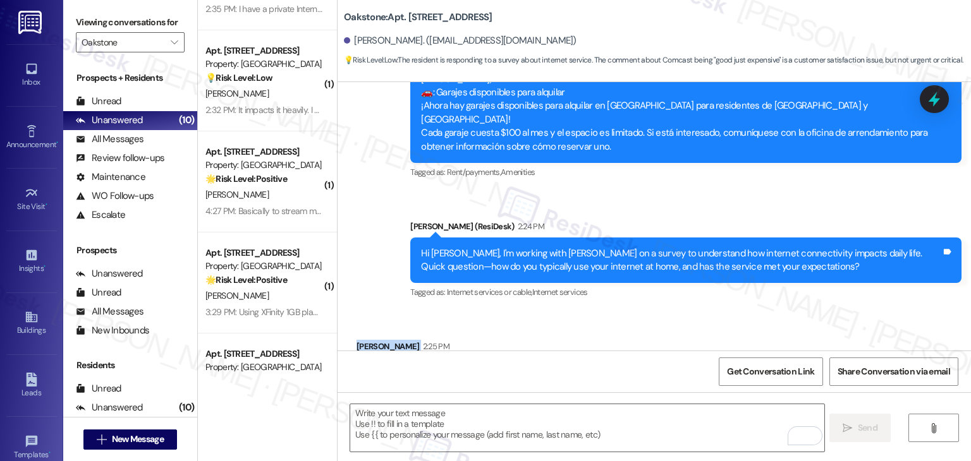
click at [664, 312] on div "Received via SMS James Phommavong 2:25 PM Comcast's it's good just expensive Ta…" at bounding box center [653, 365] width 633 height 107
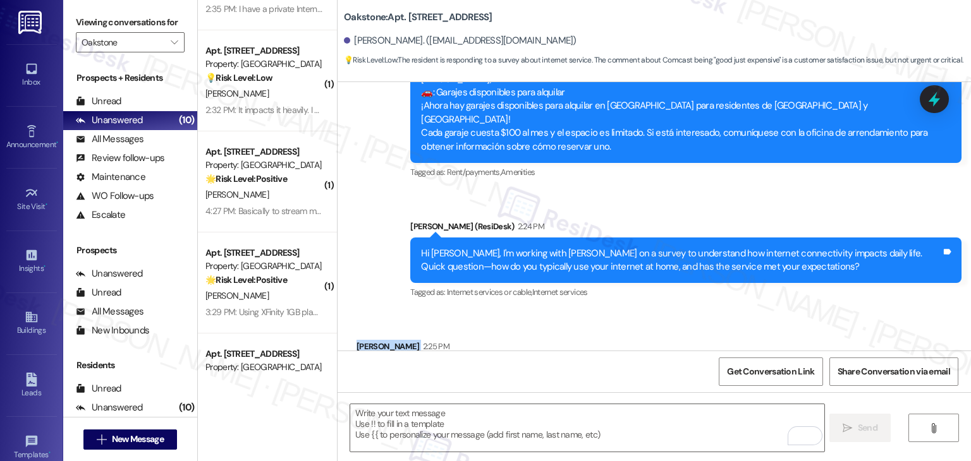
click at [664, 312] on div "Received via SMS James Phommavong 2:25 PM Comcast's it's good just expensive Ta…" at bounding box center [653, 365] width 633 height 107
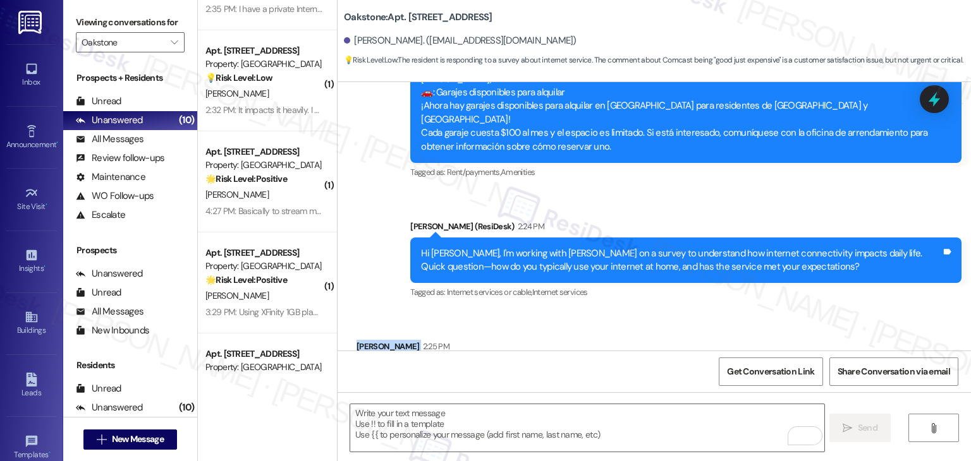
click at [664, 312] on div "Received via SMS James Phommavong 2:25 PM Comcast's it's good just expensive Ta…" at bounding box center [653, 365] width 633 height 107
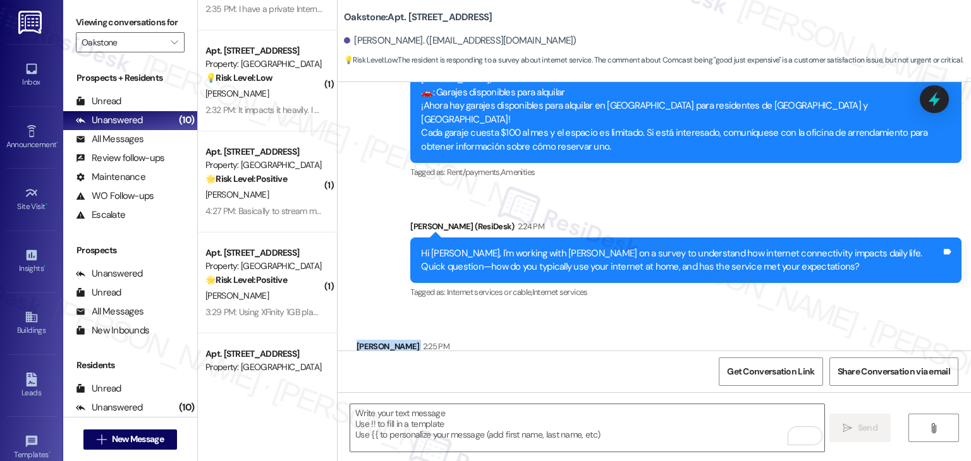
click at [664, 312] on div "Received via SMS James Phommavong 2:25 PM Comcast's it's good just expensive Ta…" at bounding box center [653, 365] width 633 height 107
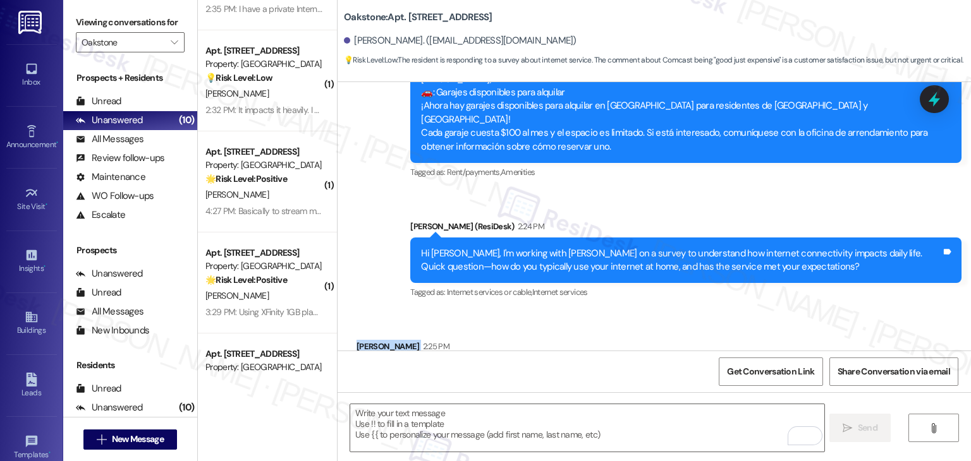
click at [664, 312] on div "Received via SMS James Phommavong 2:25 PM Comcast's it's good just expensive Ta…" at bounding box center [653, 365] width 633 height 107
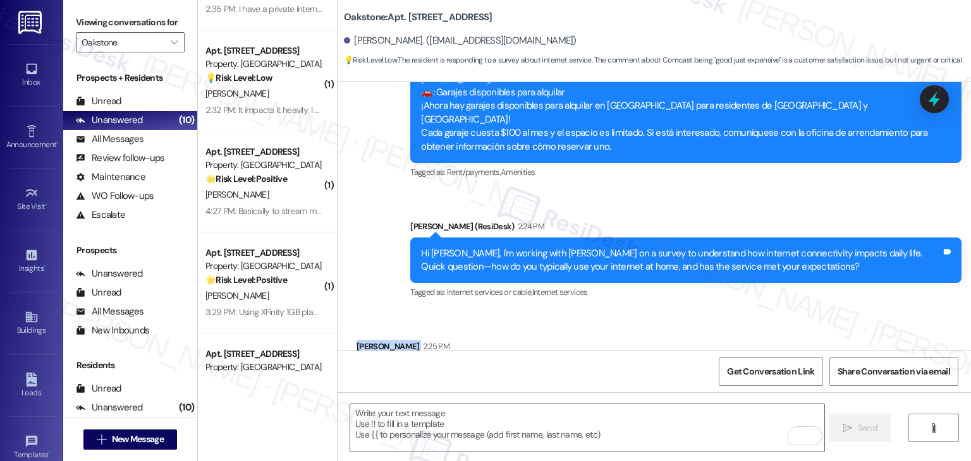
click at [664, 312] on div "Received via SMS James Phommavong 2:25 PM Comcast's it's good just expensive Ta…" at bounding box center [653, 365] width 633 height 107
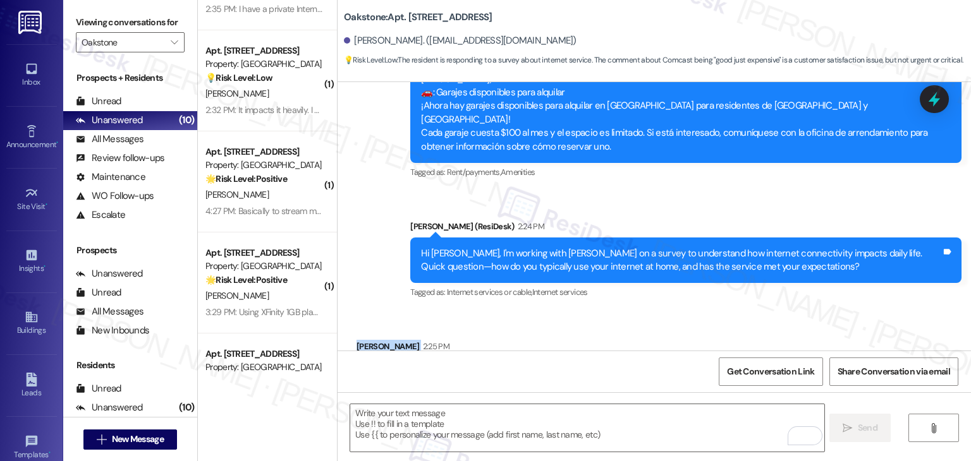
click at [664, 312] on div "Received via SMS James Phommavong 2:25 PM Comcast's it's good just expensive Ta…" at bounding box center [653, 365] width 633 height 107
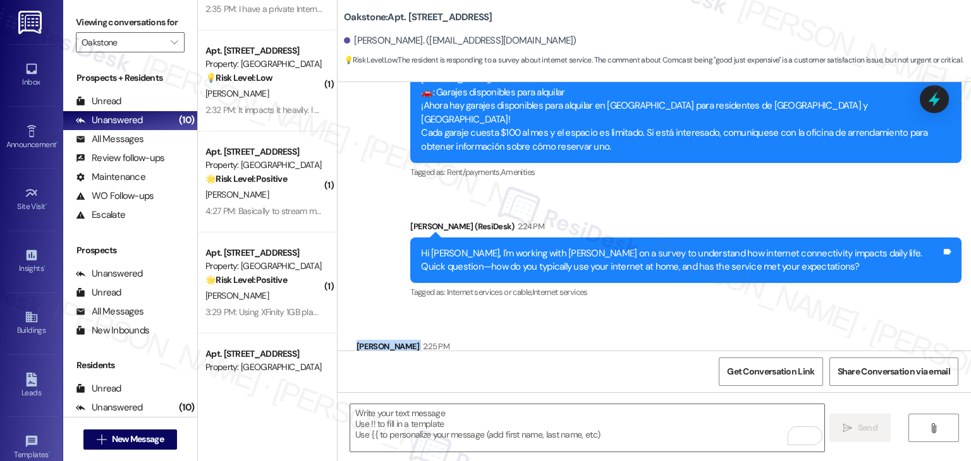
click at [664, 312] on div "Received via SMS James Phommavong 2:25 PM Comcast's it's good just expensive Ta…" at bounding box center [653, 365] width 633 height 107
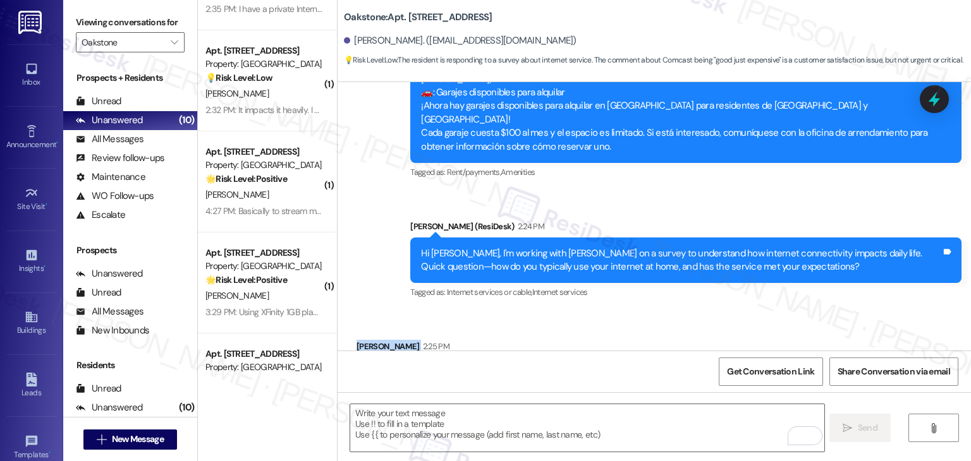
click at [664, 312] on div "Received via SMS James Phommavong 2:25 PM Comcast's it's good just expensive Ta…" at bounding box center [653, 365] width 633 height 107
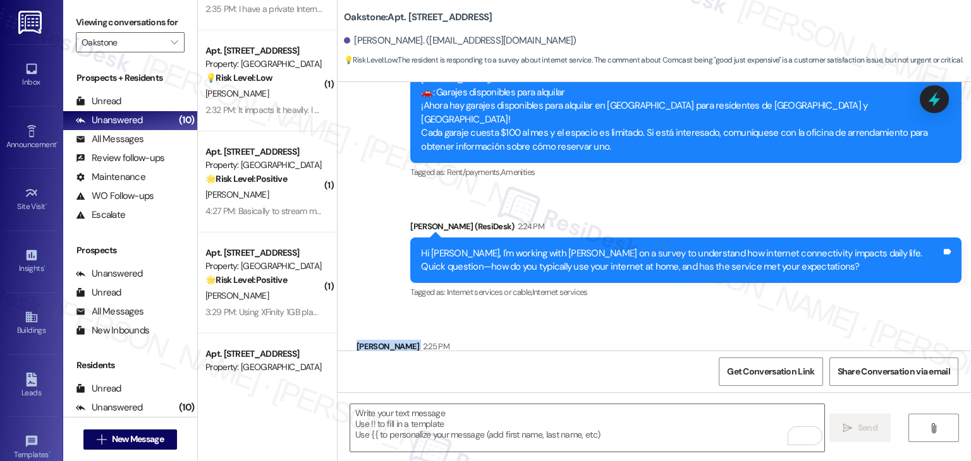
click at [664, 312] on div "Received via SMS James Phommavong 2:25 PM Comcast's it's good just expensive Ta…" at bounding box center [653, 365] width 633 height 107
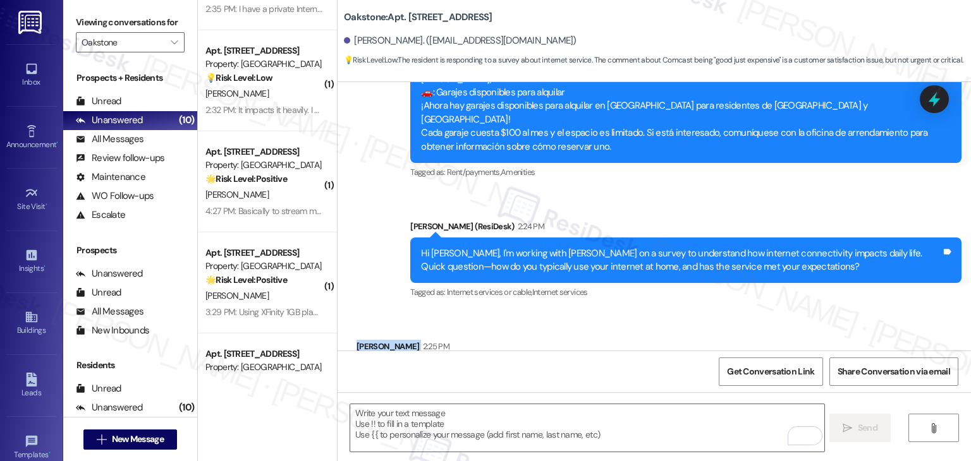
click at [664, 312] on div "Received via SMS James Phommavong 2:25 PM Comcast's it's good just expensive Ta…" at bounding box center [653, 365] width 633 height 107
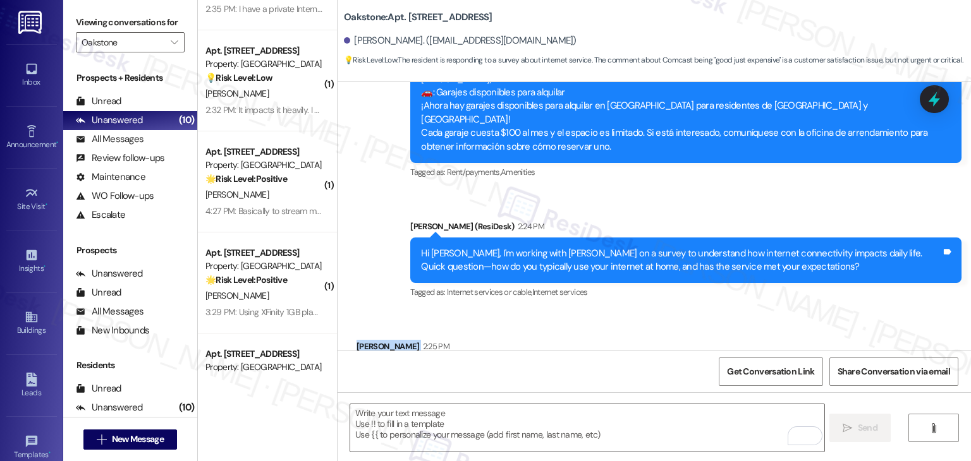
click at [664, 312] on div "Received via SMS James Phommavong 2:25 PM Comcast's it's good just expensive Ta…" at bounding box center [653, 365] width 633 height 107
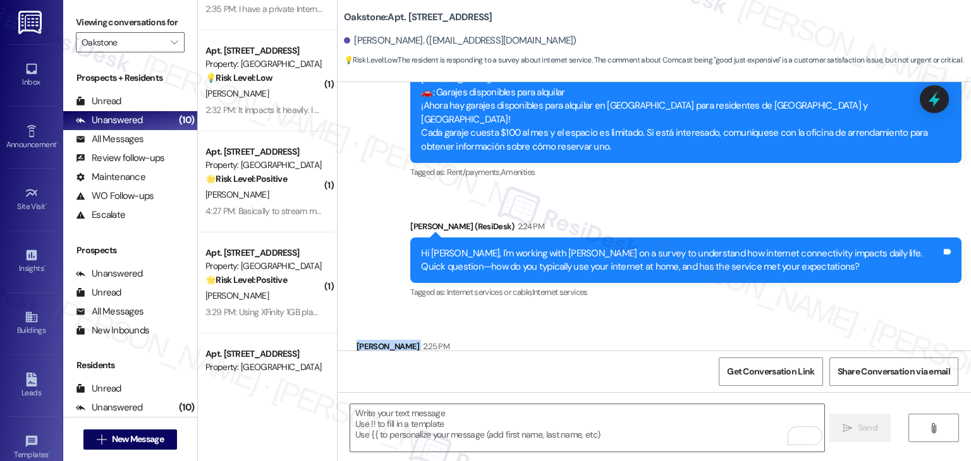
click at [664, 312] on div "Received via SMS James Phommavong 2:25 PM Comcast's it's good just expensive Ta…" at bounding box center [653, 365] width 633 height 107
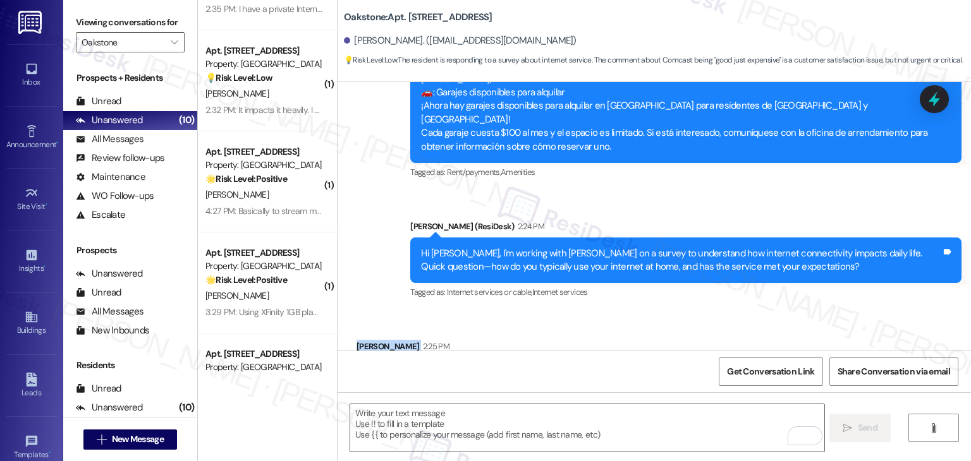
click at [664, 312] on div "Received via SMS James Phommavong 2:25 PM Comcast's it's good just expensive Ta…" at bounding box center [653, 365] width 633 height 107
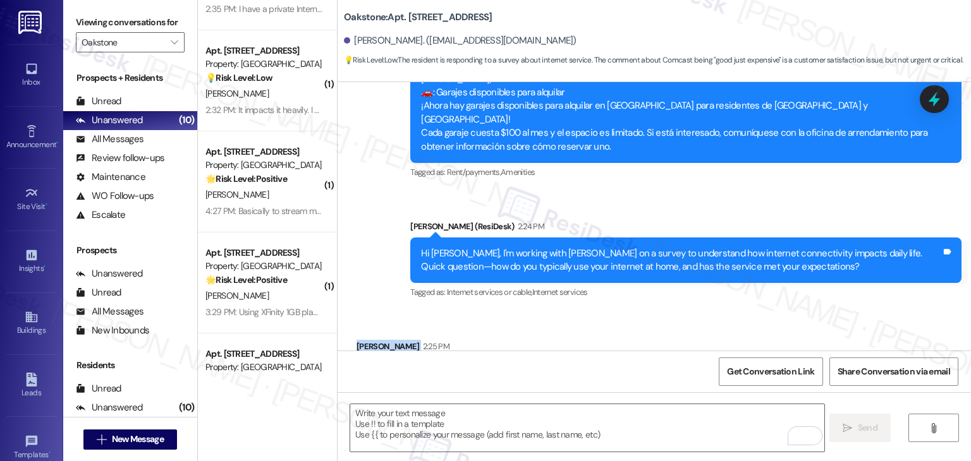
click at [664, 312] on div "Received via SMS James Phommavong 2:25 PM Comcast's it's good just expensive Ta…" at bounding box center [653, 365] width 633 height 107
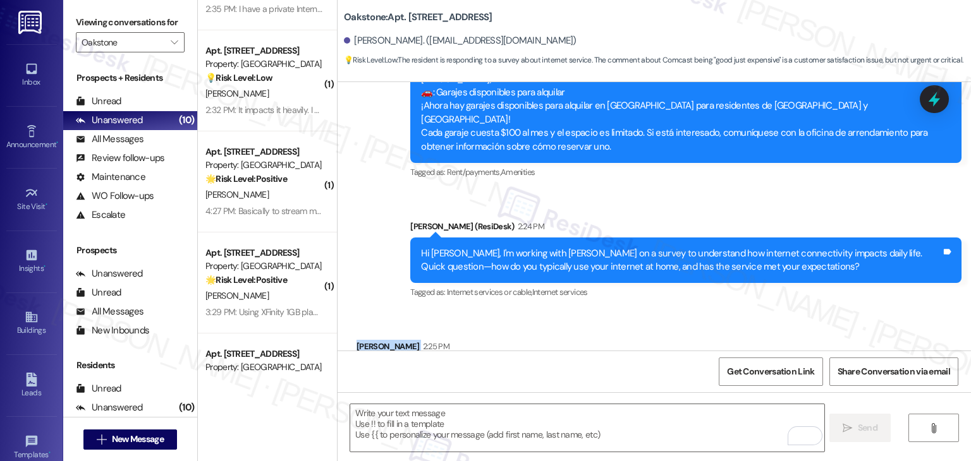
click at [664, 312] on div "Received via SMS James Phommavong 2:25 PM Comcast's it's good just expensive Ta…" at bounding box center [653, 365] width 633 height 107
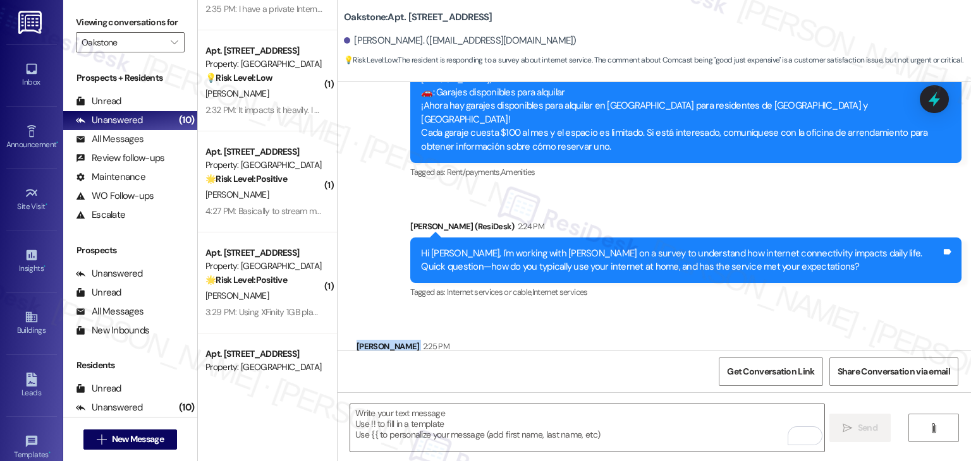
click at [664, 312] on div "Received via SMS James Phommavong 2:25 PM Comcast's it's good just expensive Ta…" at bounding box center [653, 365] width 633 height 107
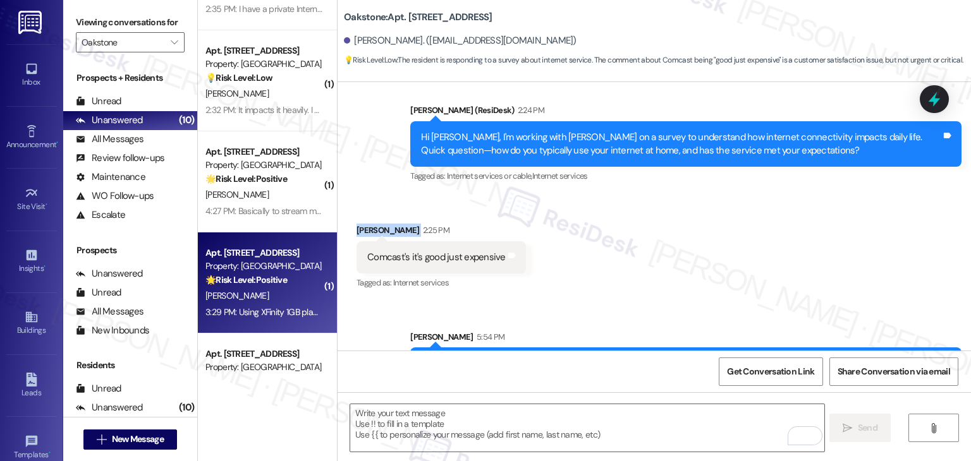
scroll to position [210, 0]
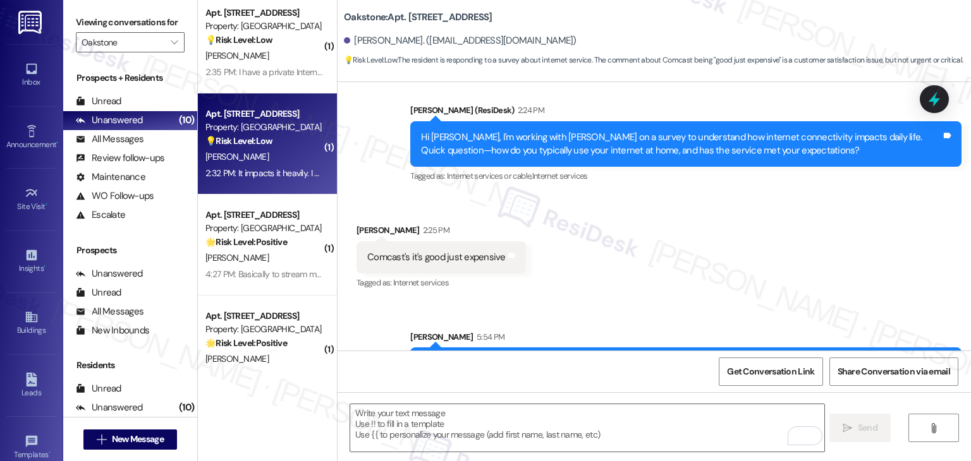
click at [257, 177] on div "2:32 PM: It impacts it heavily. I wish we had fiber optic internet. 2:32 PM: It…" at bounding box center [318, 172] width 226 height 11
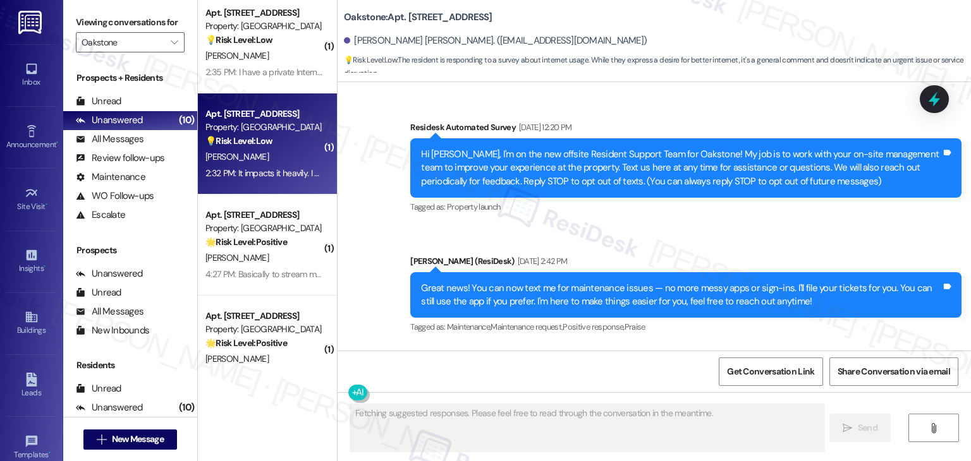
type textarea "Fetching suggested responses. Please feel free to read through the conversation…"
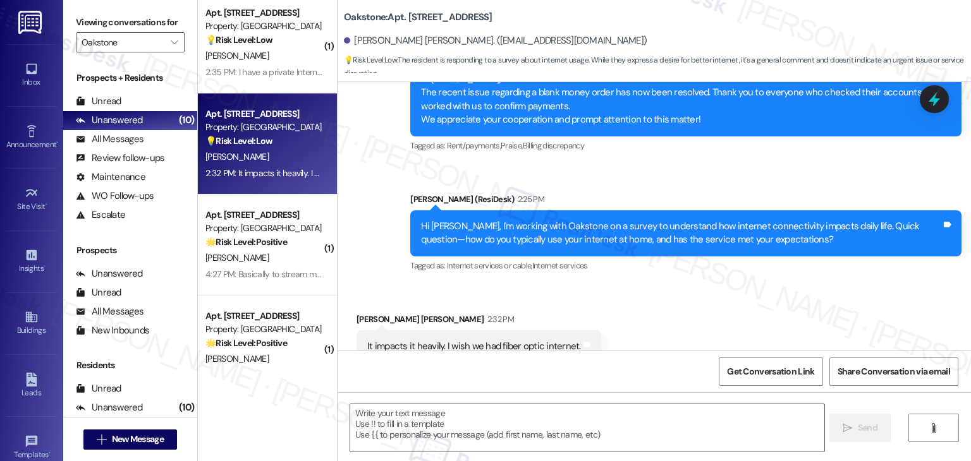
click at [632, 288] on div "Received via SMS Brennan Wayne Chronister 2:32 PM It impacts it heavily. I wish…" at bounding box center [653, 337] width 633 height 107
click at [640, 285] on div "Received via SMS Brennan Wayne Chronister 2:32 PM It impacts it heavily. I wish…" at bounding box center [653, 337] width 633 height 107
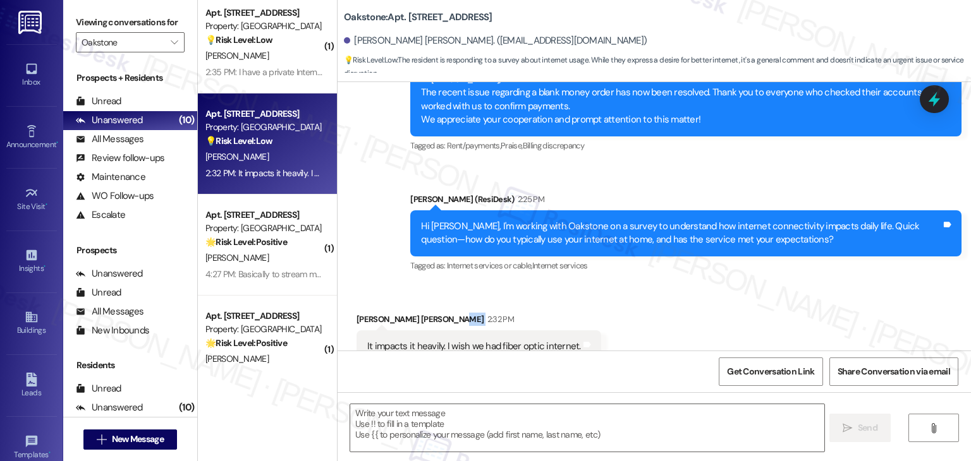
click at [640, 285] on div "Received via SMS Brennan Wayne Chronister 2:32 PM It impacts it heavily. I wish…" at bounding box center [653, 337] width 633 height 107
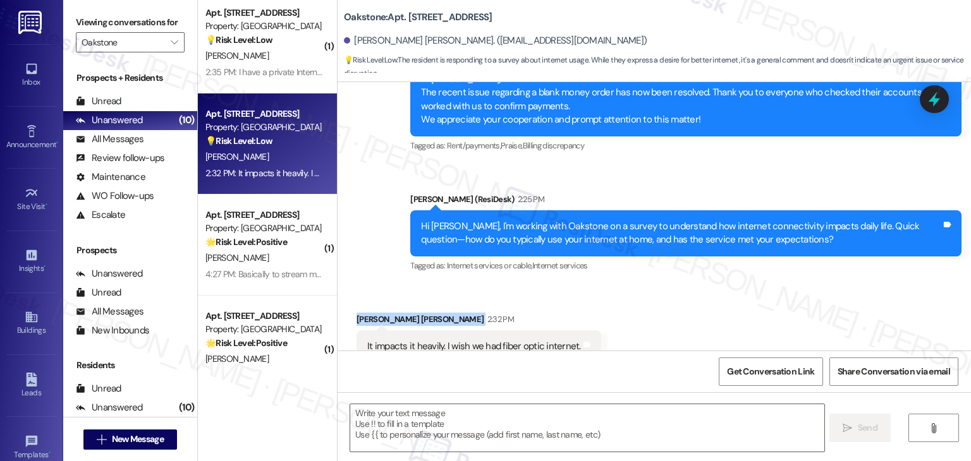
click at [640, 285] on div "Received via SMS Brennan Wayne Chronister 2:32 PM It impacts it heavily. I wish…" at bounding box center [653, 337] width 633 height 107
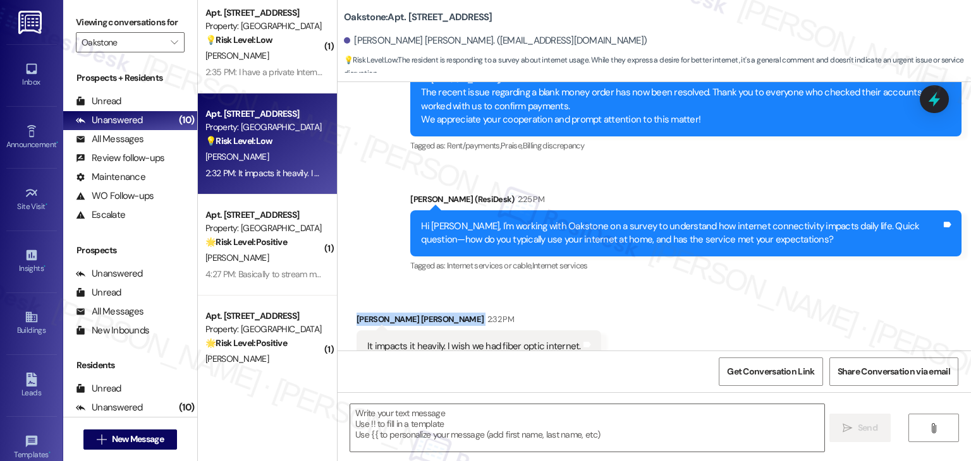
click at [640, 285] on div "Received via SMS Brennan Wayne Chronister 2:32 PM It impacts it heavily. I wish…" at bounding box center [653, 337] width 633 height 107
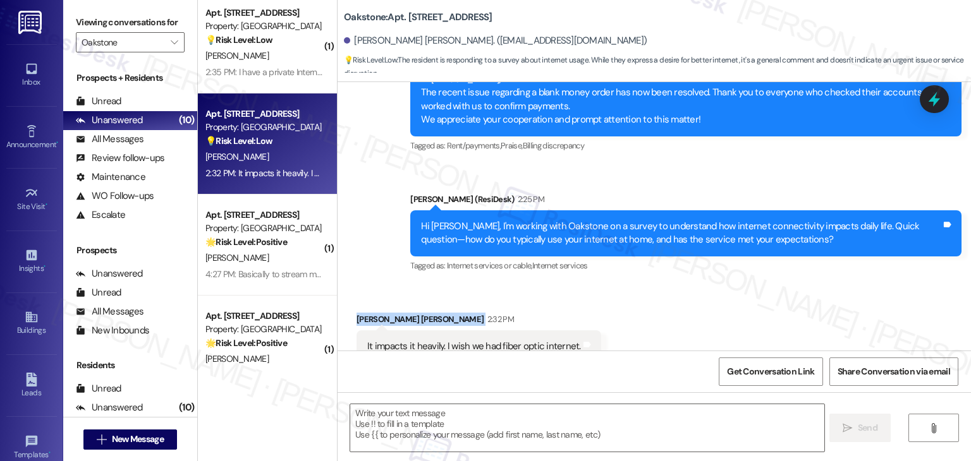
click at [640, 285] on div "Received via SMS Brennan Wayne Chronister 2:32 PM It impacts it heavily. I wish…" at bounding box center [653, 337] width 633 height 107
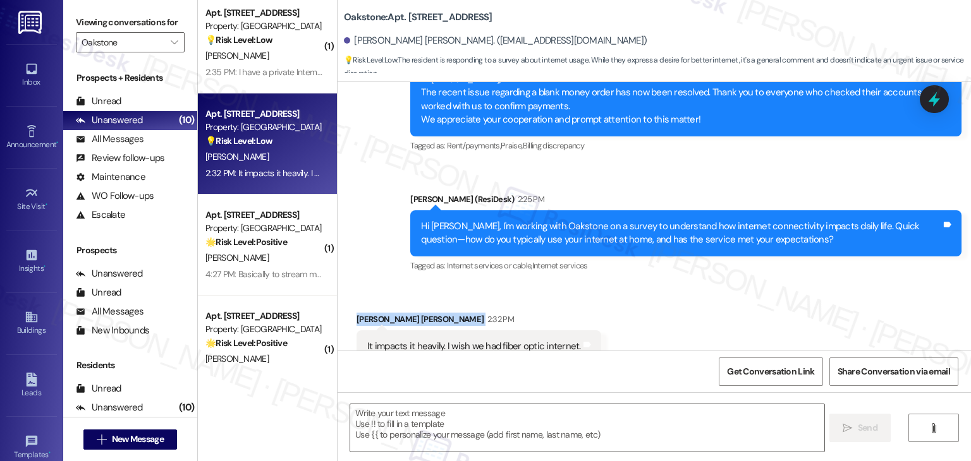
click at [640, 285] on div "Received via SMS Brennan Wayne Chronister 2:32 PM It impacts it heavily. I wish…" at bounding box center [653, 337] width 633 height 107
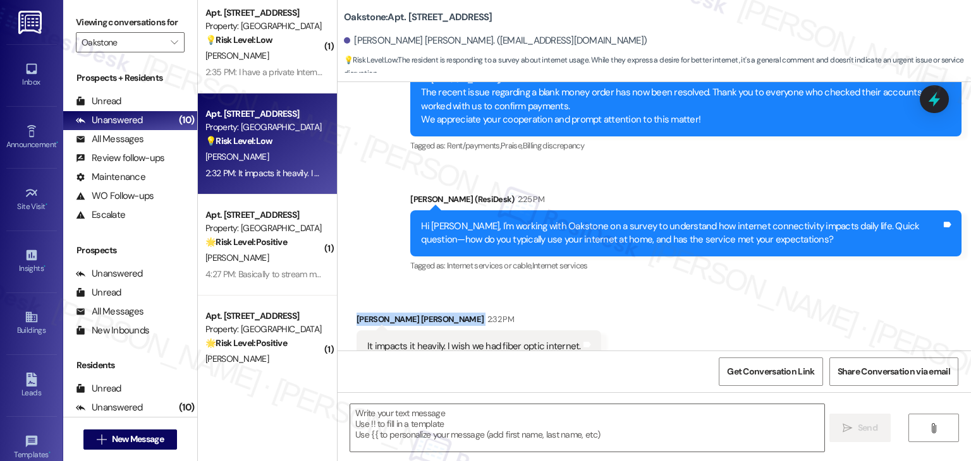
click at [640, 285] on div "Received via SMS Brennan Wayne Chronister 2:32 PM It impacts it heavily. I wish…" at bounding box center [653, 337] width 633 height 107
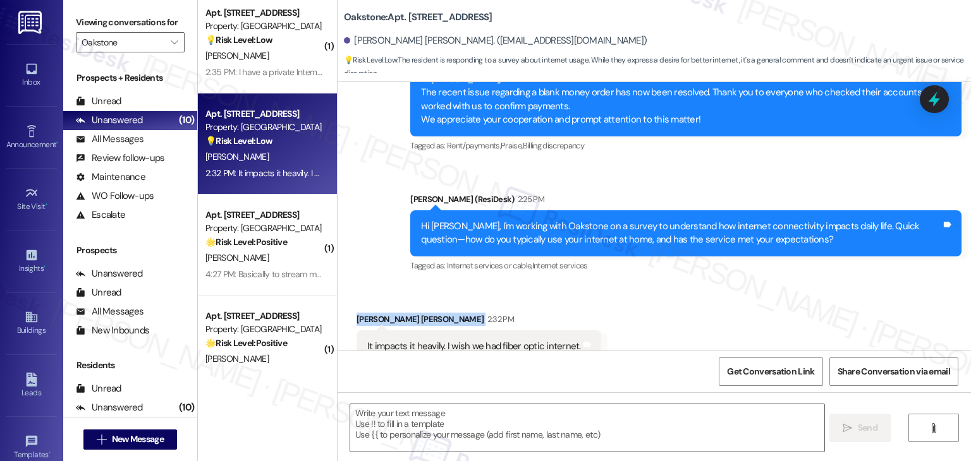
click at [640, 285] on div "Received via SMS Brennan Wayne Chronister 2:32 PM It impacts it heavily. I wish…" at bounding box center [653, 337] width 633 height 107
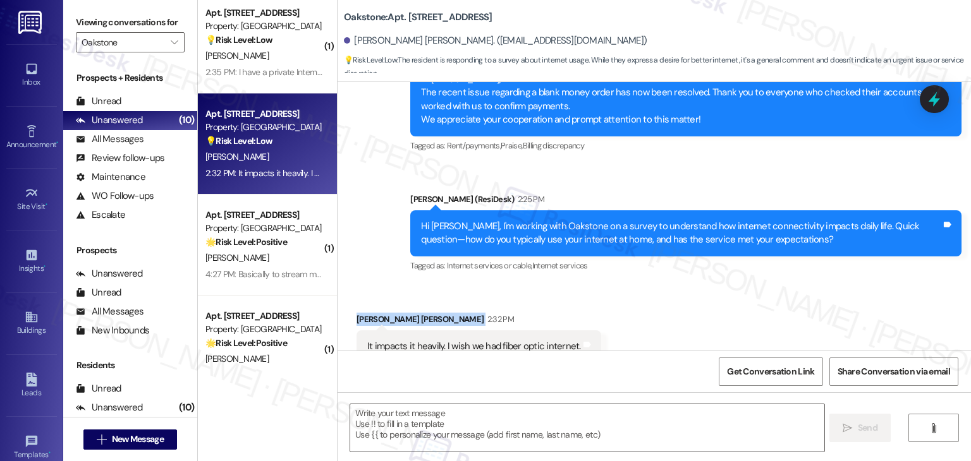
click at [640, 285] on div "Received via SMS Brennan Wayne Chronister 2:32 PM It impacts it heavily. I wish…" at bounding box center [653, 337] width 633 height 107
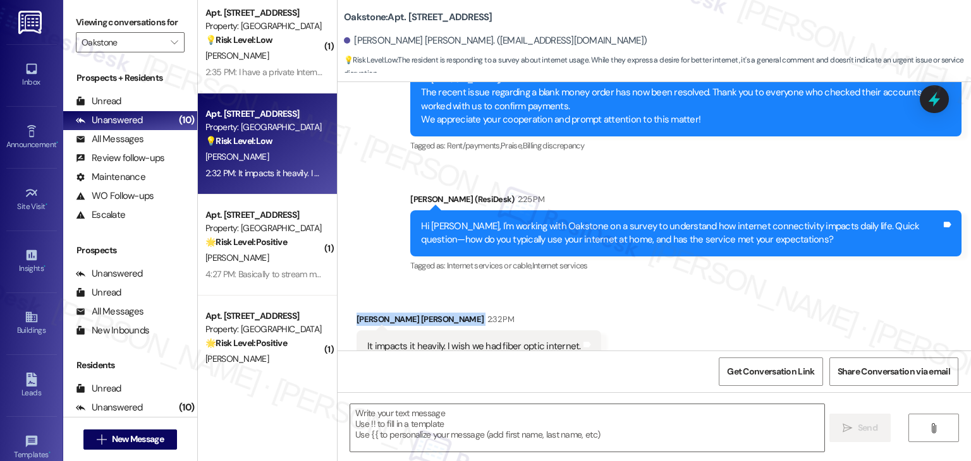
click at [640, 285] on div "Received via SMS Brennan Wayne Chronister 2:32 PM It impacts it heavily. I wish…" at bounding box center [653, 337] width 633 height 107
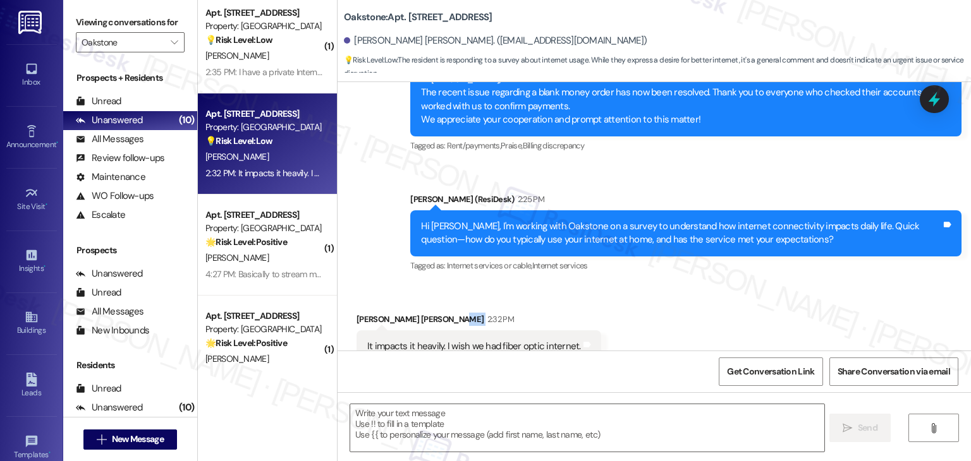
click at [640, 285] on div "Received via SMS Brennan Wayne Chronister 2:32 PM It impacts it heavily. I wish…" at bounding box center [653, 337] width 633 height 107
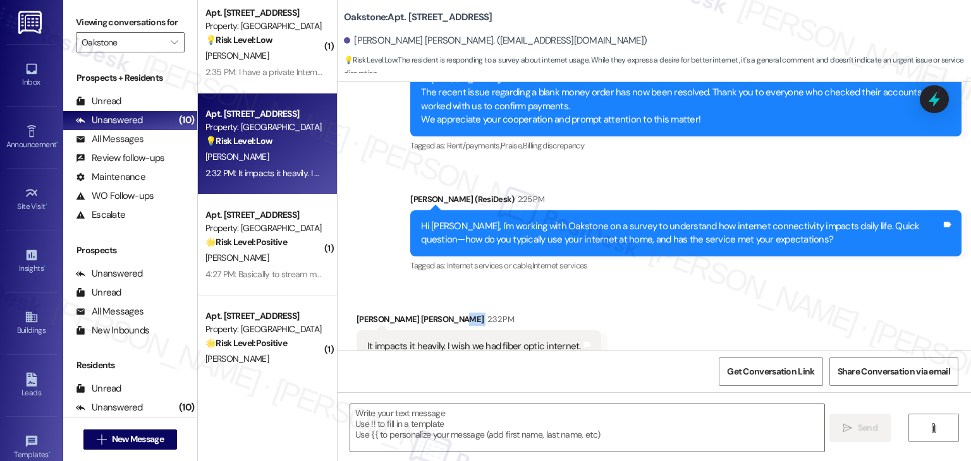
click at [640, 285] on div "Received via SMS Brennan Wayne Chronister 2:32 PM It impacts it heavily. I wish…" at bounding box center [653, 337] width 633 height 107
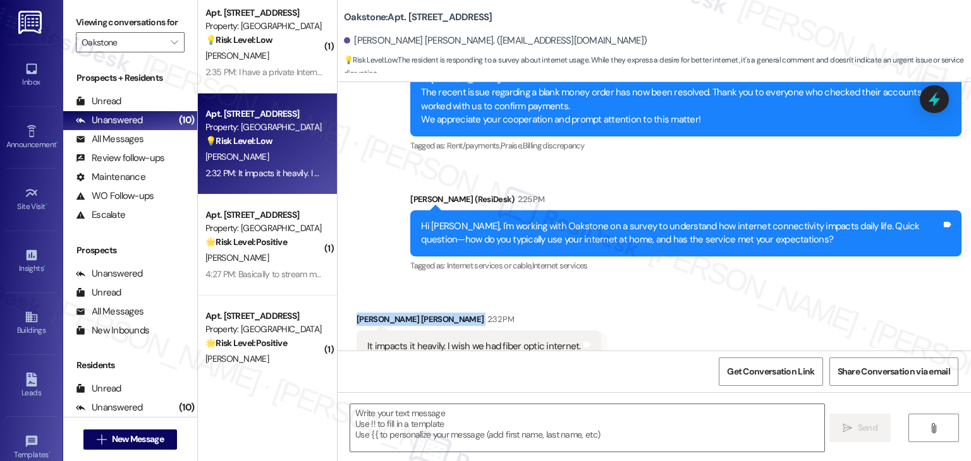
click at [640, 285] on div "Received via SMS Brennan Wayne Chronister 2:32 PM It impacts it heavily. I wish…" at bounding box center [653, 337] width 633 height 107
click at [640, 220] on div "Hi Brennan Wayne, I'm working with Oakstone on a survey to understand how inter…" at bounding box center [681, 233] width 520 height 27
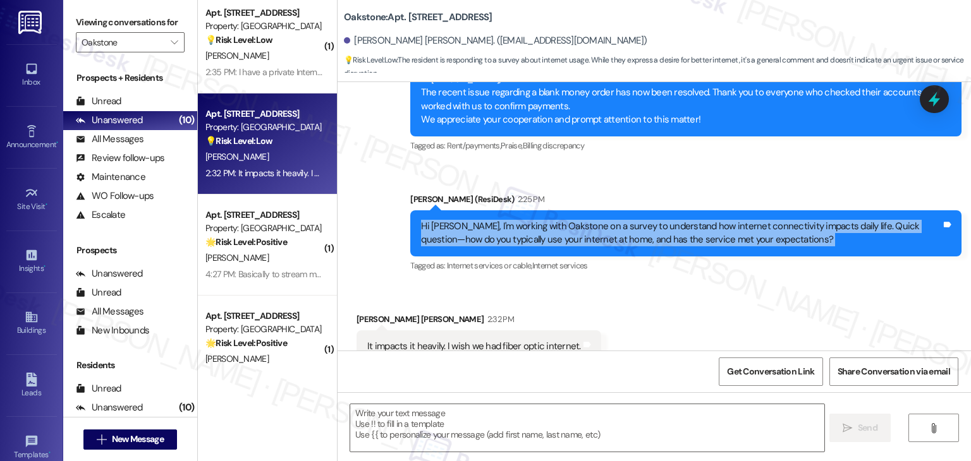
click at [640, 220] on div "Hi Brennan Wayne, I'm working with Oakstone on a survey to understand how inter…" at bounding box center [681, 233] width 520 height 27
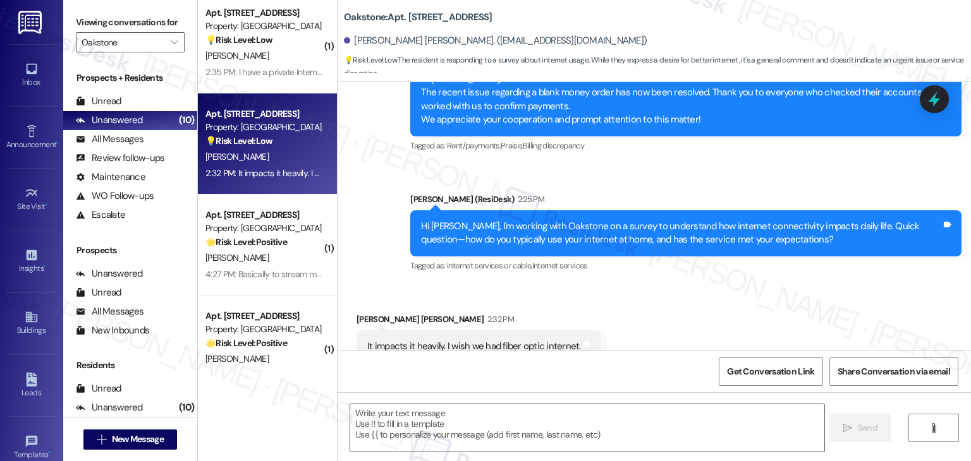
click at [470, 340] on div "It impacts it heavily. I wish we had fiber optic internet." at bounding box center [474, 346] width 214 height 13
click at [748, 284] on div "Received via SMS Brennan Wayne Chronister 2:32 PM It impacts it heavily. I wish…" at bounding box center [653, 337] width 633 height 107
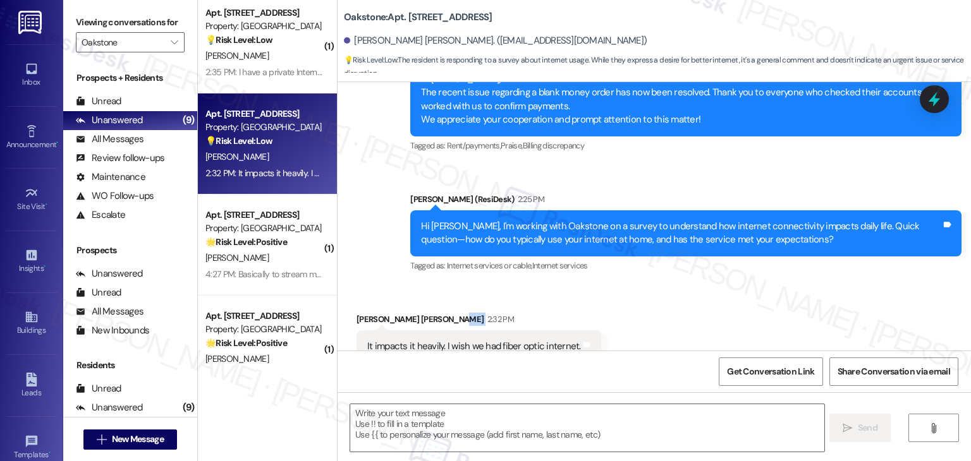
click at [748, 284] on div "Received via SMS Brennan Wayne Chronister 2:32 PM It impacts it heavily. I wish…" at bounding box center [653, 337] width 633 height 107
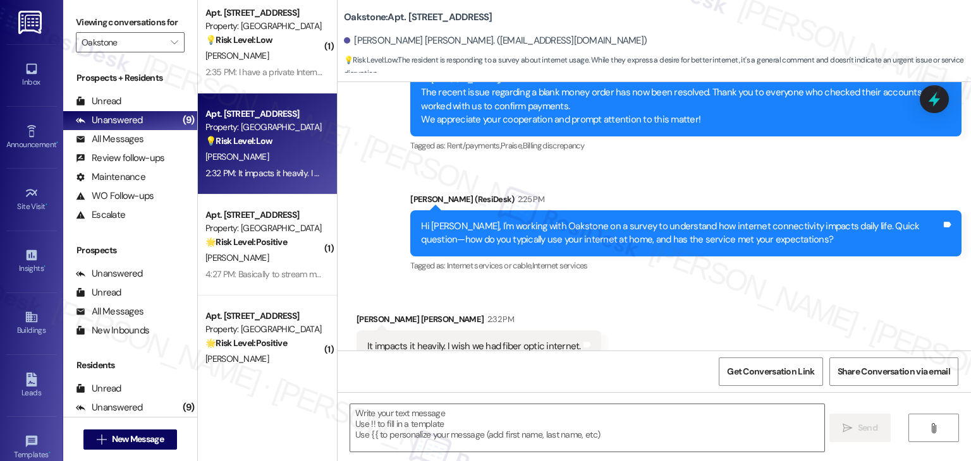
click at [748, 284] on div "Received via SMS Brennan Wayne Chronister 2:32 PM It impacts it heavily. I wish…" at bounding box center [653, 337] width 633 height 107
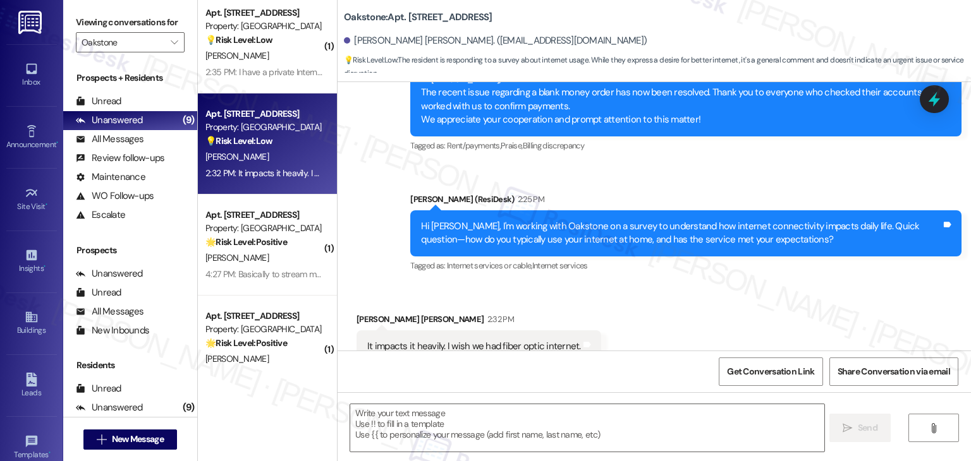
click at [748, 284] on div "Received via SMS Brennan Wayne Chronister 2:32 PM It impacts it heavily. I wish…" at bounding box center [653, 337] width 633 height 107
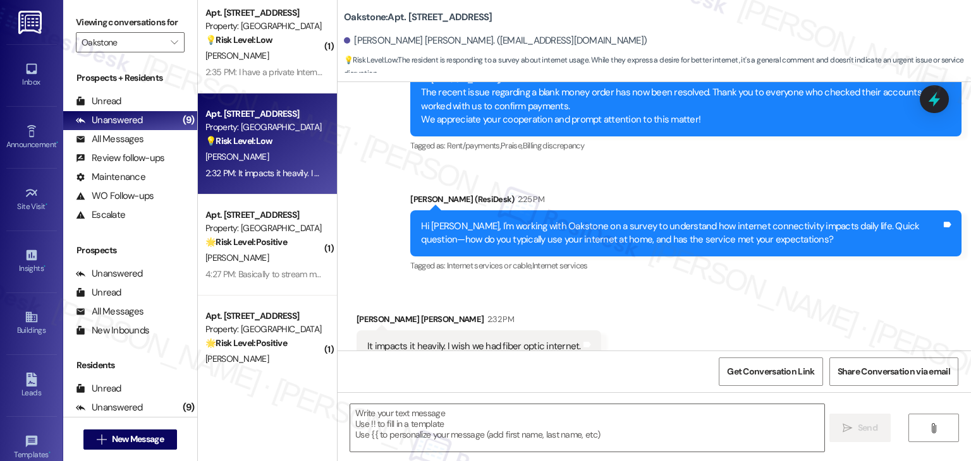
click at [748, 284] on div "Received via SMS Brennan Wayne Chronister 2:32 PM It impacts it heavily. I wish…" at bounding box center [653, 337] width 633 height 107
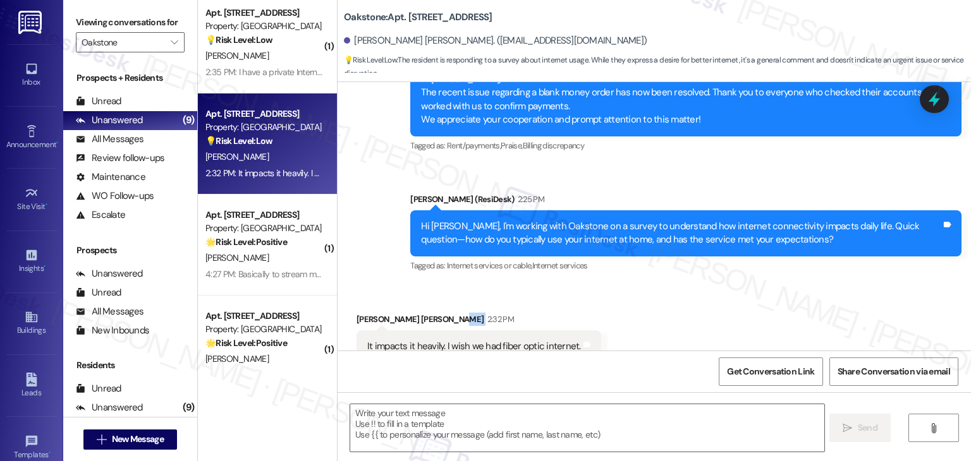
click at [748, 284] on div "Received via SMS Brennan Wayne Chronister 2:32 PM It impacts it heavily. I wish…" at bounding box center [653, 337] width 633 height 107
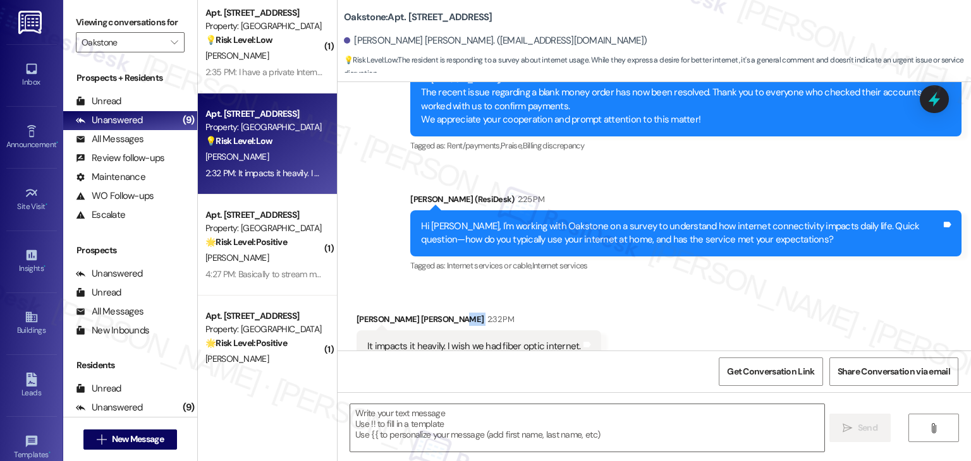
click at [748, 284] on div "Received via SMS Brennan Wayne Chronister 2:32 PM It impacts it heavily. I wish…" at bounding box center [653, 337] width 633 height 107
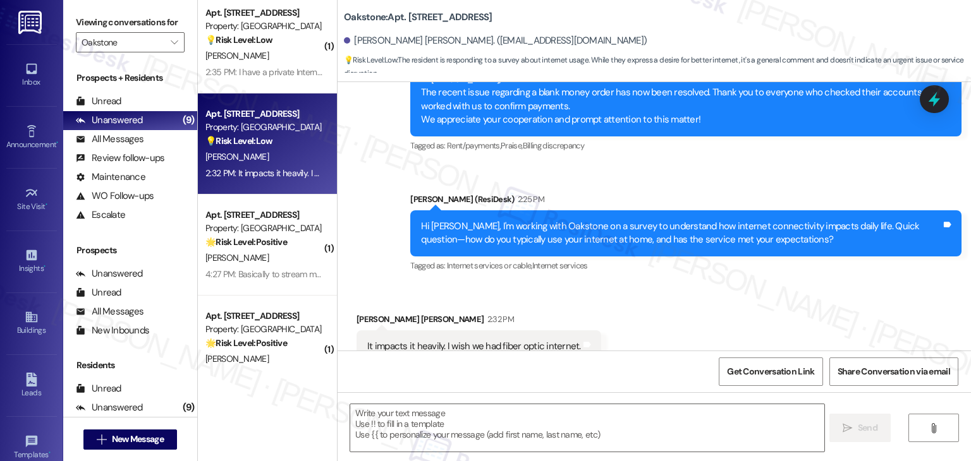
click at [748, 284] on div "Received via SMS Brennan Wayne Chronister 2:32 PM It impacts it heavily. I wish…" at bounding box center [653, 337] width 633 height 107
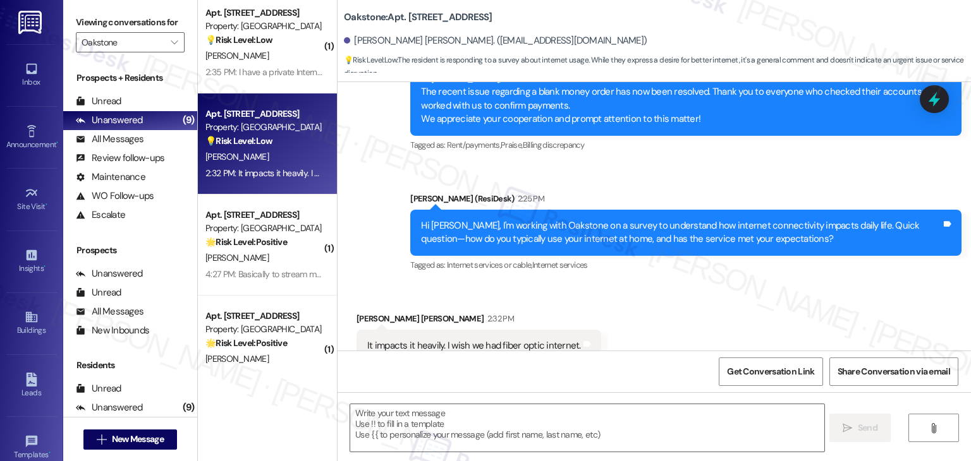
click at [707, 284] on div "Received via SMS Brennan Wayne Chronister 2:32 PM It impacts it heavily. I wish…" at bounding box center [653, 337] width 633 height 107
click at [671, 219] on div "Hi Brennan Wayne, I'm working with Oakstone on a survey to understand how inter…" at bounding box center [681, 232] width 520 height 27
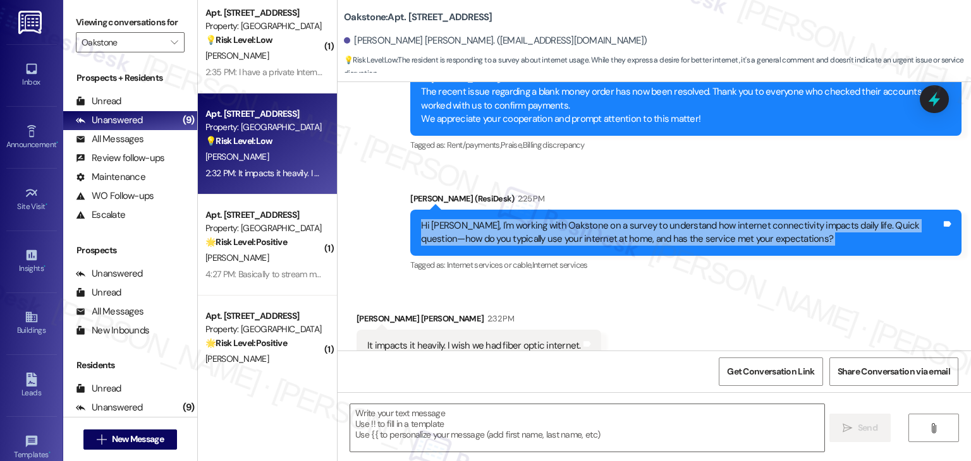
click at [671, 219] on div "Hi Brennan Wayne, I'm working with Oakstone on a survey to understand how inter…" at bounding box center [681, 232] width 520 height 27
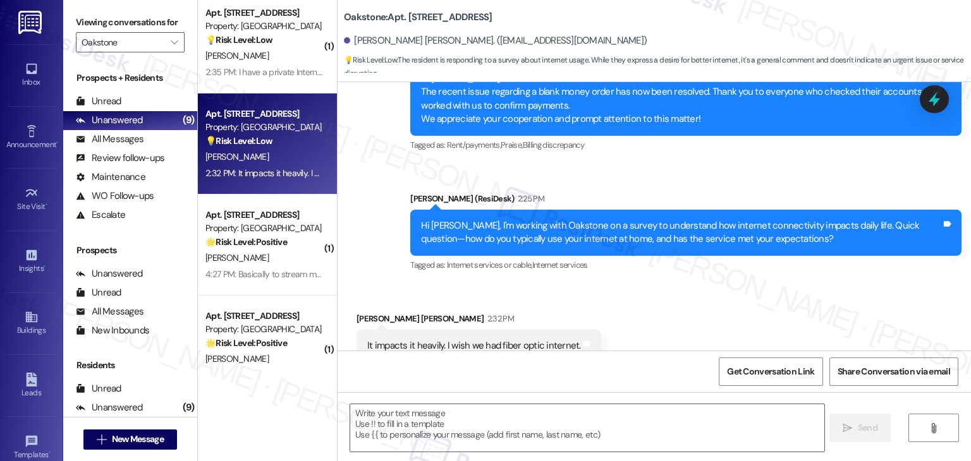
click at [773, 284] on div "Received via SMS Brennan Wayne Chronister 2:32 PM It impacts it heavily. I wish…" at bounding box center [653, 337] width 633 height 107
click at [766, 284] on div "Received via SMS Brennan Wayne Chronister 2:32 PM It impacts it heavily. I wish…" at bounding box center [653, 337] width 633 height 107
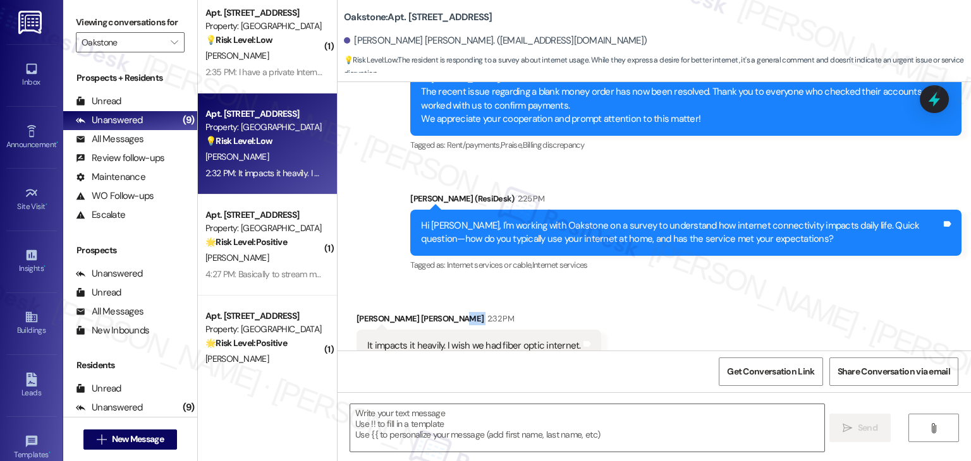
click at [766, 284] on div "Received via SMS Brennan Wayne Chronister 2:32 PM It impacts it heavily. I wish…" at bounding box center [653, 337] width 633 height 107
click at [757, 284] on div "Received via SMS Brennan Wayne Chronister 2:32 PM It impacts it heavily. I wish…" at bounding box center [653, 337] width 633 height 107
click at [533, 425] on textarea at bounding box center [586, 427] width 473 height 47
paste textarea "Hi Brennan, thank you for sharing your feedback. It’s clear that the internet h…"
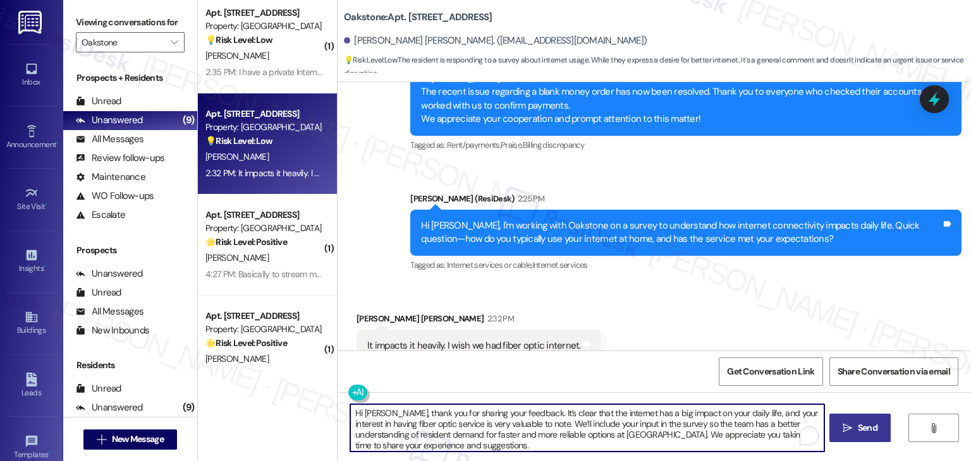
type textarea "Hi Brennan, thank you for sharing your feedback. It’s clear that the internet h…"
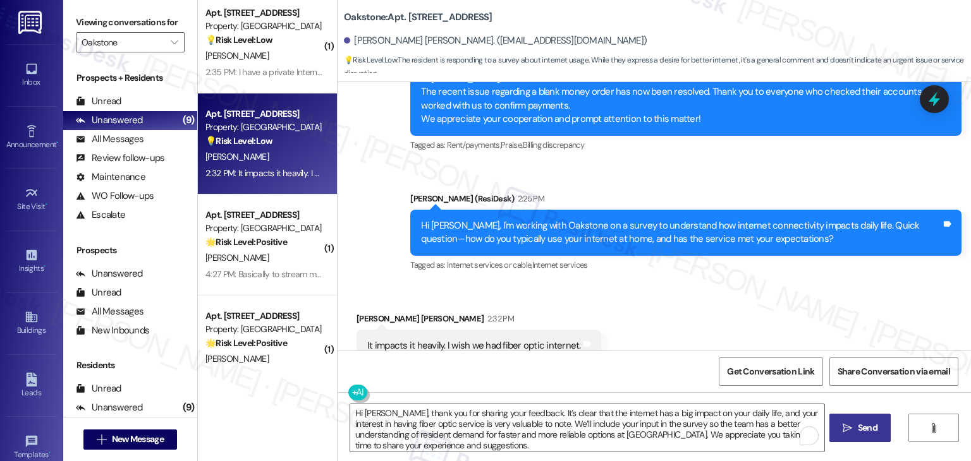
click at [860, 438] on button " Send" at bounding box center [859, 428] width 61 height 28
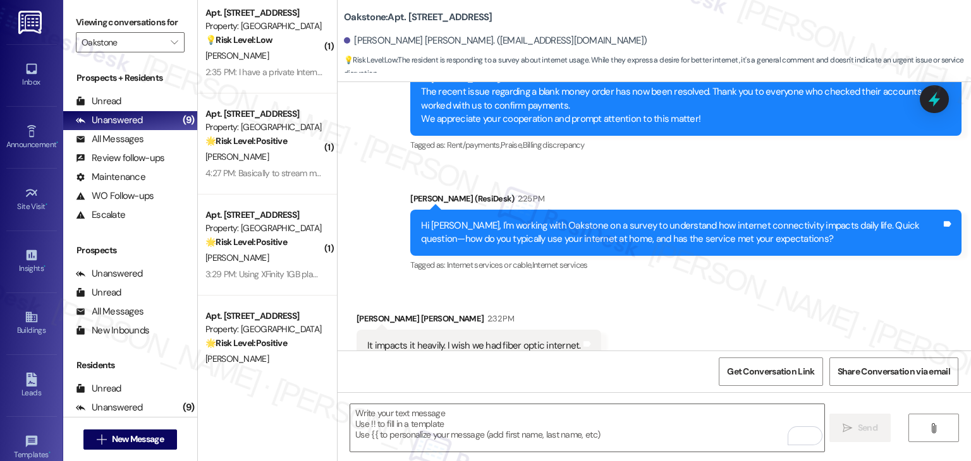
scroll to position [5537, 0]
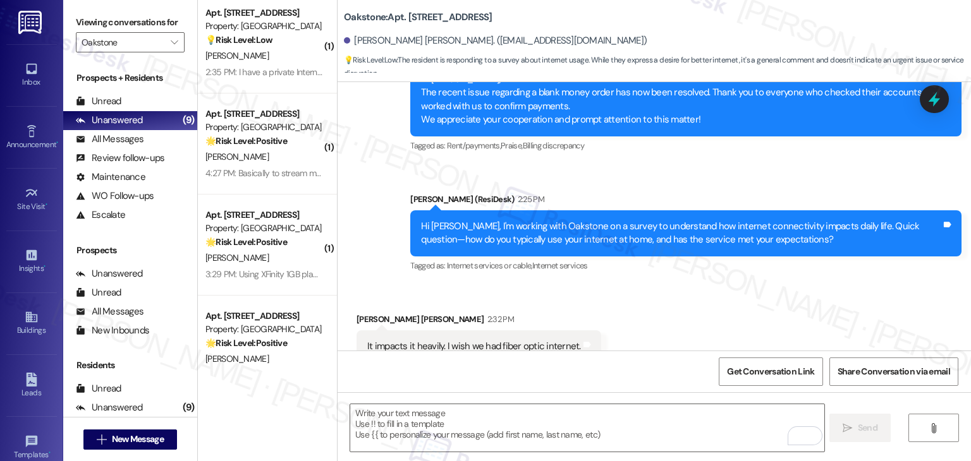
click at [647, 291] on div "Received via SMS Brennan Wayne Chronister 2:32 PM It impacts it heavily. I wish…" at bounding box center [653, 337] width 633 height 107
click at [432, 340] on div "It impacts it heavily. I wish we had fiber optic internet." at bounding box center [474, 346] width 214 height 13
click at [427, 313] on div "Brennan Wayne Chronister 2:32 PM" at bounding box center [478, 322] width 245 height 18
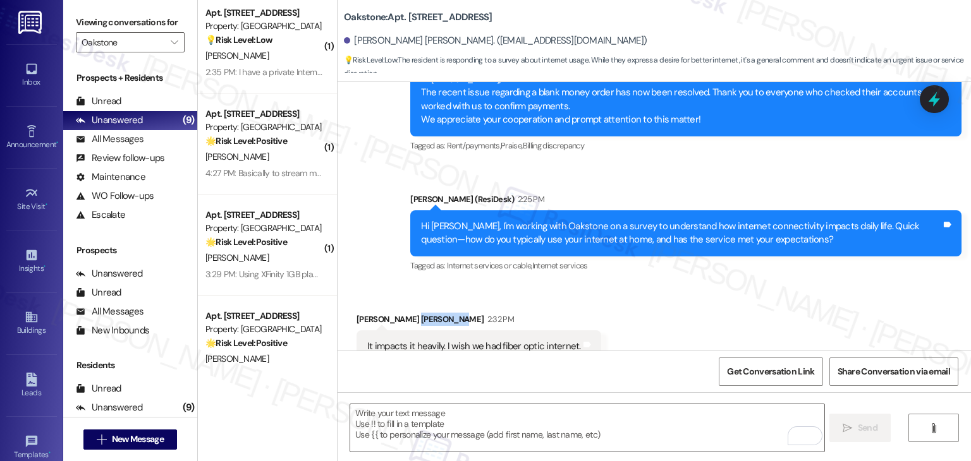
click at [427, 313] on div "Brennan Wayne Chronister 2:32 PM" at bounding box center [478, 322] width 245 height 18
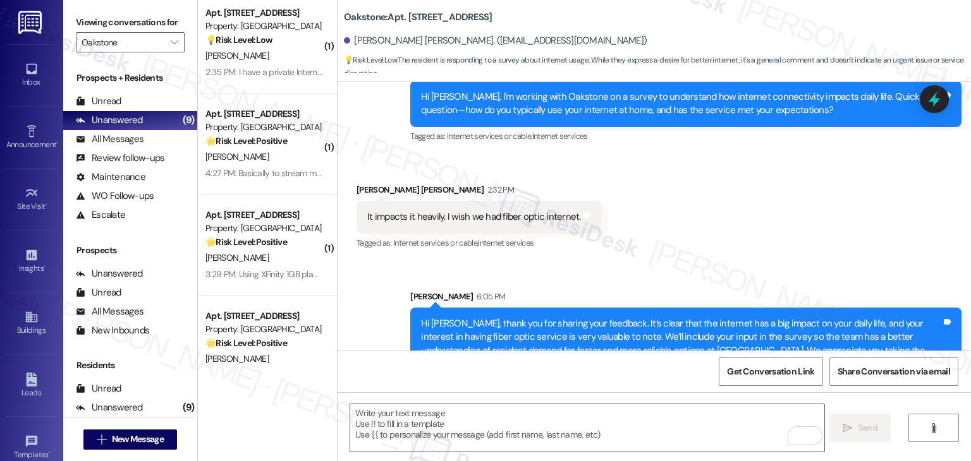
click at [725, 203] on div "Received via SMS Brennan Wayne Chronister 2:32 PM It impacts it heavily. I wish…" at bounding box center [653, 208] width 633 height 107
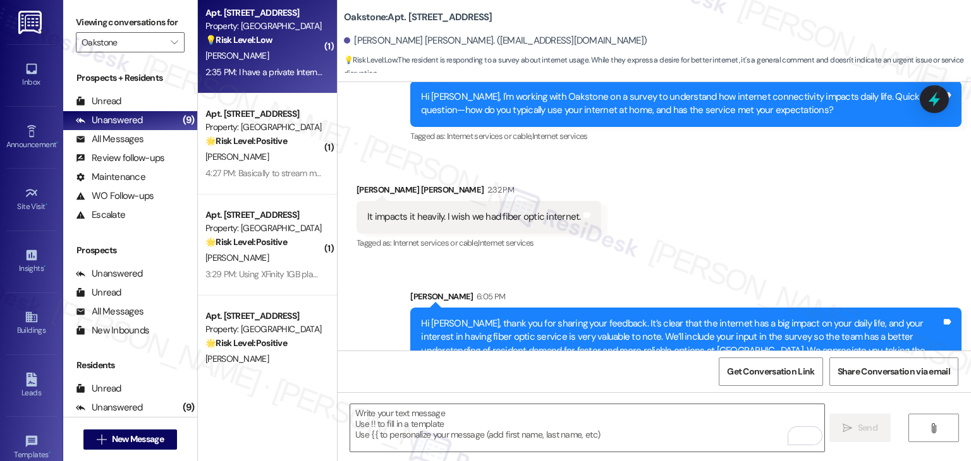
click at [258, 87] on div "Apt. 3306, 1550 South 1000 East Property: Oakstone 💡 Risk Level: Low The reside…" at bounding box center [267, 42] width 139 height 101
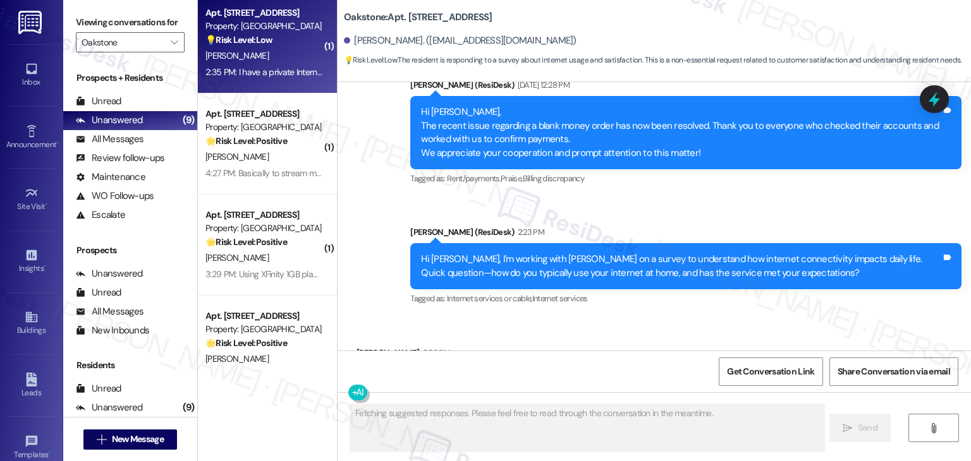
scroll to position [14360, 0]
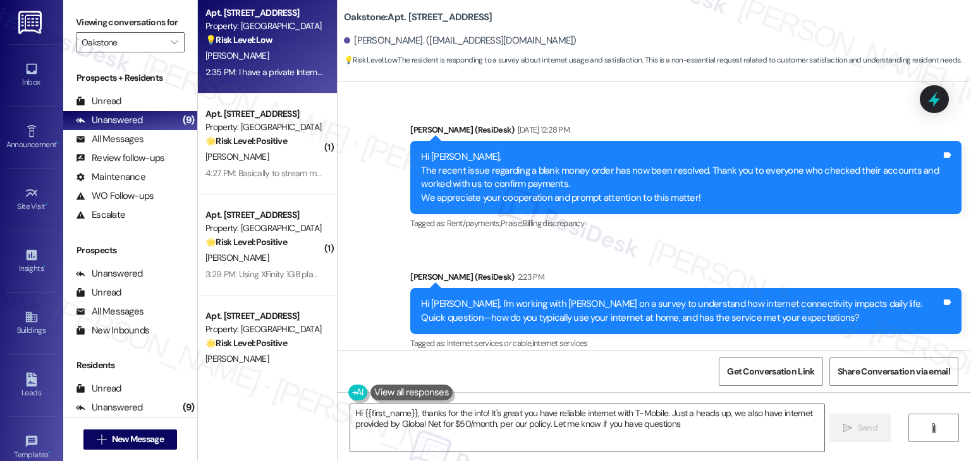
type textarea "Hi {{first_name}}, thanks for the info! It's great you have reliable internet w…"
click at [582, 272] on div "Announcement, sent via SMS Dottie (ResiDesk) 2:23 PM Hi Audrey, I'm working wit…" at bounding box center [686, 311] width 570 height 101
click at [559, 382] on div "Received via SMS Audrey Martinez 2:35 PM I have a private Internet provider thr…" at bounding box center [632, 432] width 570 height 101
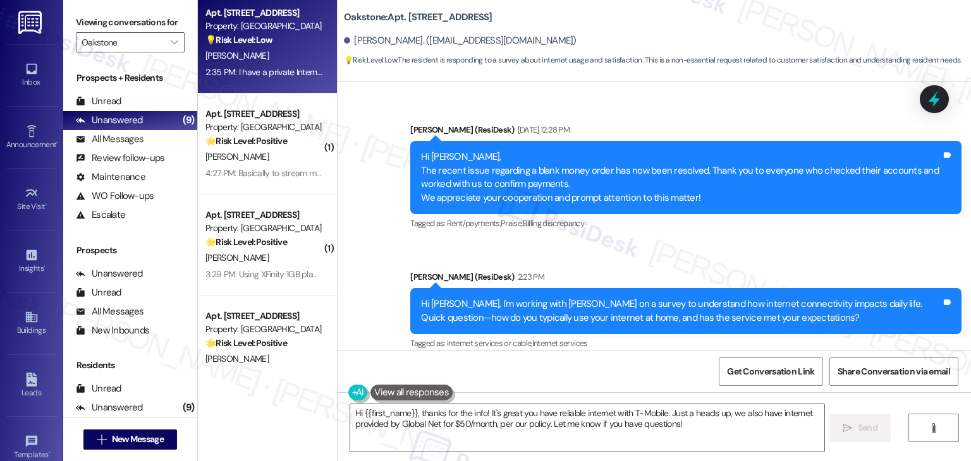
click at [622, 298] on div "Hi Audrey, I'm working with Oakstone on a survey to understand how internet con…" at bounding box center [681, 311] width 520 height 27
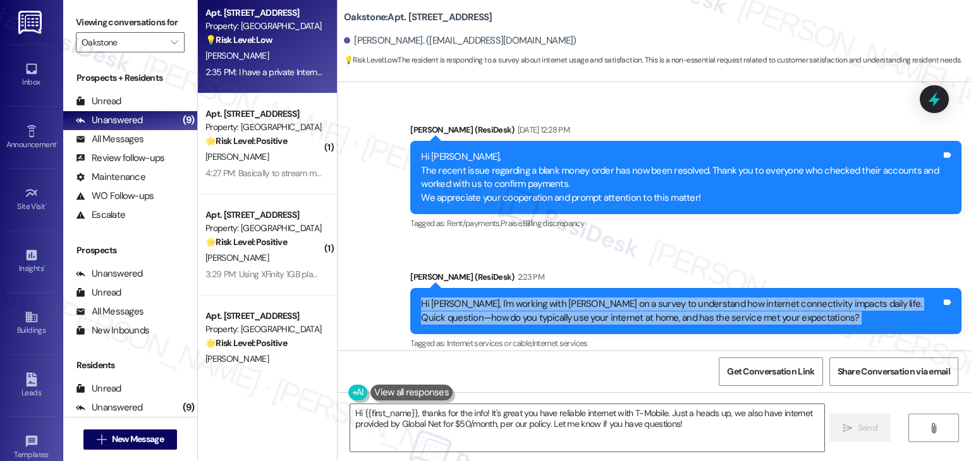
click at [622, 298] on div "Hi Audrey, I'm working with Oakstone on a survey to understand how internet con…" at bounding box center [681, 311] width 520 height 27
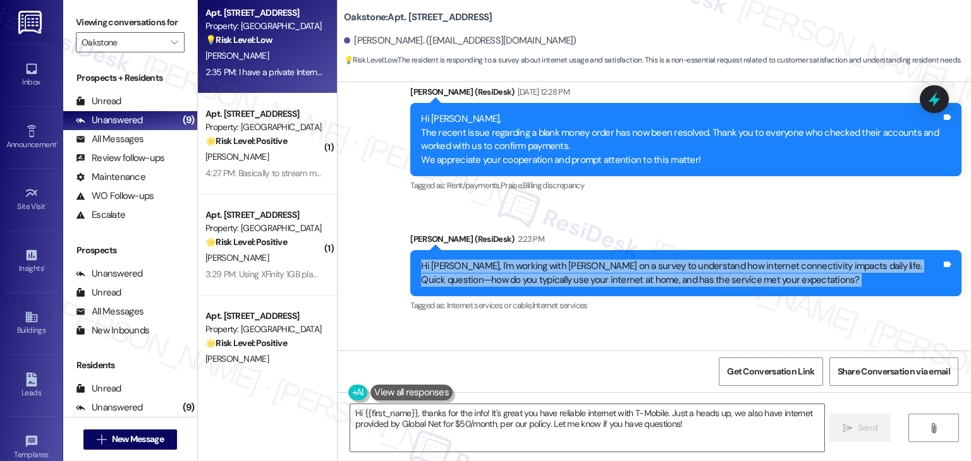
scroll to position [14405, 0]
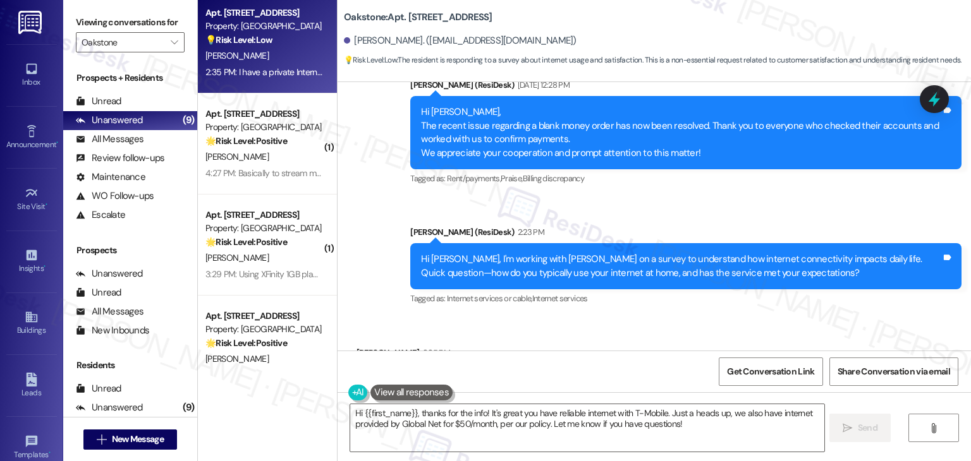
click at [514, 373] on div "I have a private Internet provider through my cell phone service. I work from h…" at bounding box center [627, 386] width 520 height 27
click at [563, 418] on textarea "Hi {{first_name}}, thanks for the info! It's great you have reliable internet w…" at bounding box center [586, 427] width 473 height 47
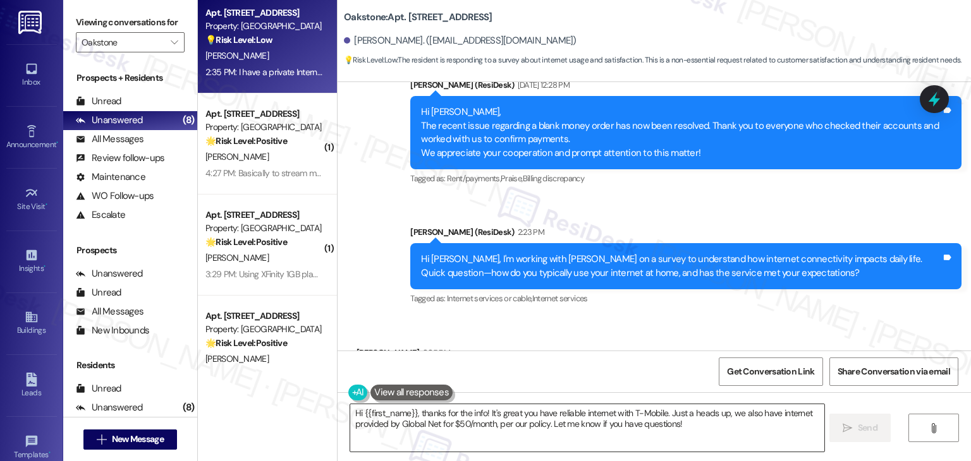
click at [563, 418] on textarea "Hi {{first_name}}, thanks for the info! It's great you have reliable internet w…" at bounding box center [586, 427] width 473 height 47
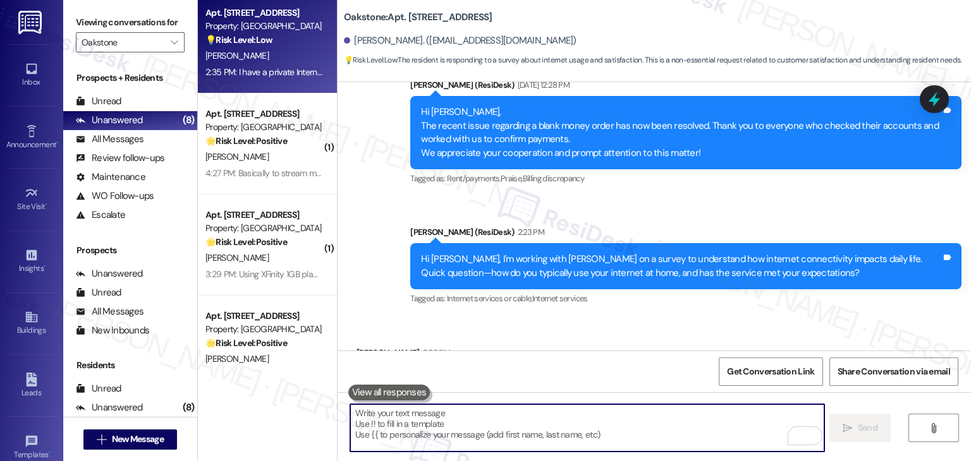
paste textarea "Hi Audrey, thank you for sharing your feedback. It’s great to hear that your T-…"
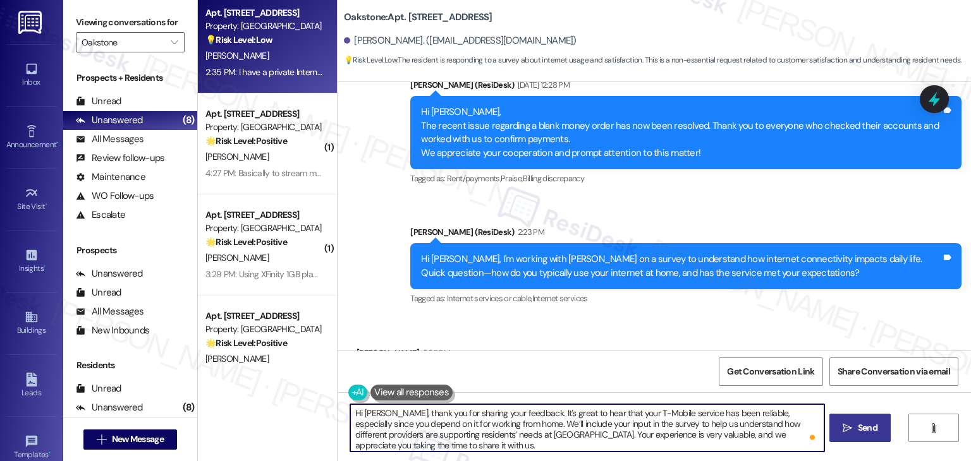
type textarea "Hi Audrey, thank you for sharing your feedback. It’s great to hear that your T-…"
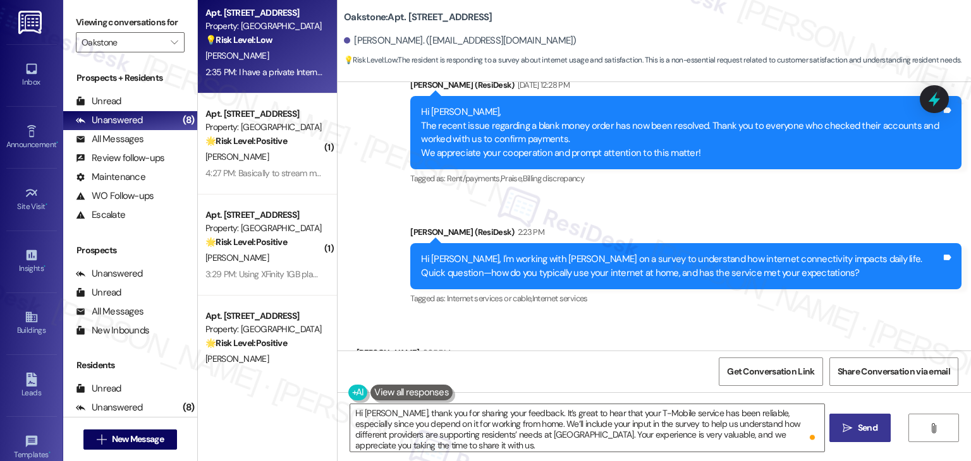
click at [858, 423] on span "Send" at bounding box center [868, 428] width 20 height 13
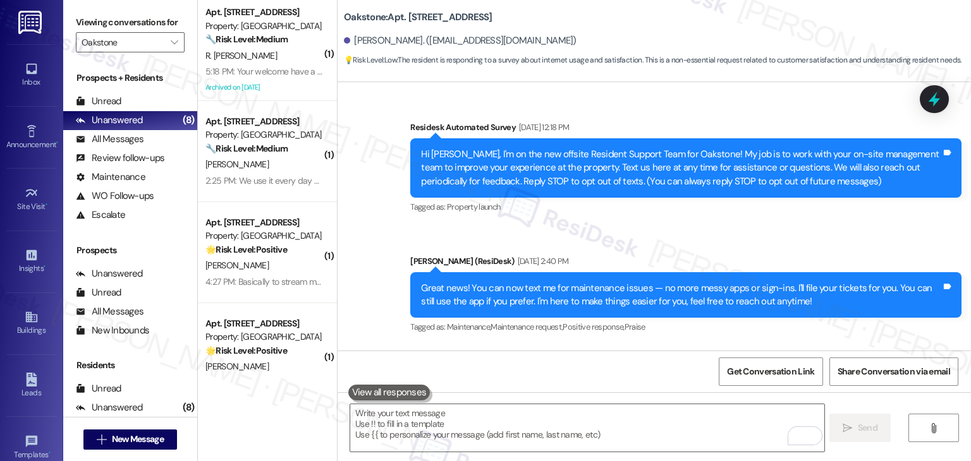
scroll to position [210, 0]
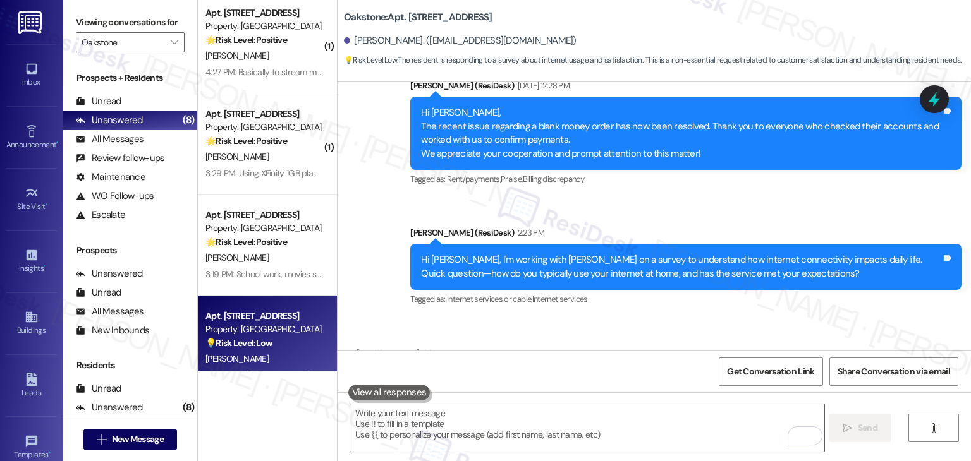
click at [451, 373] on div "I have a private Internet provider through my cell phone service. I work from h…" at bounding box center [627, 386] width 520 height 27
copy div "I have a private Internet provider through my cell phone service. I work from h…"
drag, startPoint x: 349, startPoint y: 266, endPoint x: 407, endPoint y: 266, distance: 57.5
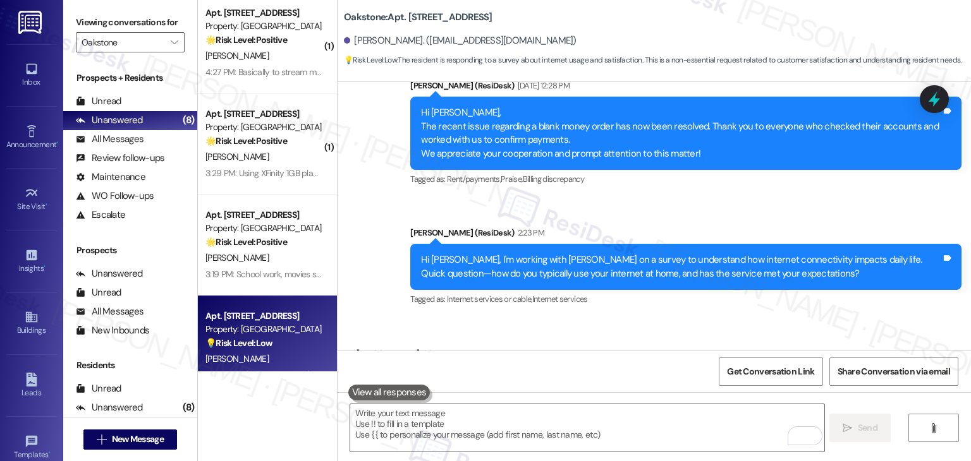
click at [407, 347] on div "Audrey Martinez 2:35 PM" at bounding box center [631, 356] width 551 height 18
copy div "Audrey Martinez"
click at [606, 318] on div "Received via SMS Audrey Martinez 2:35 PM I have a private Internet provider thr…" at bounding box center [653, 378] width 633 height 120
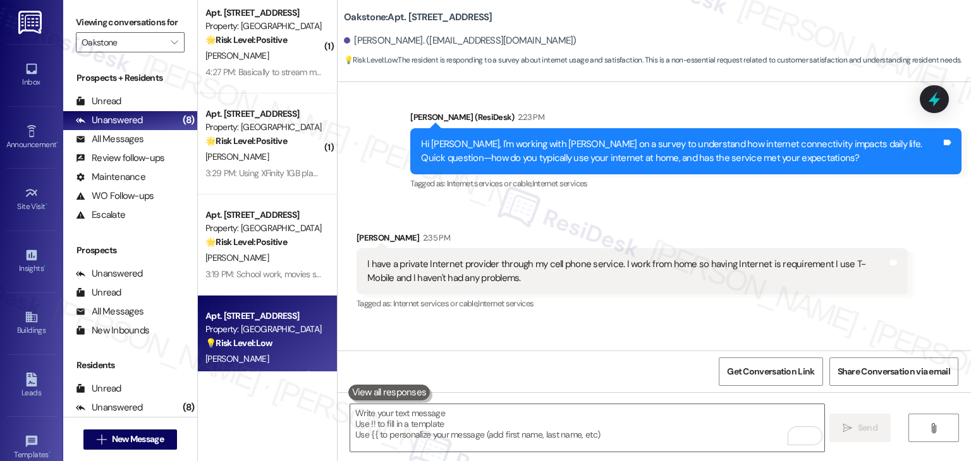
click at [670, 203] on div "Received via SMS Audrey Martinez 2:35 PM I have a private Internet provider thr…" at bounding box center [653, 263] width 633 height 120
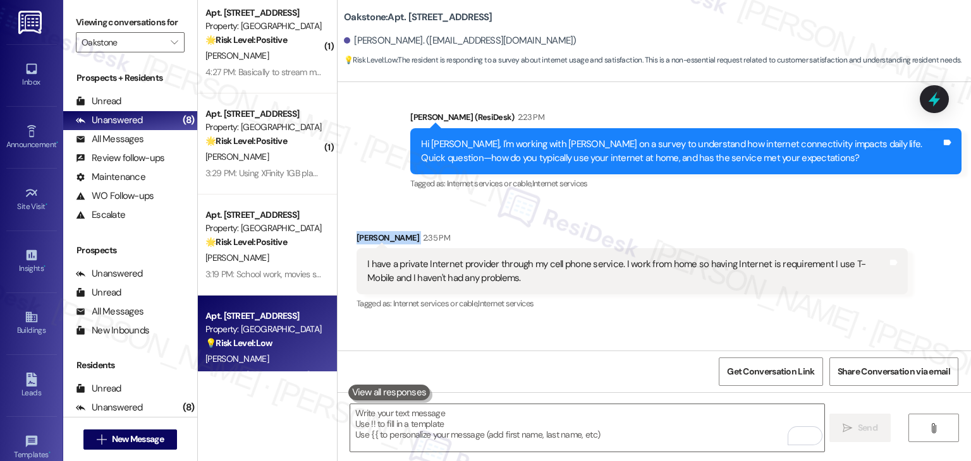
click at [670, 203] on div "Received via SMS Audrey Martinez 2:35 PM I have a private Internet provider thr…" at bounding box center [653, 263] width 633 height 120
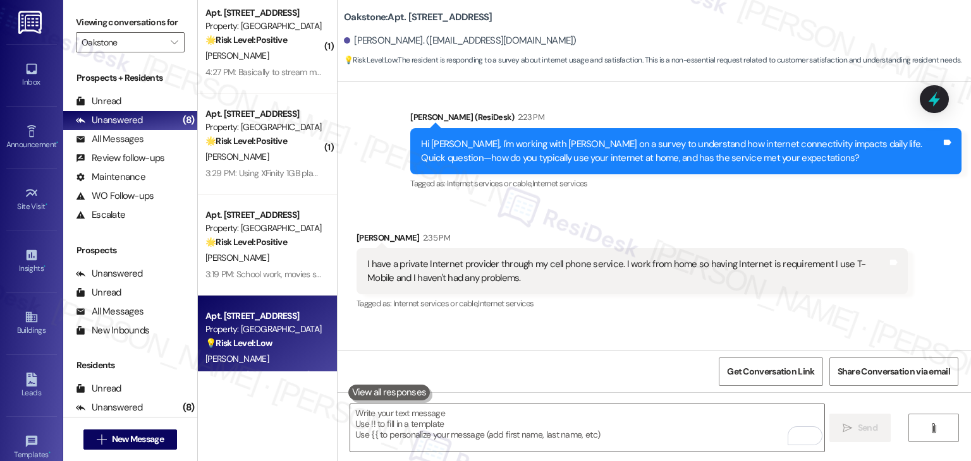
click at [670, 203] on div "Received via SMS Audrey Martinez 2:35 PM I have a private Internet provider thr…" at bounding box center [653, 263] width 633 height 120
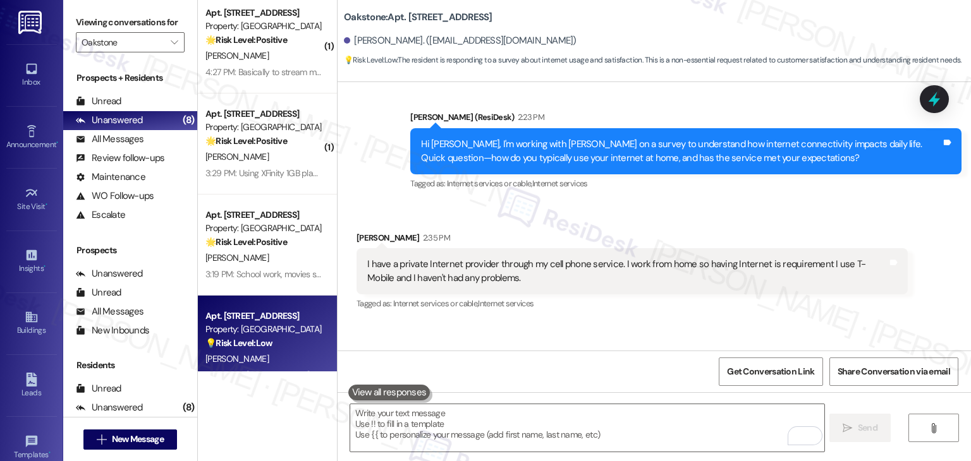
click at [670, 203] on div "Received via SMS Audrey Martinez 2:35 PM I have a private Internet provider thr…" at bounding box center [653, 263] width 633 height 120
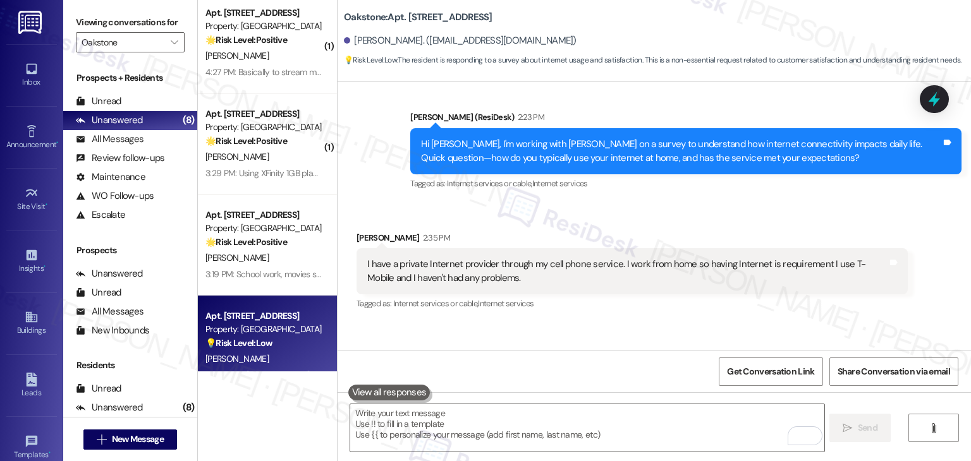
click at [670, 203] on div "Received via SMS Audrey Martinez 2:35 PM I have a private Internet provider thr…" at bounding box center [653, 263] width 633 height 120
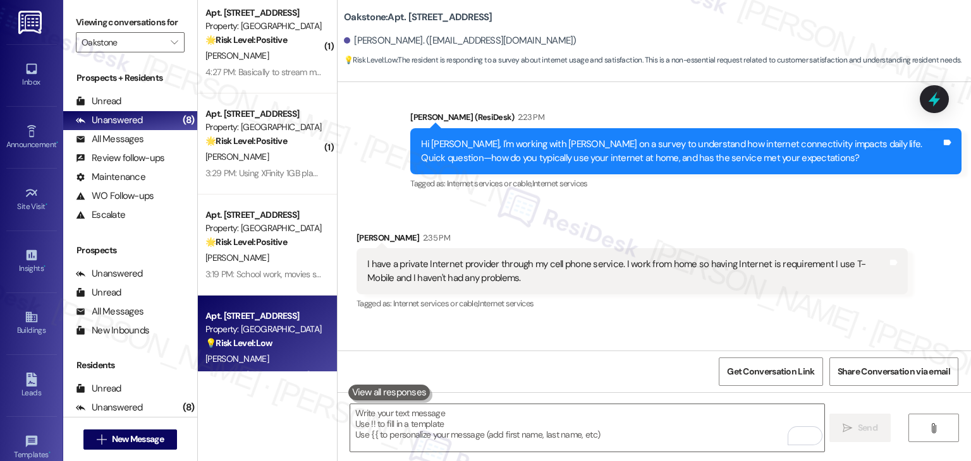
click at [670, 203] on div "Received via SMS Audrey Martinez 2:35 PM I have a private Internet provider thr…" at bounding box center [653, 263] width 633 height 120
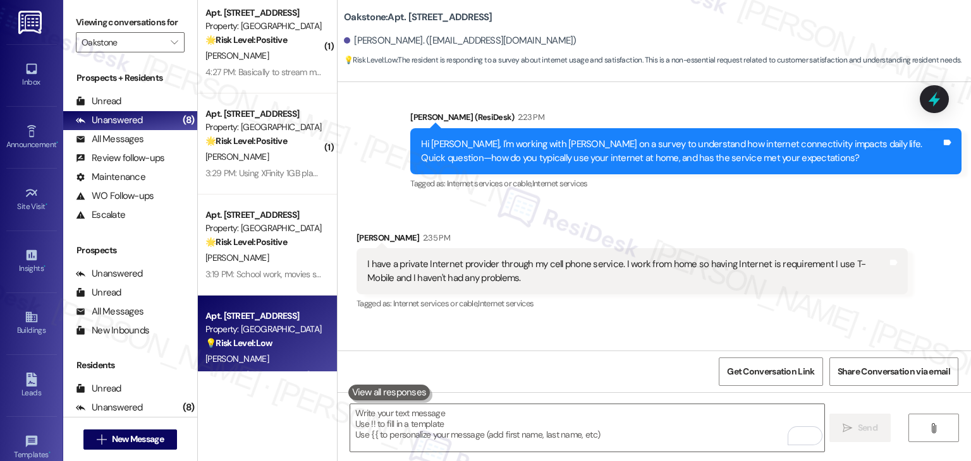
click at [670, 203] on div "Received via SMS Audrey Martinez 2:35 PM I have a private Internet provider thr…" at bounding box center [653, 263] width 633 height 120
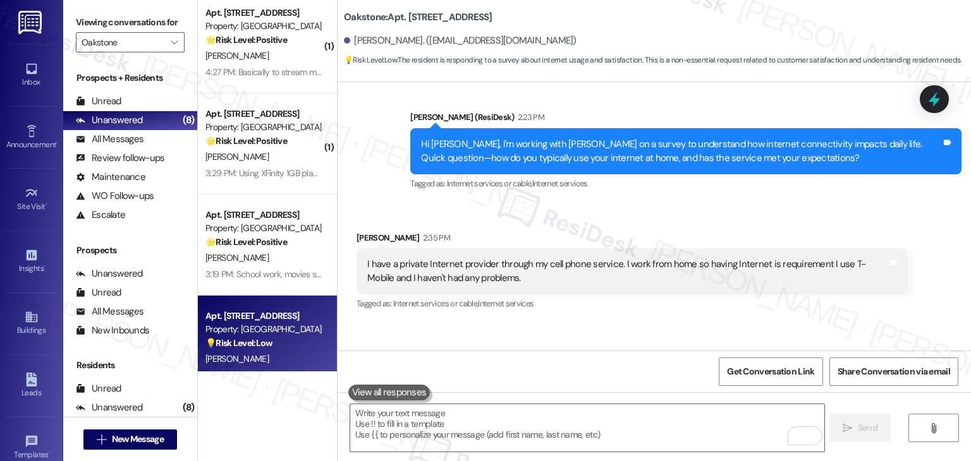
click at [670, 203] on div "Received via SMS Audrey Martinez 2:35 PM I have a private Internet provider thr…" at bounding box center [653, 263] width 633 height 120
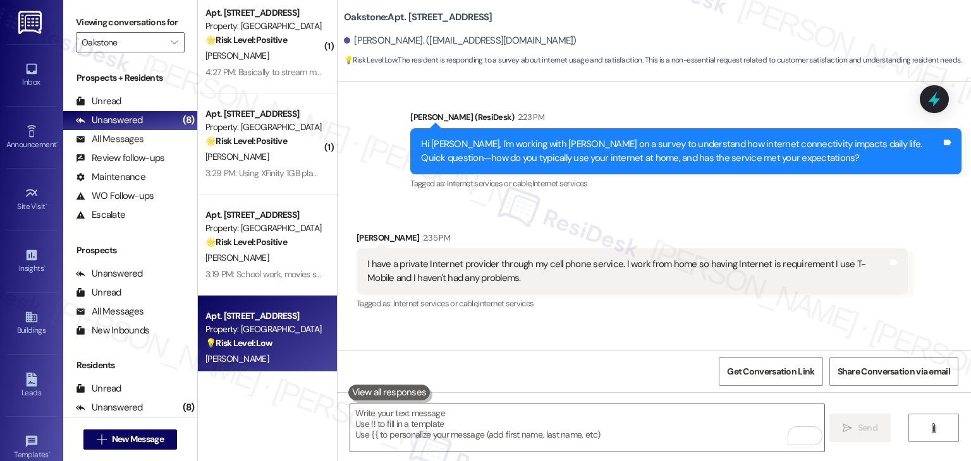
click at [670, 203] on div "Received via SMS Audrey Martinez 2:35 PM I have a private Internet provider thr…" at bounding box center [653, 263] width 633 height 120
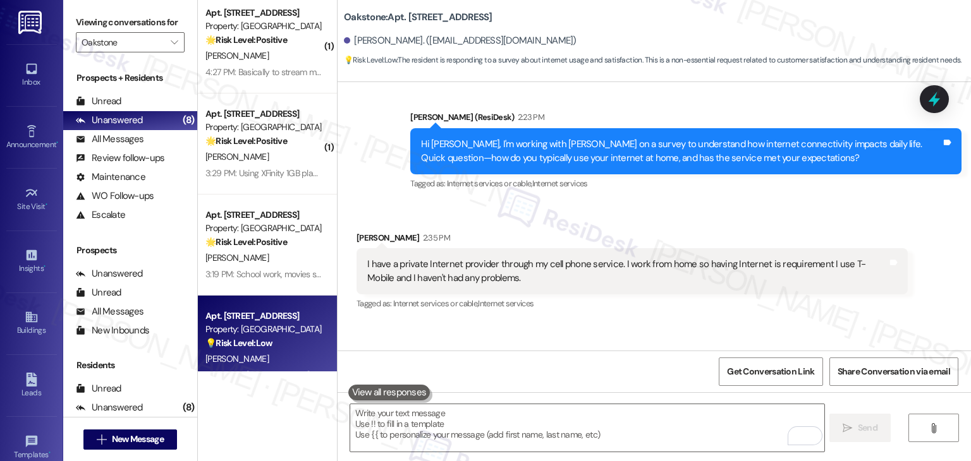
click at [670, 203] on div "Received via SMS Audrey Martinez 2:35 PM I have a private Internet provider thr…" at bounding box center [653, 263] width 633 height 120
click at [669, 203] on div "Received via SMS Audrey Martinez 2:35 PM I have a private Internet provider thr…" at bounding box center [653, 263] width 633 height 120
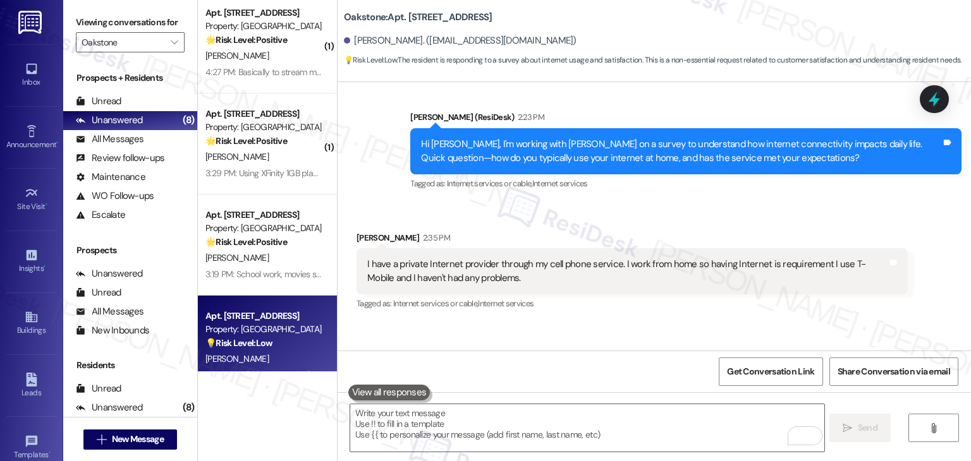
click at [669, 203] on div "Received via SMS Audrey Martinez 2:35 PM I have a private Internet provider thr…" at bounding box center [653, 263] width 633 height 120
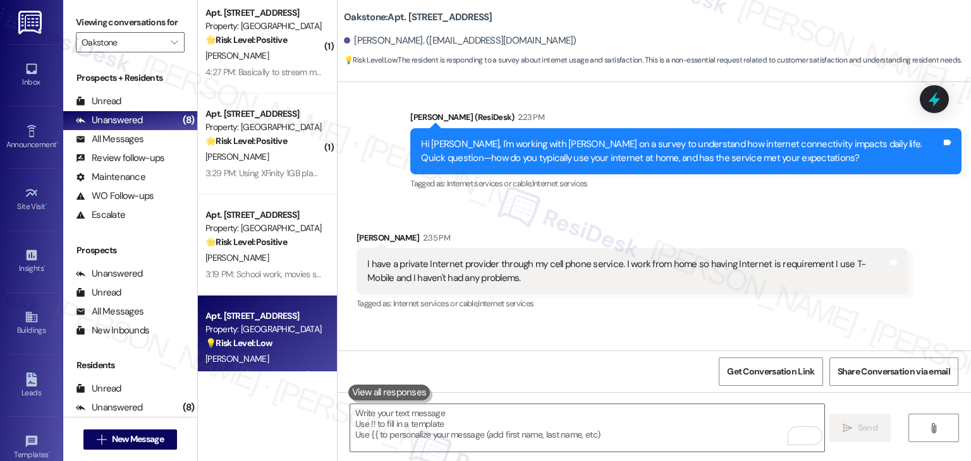
click at [669, 203] on div "Received via SMS Audrey Martinez 2:35 PM I have a private Internet provider thr…" at bounding box center [653, 263] width 633 height 120
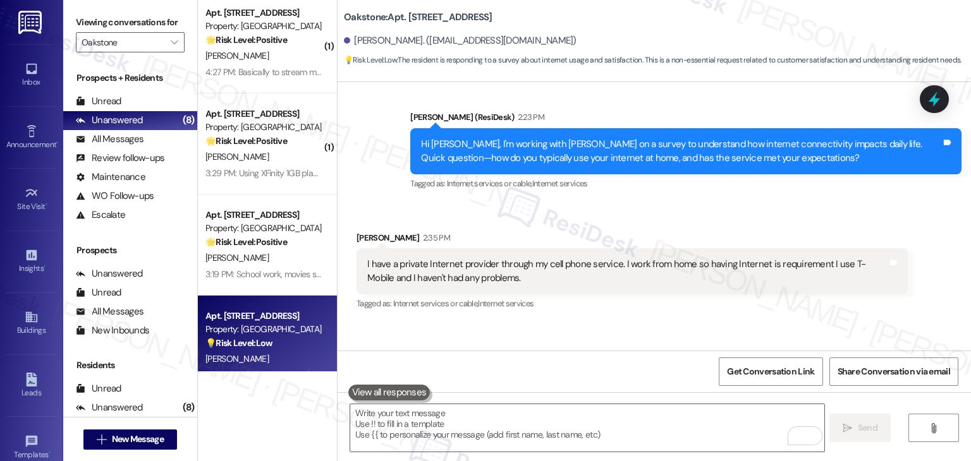
click at [669, 203] on div "Received via SMS Audrey Martinez 2:35 PM I have a private Internet provider thr…" at bounding box center [653, 263] width 633 height 120
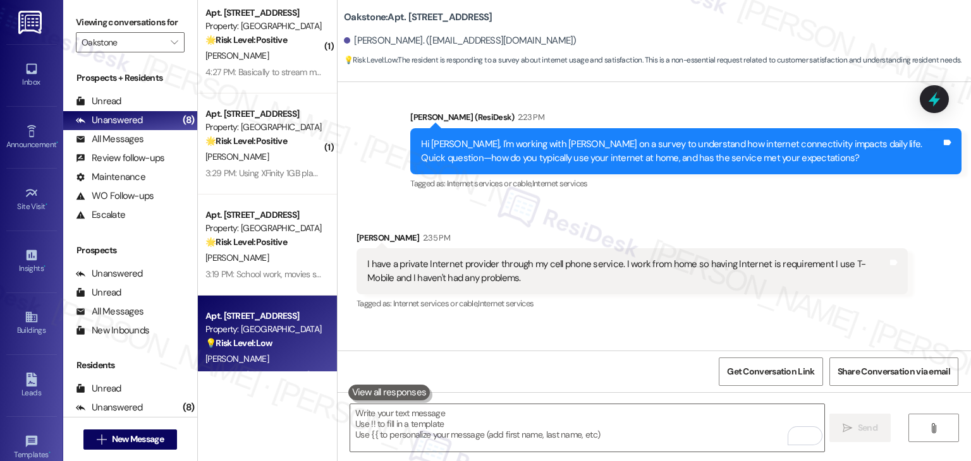
click at [669, 203] on div "Received via SMS Audrey Martinez 2:35 PM I have a private Internet provider thr…" at bounding box center [653, 263] width 633 height 120
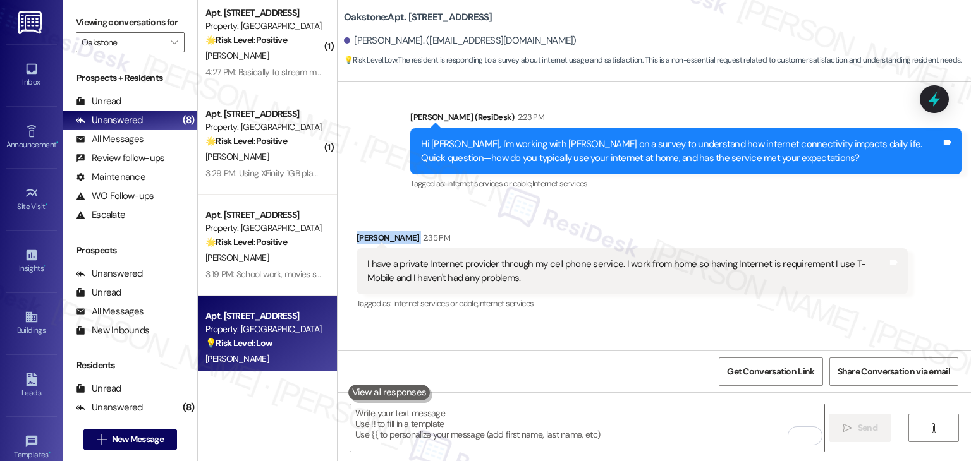
click at [669, 203] on div "Received via SMS Audrey Martinez 2:35 PM I have a private Internet provider thr…" at bounding box center [653, 263] width 633 height 120
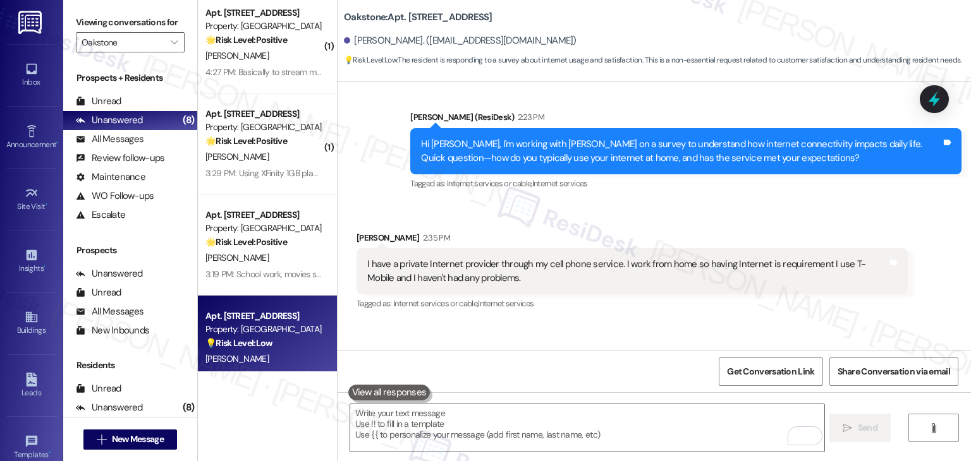
click at [669, 203] on div "Received via SMS Audrey Martinez 2:35 PM I have a private Internet provider thr…" at bounding box center [653, 263] width 633 height 120
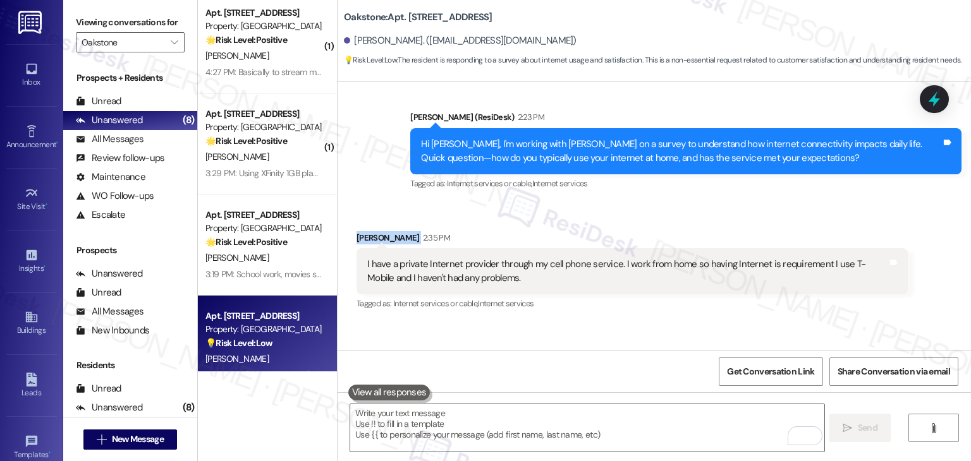
click at [669, 203] on div "Received via SMS Audrey Martinez 2:35 PM I have a private Internet provider thr…" at bounding box center [653, 263] width 633 height 120
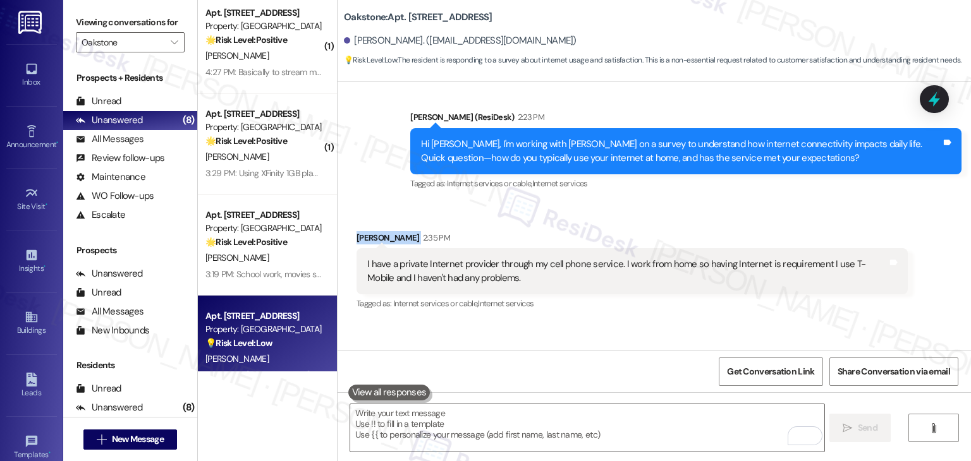
click at [669, 203] on div "Received via SMS Audrey Martinez 2:35 PM I have a private Internet provider thr…" at bounding box center [653, 263] width 633 height 120
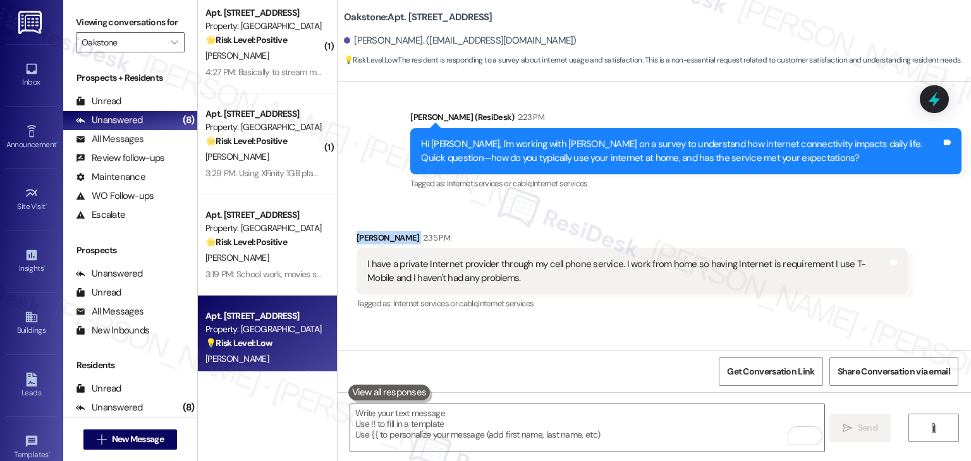
click at [669, 203] on div "Received via SMS Audrey Martinez 2:35 PM I have a private Internet provider thr…" at bounding box center [653, 263] width 633 height 120
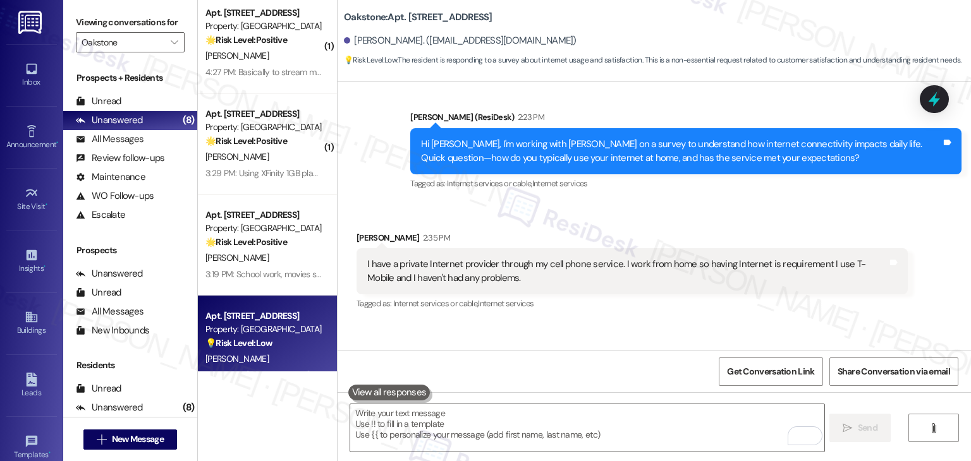
click at [669, 203] on div "Received via SMS Audrey Martinez 2:35 PM I have a private Internet provider thr…" at bounding box center [653, 263] width 633 height 120
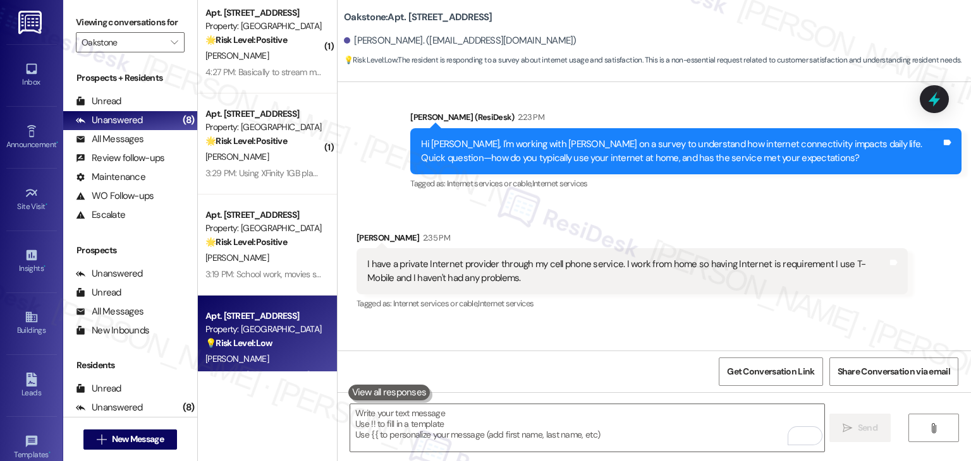
click at [669, 203] on div "Received via SMS Audrey Martinez 2:35 PM I have a private Internet provider thr…" at bounding box center [653, 263] width 633 height 120
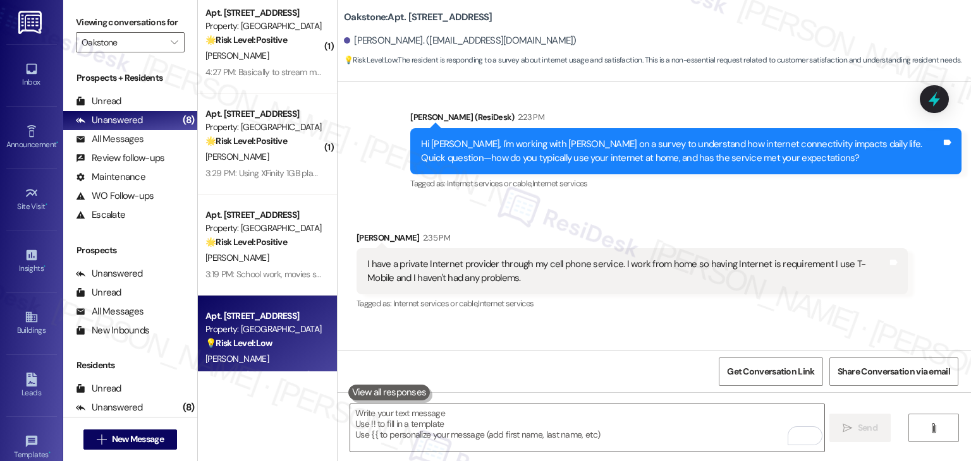
click at [669, 203] on div "Received via SMS Audrey Martinez 2:35 PM I have a private Internet provider thr…" at bounding box center [653, 263] width 633 height 120
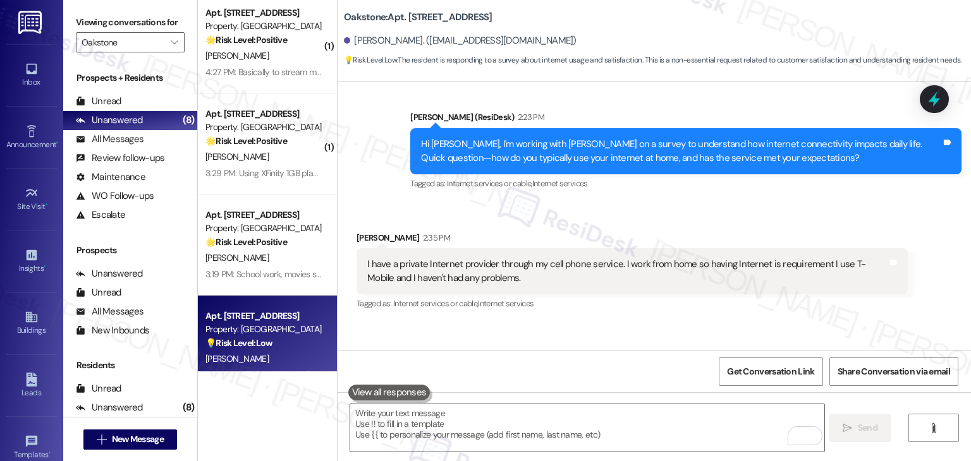
click at [669, 203] on div "Received via SMS Audrey Martinez 2:35 PM I have a private Internet provider thr…" at bounding box center [653, 263] width 633 height 120
click at [622, 323] on div "Sent via SMS Sarah 6:14 PM Hi Audrey, thank you for sharing your feedback. It’s…" at bounding box center [653, 387] width 633 height 129
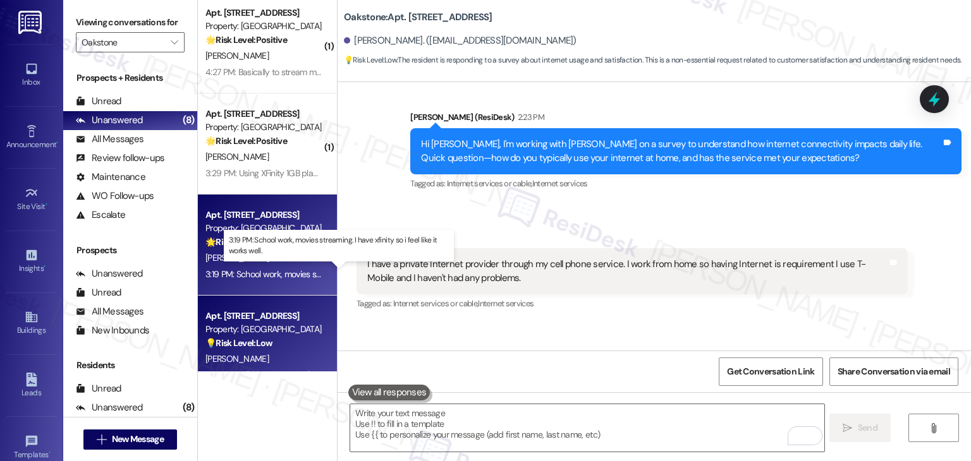
click at [269, 271] on div "3:19 PM: School work, movies streaming. I have xfinity so i feel like it works …" at bounding box center [346, 274] width 282 height 11
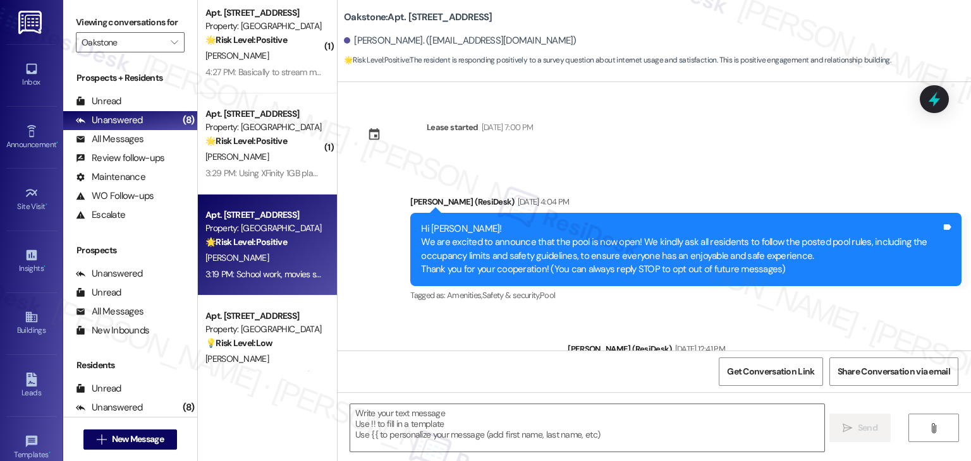
scroll to position [1542, 0]
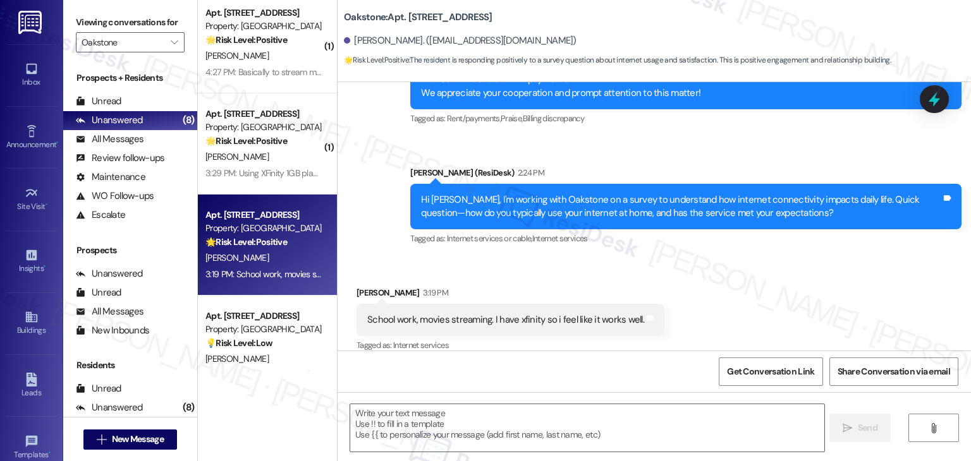
type textarea "Fetching suggested responses. Please feel free to read through the conversation…"
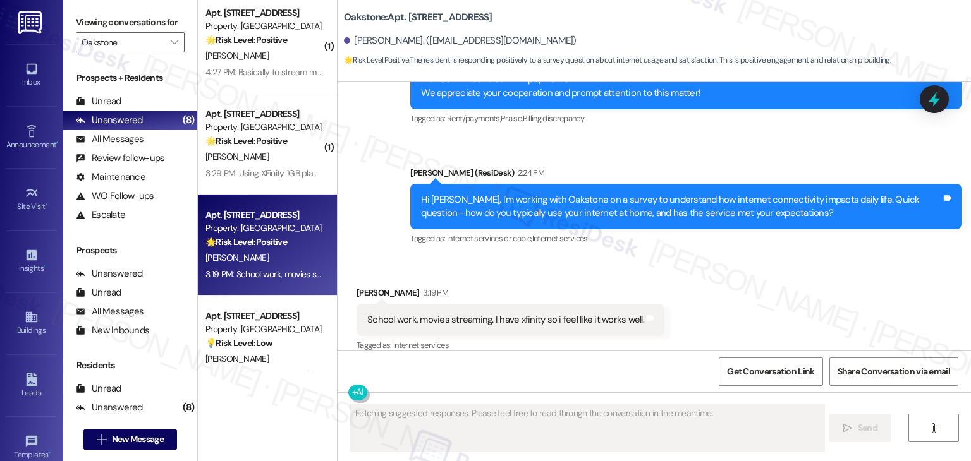
click at [742, 288] on div "Received via SMS Kayla Hughes 3:19 PM School work, movies streaming. I have xfi…" at bounding box center [653, 311] width 633 height 107
click at [615, 203] on div "Hi Kayla, I'm working with Oakstone on a survey to understand how internet conn…" at bounding box center [681, 206] width 520 height 27
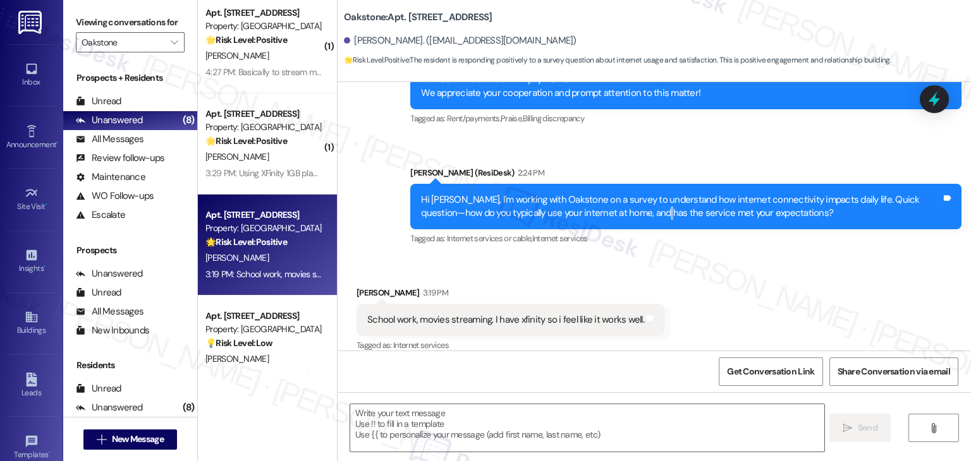
click at [615, 203] on div "Hi Kayla, I'm working with Oakstone on a survey to understand how internet conn…" at bounding box center [681, 206] width 520 height 27
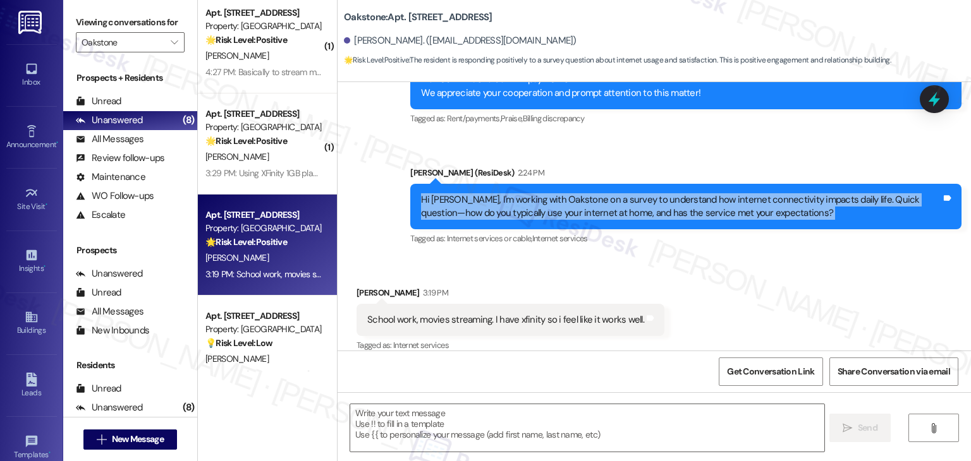
click at [615, 203] on div "Hi Kayla, I'm working with Oakstone on a survey to understand how internet conn…" at bounding box center [681, 206] width 520 height 27
copy div "Hi Kayla, I'm working with Oakstone on a survey to understand how internet conn…"
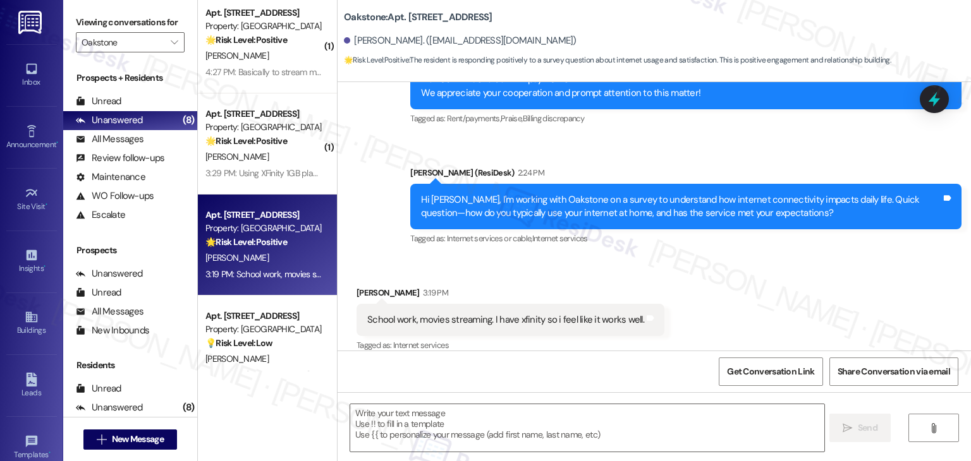
click at [535, 313] on div "School work, movies streaming. I have xfinity so i feel like it works well." at bounding box center [505, 319] width 277 height 13
copy div "School work, movies streaming. I have xfinity so i feel like it works well. Tag…"
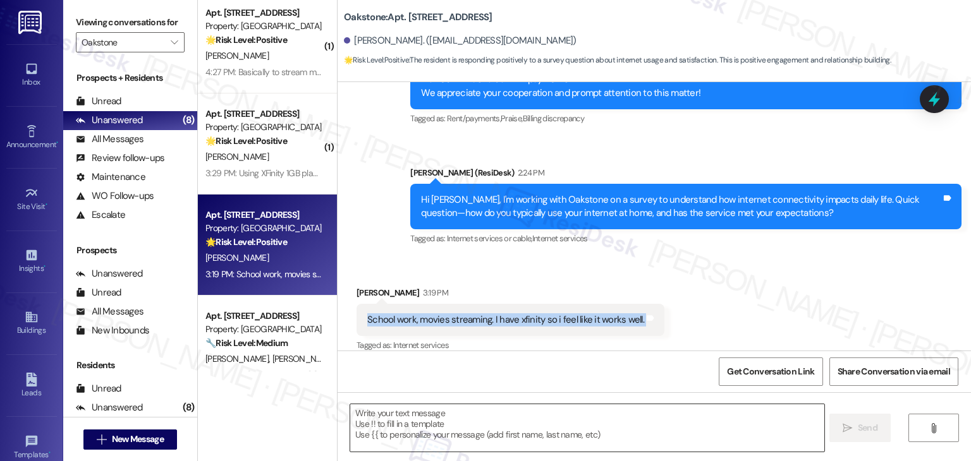
click at [494, 415] on textarea at bounding box center [586, 427] width 473 height 47
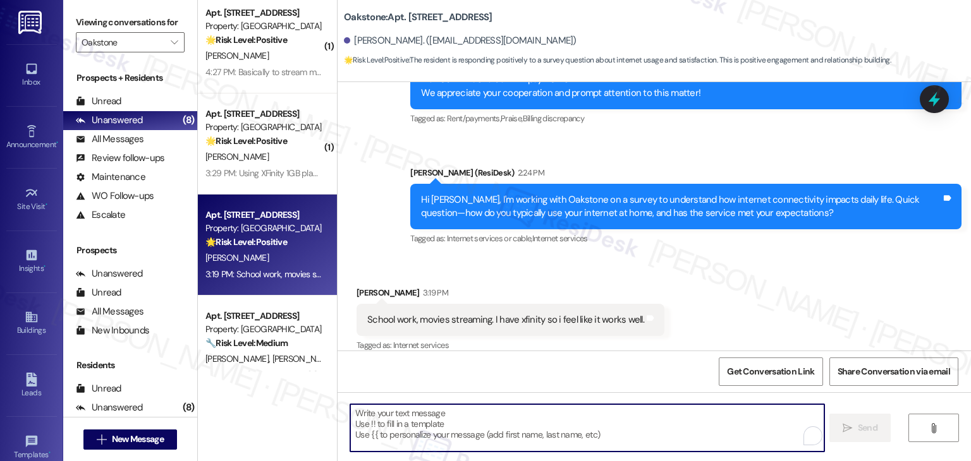
paste textarea "Hi Kayla, thank you for sharing your feedback. It’s great to hear that your Xfi…"
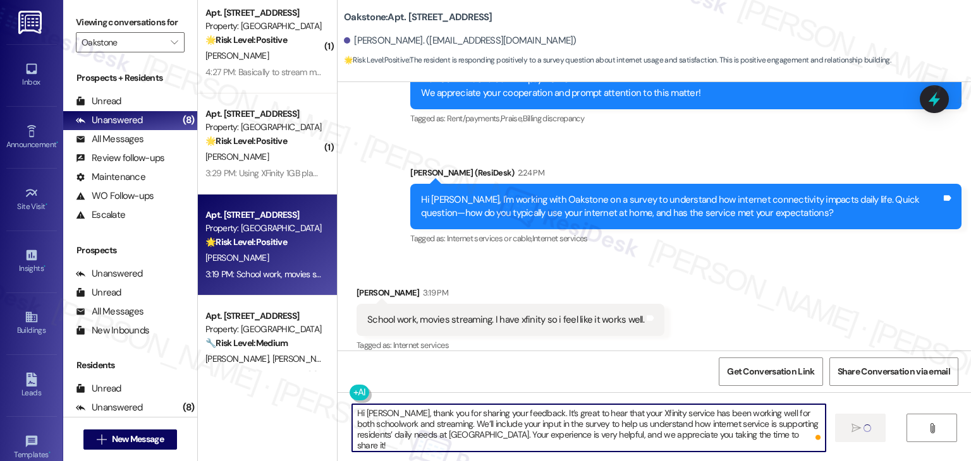
type textarea "Hi Kayla, thank you for sharing your feedback. It’s great to hear that your Xfi…"
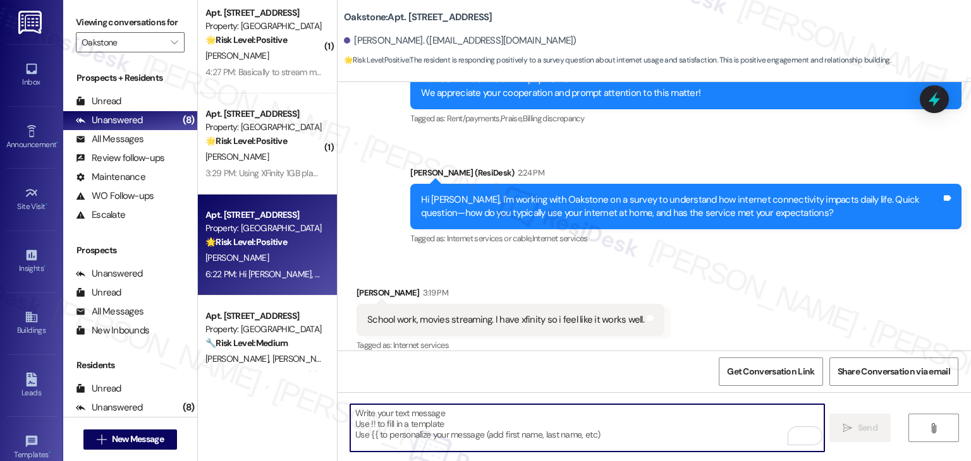
scroll to position [1658, 0]
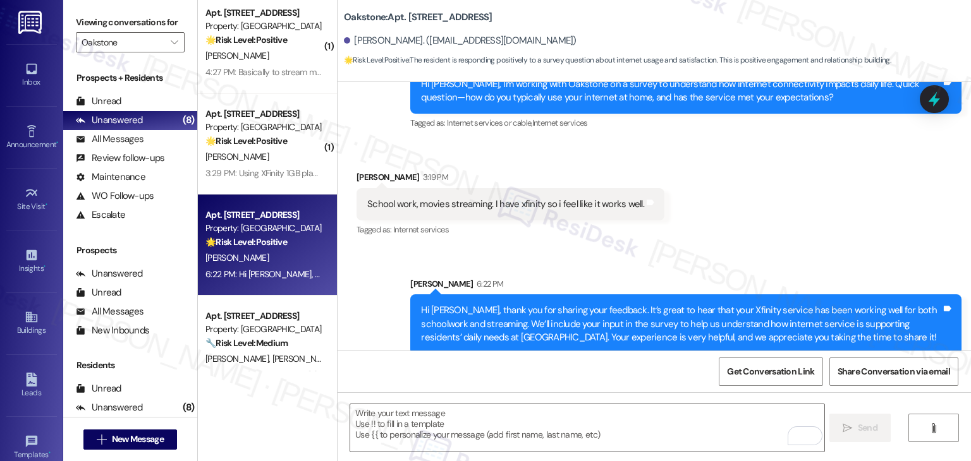
click at [364, 303] on div "Sent via SMS Sarah 6:22 PM Hi Kayla, thank you for sharing your feedback. It’s …" at bounding box center [653, 306] width 633 height 115
click at [743, 200] on div "Received via SMS Kayla Hughes 3:19 PM School work, movies streaming. I have xfi…" at bounding box center [653, 195] width 633 height 107
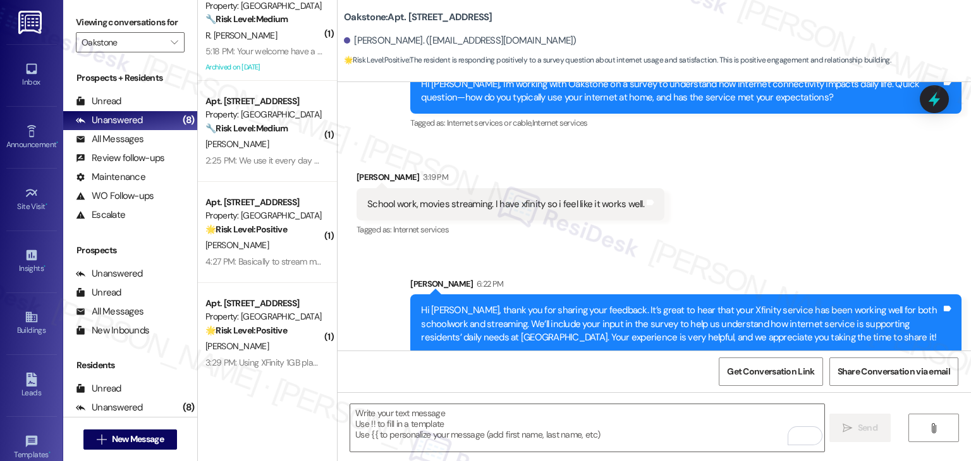
scroll to position [0, 0]
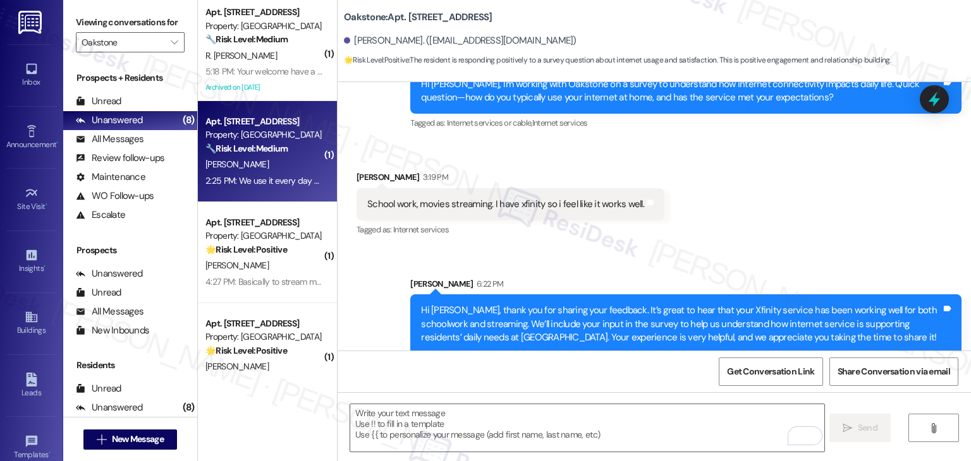
click at [296, 186] on div "2:25 PM: We use it every day and no it hasn't. It's weak where it is interrupti…" at bounding box center [263, 181] width 119 height 16
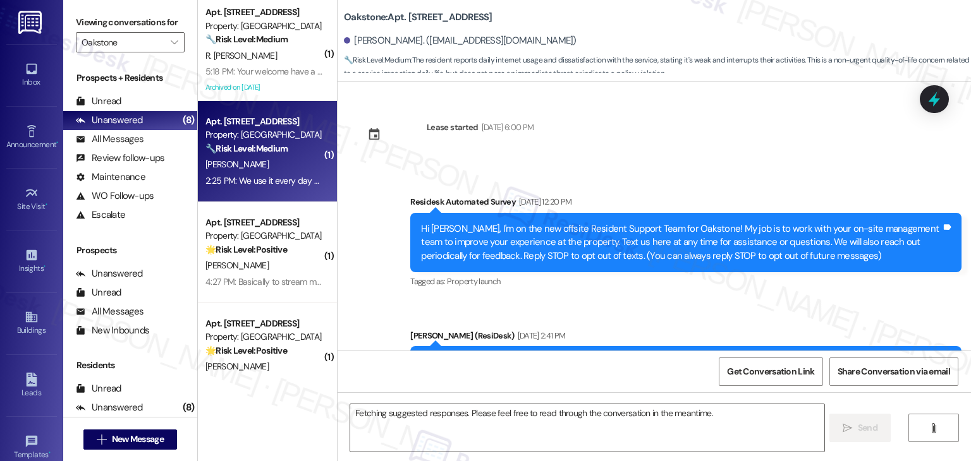
scroll to position [5327, 0]
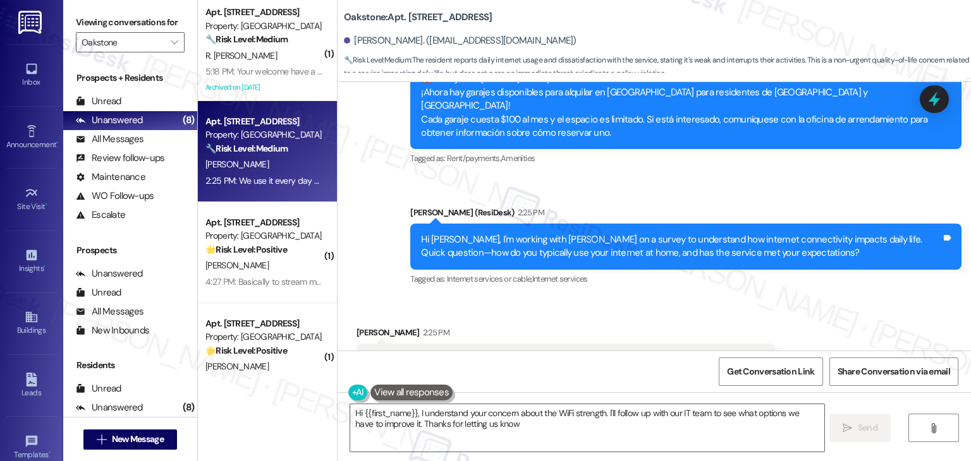
type textarea "Hi {{first_name}}, I understand your concern about the WiFi strength. I'll foll…"
click at [615, 298] on div "Received via SMS Chris Harmon 2:25 PM We use it every day and no it hasn't. It'…" at bounding box center [653, 351] width 633 height 107
click at [602, 233] on div "Hi Chris, I'm working with Oakstone on a survey to understand how internet conn…" at bounding box center [681, 246] width 520 height 27
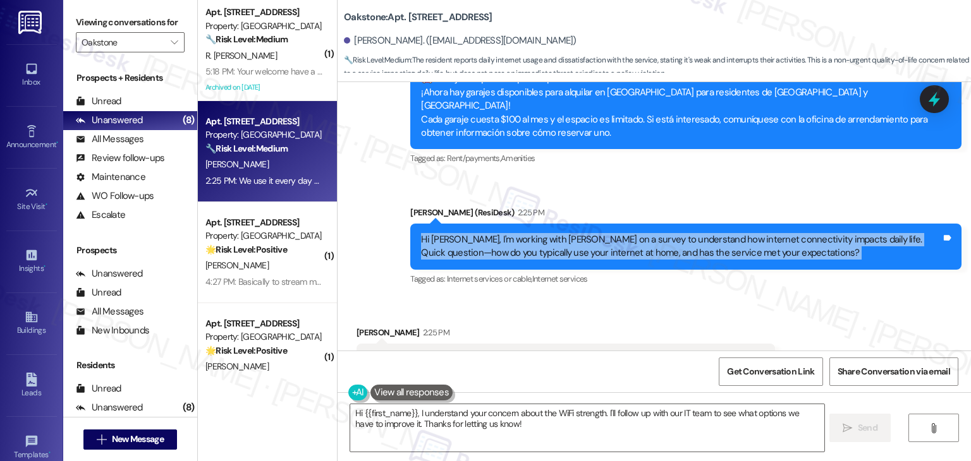
click at [602, 233] on div "Hi Chris, I'm working with Oakstone on a survey to understand how internet conn…" at bounding box center [681, 246] width 520 height 27
copy div "Hi Chris, I'm working with Oakstone on a survey to understand how internet conn…"
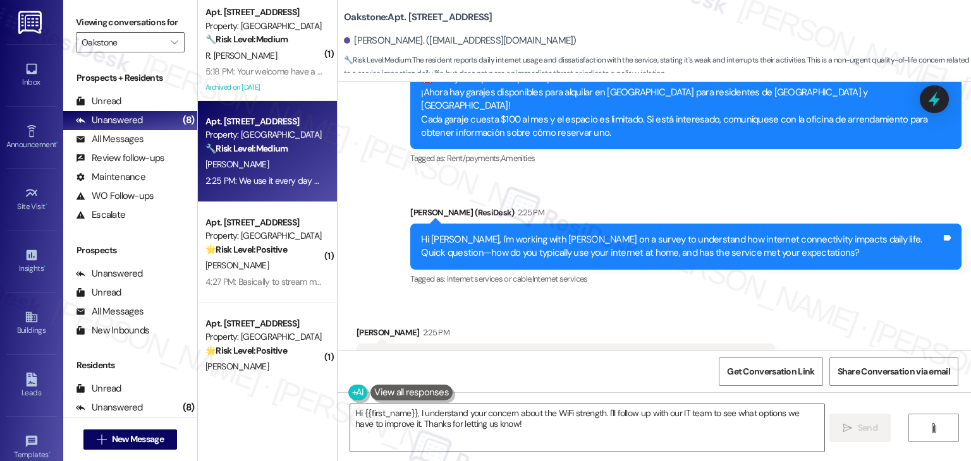
click at [459, 353] on div "We use it every day and no it hasn't. It's weak where it is interrupting what w…" at bounding box center [560, 359] width 387 height 13
copy div "We use it every day and no it hasn't. It's weak where it is interrupting what w…"
click at [777, 298] on div "Received via SMS Chris Harmon 2:25 PM We use it every day and no it hasn't. It'…" at bounding box center [653, 351] width 633 height 107
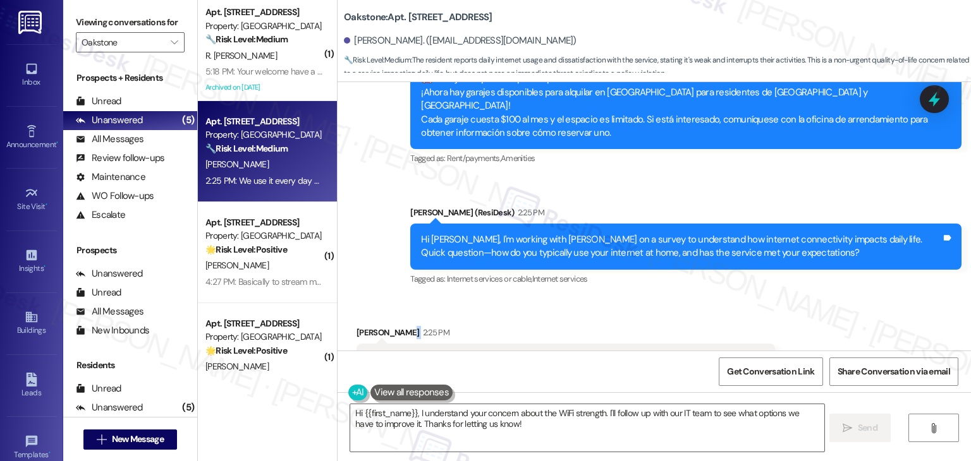
click at [777, 298] on div "Received via SMS Chris Harmon 2:25 PM We use it every day and no it hasn't. It'…" at bounding box center [653, 351] width 633 height 107
click at [779, 298] on div "Received via SMS Chris Harmon 2:25 PM We use it every day and no it hasn't. It'…" at bounding box center [653, 351] width 633 height 107
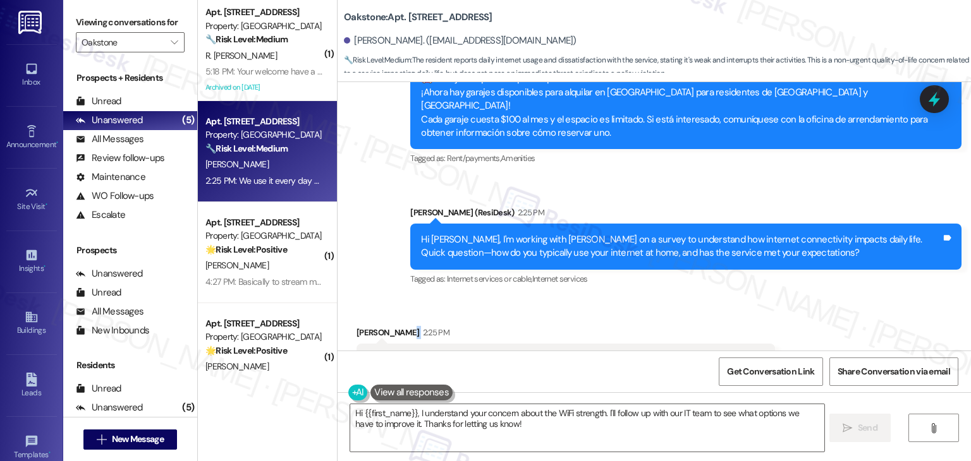
click at [779, 298] on div "Received via SMS Chris Harmon 2:25 PM We use it every day and no it hasn't. It'…" at bounding box center [653, 351] width 633 height 107
click at [431, 420] on textarea "Hi {{first_name}}, I understand your concern about the WiFi strength. I'll foll…" at bounding box center [586, 427] width 473 height 47
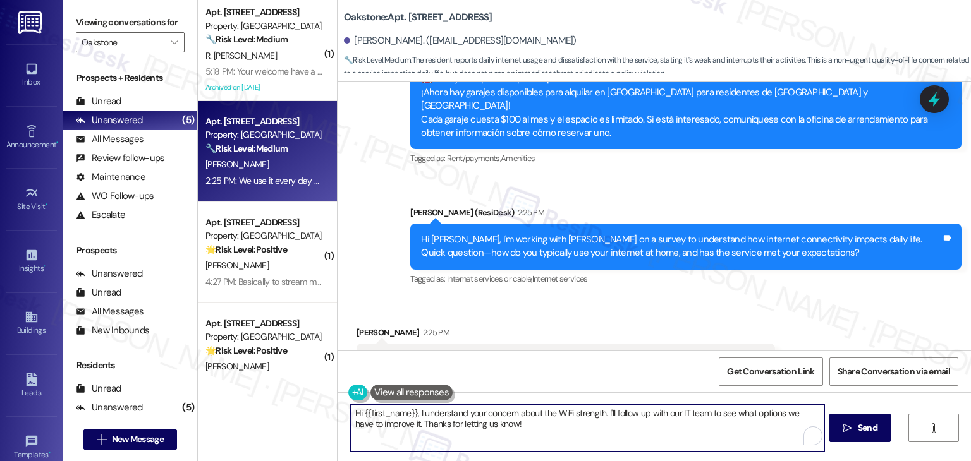
click at [431, 420] on textarea "Hi {{first_name}}, I understand your concern about the WiFi strength. I'll foll…" at bounding box center [586, 427] width 473 height 47
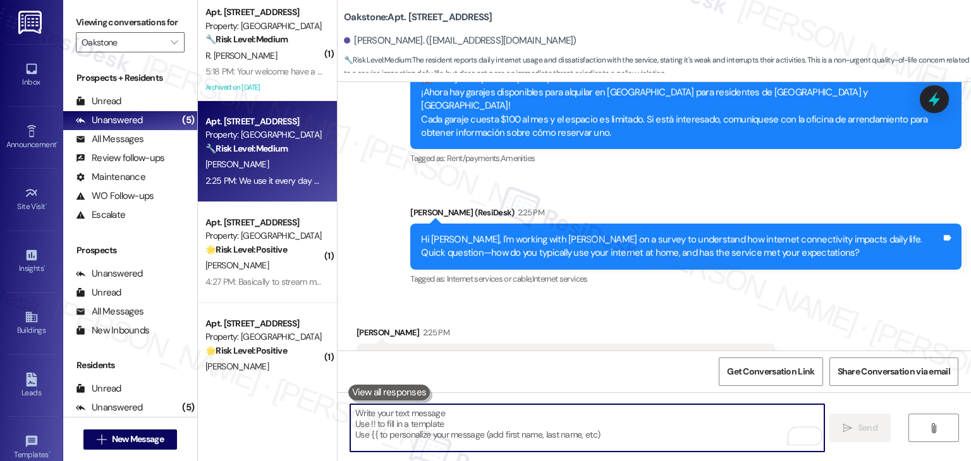
paste textarea "Hi Chris, thank you for sharing your experience. I’m sorry to hear that the int…"
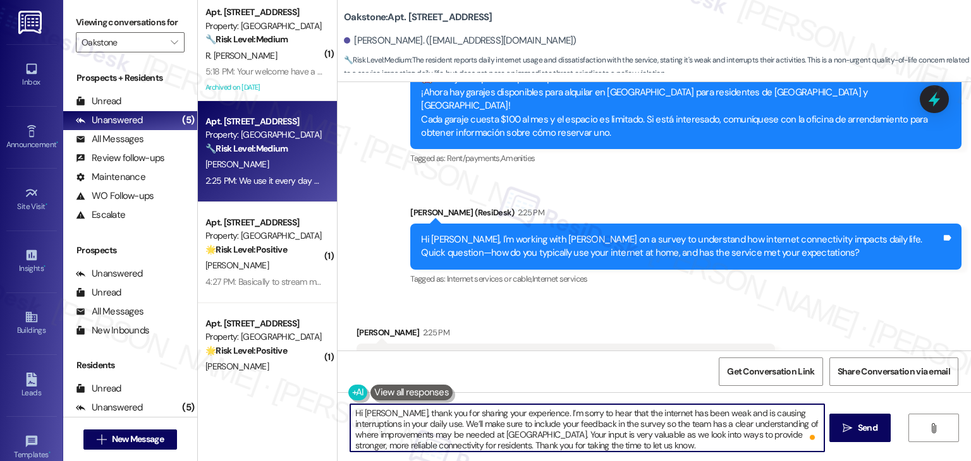
click at [645, 441] on textarea "Hi Chris, thank you for sharing your experience. I’m sorry to hear that the int…" at bounding box center [586, 427] width 473 height 47
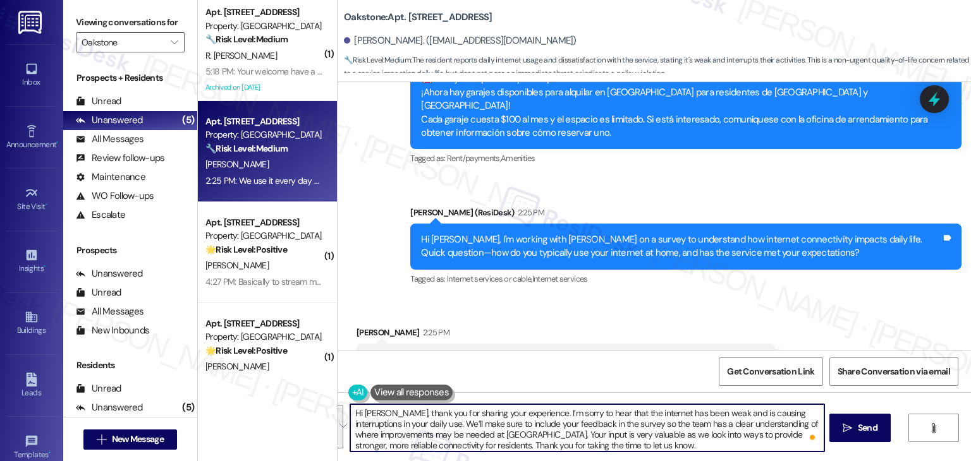
click at [645, 441] on textarea "Hi Chris, thank you for sharing your experience. I’m sorry to hear that the int…" at bounding box center [586, 427] width 473 height 47
click at [642, 430] on textarea "Hi Chris, thank you for sharing your experience. I’m sorry to hear that the int…" at bounding box center [586, 427] width 473 height 47
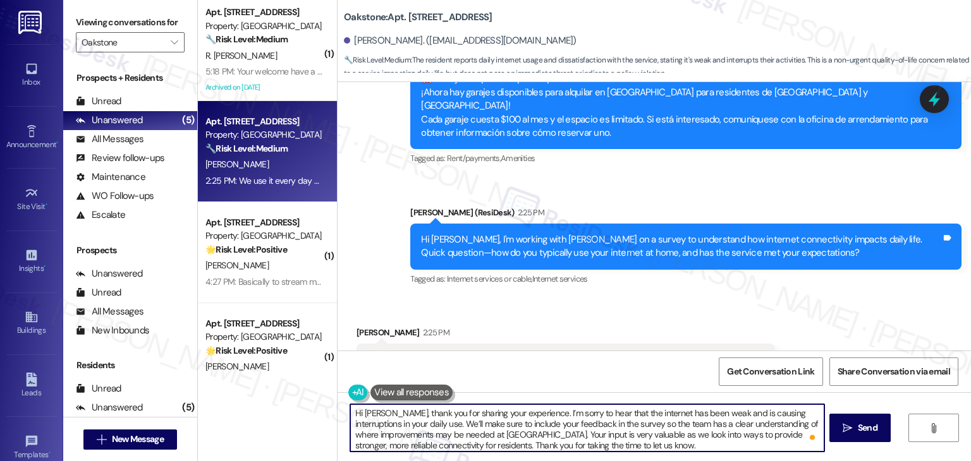
type textarea "Hi Chris, thank you for sharing your experience. I’m sorry to hear that the int…"
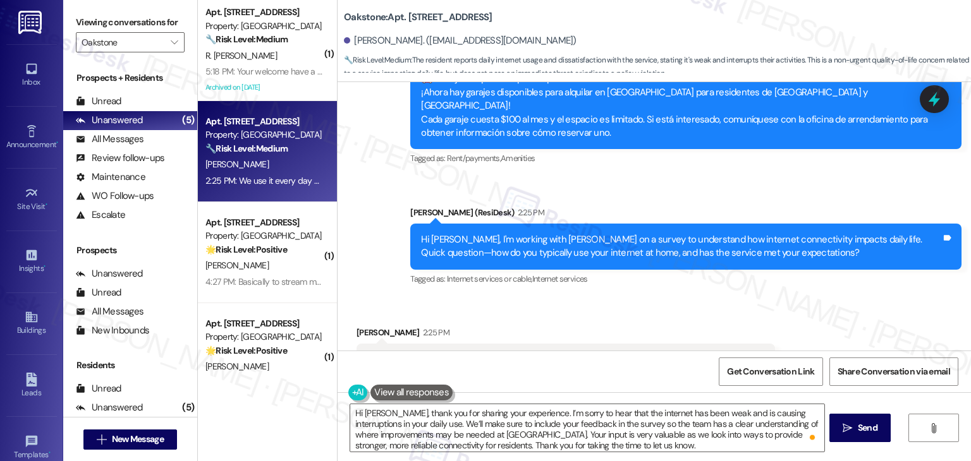
click at [628, 386] on div "Get Conversation Link Share Conversation via email" at bounding box center [653, 372] width 633 height 42
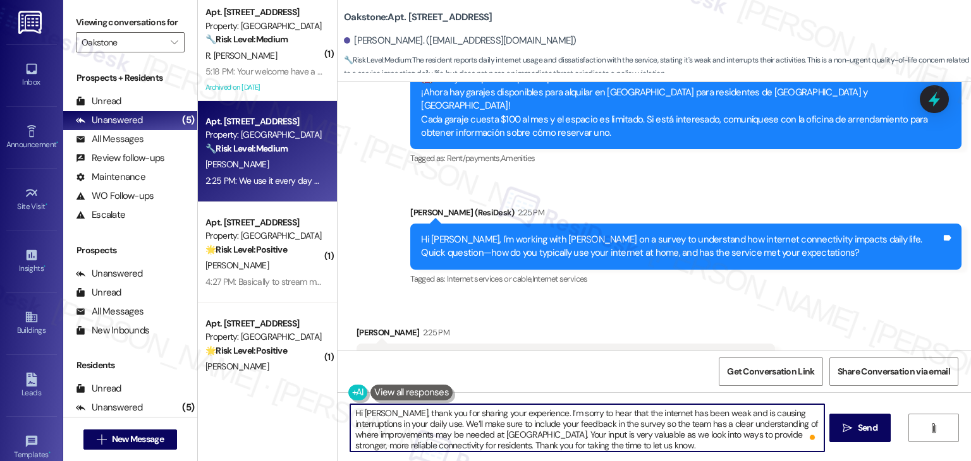
click at [617, 440] on textarea "Hi Chris, thank you for sharing your experience. I’m sorry to hear that the int…" at bounding box center [586, 427] width 473 height 47
click at [629, 382] on div "Get Conversation Link Share Conversation via email" at bounding box center [653, 372] width 633 height 42
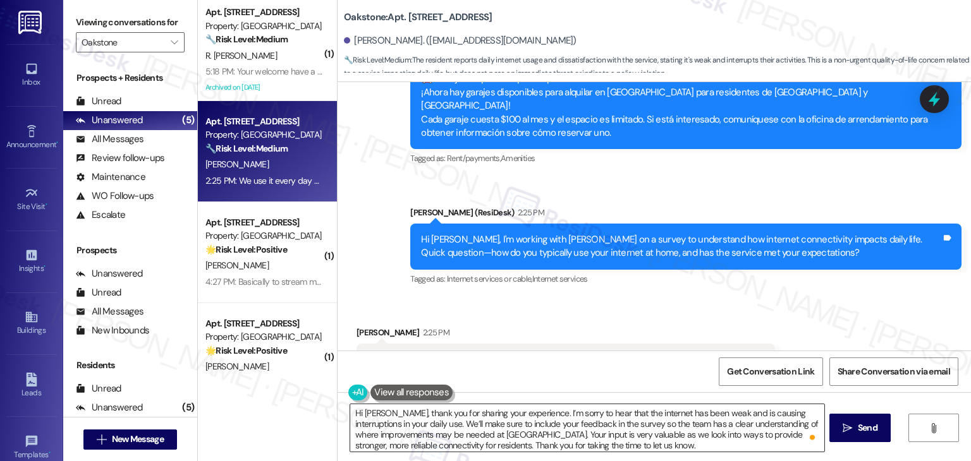
click at [623, 450] on textarea "Hi Chris, thank you for sharing your experience. I’m sorry to hear that the int…" at bounding box center [586, 427] width 473 height 47
click at [631, 370] on div "Get Conversation Link Share Conversation via email" at bounding box center [653, 372] width 633 height 42
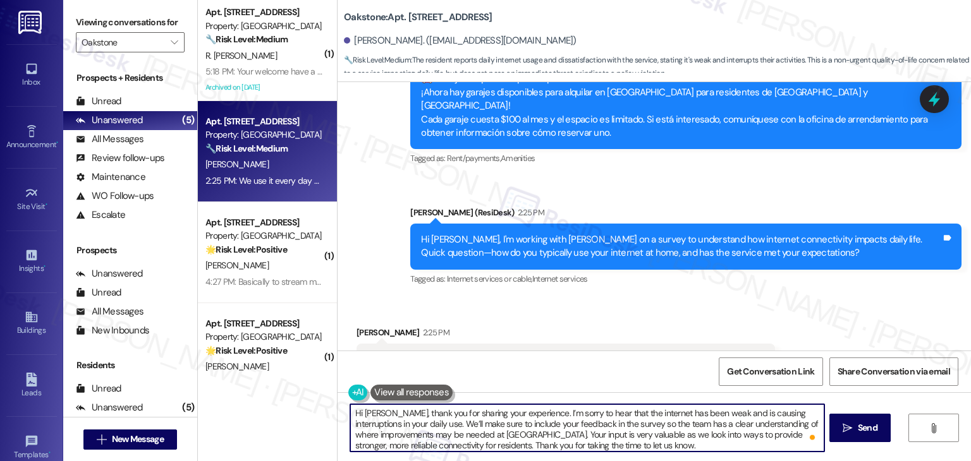
click at [621, 440] on textarea "Hi Chris, thank you for sharing your experience. I’m sorry to hear that the int…" at bounding box center [586, 427] width 473 height 47
click at [612, 362] on div "Get Conversation Link Share Conversation via email" at bounding box center [653, 372] width 633 height 42
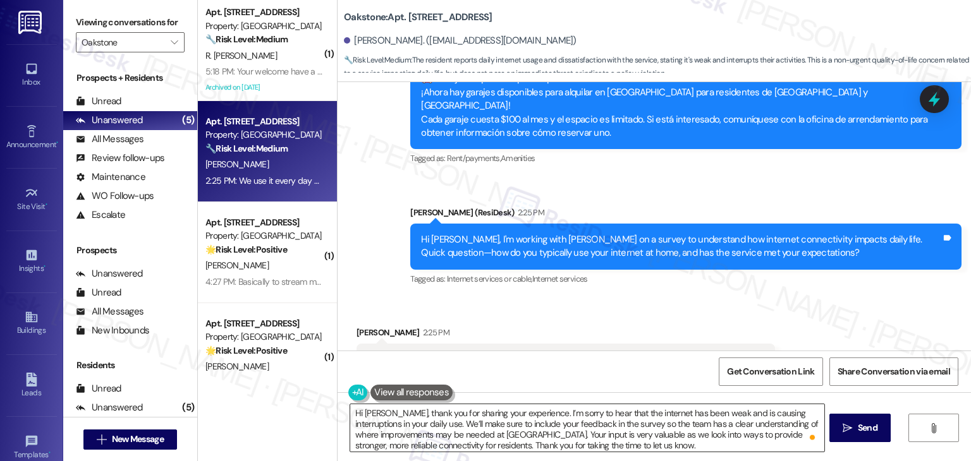
click at [624, 436] on textarea "Hi Chris, thank you for sharing your experience. I’m sorry to hear that the int…" at bounding box center [586, 427] width 473 height 47
click at [619, 375] on div "Get Conversation Link Share Conversation via email" at bounding box center [653, 372] width 633 height 42
click at [612, 440] on textarea "Hi Chris, thank you for sharing your experience. I’m sorry to hear that the int…" at bounding box center [586, 427] width 473 height 47
click at [612, 361] on div "Get Conversation Link Share Conversation via email" at bounding box center [653, 372] width 633 height 42
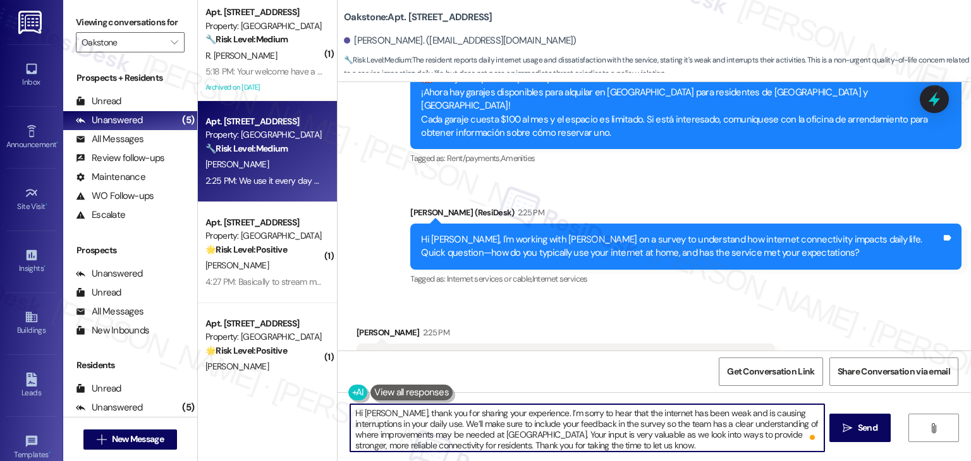
click at [615, 448] on textarea "Hi Chris, thank you for sharing your experience. I’m sorry to hear that the int…" at bounding box center [586, 427] width 473 height 47
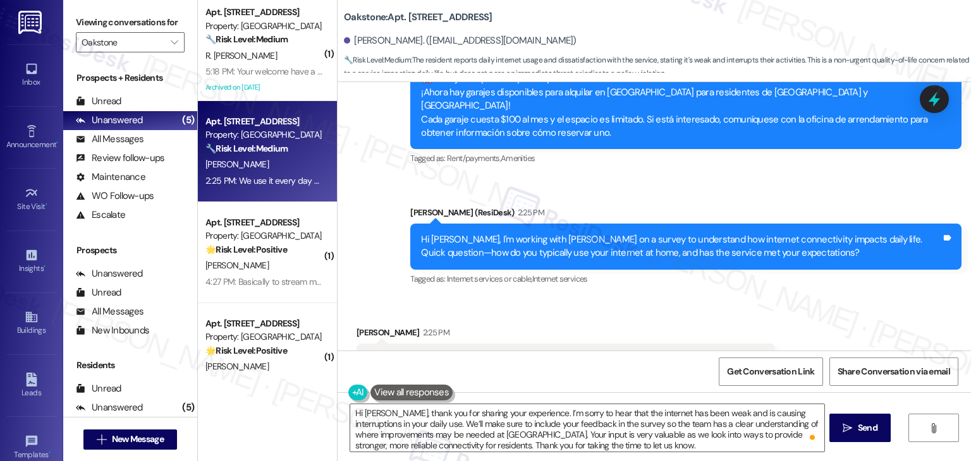
click at [618, 380] on div "Get Conversation Link Share Conversation via email" at bounding box center [653, 372] width 633 height 42
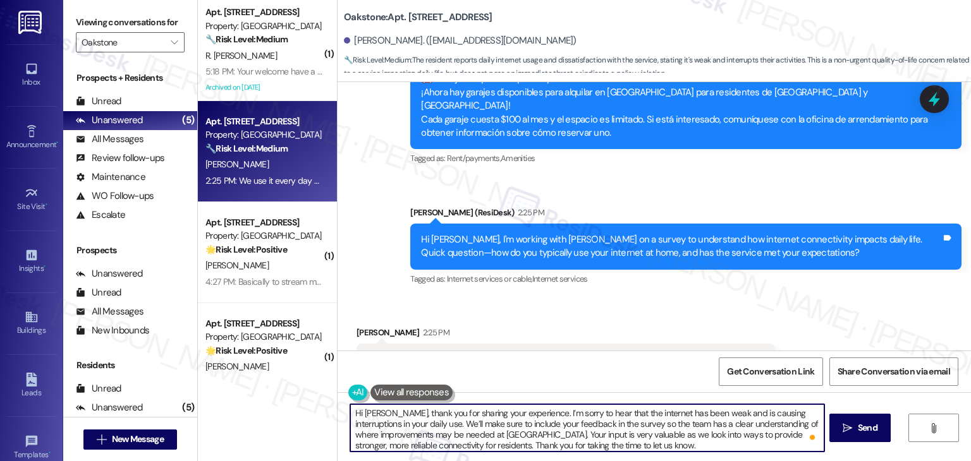
click at [610, 446] on textarea "Hi Chris, thank you for sharing your experience. I’m sorry to hear that the int…" at bounding box center [586, 427] width 473 height 47
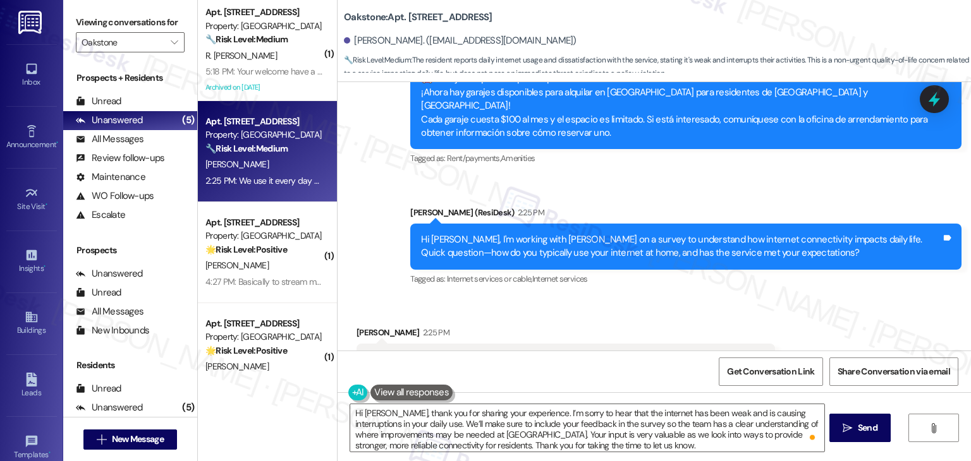
click at [617, 375] on div "Get Conversation Link Share Conversation via email" at bounding box center [653, 372] width 633 height 42
click at [617, 443] on textarea "Hi Chris, thank you for sharing your experience. I’m sorry to hear that the int…" at bounding box center [586, 427] width 473 height 47
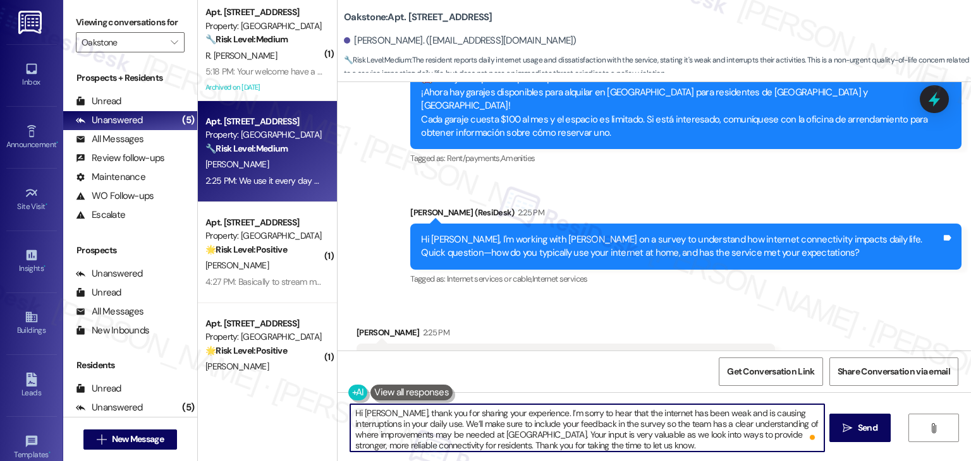
click at [619, 369] on div "Get Conversation Link Share Conversation via email" at bounding box center [653, 372] width 633 height 42
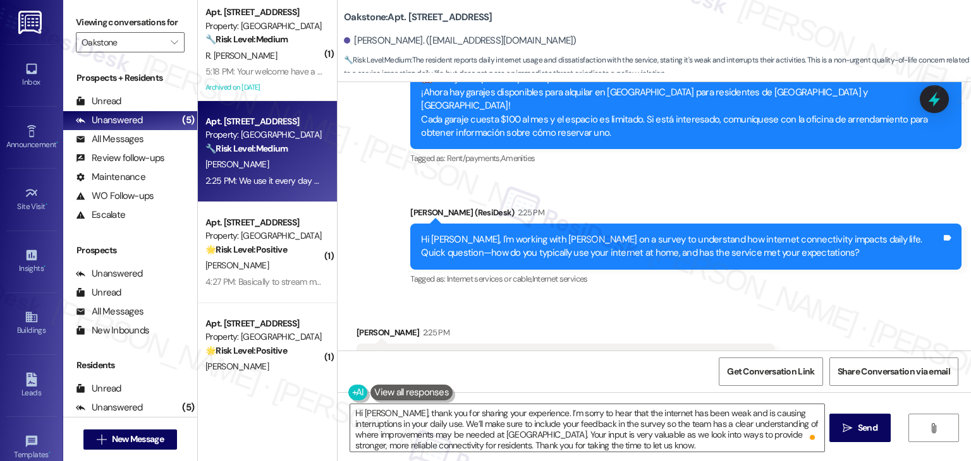
click at [619, 369] on div "Get Conversation Link Share Conversation via email" at bounding box center [653, 372] width 633 height 42
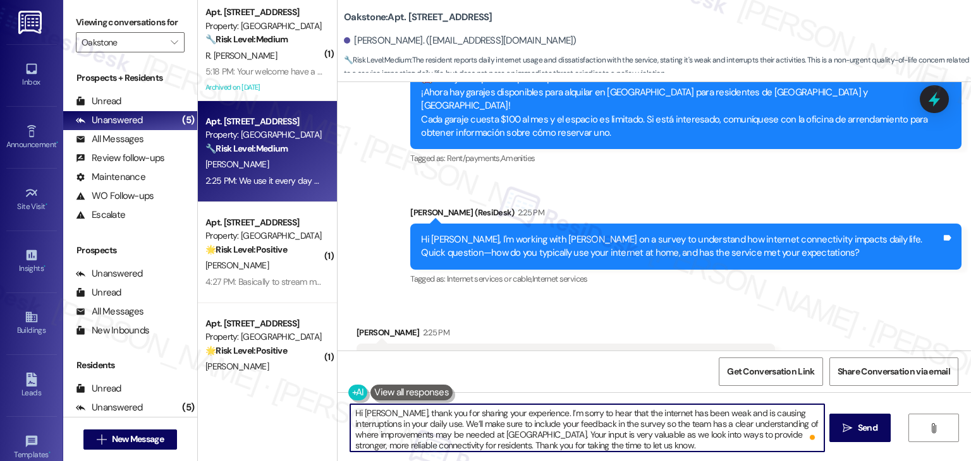
click at [616, 442] on textarea "Hi Chris, thank you for sharing your experience. I’m sorry to hear that the int…" at bounding box center [586, 427] width 473 height 47
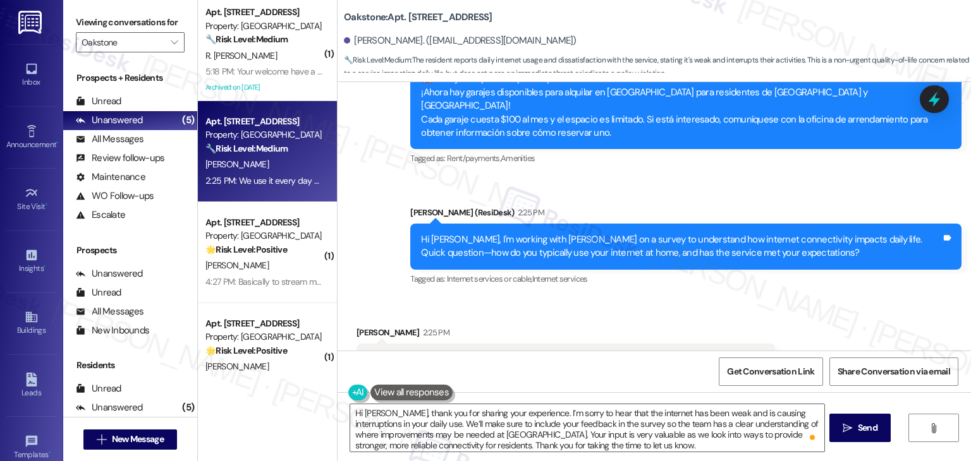
click at [619, 380] on div "Get Conversation Link Share Conversation via email" at bounding box center [653, 372] width 633 height 42
click at [619, 366] on div "Get Conversation Link Share Conversation via email" at bounding box center [653, 372] width 633 height 42
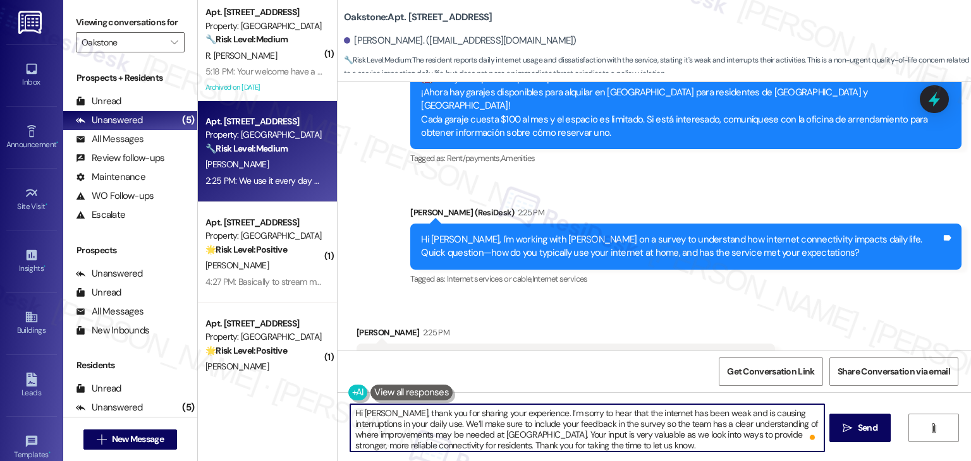
click at [619, 444] on textarea "Hi Chris, thank you for sharing your experience. I’m sorry to hear that the int…" at bounding box center [586, 427] width 473 height 47
click at [612, 382] on div "Get Conversation Link Share Conversation via email" at bounding box center [653, 372] width 633 height 42
click at [620, 439] on textarea "Hi Chris, thank you for sharing your experience. I’m sorry to hear that the int…" at bounding box center [586, 427] width 473 height 47
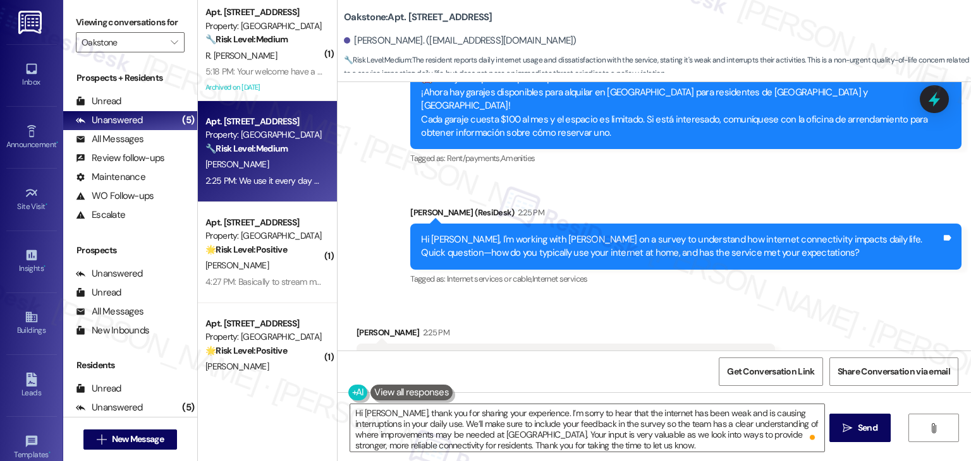
click at [627, 357] on div "Get Conversation Link Share Conversation via email" at bounding box center [653, 372] width 633 height 42
click at [612, 442] on textarea "Hi Chris, thank you for sharing your experience. I’m sorry to hear that the int…" at bounding box center [586, 427] width 473 height 47
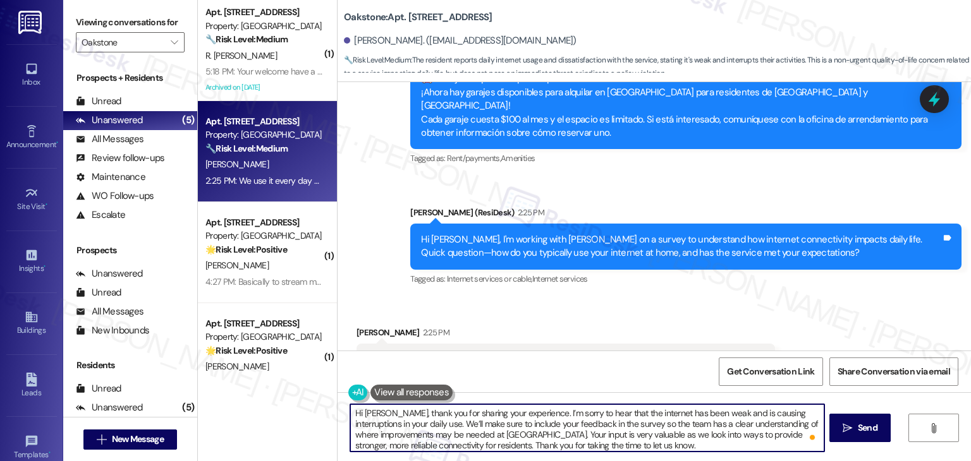
click at [624, 375] on div "Get Conversation Link Share Conversation via email" at bounding box center [653, 372] width 633 height 42
drag, startPoint x: 611, startPoint y: 446, endPoint x: 629, endPoint y: 349, distance: 98.3
click at [611, 445] on textarea "Hi Chris, thank you for sharing your experience. I’m sorry to hear that the int…" at bounding box center [586, 427] width 473 height 47
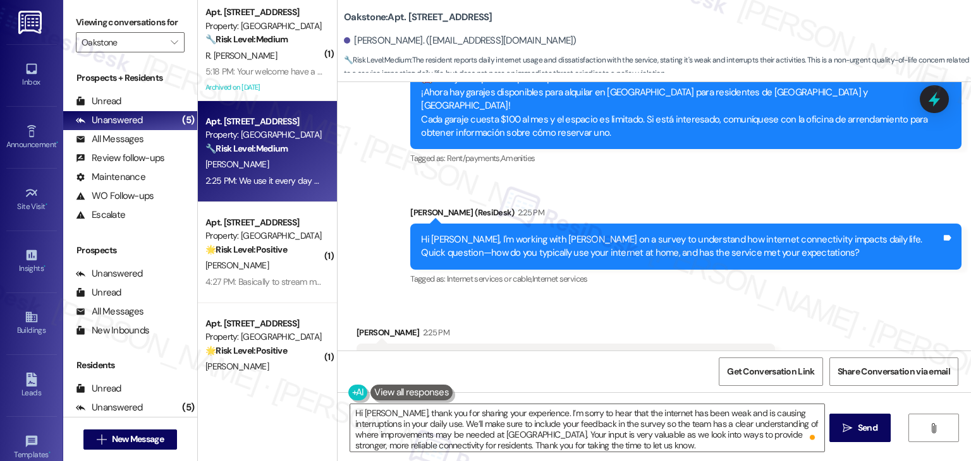
click at [629, 344] on div "Received via SMS Chris Harmon 2:25 PM We use it every day and no it hasn't. It'…" at bounding box center [565, 361] width 437 height 88
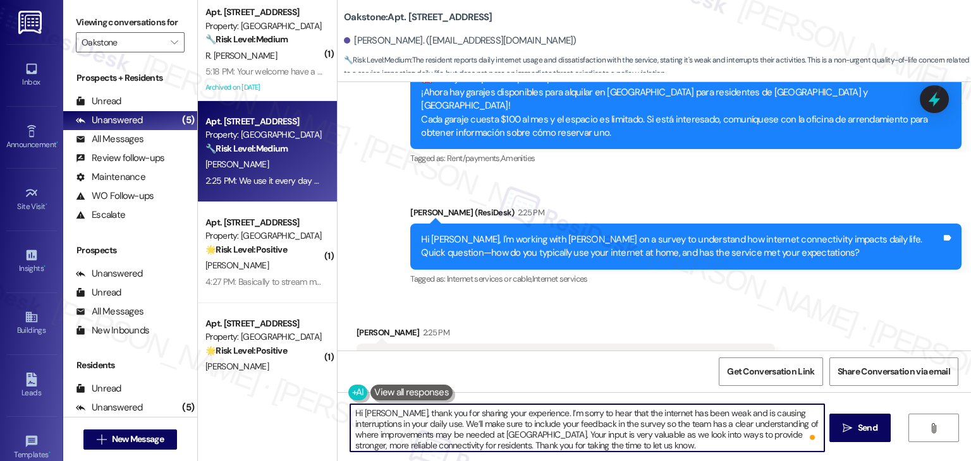
click at [611, 447] on textarea "Hi Chris, thank you for sharing your experience. I’m sorry to hear that the int…" at bounding box center [586, 427] width 473 height 47
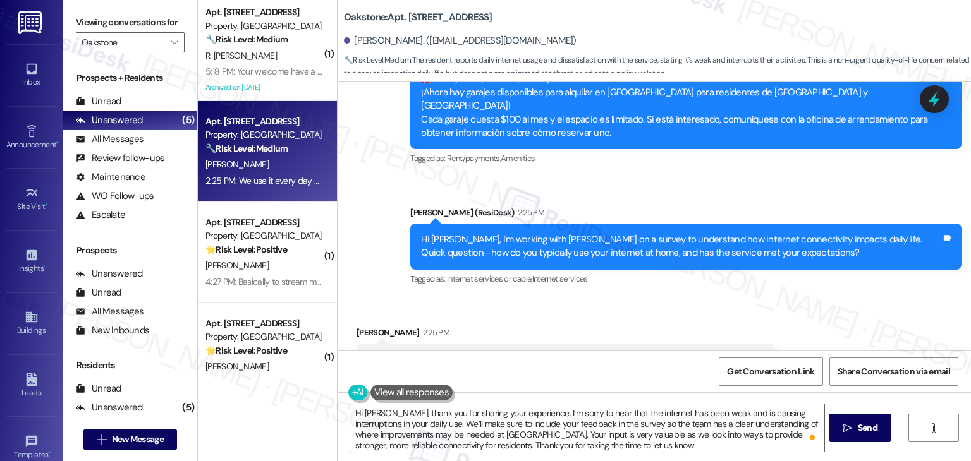
click at [627, 377] on div "Get Conversation Link Share Conversation via email" at bounding box center [653, 372] width 633 height 42
drag, startPoint x: 612, startPoint y: 444, endPoint x: 613, endPoint y: 435, distance: 8.3
click at [612, 442] on textarea "Hi Chris, thank you for sharing your experience. I’m sorry to hear that the int…" at bounding box center [586, 427] width 473 height 47
drag, startPoint x: 626, startPoint y: 380, endPoint x: 620, endPoint y: 414, distance: 34.6
click at [626, 380] on div "Get Conversation Link Share Conversation via email" at bounding box center [653, 372] width 633 height 42
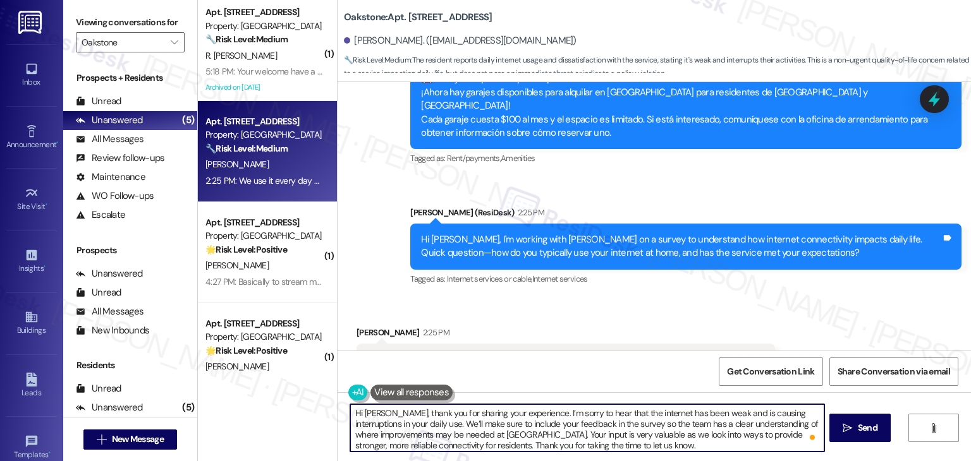
click at [616, 442] on textarea "Hi Chris, thank you for sharing your experience. I’m sorry to hear that the int…" at bounding box center [586, 427] width 473 height 47
click at [629, 384] on div "Get Conversation Link Share Conversation via email" at bounding box center [653, 372] width 633 height 42
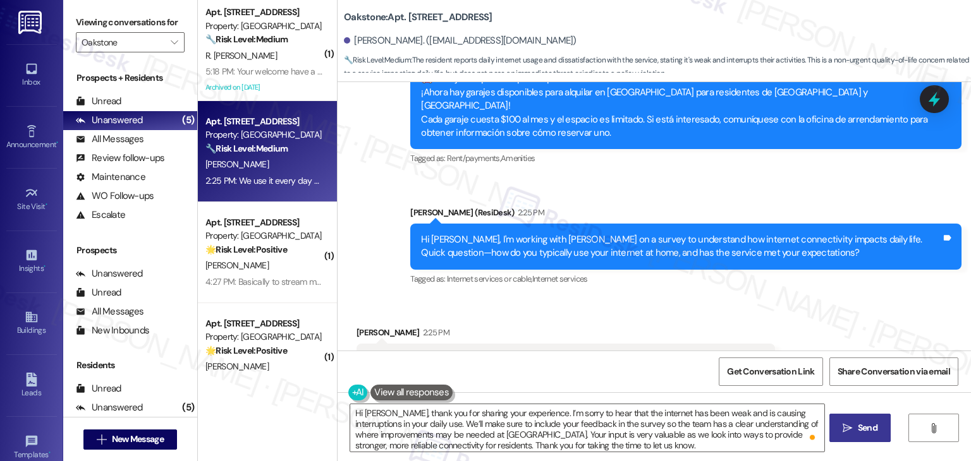
click at [867, 432] on span "Send" at bounding box center [868, 428] width 20 height 13
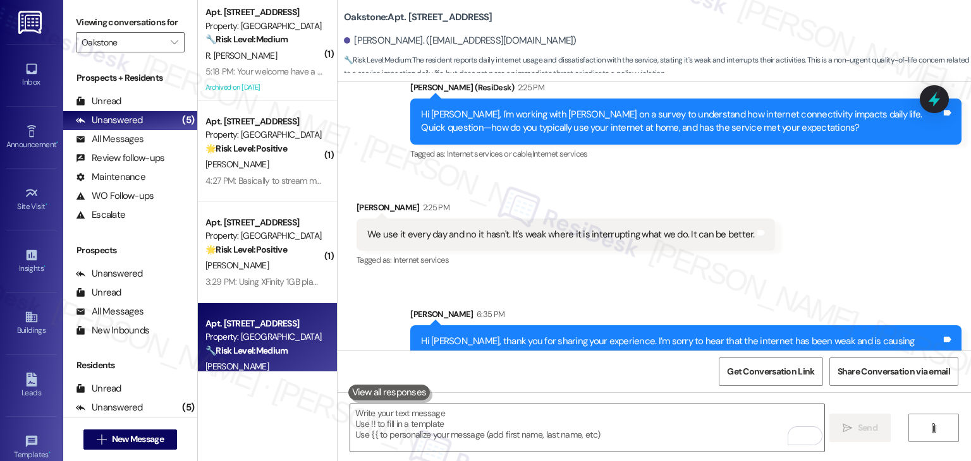
scroll to position [5456, 0]
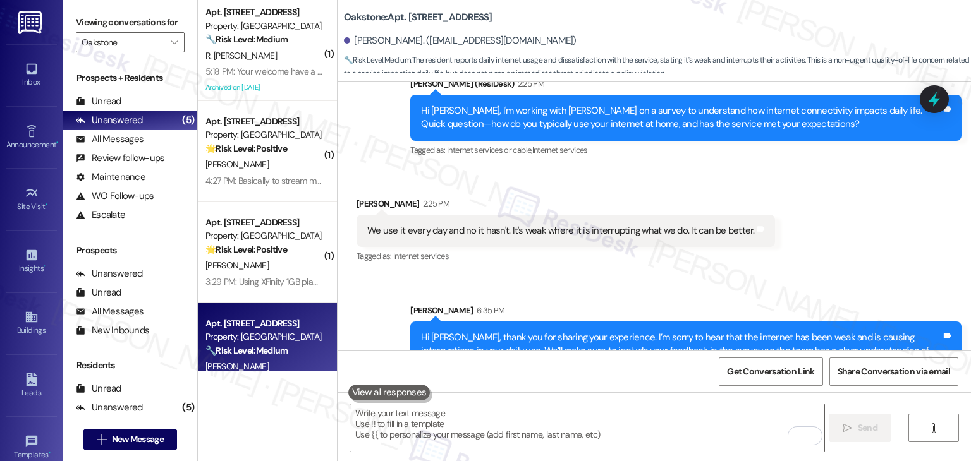
click at [743, 294] on div "Sent via SMS Sarah 6:35 PM Hi Chris, thank you for sharing your experience. I’m…" at bounding box center [686, 349] width 570 height 110
click at [470, 331] on div "Hi Chris, thank you for sharing your experience. I’m sorry to hear that the int…" at bounding box center [681, 358] width 520 height 54
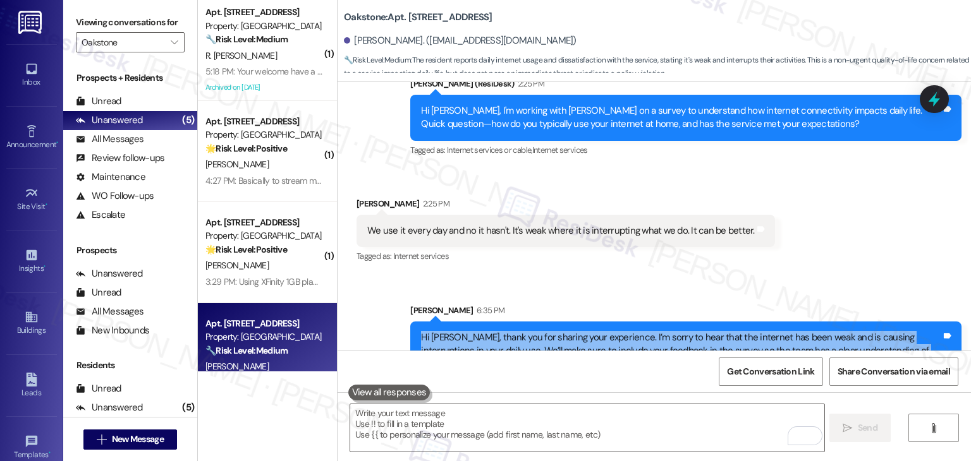
click at [470, 331] on div "Hi Chris, thank you for sharing your experience. I’m sorry to hear that the int…" at bounding box center [681, 358] width 520 height 54
copy div "Hi Chris, thank you for sharing your experience. I’m sorry to hear that the int…"
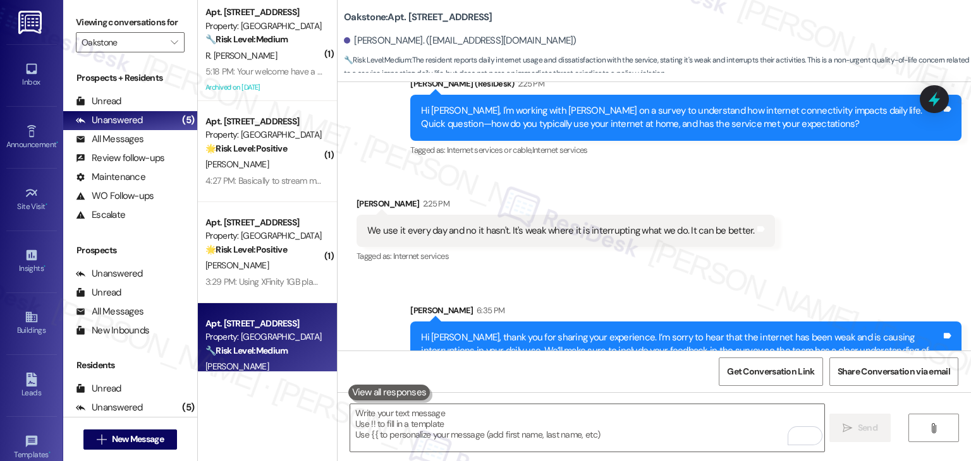
click at [444, 276] on div "Sent via SMS Sarah 6:35 PM Hi Chris, thank you for sharing your experience. I’m…" at bounding box center [653, 340] width 633 height 129
click at [412, 224] on div "We use it every day and no it hasn't. It's weak where it is interrupting what w…" at bounding box center [560, 230] width 387 height 13
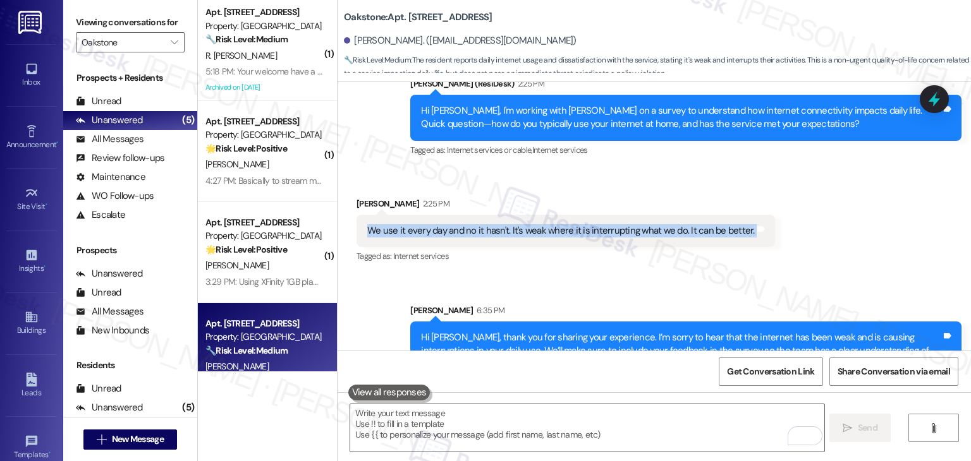
click at [412, 224] on div "We use it every day and no it hasn't. It's weak where it is interrupting what w…" at bounding box center [560, 230] width 387 height 13
copy div "We use it every day and no it hasn't. It's weak where it is interrupting what w…"
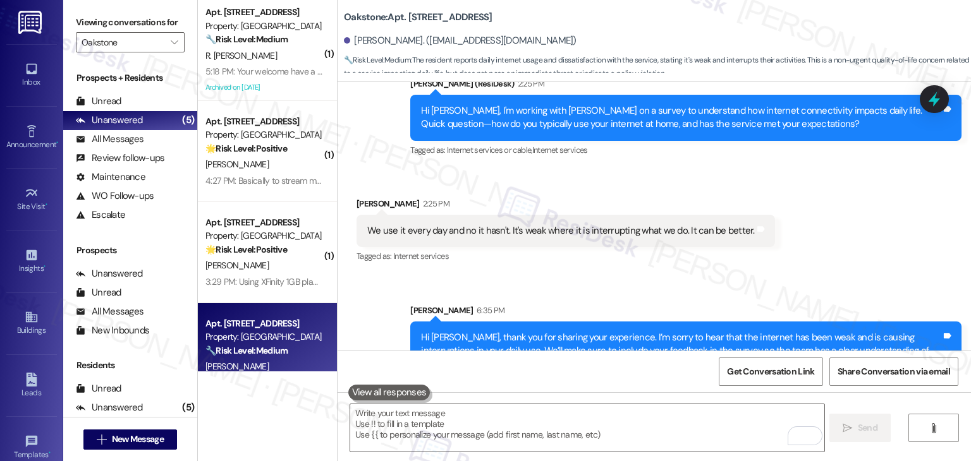
click at [498, 215] on div "Received via SMS Chris Harmon 2:25 PM We use it every day and no it hasn't. It'…" at bounding box center [565, 232] width 437 height 88
drag, startPoint x: 346, startPoint y: 146, endPoint x: 397, endPoint y: 152, distance: 51.6
click at [397, 188] on div "Received via SMS Chris Harmon 2:25 PM We use it every day and no it hasn't. It'…" at bounding box center [565, 232] width 437 height 88
copy div "Chris Harmon"
click at [789, 304] on div "Sarah 6:35 PM" at bounding box center [685, 313] width 551 height 18
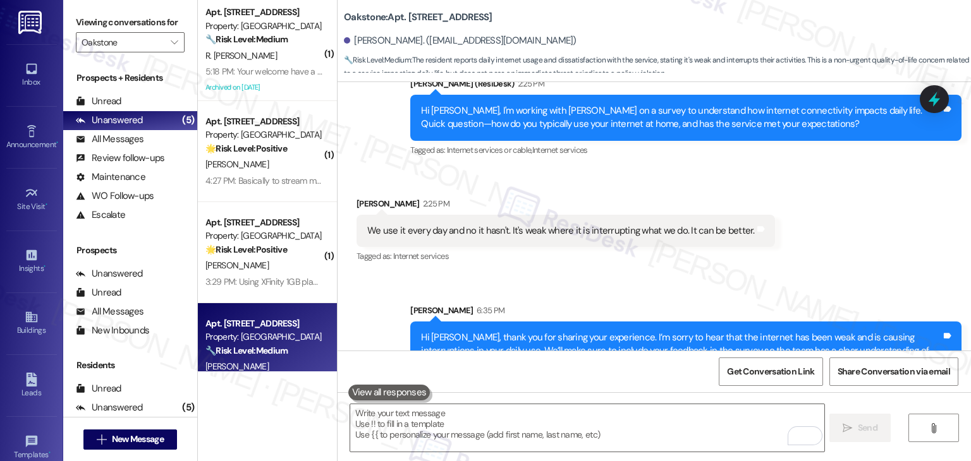
click at [373, 303] on div "Sent via SMS Sarah 6:35 PM Hi Chris, thank you for sharing your experience. I’m…" at bounding box center [653, 340] width 633 height 129
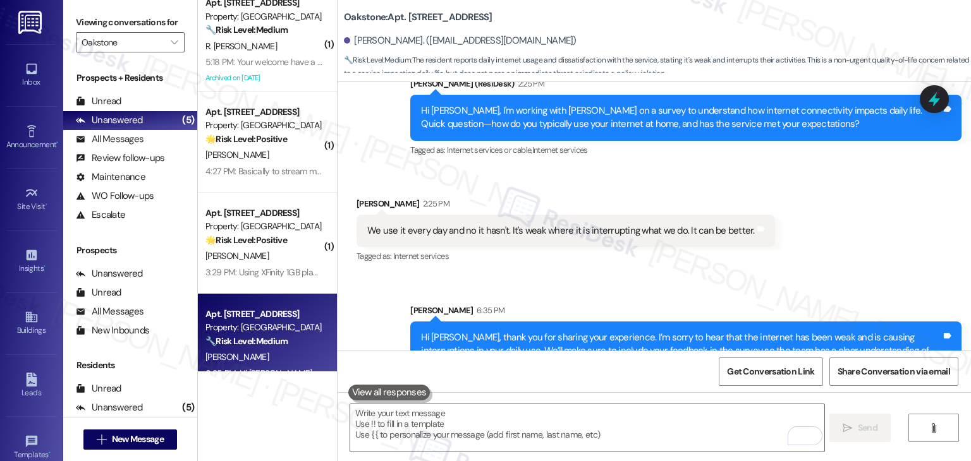
scroll to position [0, 0]
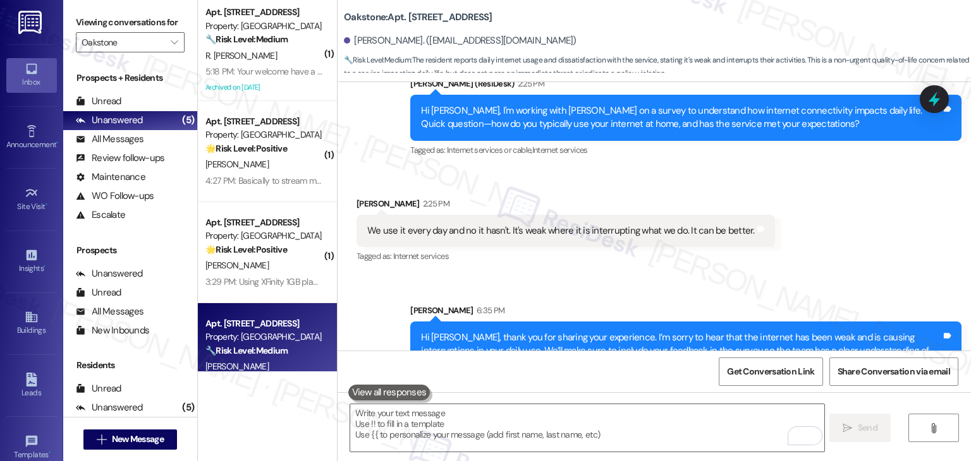
click at [23, 83] on div "Inbox" at bounding box center [31, 82] width 63 height 13
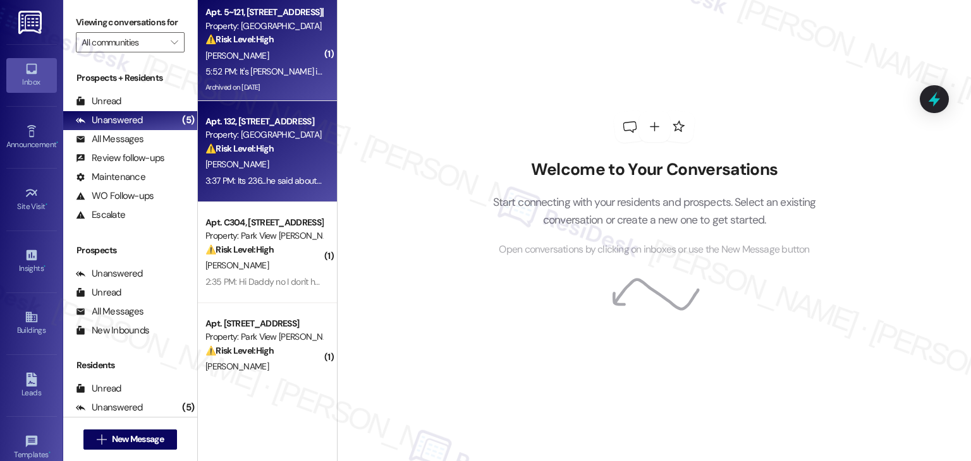
click at [251, 178] on div "3:37 PM: Its 236...he said about "11"...how much longer ? 3:37 PM: Its 236...he…" at bounding box center [302, 180] width 195 height 11
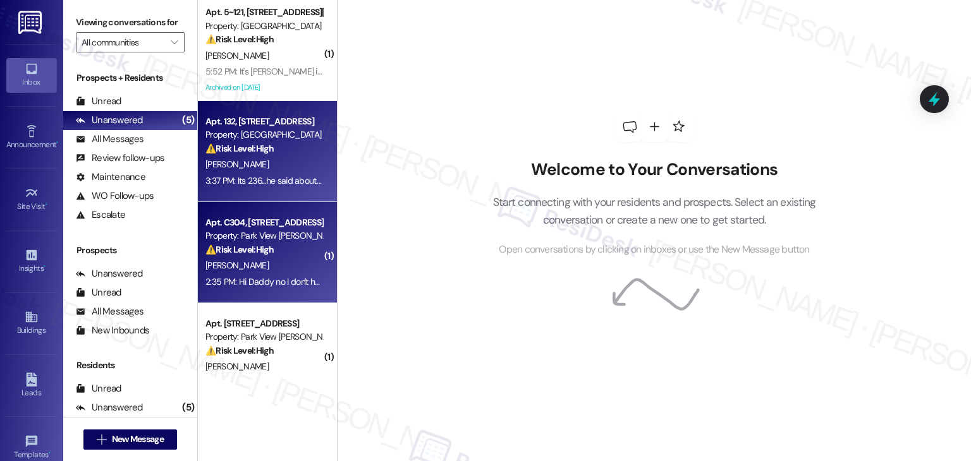
click at [274, 282] on div "2:35 PM: Hi Daddy no I don't have any Internet service so unfortunately I won't…" at bounding box center [438, 281] width 467 height 11
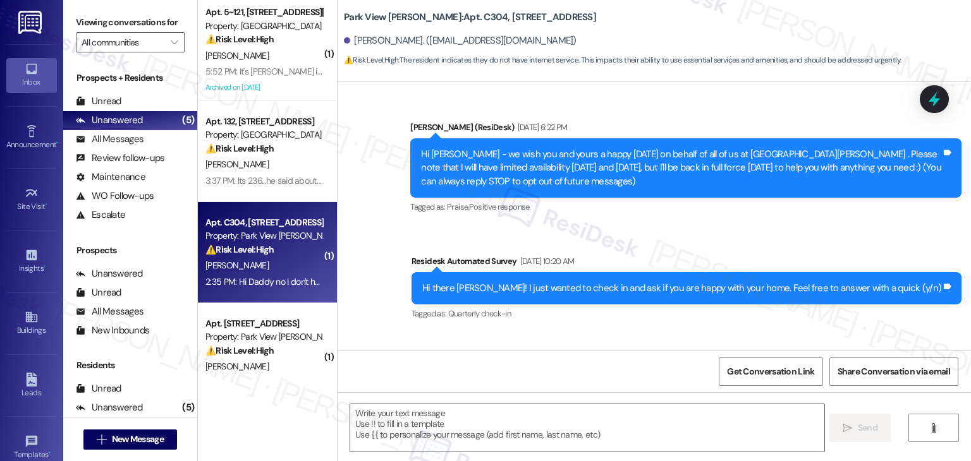
type textarea "Fetching suggested responses. Please feel free to read through the conversation…"
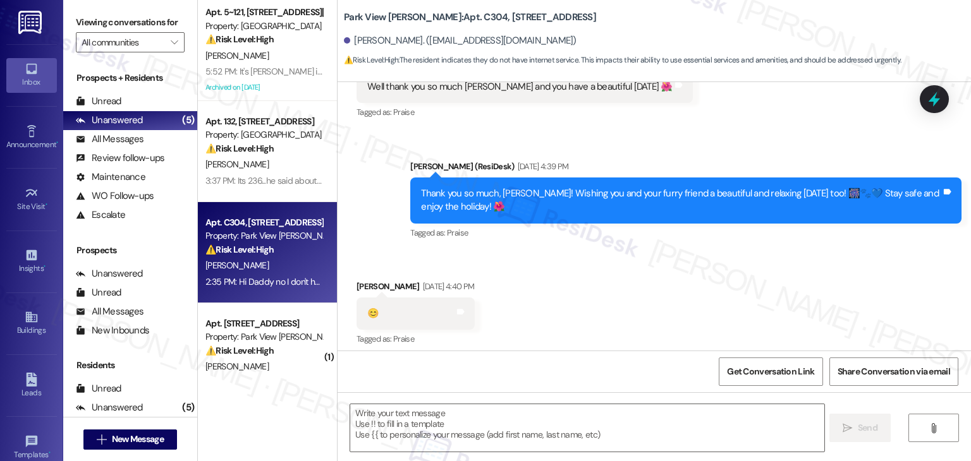
scroll to position [4374, 0]
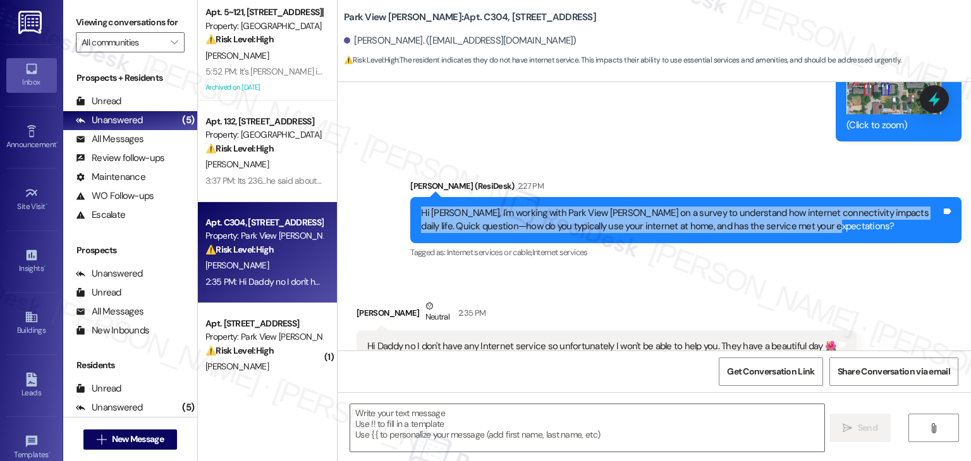
drag, startPoint x: 828, startPoint y: 186, endPoint x: 397, endPoint y: 178, distance: 431.1
click at [401, 178] on div "Announcement, sent via SMS Dottie (ResiDesk) 2:27 PM Hi Andrea, I'm working wit…" at bounding box center [686, 220] width 570 height 101
copy div "Hi Andrea, I'm working with Park View Caldwell on a survey to understand how in…"
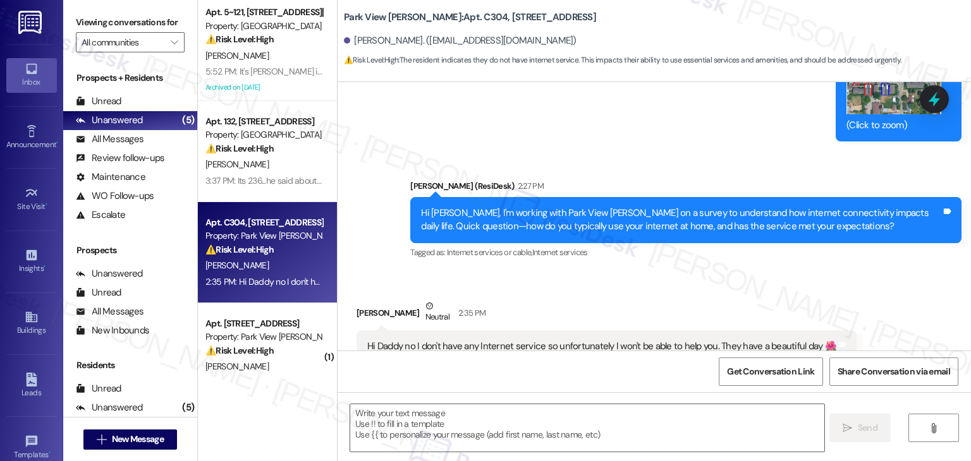
click at [509, 340] on div "Hi Daddy no I don't have any Internet service so unfortunately I won't be able …" at bounding box center [601, 346] width 469 height 13
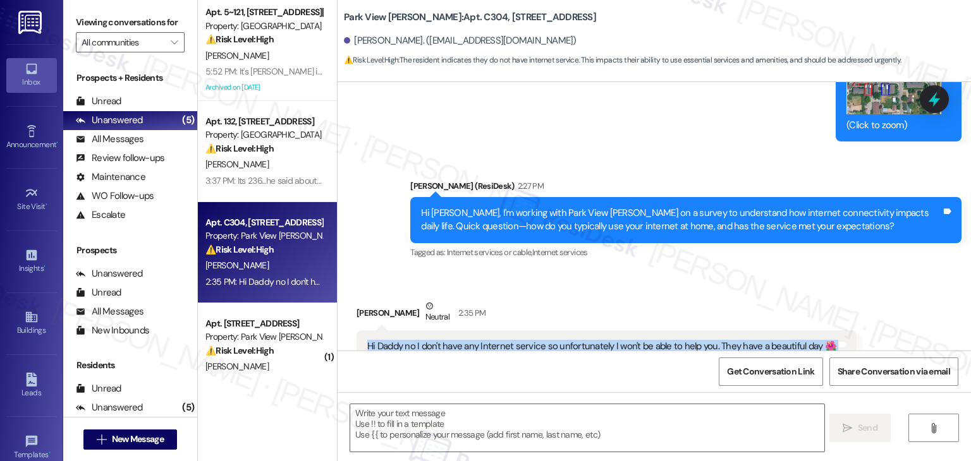
click at [509, 340] on div "Hi Daddy no I don't have any Internet service so unfortunately I won't be able …" at bounding box center [601, 346] width 469 height 13
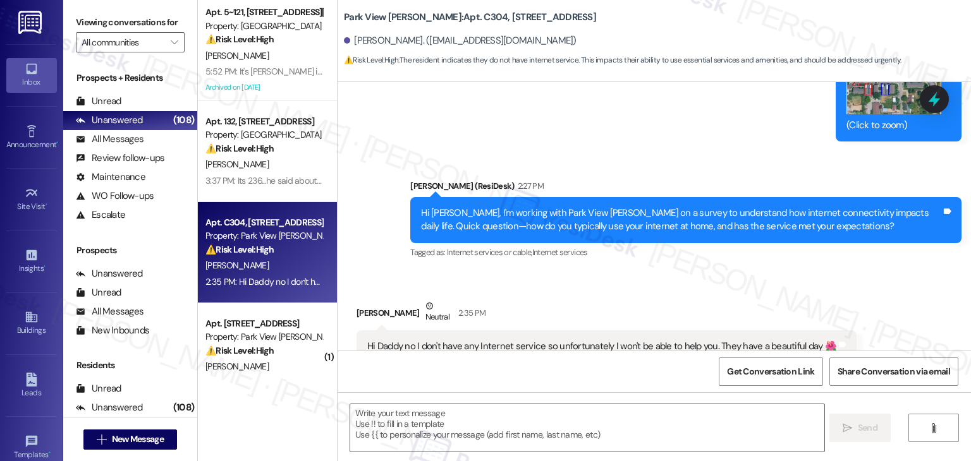
click at [583, 376] on div "Get Conversation Link Share Conversation via email" at bounding box center [653, 372] width 633 height 42
click at [434, 427] on textarea at bounding box center [586, 427] width 473 height 47
paste textarea "Hi Andrea, thank you for letting me know. I appreciate your response. Even if y…"
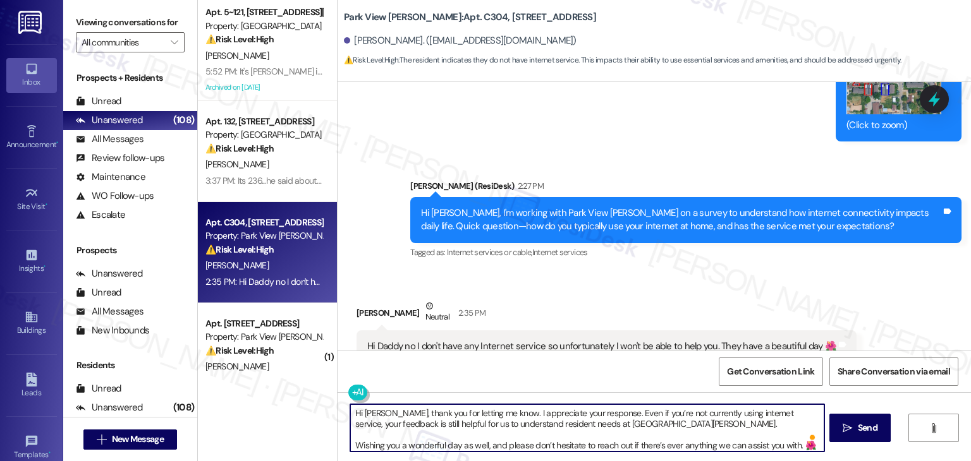
scroll to position [3, 0]
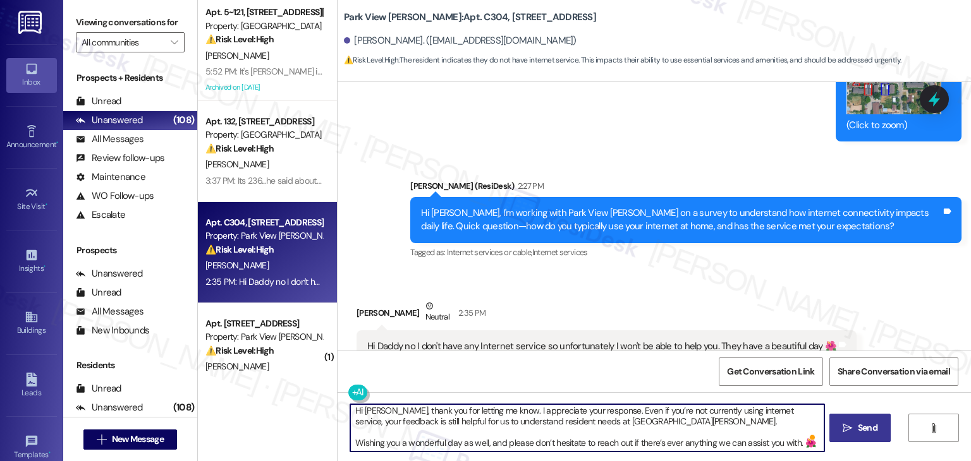
type textarea "Hi Andrea, thank you for letting me know. I appreciate your response. Even if y…"
click at [864, 427] on span "Send" at bounding box center [868, 428] width 20 height 13
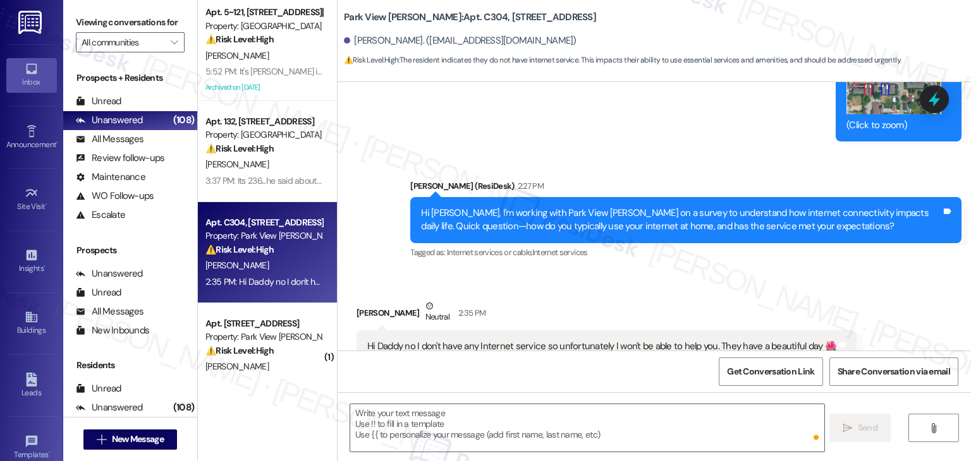
scroll to position [0, 0]
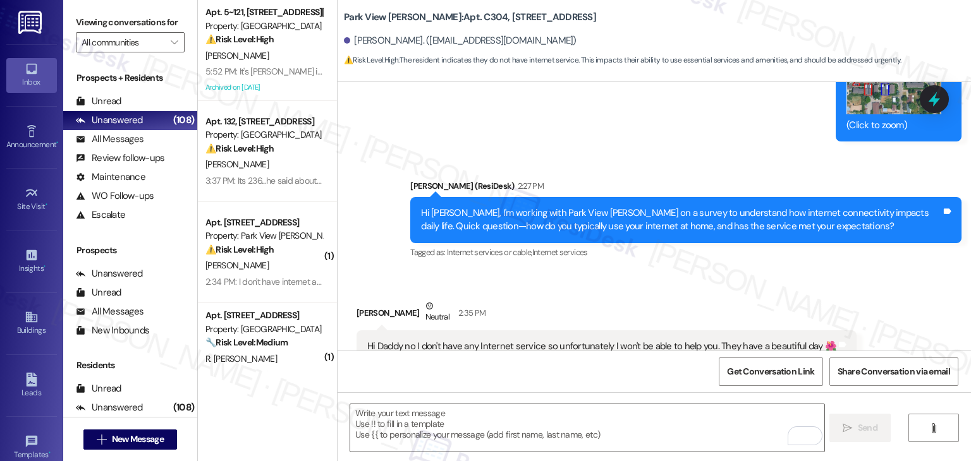
click at [511, 340] on div "Hi Daddy no I don't have any Internet service so unfortunately I won't be able …" at bounding box center [601, 346] width 469 height 13
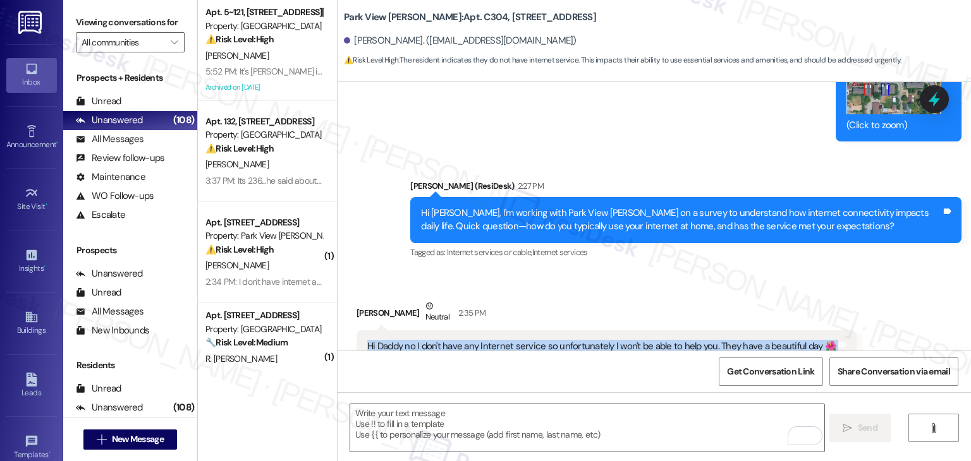
click at [511, 340] on div "Hi Daddy no I don't have any Internet service so unfortunately I won't be able …" at bounding box center [601, 346] width 469 height 13
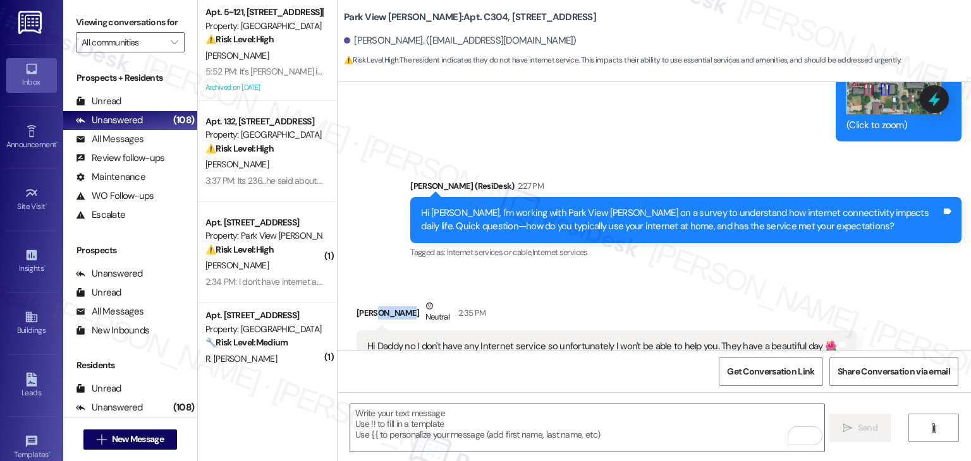
drag, startPoint x: 399, startPoint y: 274, endPoint x: 370, endPoint y: 269, distance: 29.5
click at [370, 300] on div "Andrea Arthur Neutral 2:35 PM" at bounding box center [606, 315] width 500 height 31
drag, startPoint x: 348, startPoint y: 269, endPoint x: 403, endPoint y: 269, distance: 54.3
click at [403, 300] on div "Andrea Arthur Neutral 2:35 PM" at bounding box center [606, 315] width 500 height 31
click at [168, 37] on span "" at bounding box center [174, 42] width 12 height 20
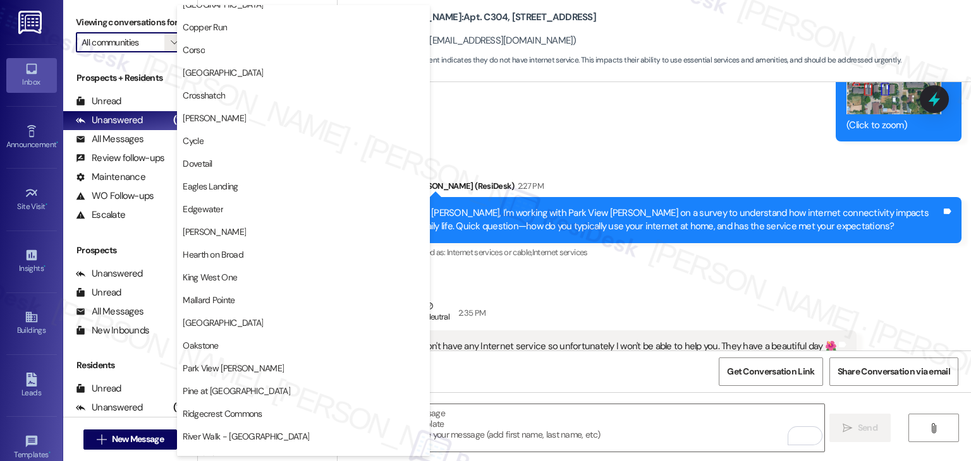
scroll to position [379, 0]
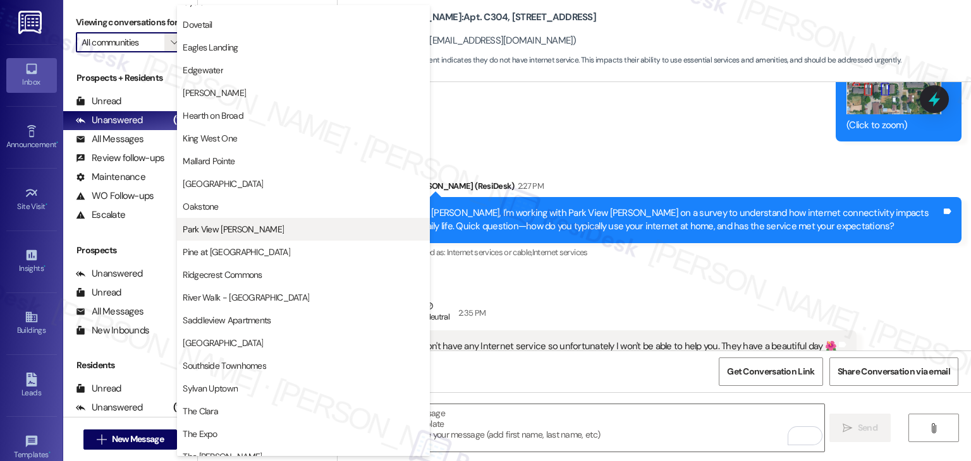
click at [238, 235] on span "Park View [PERSON_NAME]" at bounding box center [233, 229] width 101 height 13
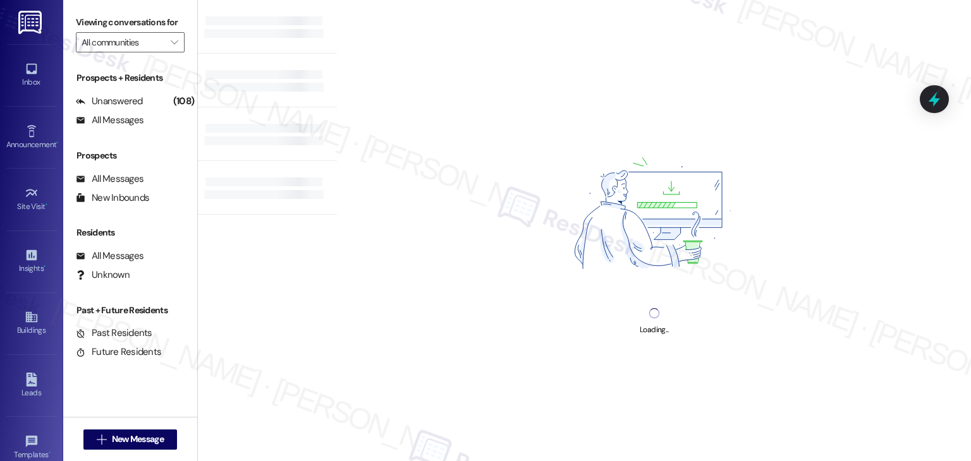
type input "Park View [PERSON_NAME]"
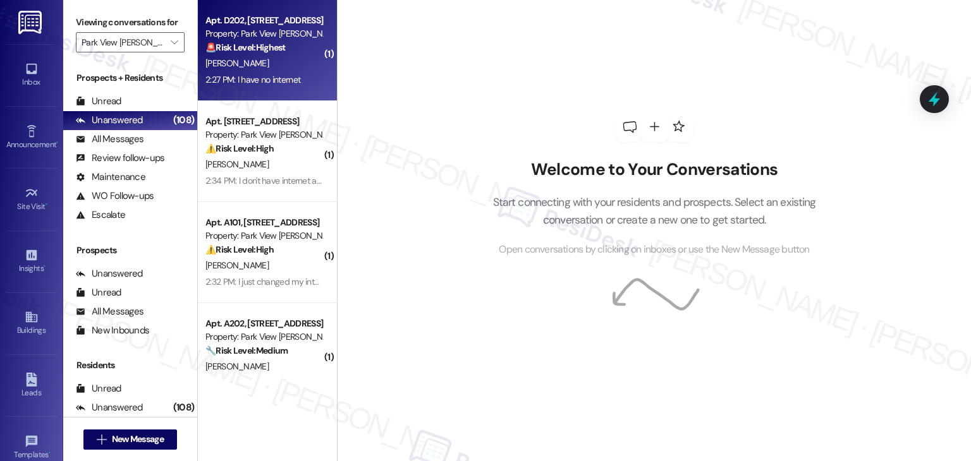
click at [253, 97] on div "Apt. D202, 415 Sunset Court Property: Park View Caldwell 🚨 Risk Level: Highest …" at bounding box center [267, 50] width 139 height 101
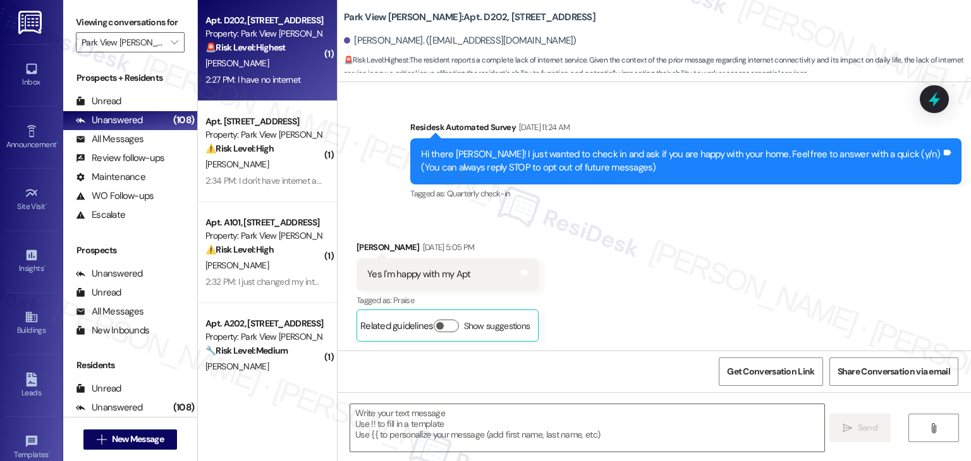
scroll to position [6182, 0]
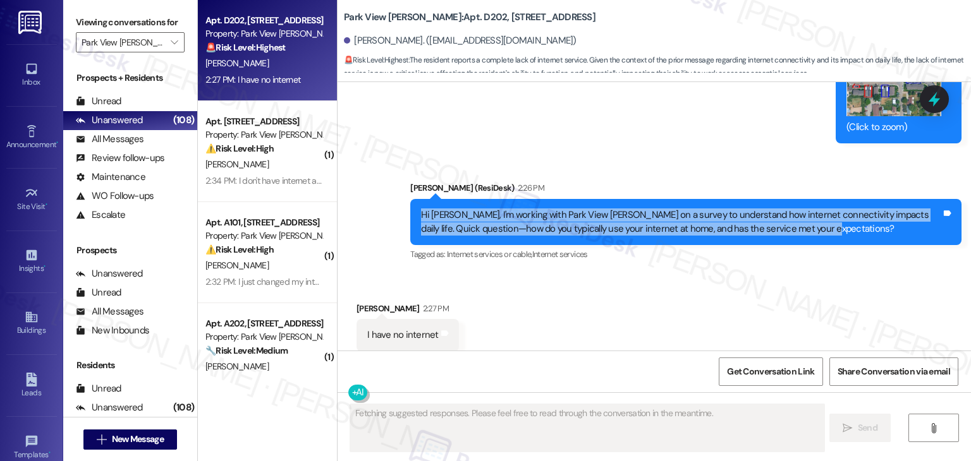
drag, startPoint x: 797, startPoint y: 195, endPoint x: 402, endPoint y: 188, distance: 395.0
click at [402, 188] on div "Announcement, sent via SMS Dottie (ResiDesk) 2:26 PM Hi Sharon, I'm working wit…" at bounding box center [686, 222] width 570 height 101
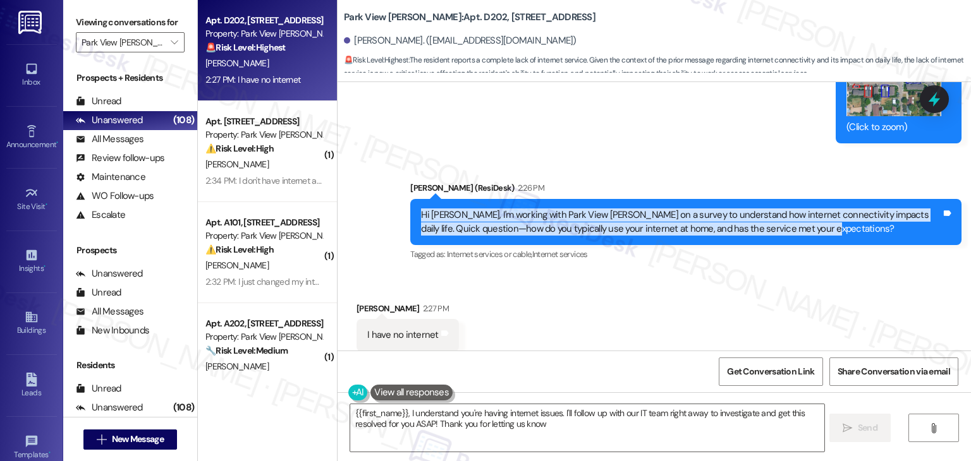
type textarea "{{first_name}}, I understand you're having internet issues. I'll follow up with…"
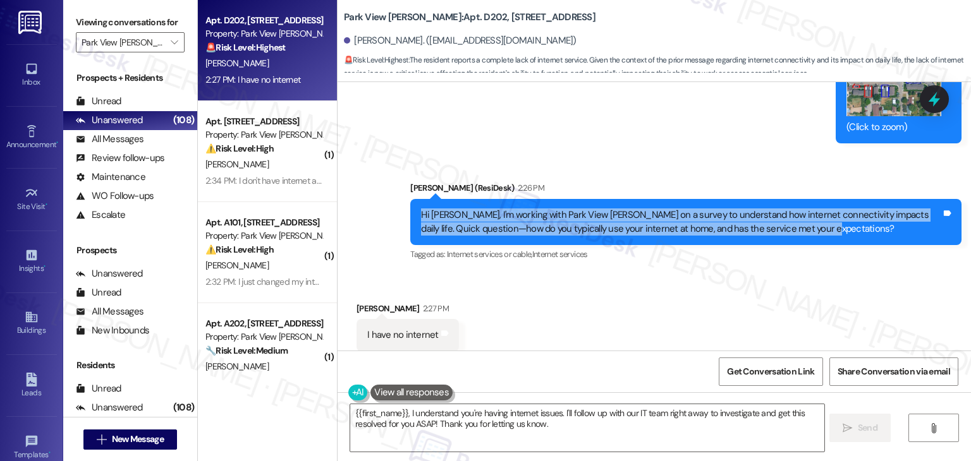
click at [404, 329] on div "I have no internet" at bounding box center [402, 335] width 71 height 13
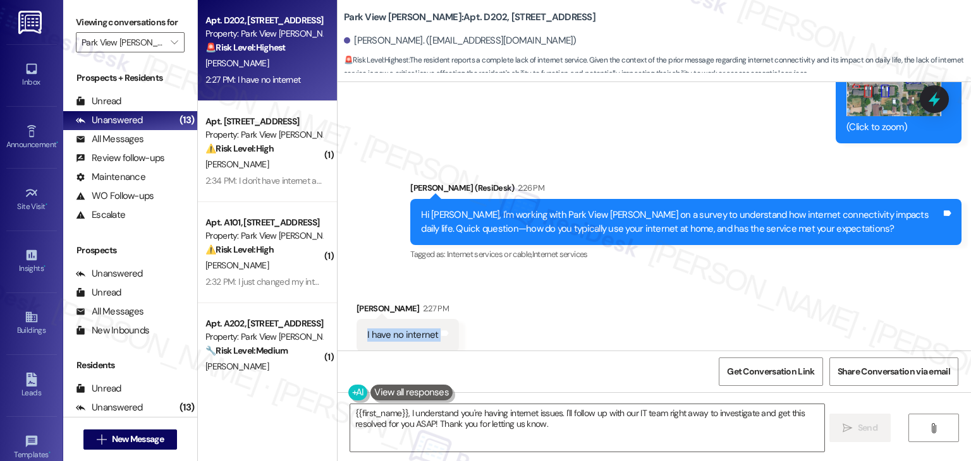
scroll to position [6183, 0]
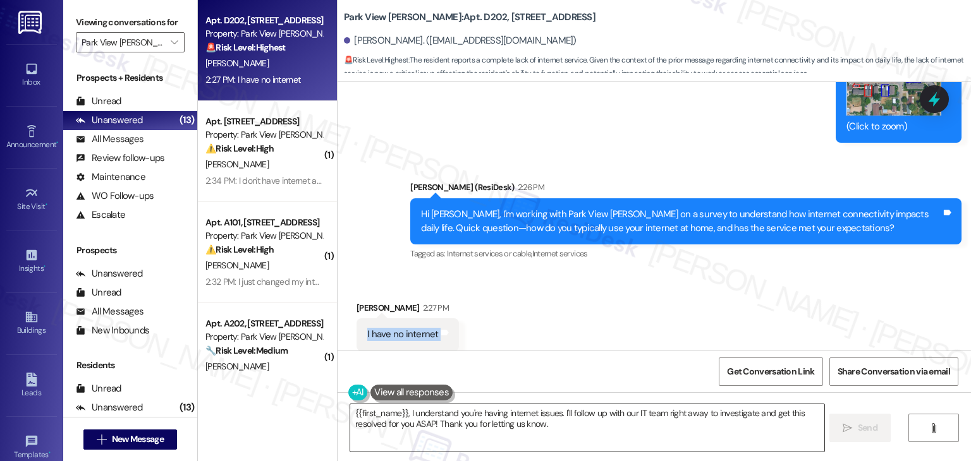
click at [492, 419] on textarea "{{first_name}}, I understand you're having internet issues. I'll follow up with…" at bounding box center [586, 427] width 473 height 47
click at [490, 418] on textarea "{{first_name}}, I understand you're having internet issues. I'll follow up with…" at bounding box center [586, 427] width 473 height 47
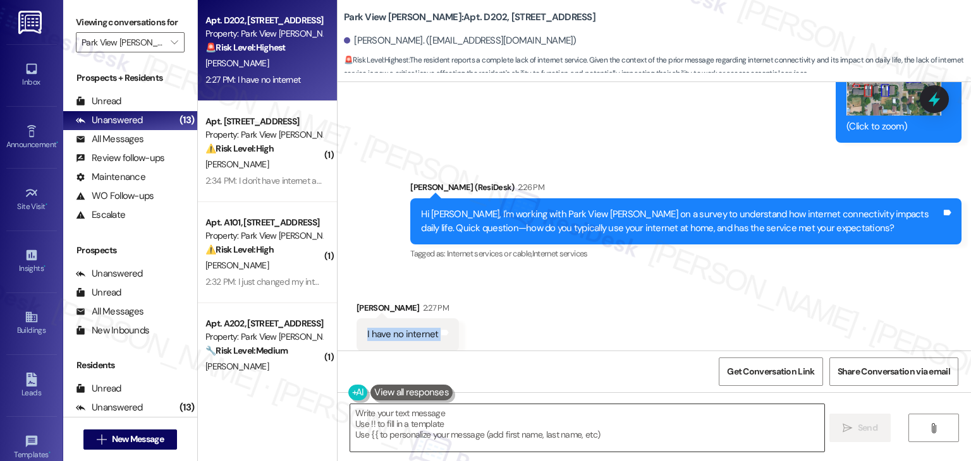
click at [490, 418] on textarea "{{first_name}}, I understand you're having internet issues. I'll follow up with…" at bounding box center [586, 427] width 473 height 47
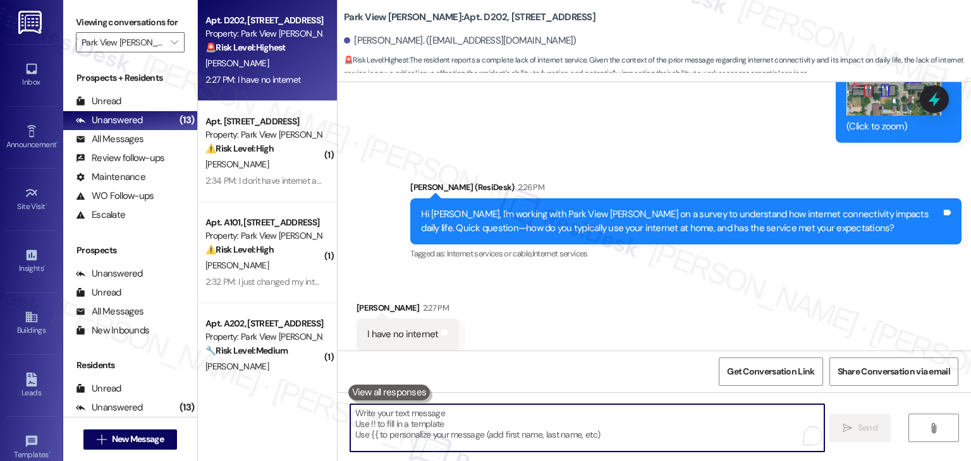
paste textarea "Hi Sharon, thank you for your response. I’d like to better understand your situ…"
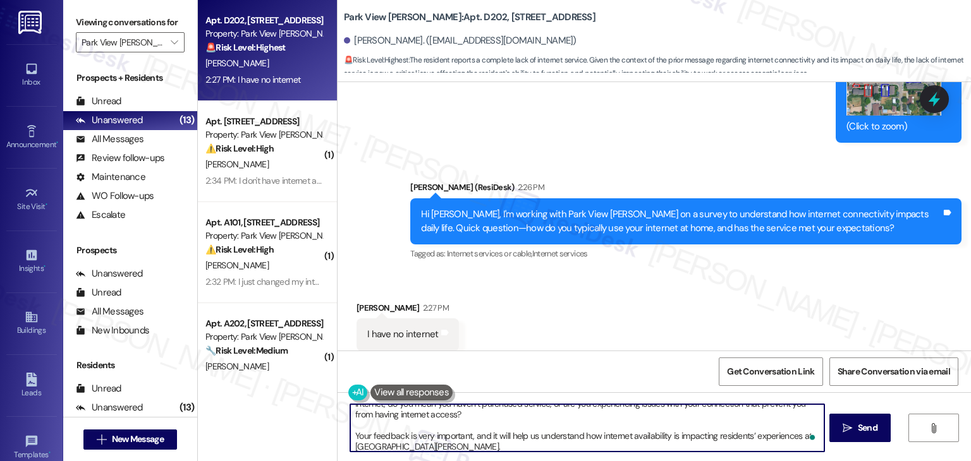
scroll to position [0, 0]
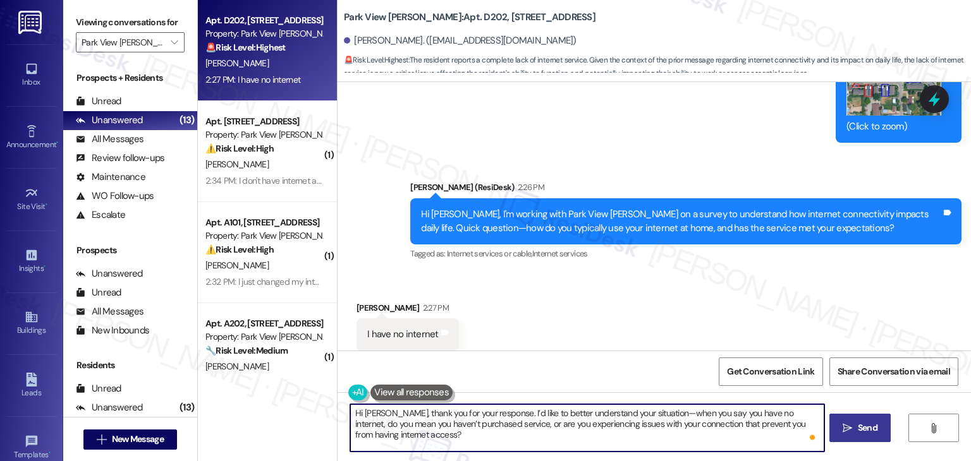
type textarea "Hi Sharon, thank you for your response. I’d like to better understand your situ…"
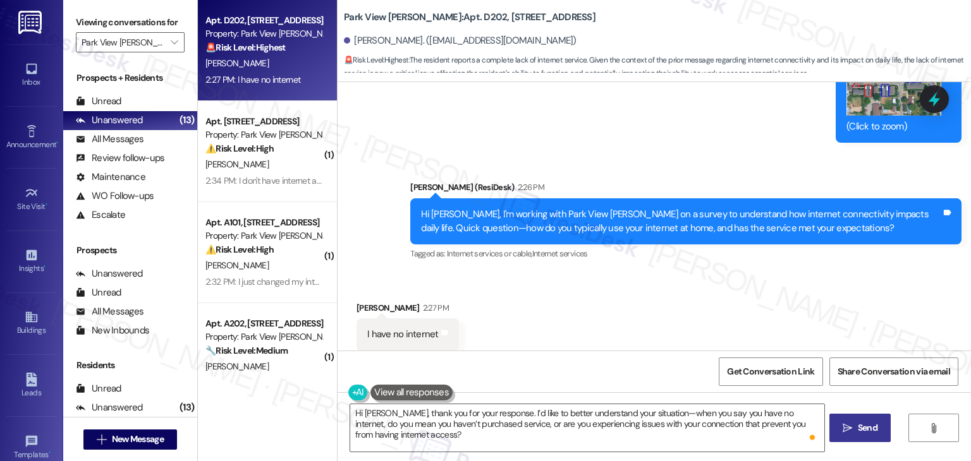
click at [860, 425] on span "Send" at bounding box center [868, 428] width 20 height 13
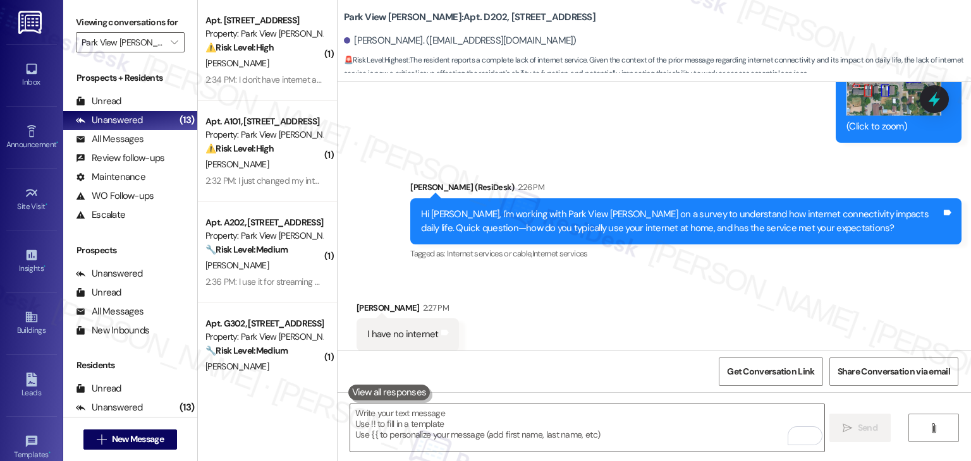
scroll to position [6182, 0]
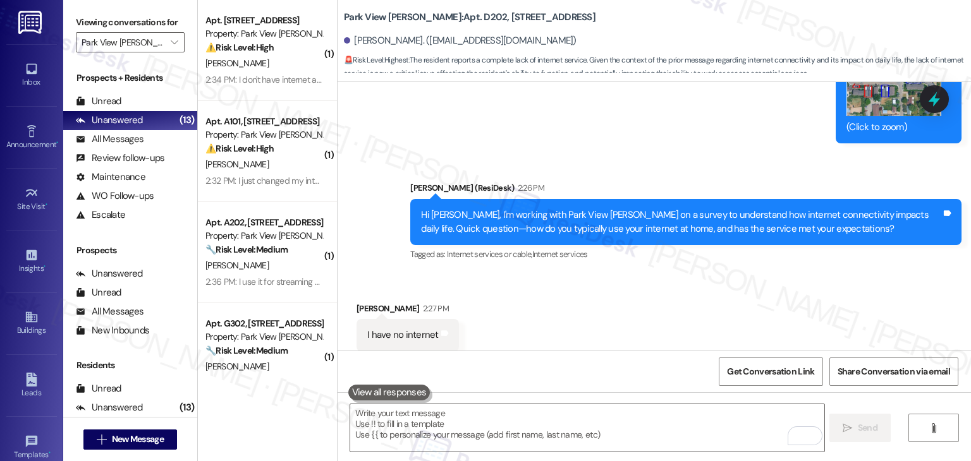
click at [404, 329] on div "I have no internet" at bounding box center [402, 335] width 71 height 13
click at [387, 302] on div "Sharon Ritchie 2:27 PM" at bounding box center [407, 311] width 102 height 18
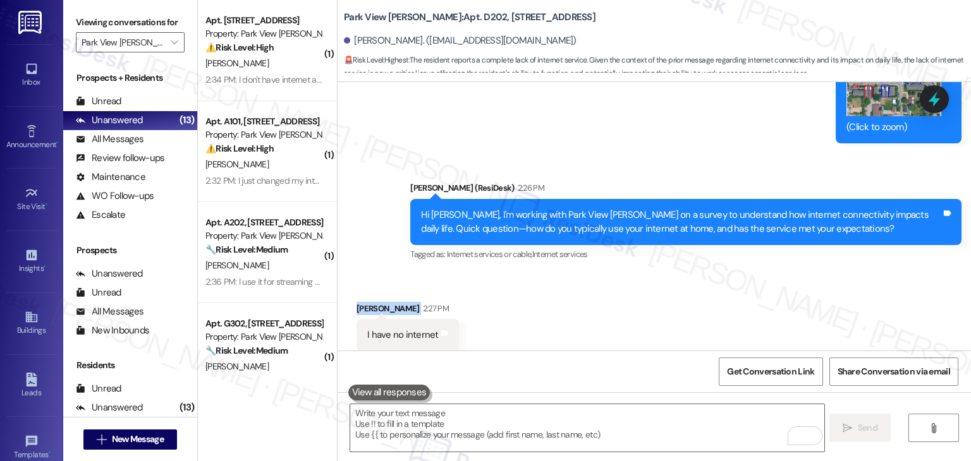
click at [387, 302] on div "Sharon Ritchie 2:27 PM" at bounding box center [407, 311] width 102 height 18
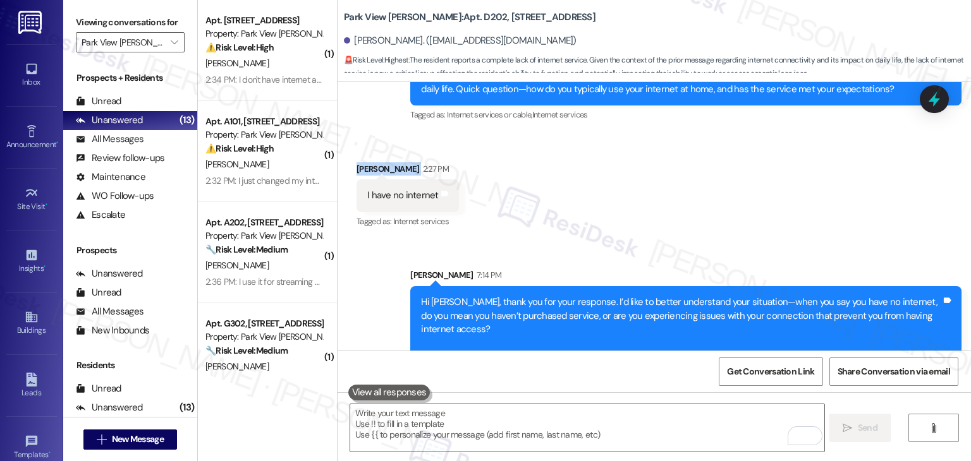
scroll to position [6324, 0]
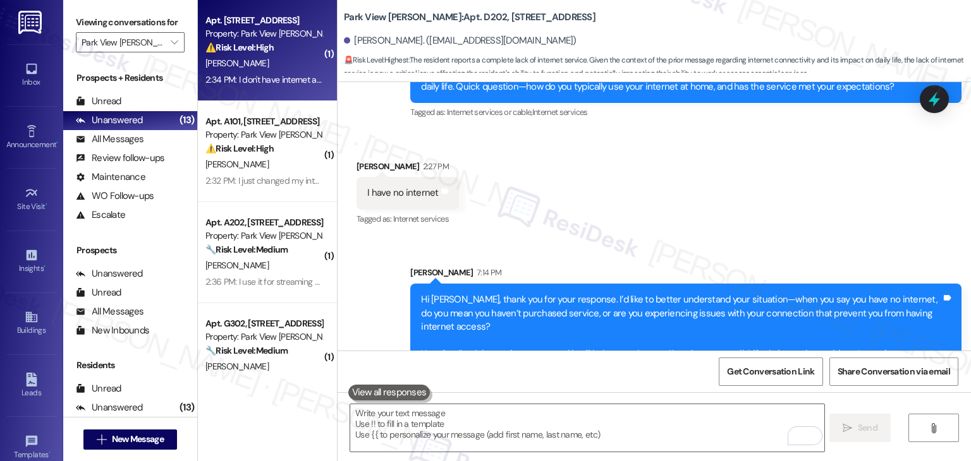
click at [279, 94] on div "Apt. A102, 415 Sunset Court Property: Park View Caldwell ⚠️ Risk Level: High Th…" at bounding box center [267, 50] width 139 height 101
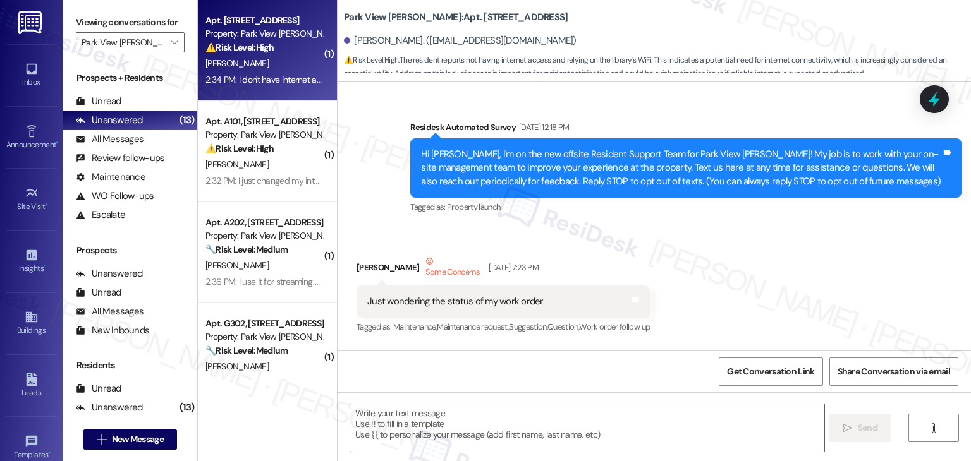
scroll to position [6820, 0]
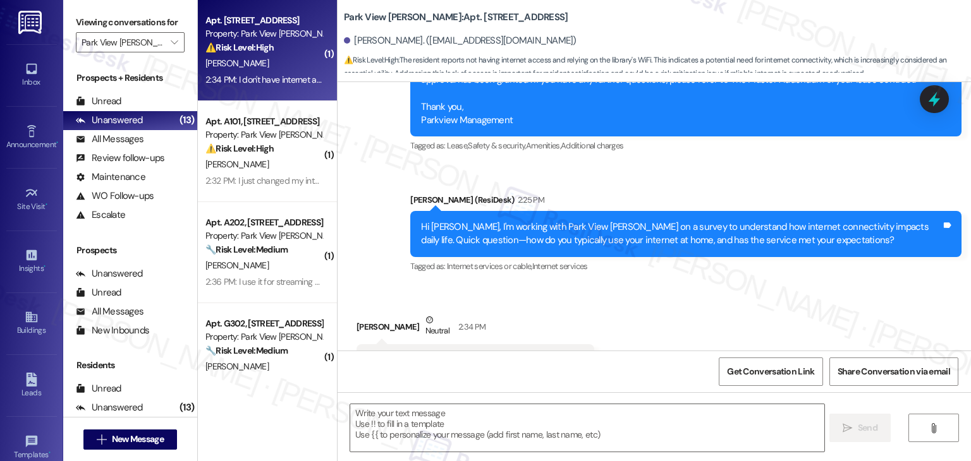
type textarea "Fetching suggested responses. Please feel free to read through the conversation…"
click at [678, 221] on div "Hi [PERSON_NAME], I'm working with Park View [PERSON_NAME] on a survey to under…" at bounding box center [681, 234] width 520 height 27
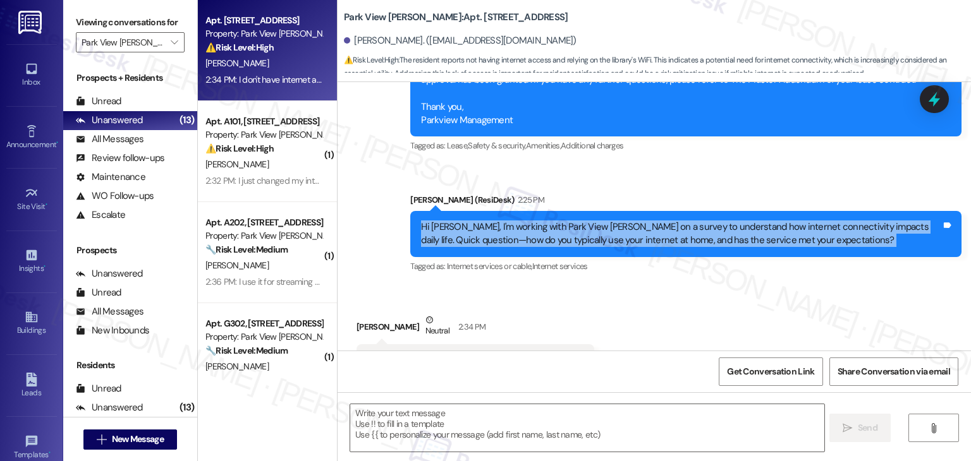
click at [678, 221] on div "Hi [PERSON_NAME], I'm working with Park View [PERSON_NAME] on a survey to under…" at bounding box center [681, 234] width 520 height 27
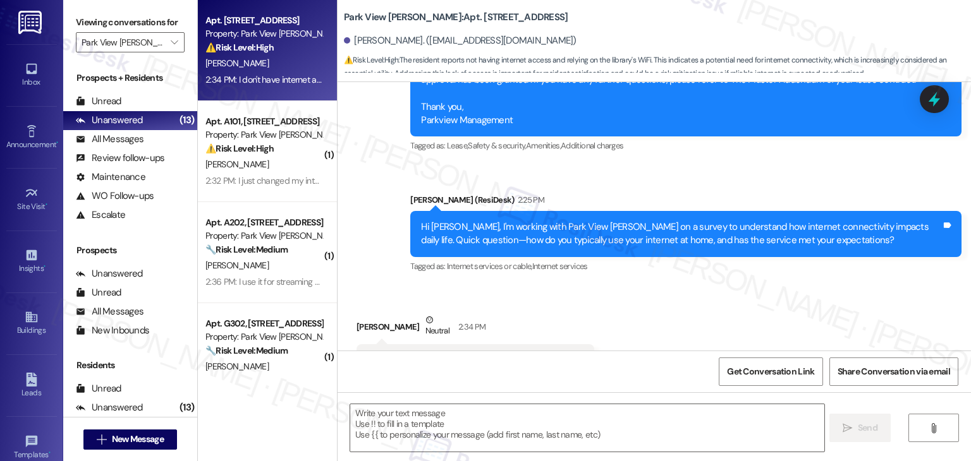
click at [512, 354] on div "I don't have internet access so I use the library WiFi" at bounding box center [470, 360] width 207 height 13
click at [549, 415] on textarea at bounding box center [586, 427] width 473 height 47
paste textarea "Hi Bernard, thank you for sharing your experience. Just to clarify, when you sa…"
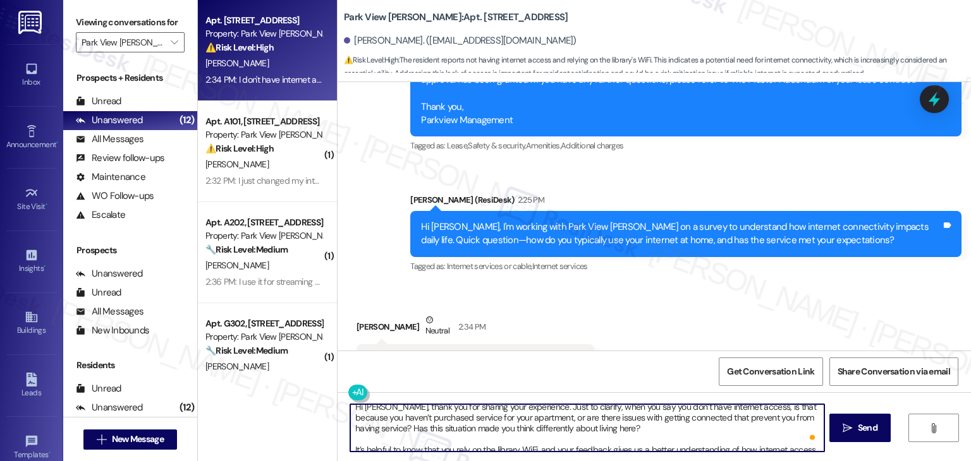
scroll to position [0, 0]
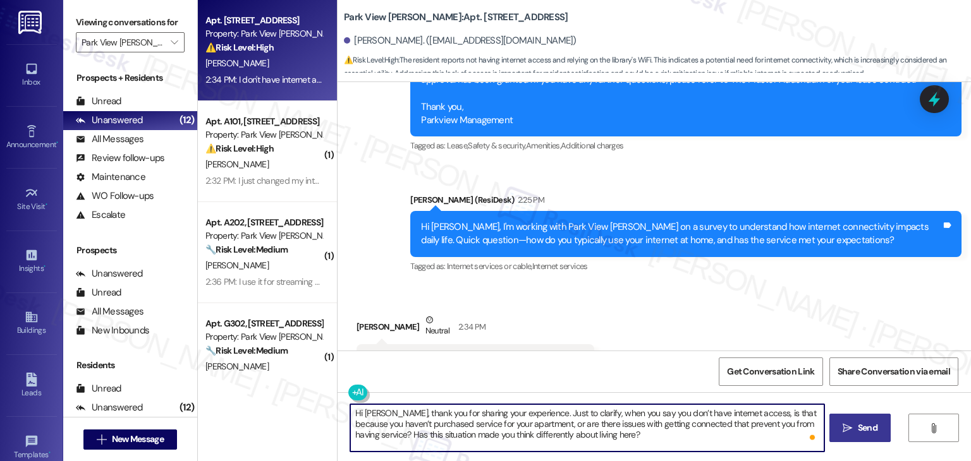
type textarea "Hi Bernard, thank you for sharing your experience. Just to clarify, when you sa…"
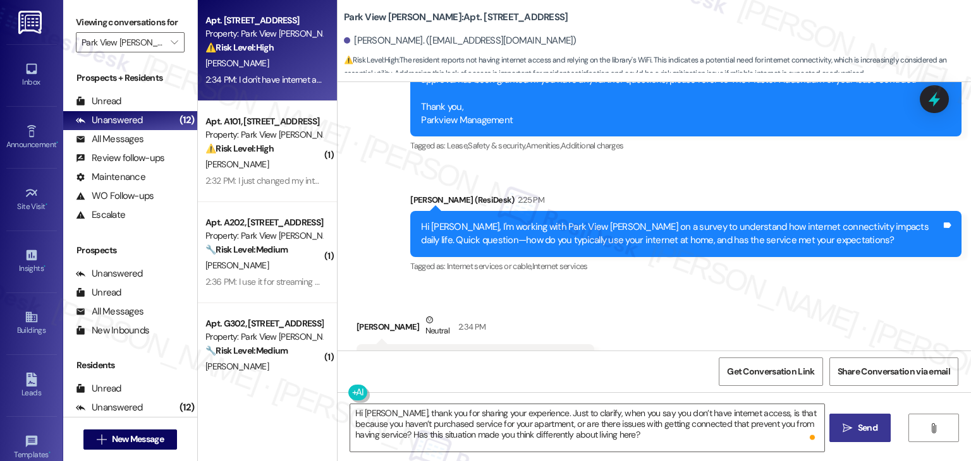
click at [880, 433] on button " Send" at bounding box center [859, 428] width 61 height 28
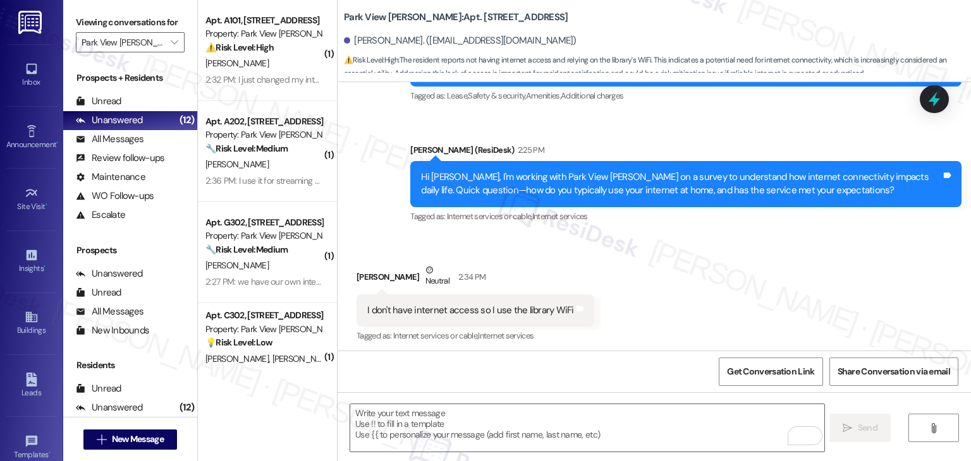
scroll to position [6977, 0]
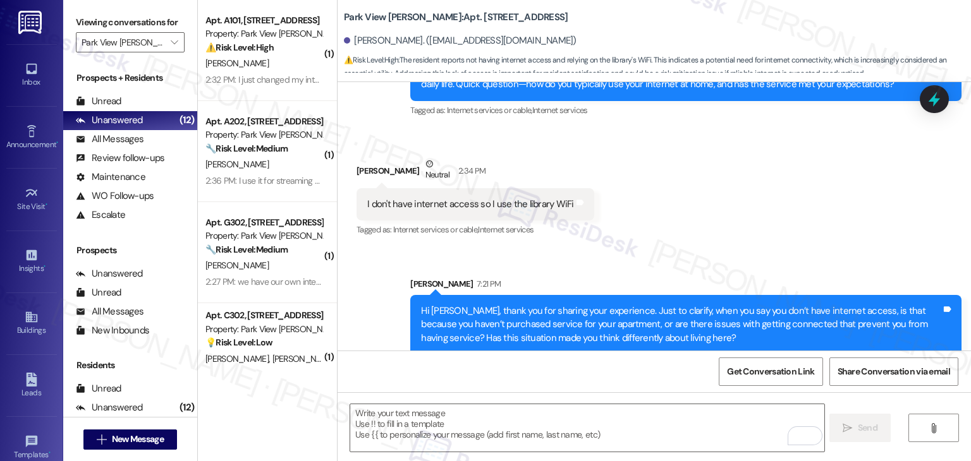
click at [468, 198] on div "I don't have internet access so I use the library WiFi" at bounding box center [470, 204] width 207 height 13
copy div "I don't have internet access so I use the library WiFi Tags and notes"
drag, startPoint x: 349, startPoint y: 117, endPoint x: 404, endPoint y: 115, distance: 55.0
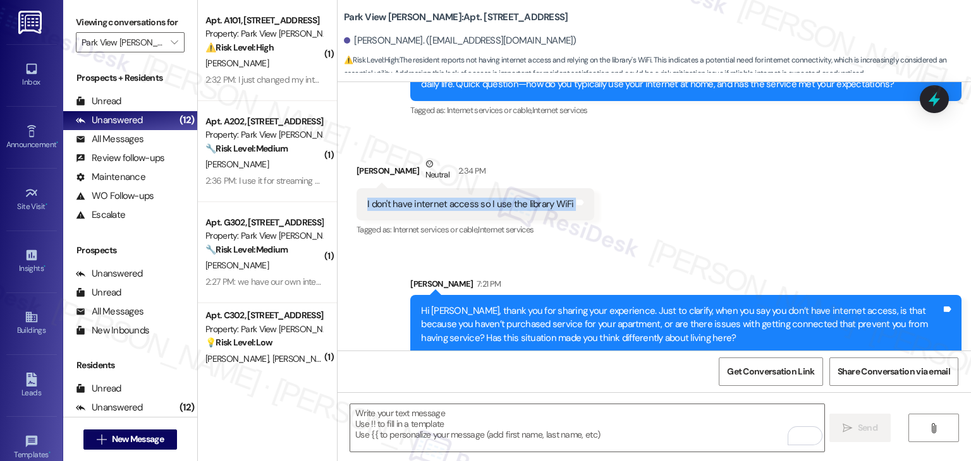
click at [404, 157] on div "[PERSON_NAME] Neutral 2:34 PM" at bounding box center [475, 172] width 238 height 31
copy div "[PERSON_NAME]"
click at [346, 274] on div "Sent via SMS [PERSON_NAME] 7:21 PM Hi [PERSON_NAME], thank you for sharing your…" at bounding box center [653, 326] width 633 height 155
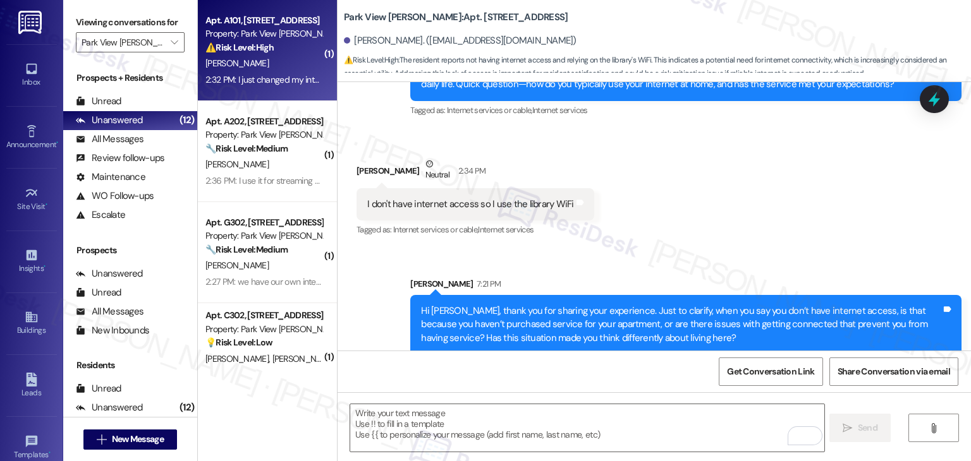
click at [278, 85] on div "2:32 PM: I just changed my internet provider and upgraded my phone. I've had no…" at bounding box center [263, 80] width 119 height 16
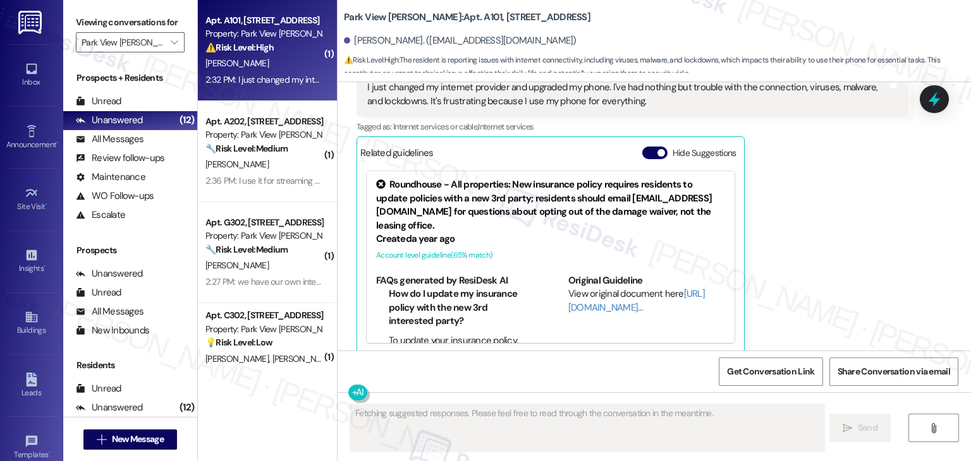
scroll to position [300, 0]
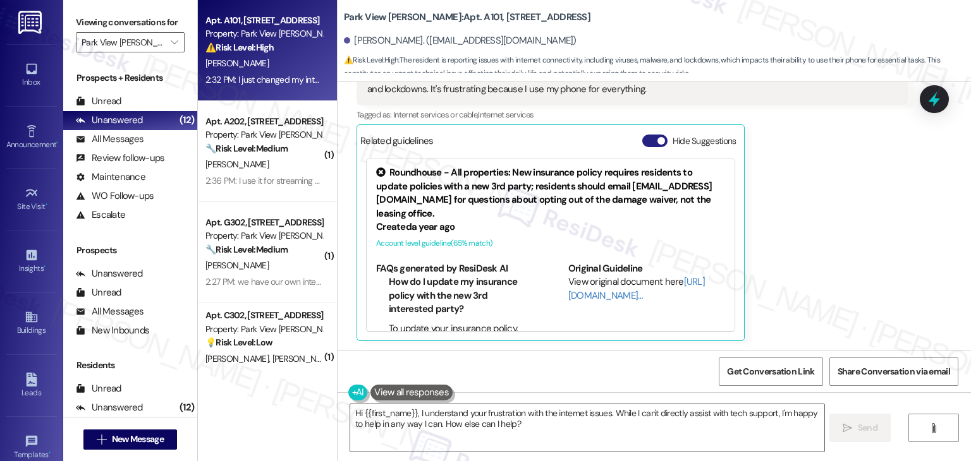
click at [645, 140] on button "Hide Suggestions" at bounding box center [654, 141] width 25 height 13
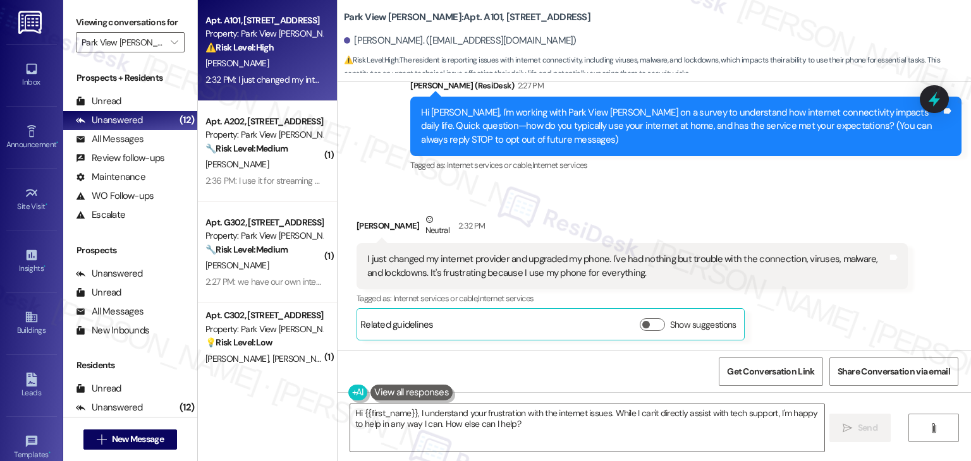
click at [743, 218] on div "[PERSON_NAME] Neutral 2:32 PM" at bounding box center [631, 228] width 551 height 31
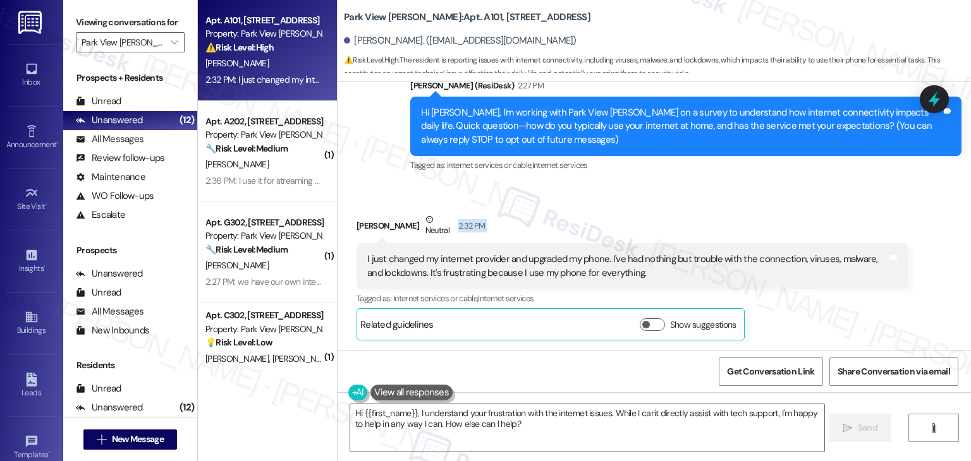
click at [743, 218] on div "[PERSON_NAME] Neutral 2:32 PM" at bounding box center [631, 228] width 551 height 31
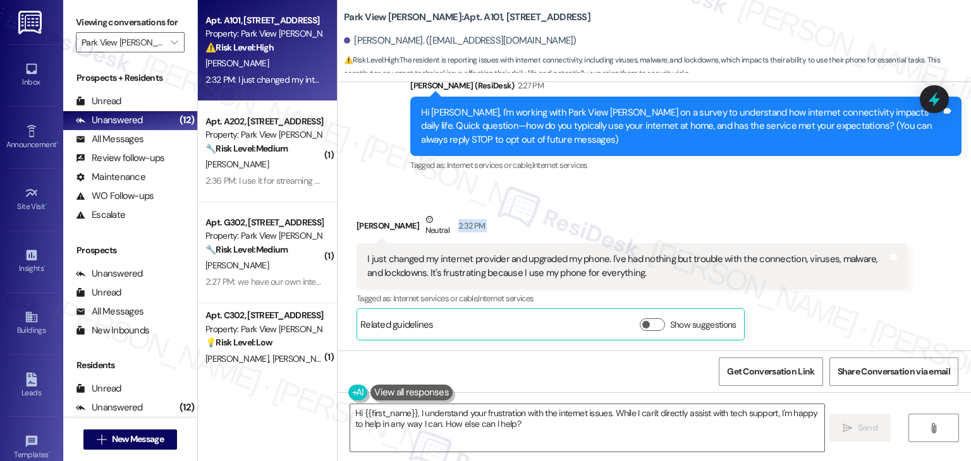
click at [743, 218] on div "[PERSON_NAME] Neutral 2:32 PM" at bounding box center [631, 228] width 551 height 31
click at [743, 217] on div "[PERSON_NAME] Neutral 2:32 PM" at bounding box center [631, 228] width 551 height 31
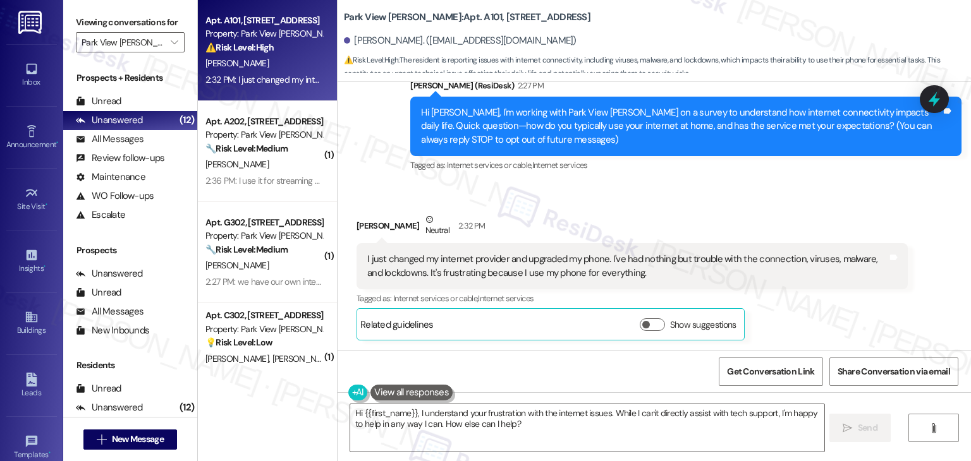
click at [743, 217] on div "[PERSON_NAME] Neutral 2:32 PM" at bounding box center [631, 228] width 551 height 31
click at [743, 218] on div "[PERSON_NAME] Neutral 2:32 PM" at bounding box center [631, 228] width 551 height 31
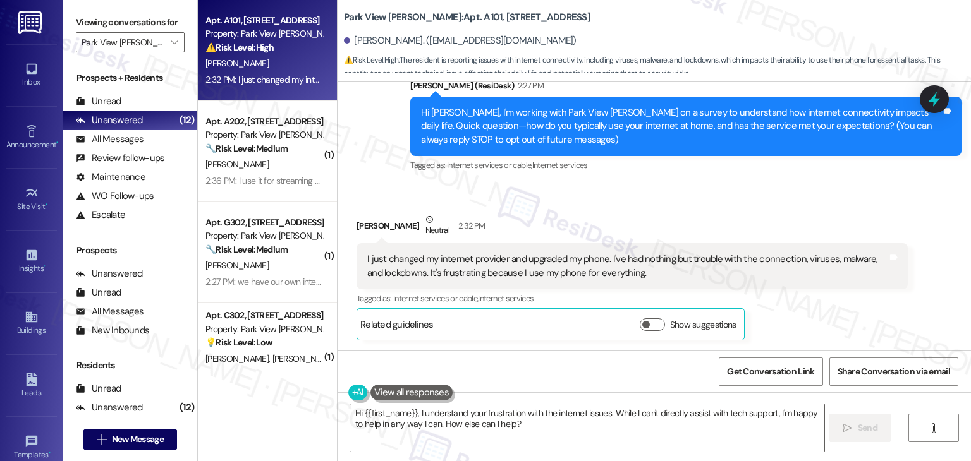
click at [743, 218] on div "[PERSON_NAME] Neutral 2:32 PM" at bounding box center [631, 228] width 551 height 31
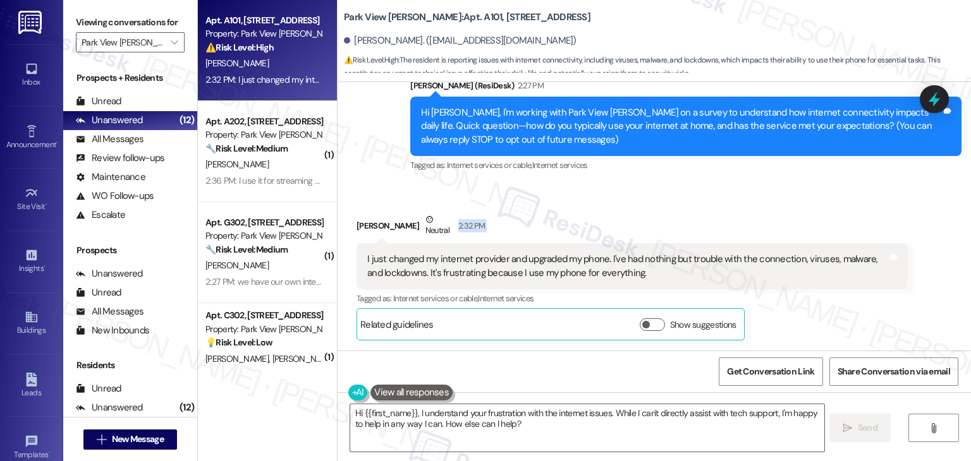
click at [743, 218] on div "[PERSON_NAME] Neutral 2:32 PM" at bounding box center [631, 228] width 551 height 31
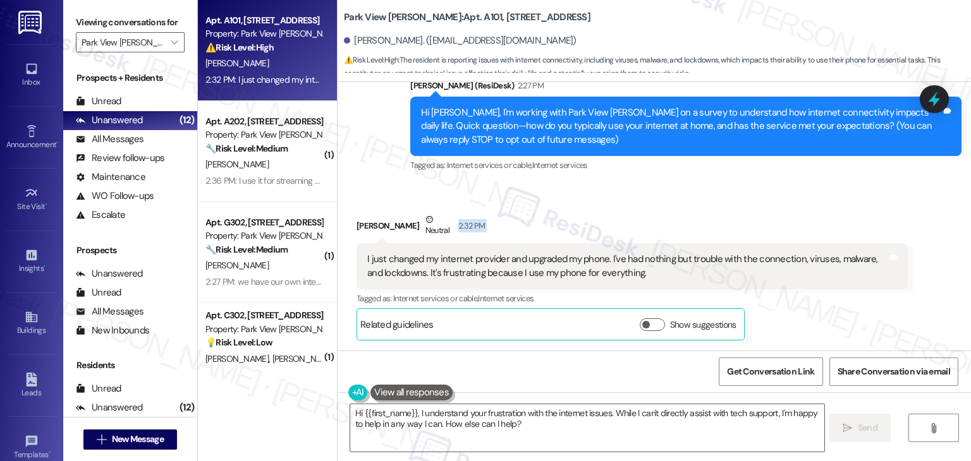
click at [743, 218] on div "[PERSON_NAME] Neutral 2:32 PM" at bounding box center [631, 228] width 551 height 31
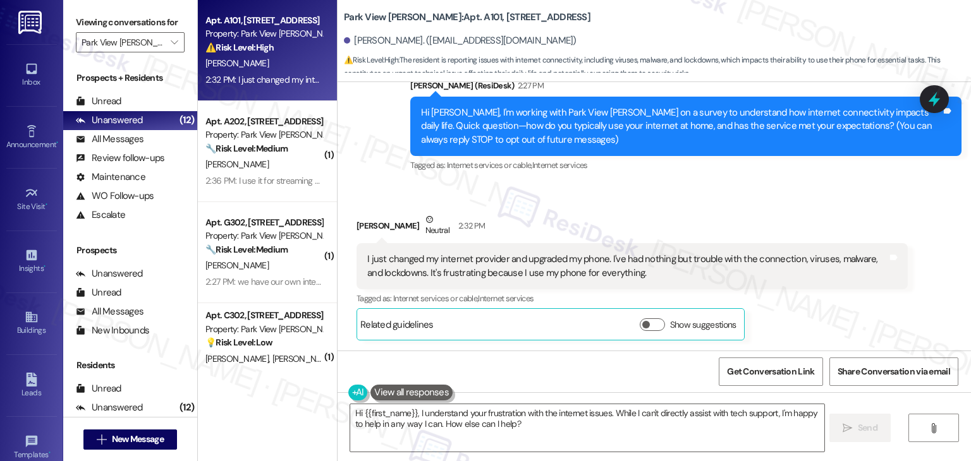
click at [743, 218] on div "[PERSON_NAME] Neutral 2:32 PM" at bounding box center [631, 228] width 551 height 31
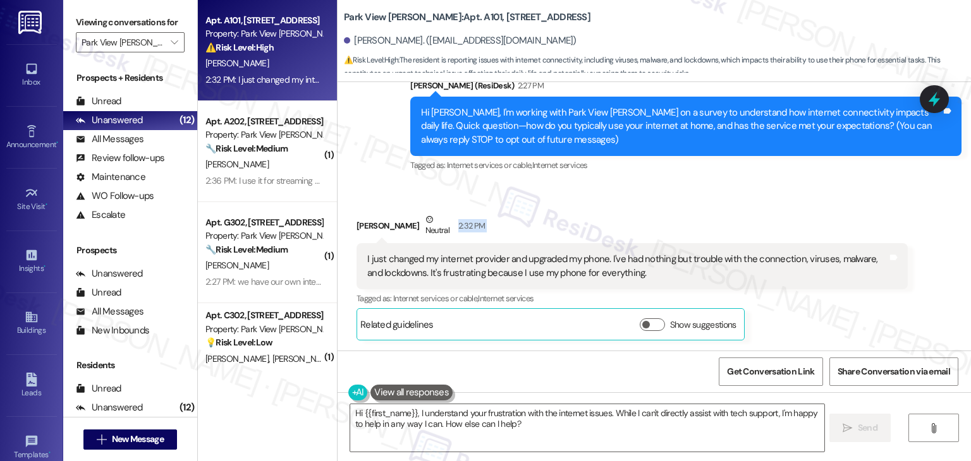
click at [743, 218] on div "[PERSON_NAME] Neutral 2:32 PM" at bounding box center [631, 228] width 551 height 31
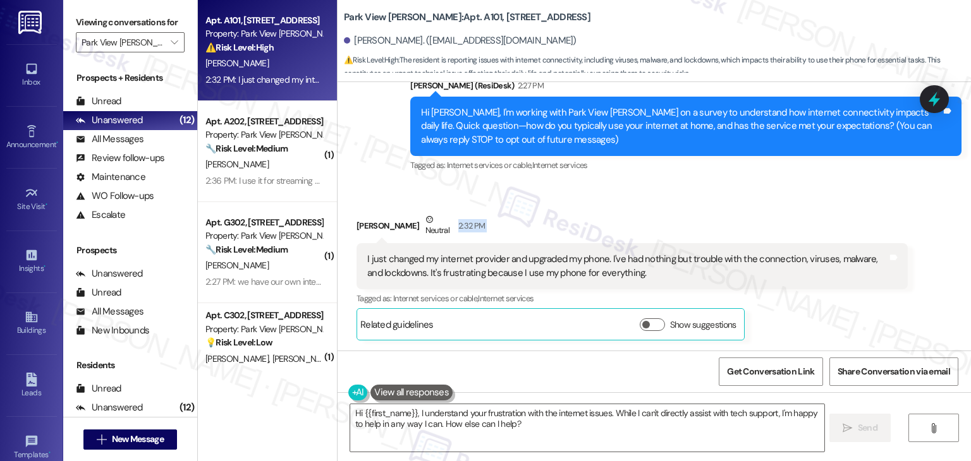
click at [740, 215] on div "[PERSON_NAME] Neutral 2:32 PM" at bounding box center [631, 228] width 551 height 31
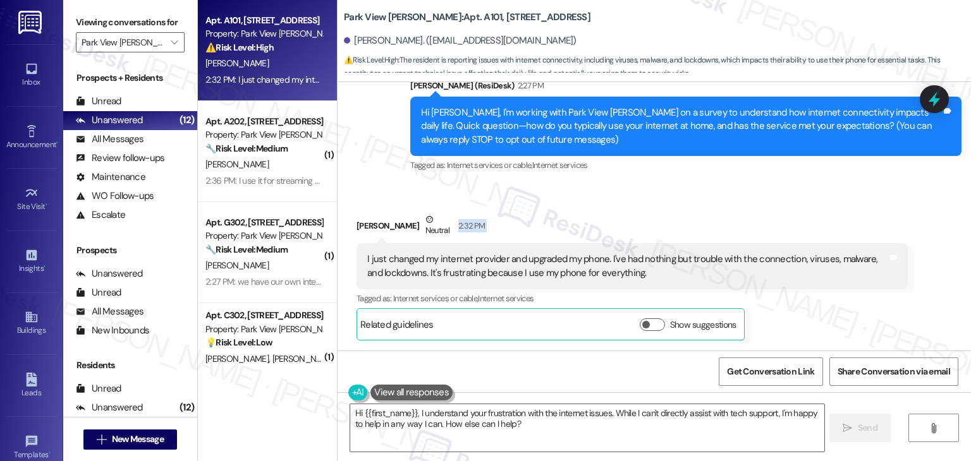
click at [740, 215] on div "[PERSON_NAME] Neutral 2:32 PM" at bounding box center [631, 228] width 551 height 31
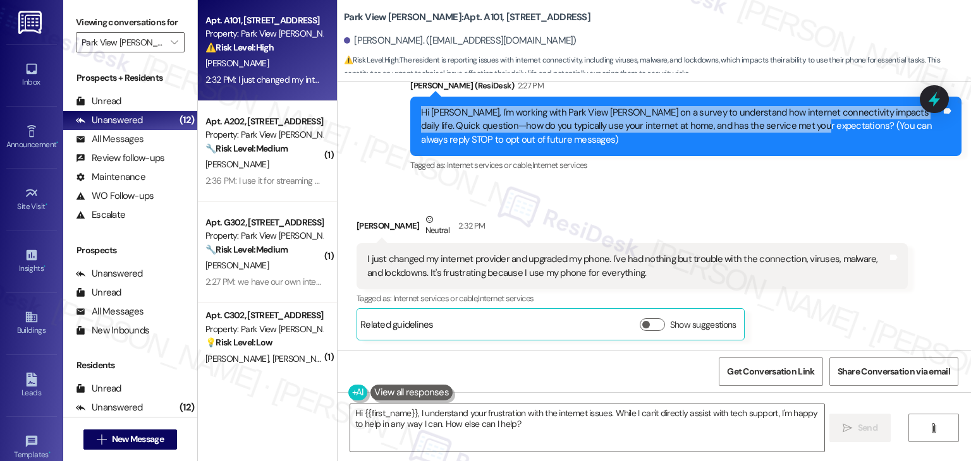
drag, startPoint x: 773, startPoint y: 127, endPoint x: 377, endPoint y: 114, distance: 397.1
click at [377, 114] on div "Announcement, sent via SMS [PERSON_NAME] (ResiDesk) 2:27 PM Hi [PERSON_NAME], I…" at bounding box center [653, 118] width 633 height 134
copy div "Hi [PERSON_NAME], I'm working with Park View [PERSON_NAME] on a survey to under…"
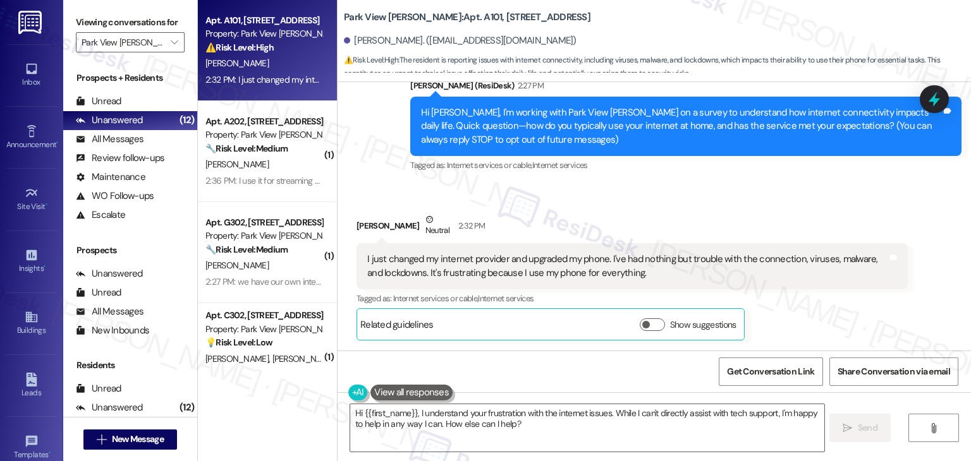
click at [623, 200] on div "Received via SMS [PERSON_NAME] Neutral 2:32 PM I just changed my internet provi…" at bounding box center [653, 268] width 633 height 166
click at [546, 267] on div "I just changed my internet provider and upgraded my phone. I've had nothing but…" at bounding box center [627, 266] width 520 height 27
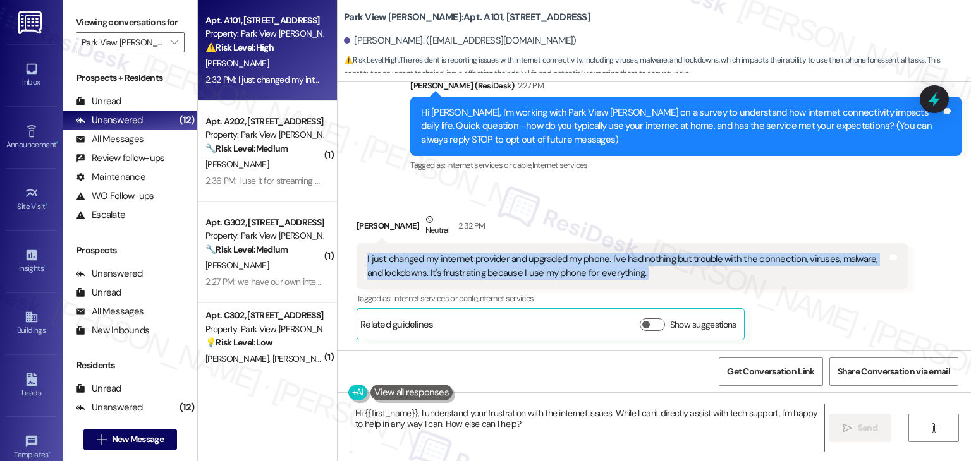
click at [546, 267] on div "I just changed my internet provider and upgraded my phone. I've had nothing but…" at bounding box center [627, 266] width 520 height 27
copy div "I just changed my internet provider and upgraded my phone. I've had nothing but…"
click at [483, 422] on textarea "Hi {{first_name}}, I understand your frustration with the internet issues. Whil…" at bounding box center [586, 427] width 473 height 47
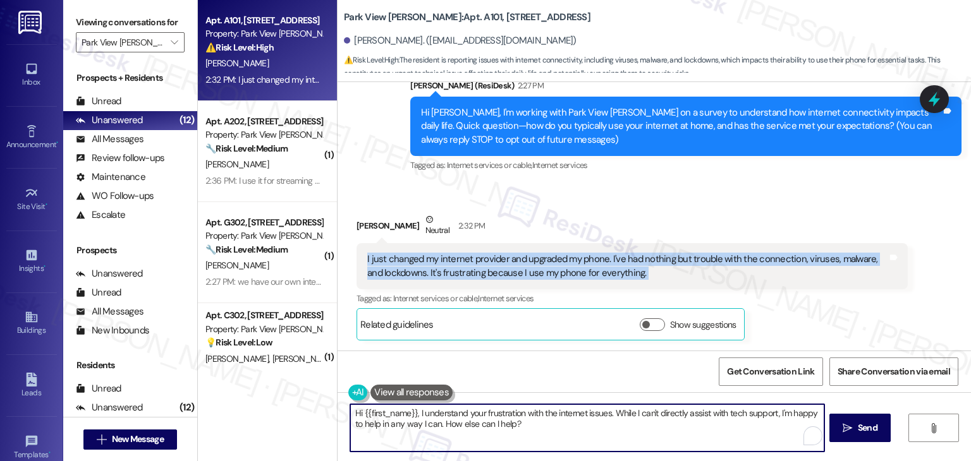
click at [483, 421] on textarea "Hi {{first_name}}, I understand your frustration with the internet issues. Whil…" at bounding box center [586, 427] width 473 height 47
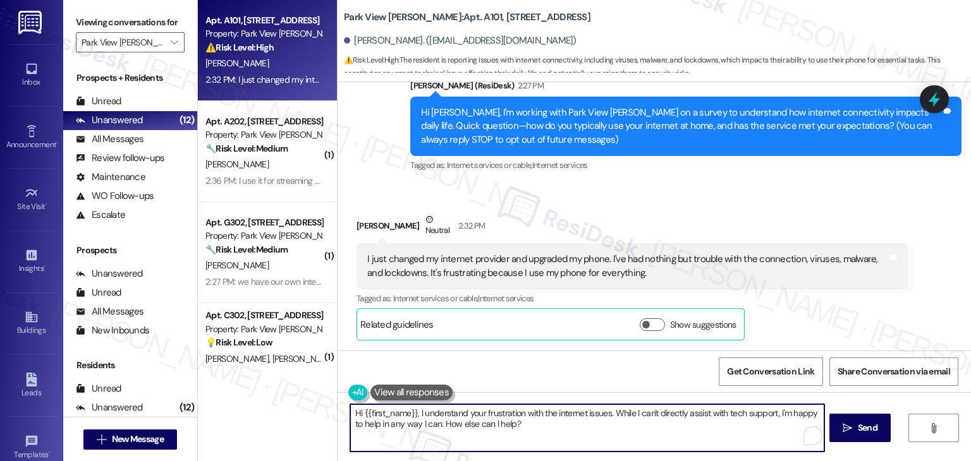
click at [483, 421] on textarea "Hi {{first_name}}, I understand your frustration with the internet issues. Whil…" at bounding box center [586, 427] width 473 height 47
paste textarea "[PERSON_NAME], thank you for sharing your experience. I’m sorry to hear how fru…"
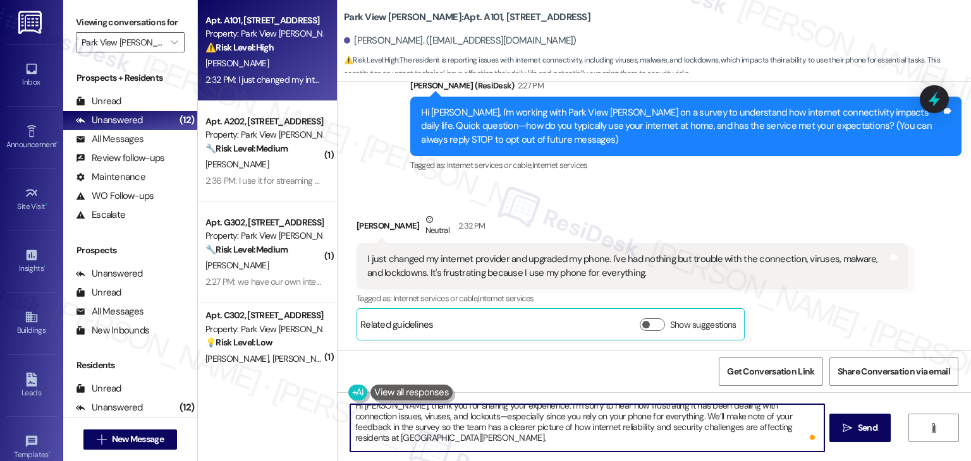
scroll to position [0, 0]
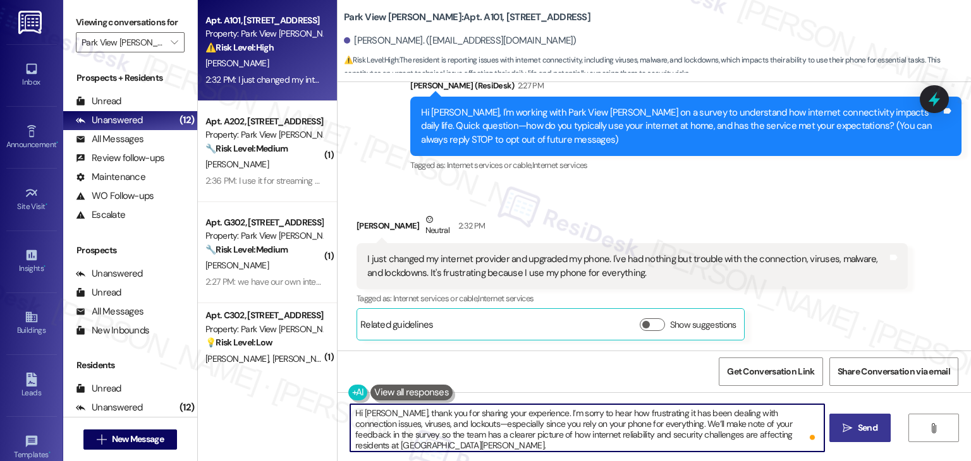
type textarea "Hi [PERSON_NAME], thank you for sharing your experience. I’m sorry to hear how …"
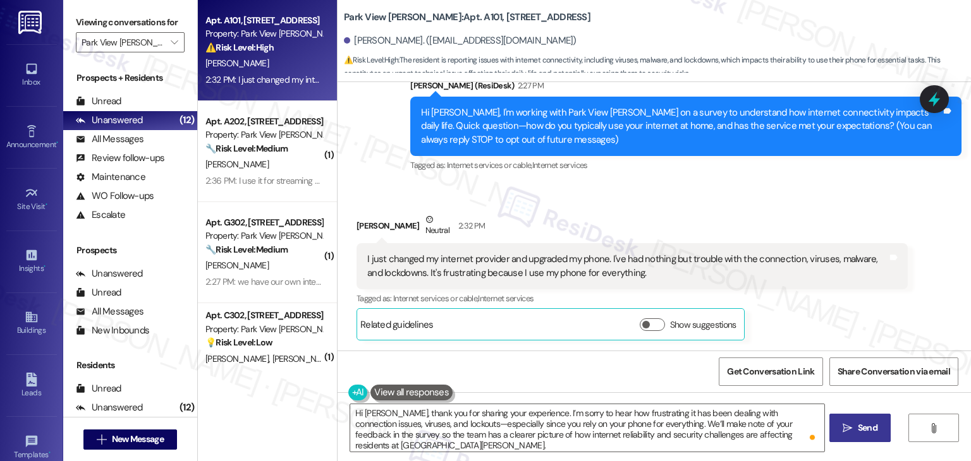
click at [860, 430] on span "Send" at bounding box center [868, 428] width 20 height 13
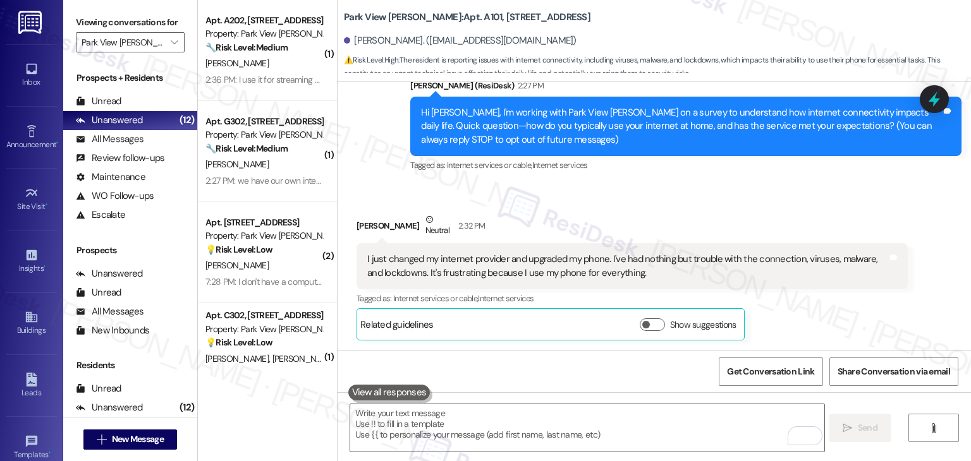
scroll to position [116, 0]
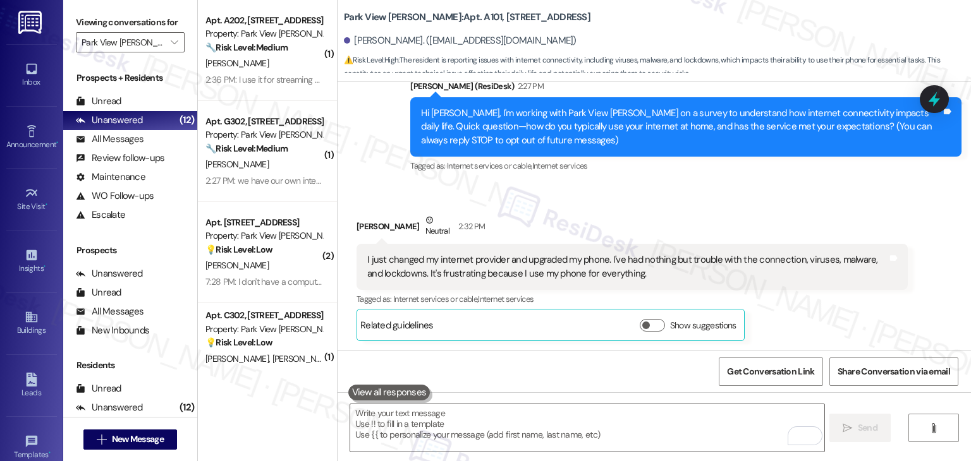
click at [495, 260] on div "I just changed my internet provider and upgraded my phone. I've had nothing but…" at bounding box center [627, 266] width 520 height 27
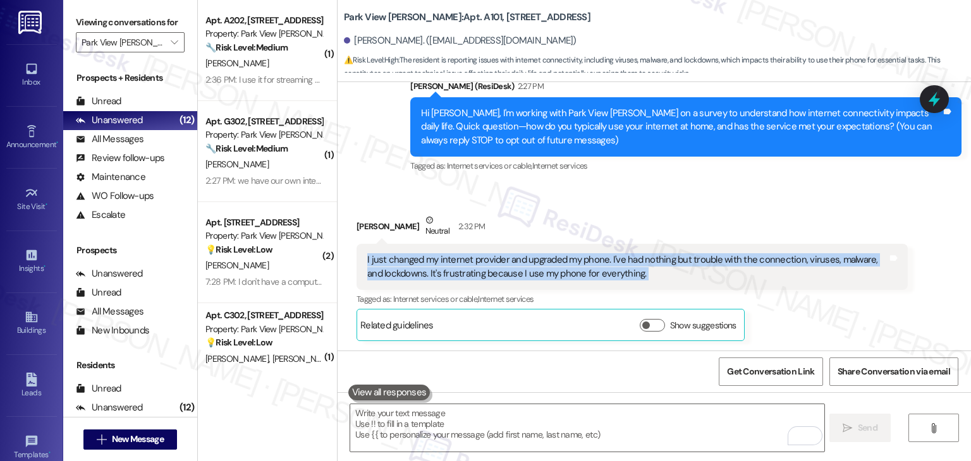
click at [495, 260] on div "I just changed my internet provider and upgraded my phone. I've had nothing but…" at bounding box center [627, 266] width 520 height 27
copy div "I just changed my internet provider and upgraded my phone. I've had nothing but…"
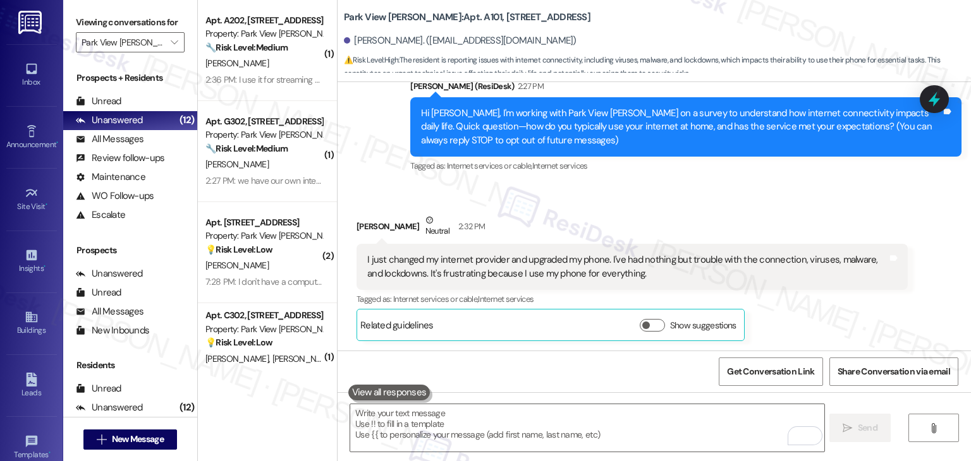
click at [375, 224] on div "[PERSON_NAME] Neutral 2:32 PM" at bounding box center [631, 229] width 551 height 31
copy div "[PERSON_NAME]"
